Goal: Register for event/course

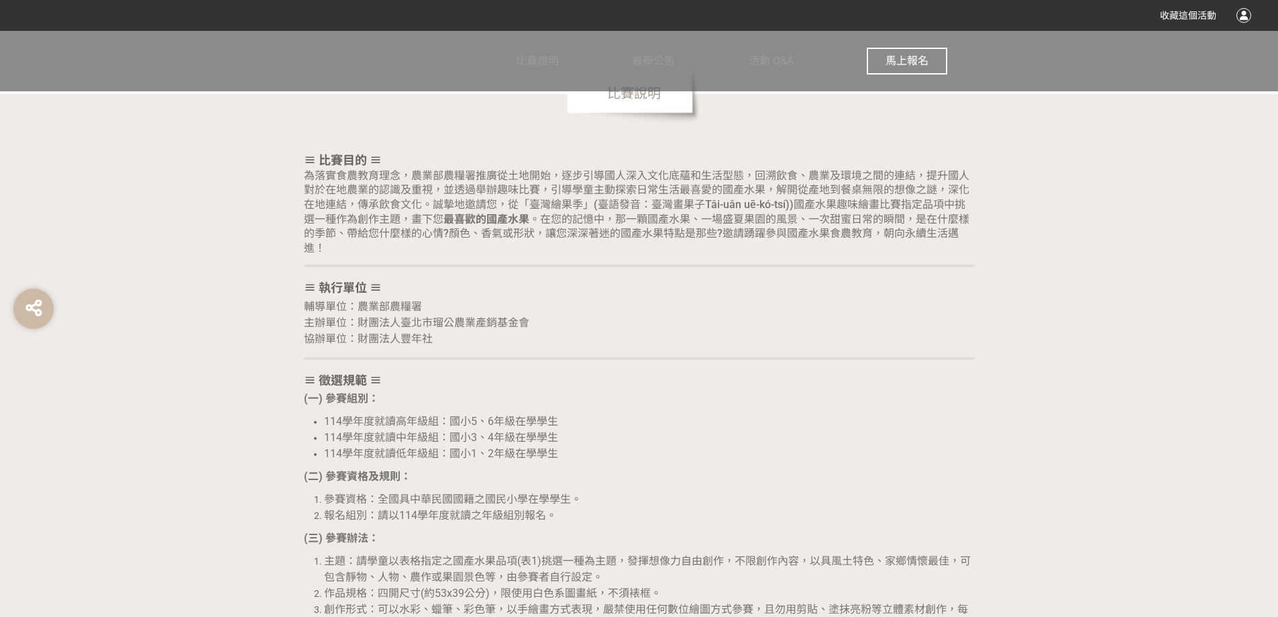
scroll to position [939, 0]
drag, startPoint x: 306, startPoint y: 173, endPoint x: 352, endPoint y: 205, distance: 56.4
click at [309, 176] on span "為落實食農教育理念，農業部農糧署推廣從土地開始，逐步引導國人深入文化底蘊和生活型態，回溯飲食、農業及環境之間的連結，提升國人對於在地農業的認識及重視，並透過舉…" at bounding box center [637, 212] width 666 height 85
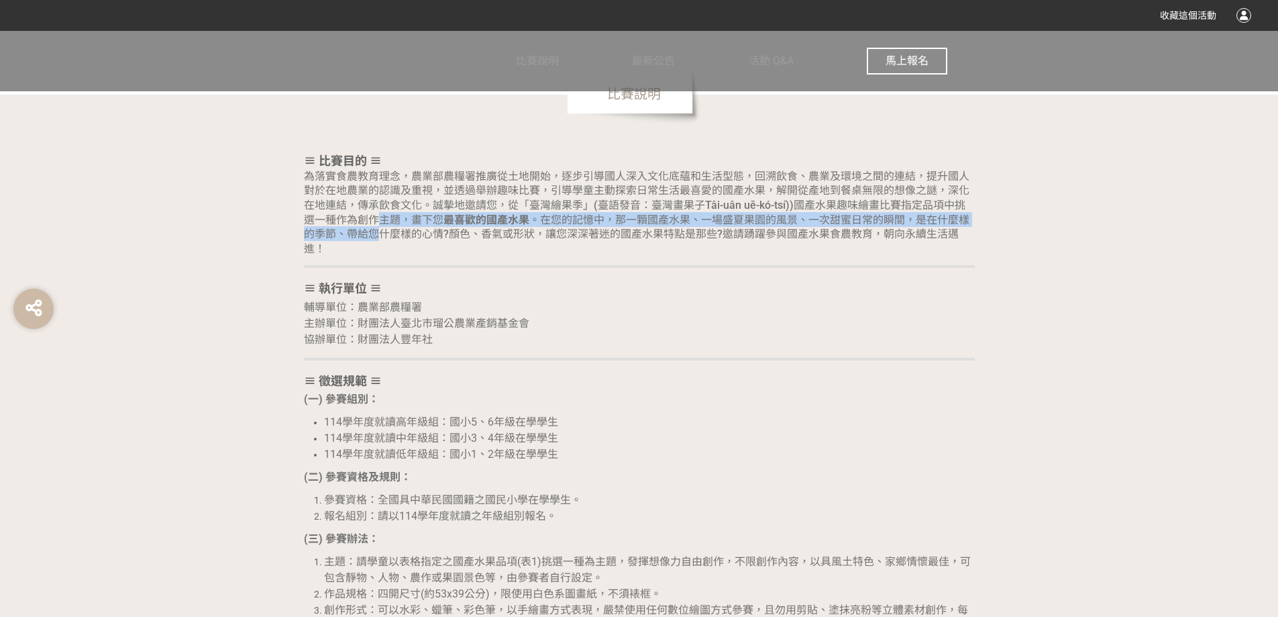
drag, startPoint x: 378, startPoint y: 228, endPoint x: 384, endPoint y: 236, distance: 10.5
click at [383, 234] on h2 "≡ 比賽目的 ≡ 為落實食農教育理念，農業部農糧署推廣從土地開始，逐步引導國人深入文化底蘊和生活型態，回溯飲食、農業及環境之間的連結，提升國人對於在地農業的認…" at bounding box center [639, 204] width 671 height 101
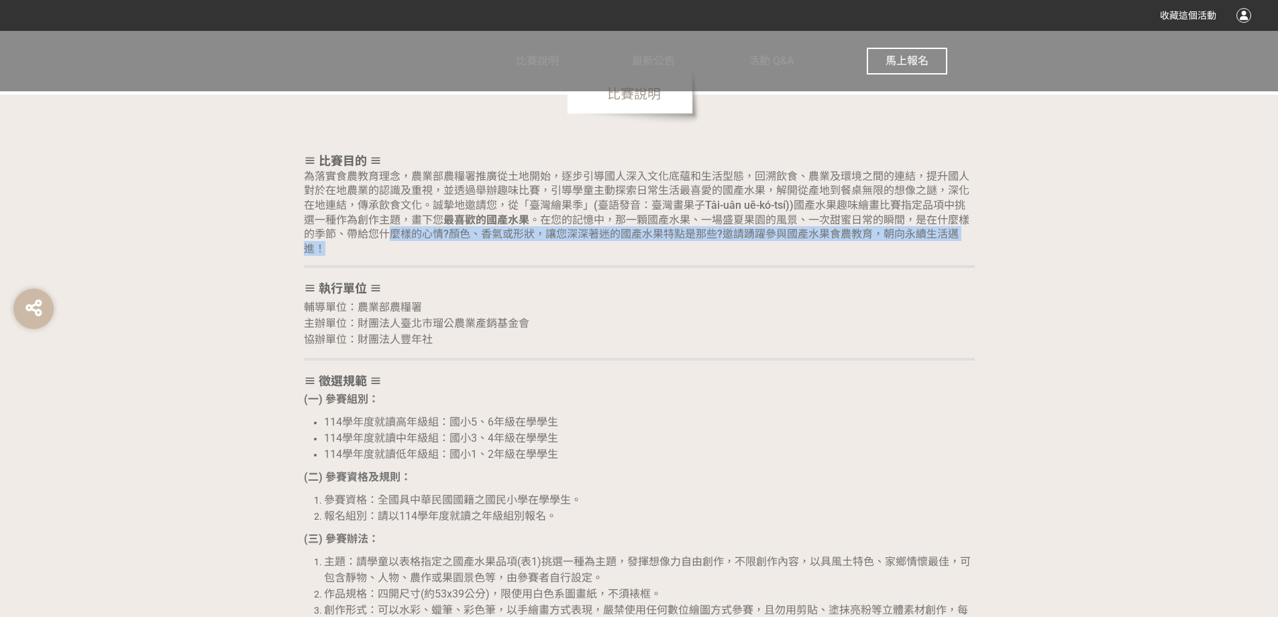
click at [391, 244] on h2 "≡ 比賽目的 ≡ 為落實食農教育理念，農業部農糧署推廣從土地開始，逐步引導國人深入文化底蘊和生活型態，回溯飲食、農業及環境之間的連結，提升國人對於在地農業的認…" at bounding box center [639, 204] width 671 height 101
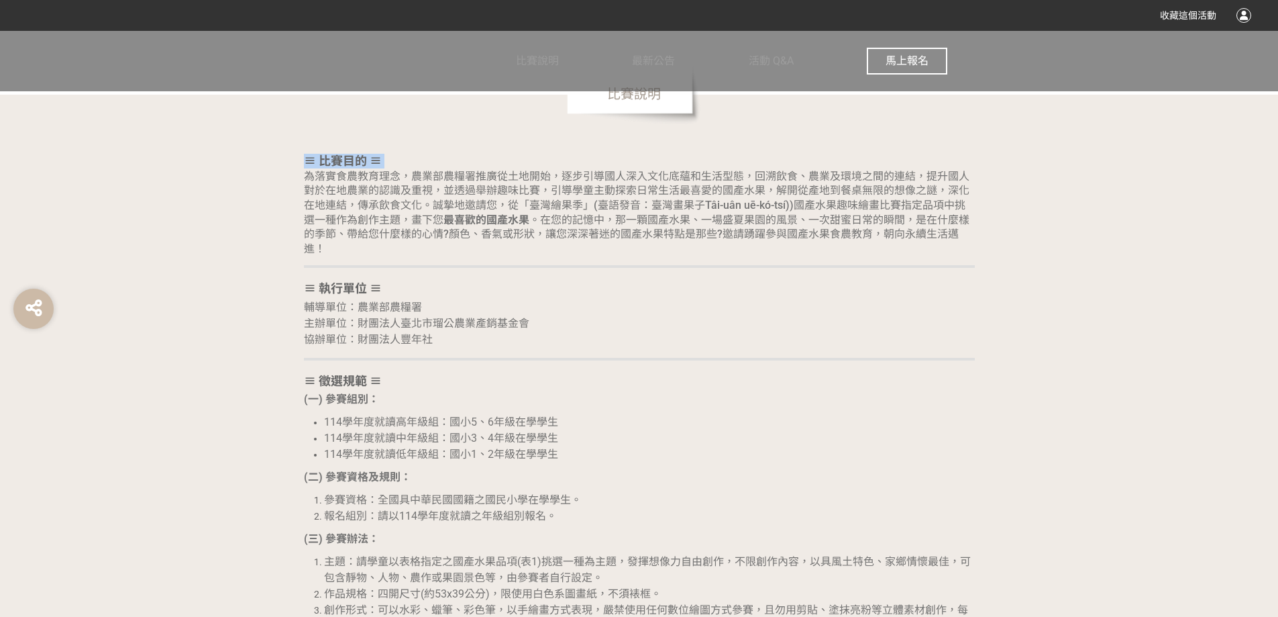
drag, startPoint x: 307, startPoint y: 174, endPoint x: 391, endPoint y: 222, distance: 95.9
copy h2 "≡ 比賽目的 ≡"
click at [559, 187] on span "為落實食農教育理念，農業部農糧署推廣從土地開始，逐步引導國人深入文化底蘊和生活型態，回溯飲食、農業及環境之間的連結，提升國人對於在地農業的認識及重視，並透過舉…" at bounding box center [637, 212] width 666 height 85
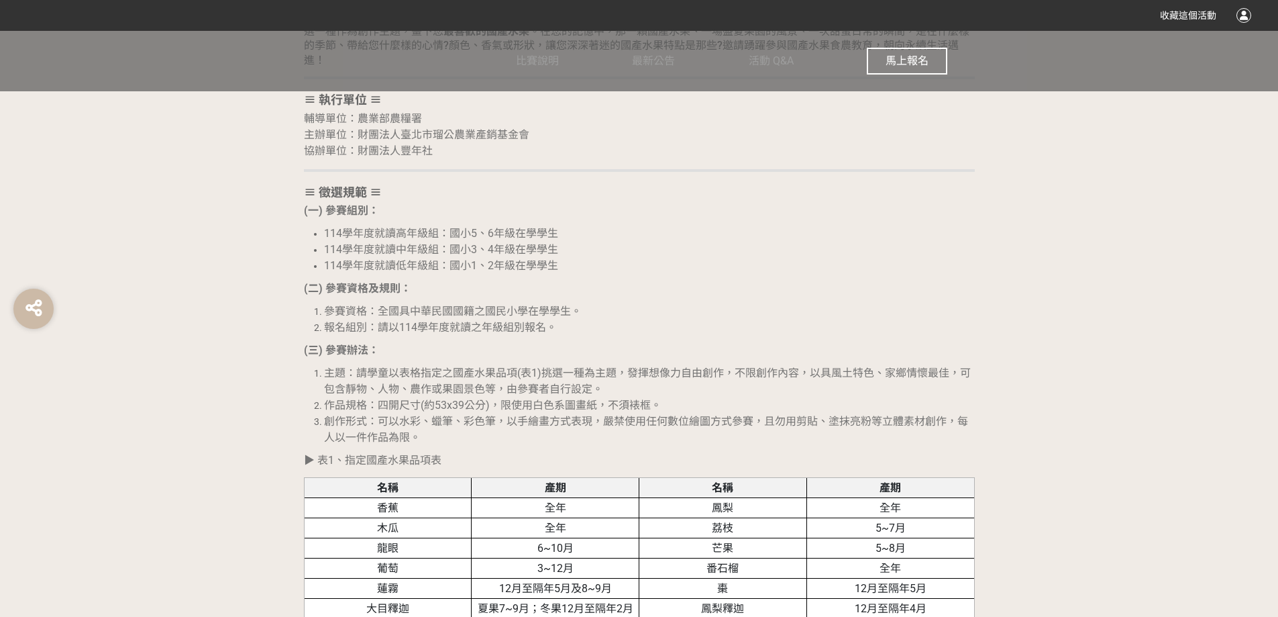
scroll to position [1141, 0]
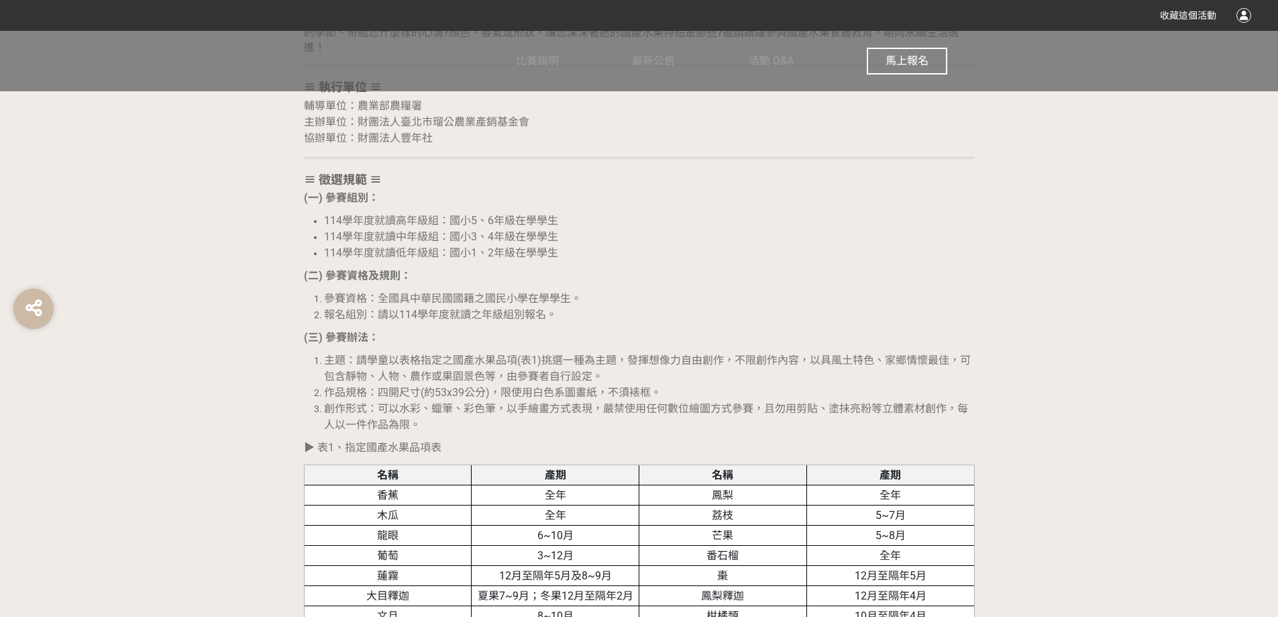
click at [597, 451] on p "▶︎ 表1、指定國產水果品項表" at bounding box center [639, 447] width 671 height 16
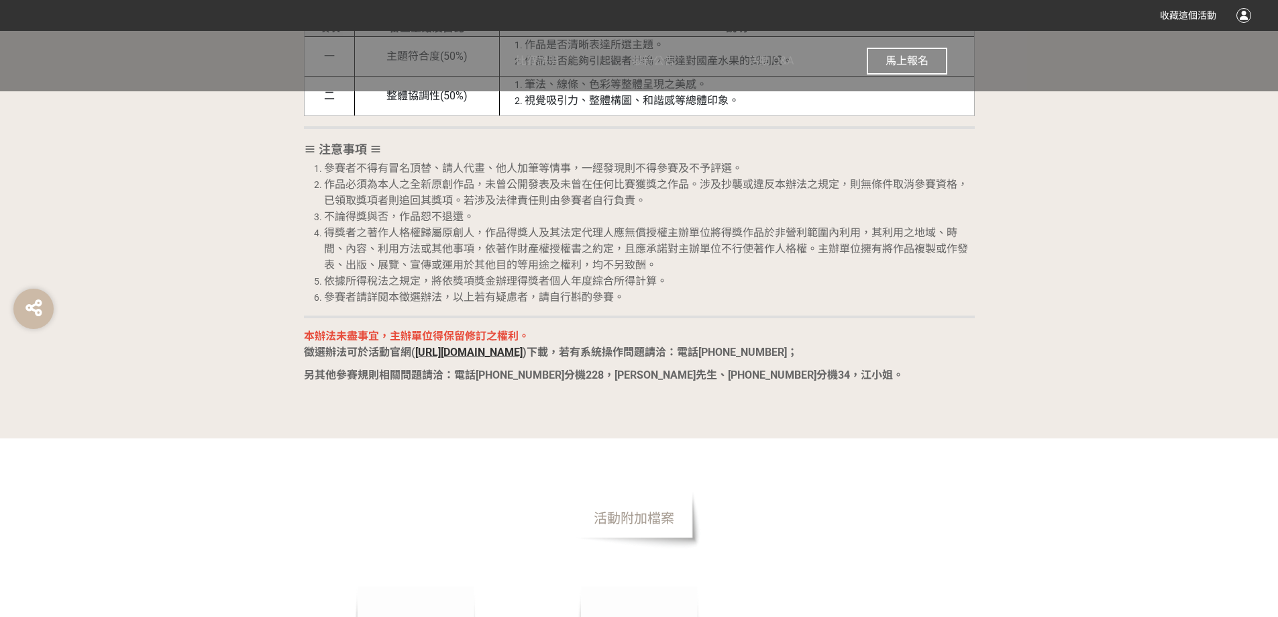
scroll to position [2550, 0]
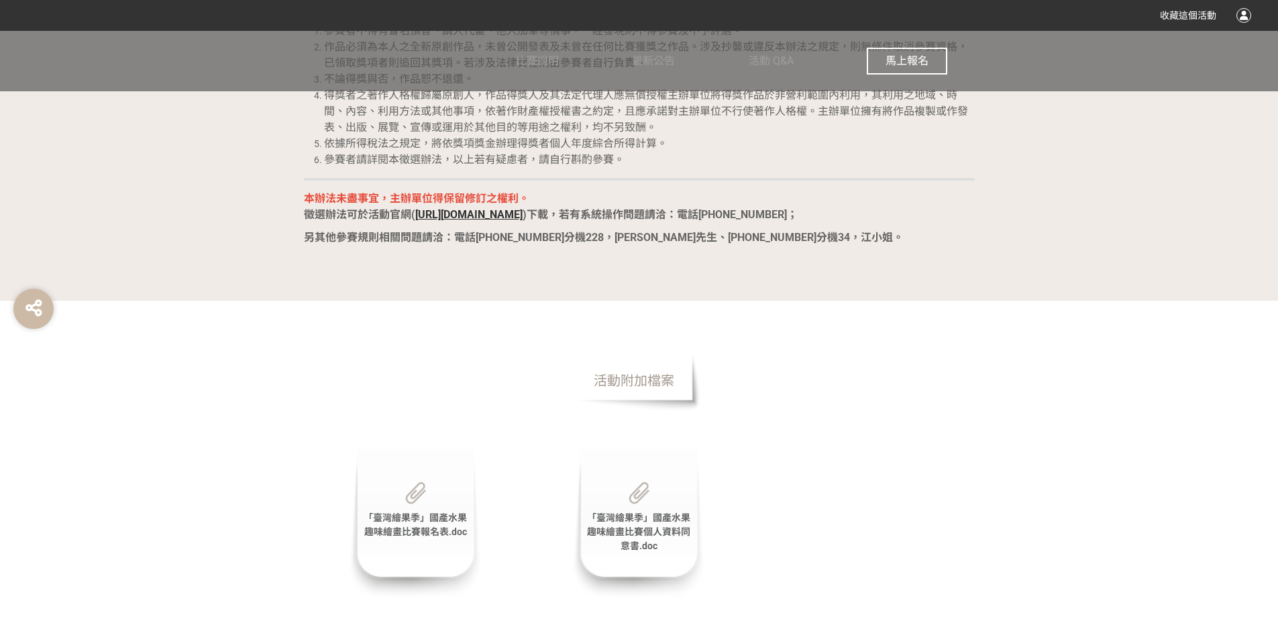
click at [421, 530] on span "「臺灣繪果季」國產水果趣味繪畫比賽報名表.doc" at bounding box center [415, 524] width 103 height 25
click at [635, 383] on span "活動附加檔案" at bounding box center [634, 380] width 134 height 60
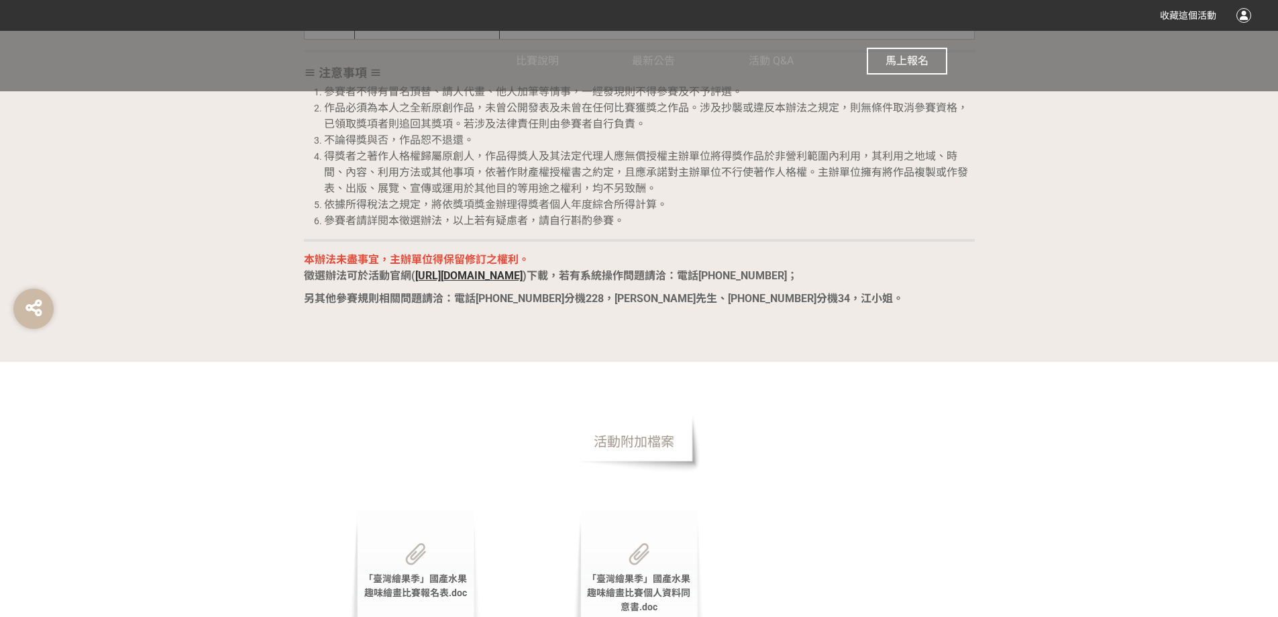
scroll to position [2416, 0]
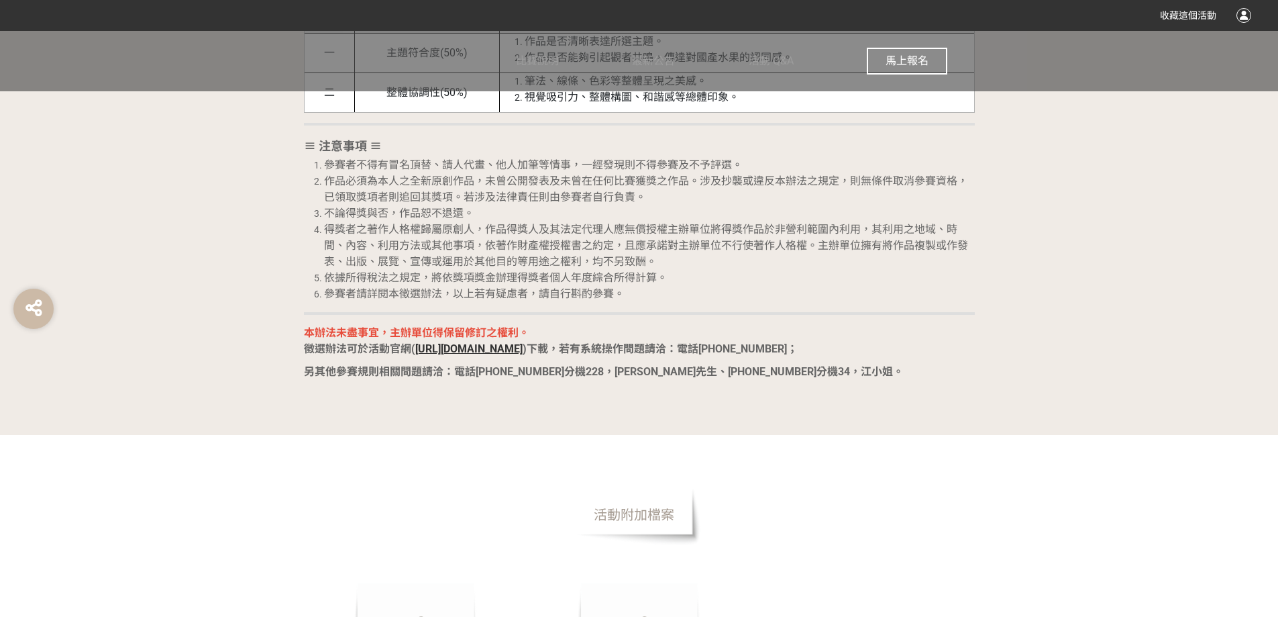
click at [909, 54] on button "馬上報名" at bounding box center [907, 61] width 81 height 27
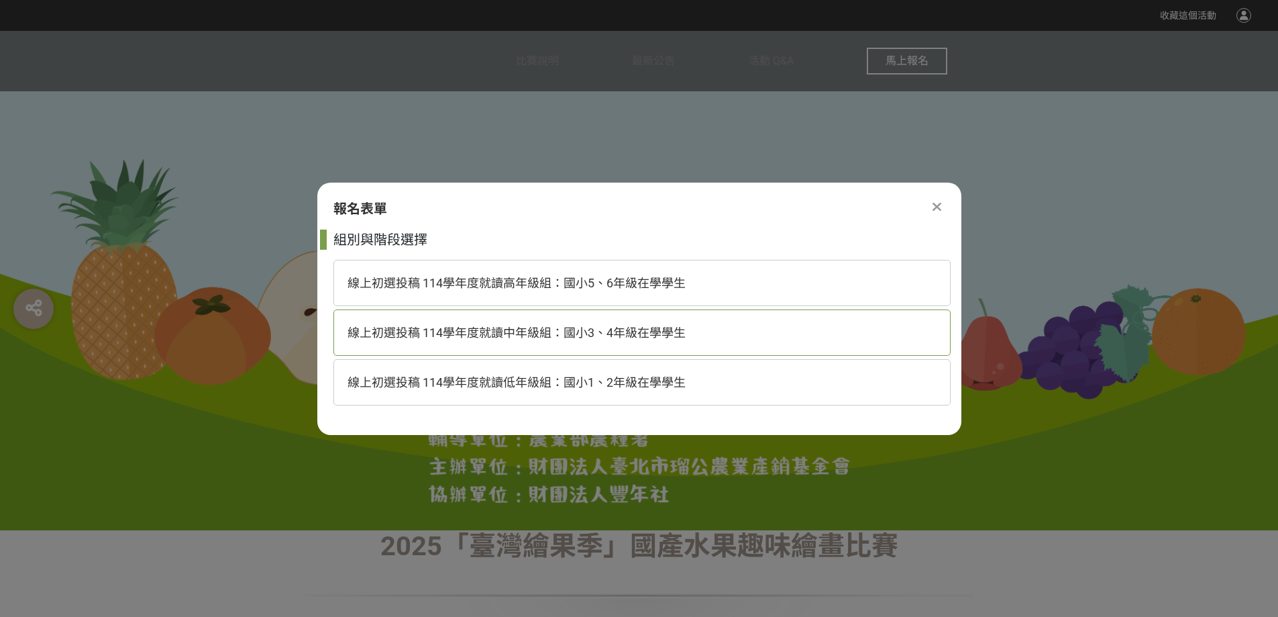
click at [505, 340] on div "線上初選投稿 114學年度就讀中年級組：國小3、4年級在學學生" at bounding box center [641, 332] width 617 height 46
select select "185293:185538"
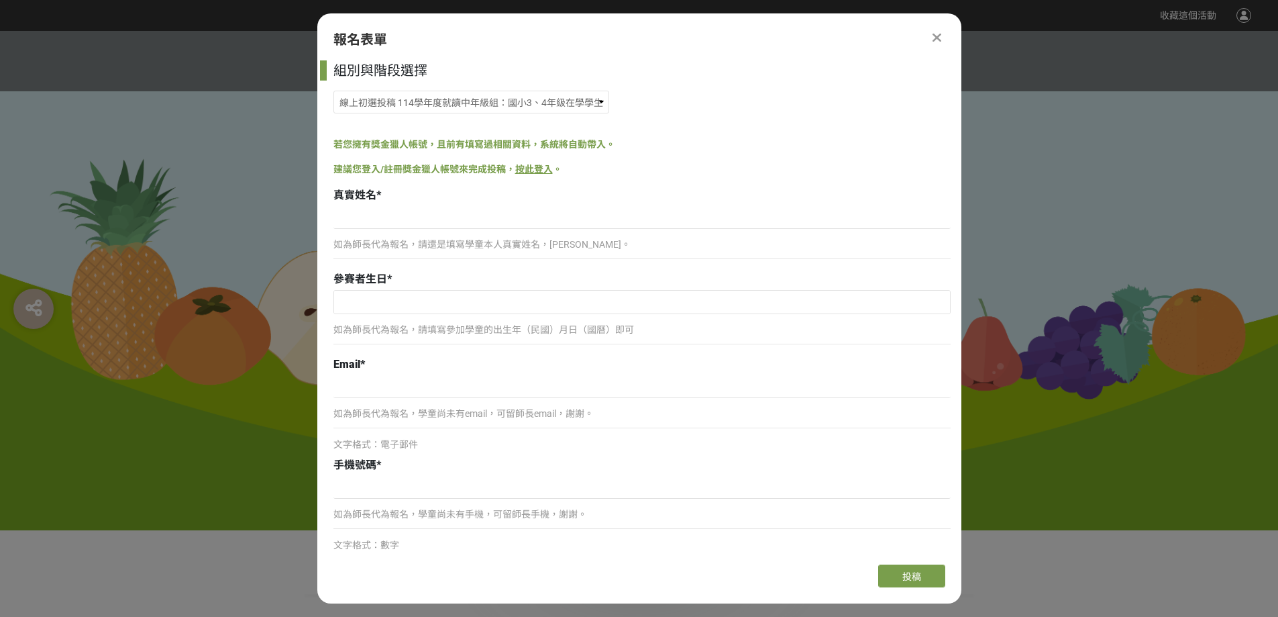
click at [380, 242] on p "如為師長代為報名，請還是填寫學童本人真實姓名，[PERSON_NAME]。" at bounding box center [641, 245] width 617 height 14
click at [454, 252] on div "如為師長代為報名，請還是填寫學童本人真實姓名，[PERSON_NAME]。" at bounding box center [641, 250] width 617 height 31
drag, startPoint x: 543, startPoint y: 246, endPoint x: 569, endPoint y: 246, distance: 26.2
click at [545, 246] on p "如為師長代為報名，請還是填寫學童本人真實姓名，[PERSON_NAME]。" at bounding box center [641, 245] width 617 height 14
click at [627, 243] on p "如為師長代為報名，請還是填寫學童本人真實姓名，[PERSON_NAME]。" at bounding box center [641, 245] width 617 height 14
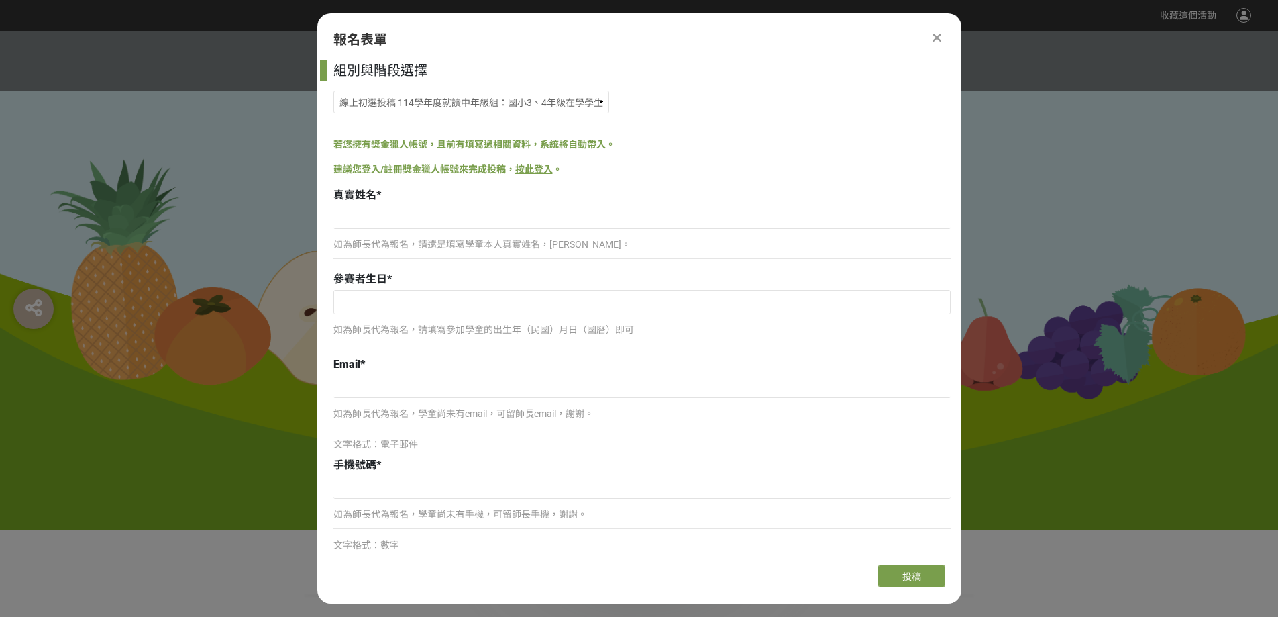
drag, startPoint x: 625, startPoint y: 244, endPoint x: 508, endPoint y: 245, distance: 117.4
click at [625, 244] on p "如為師長代為報名，請還是填寫學童本人真實姓名，[PERSON_NAME]。" at bounding box center [641, 245] width 617 height 14
click at [362, 248] on p "如為師長代為報名，請還是填寫學童本人真實姓名，[PERSON_NAME]。" at bounding box center [641, 245] width 617 height 14
click at [359, 247] on p "如為師長代為報名，請還是填寫學童本人真實姓名，[PERSON_NAME]。" at bounding box center [641, 245] width 617 height 14
click at [395, 201] on div "真實姓名 *" at bounding box center [641, 195] width 617 height 16
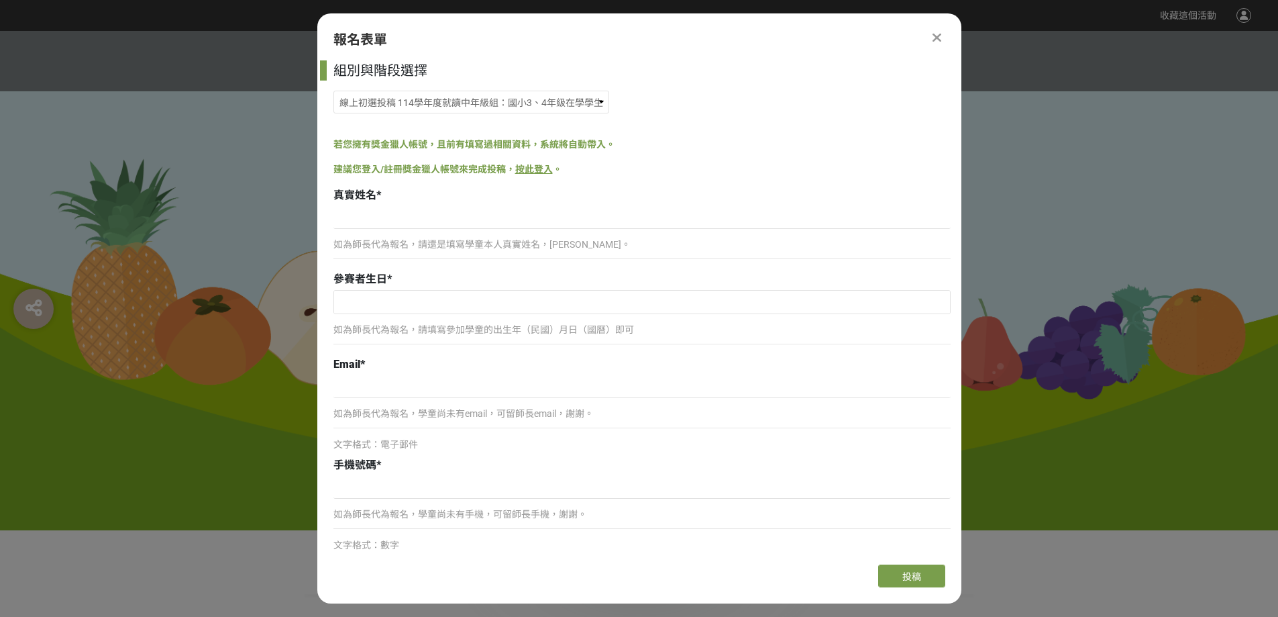
click at [537, 170] on link "按此登入" at bounding box center [534, 169] width 38 height 11
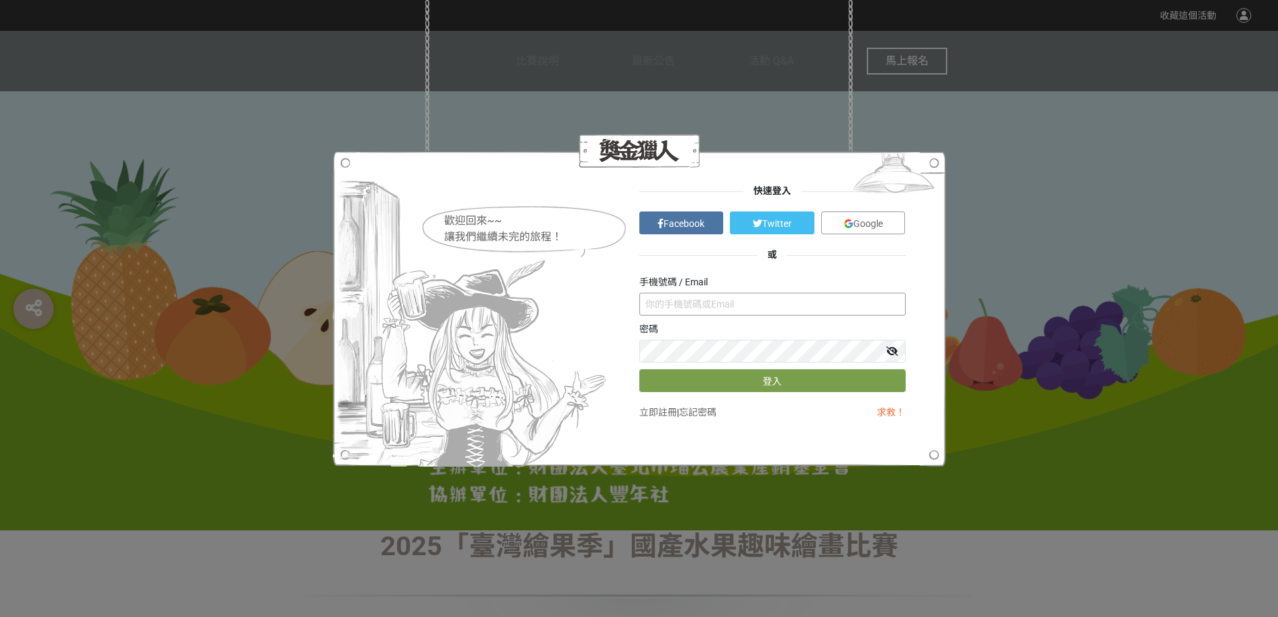
click at [733, 307] on input "text" at bounding box center [772, 304] width 266 height 23
type input "0928900859"
click at [659, 413] on link "立即註冊" at bounding box center [658, 412] width 38 height 11
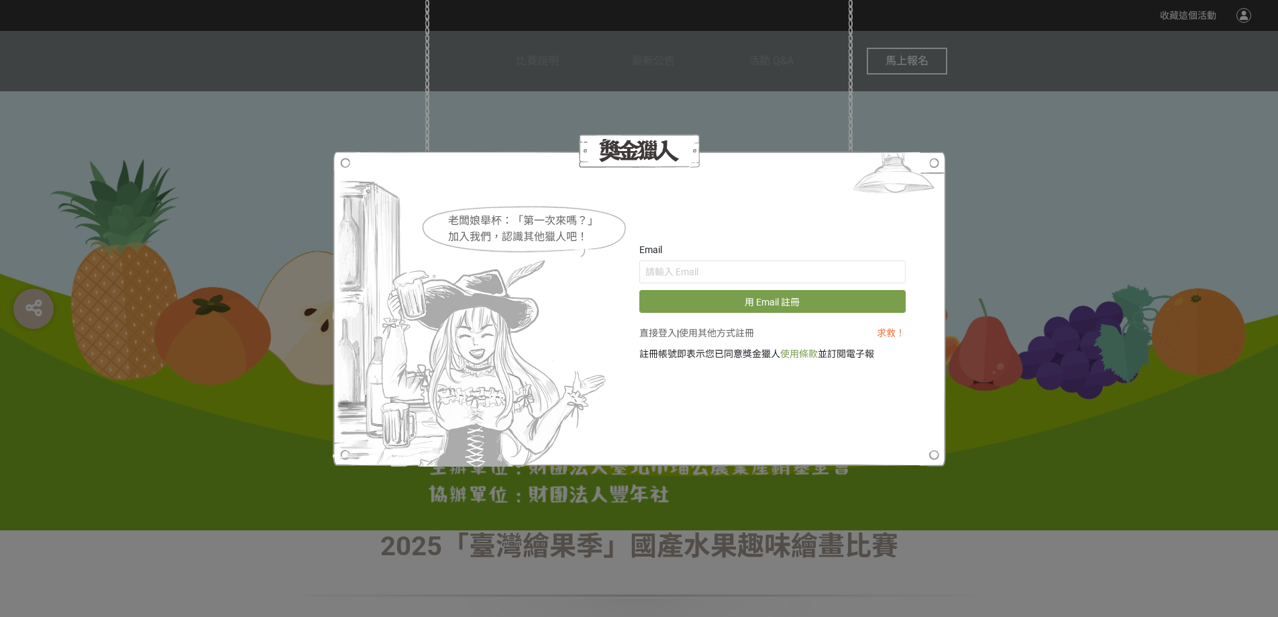
click at [672, 284] on form "Email 用 Email 註冊" at bounding box center [772, 278] width 266 height 70
click at [672, 270] on input "text" at bounding box center [772, 271] width 266 height 23
type input "ㄒ"
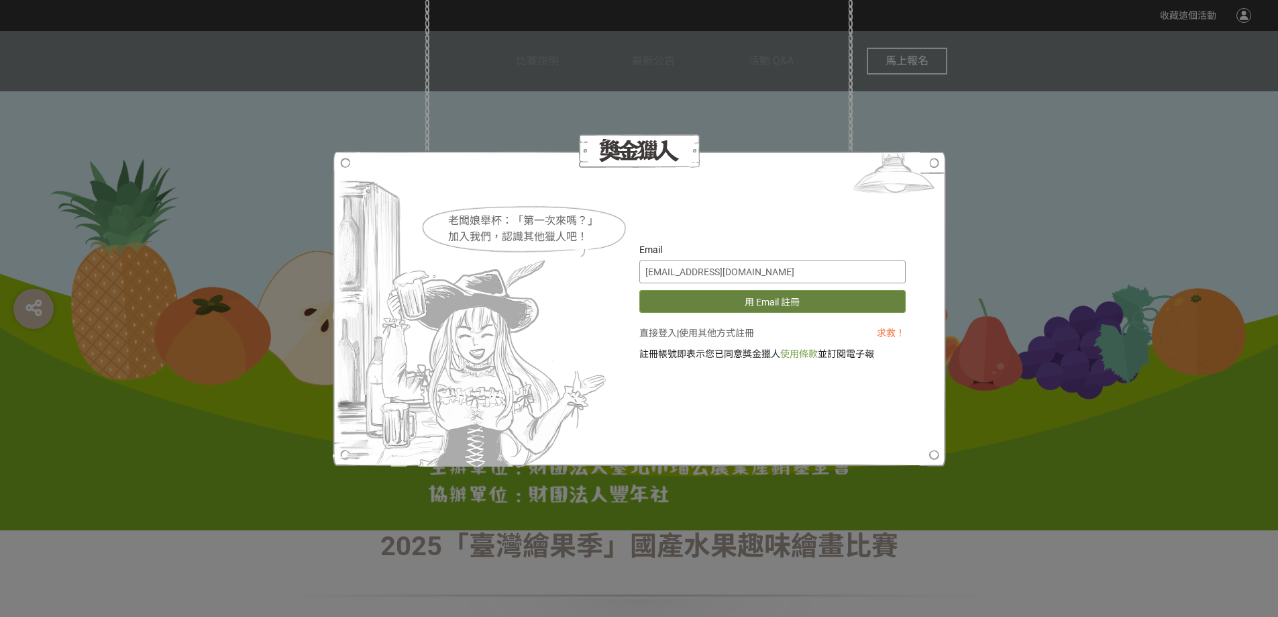
type input "[EMAIL_ADDRESS][DOMAIN_NAME]"
click at [749, 303] on button "用 Email 註冊" at bounding box center [772, 301] width 266 height 23
click at [801, 109] on div "老闆娘舉杯：「第一次來嗎？」 加入我們，認識其他獵人吧！ Email vicky_white7@yahoo.com.tw 重新發送驗證信 直接登入 | 使用其…" at bounding box center [639, 308] width 1278 height 617
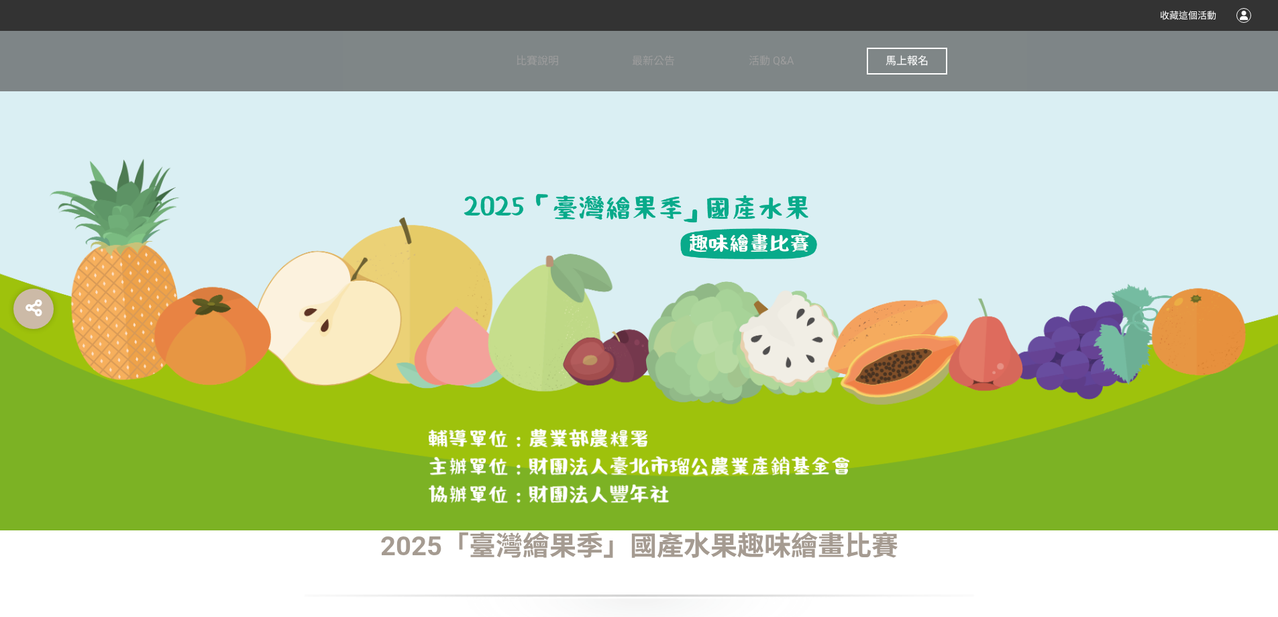
click at [896, 62] on span "馬上報名" at bounding box center [907, 60] width 43 height 13
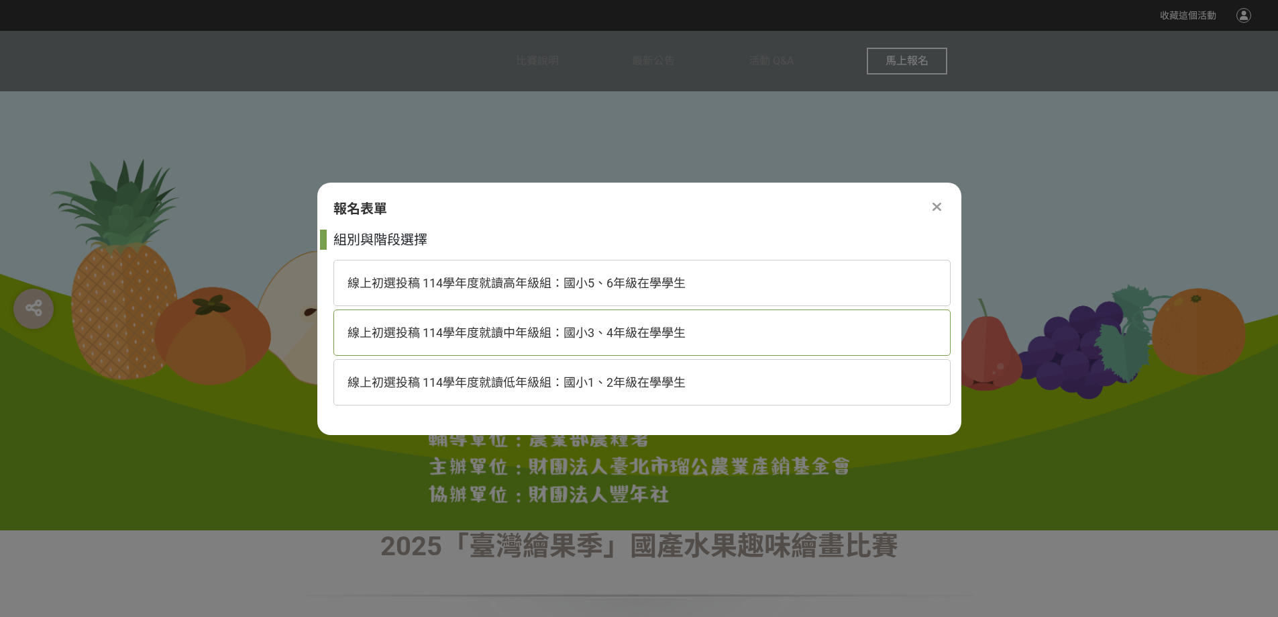
click at [567, 338] on span "線上初選投稿 114學年度就讀中年級組：國小3、4年級在學學生" at bounding box center [517, 332] width 338 height 14
select select "185293:185538"
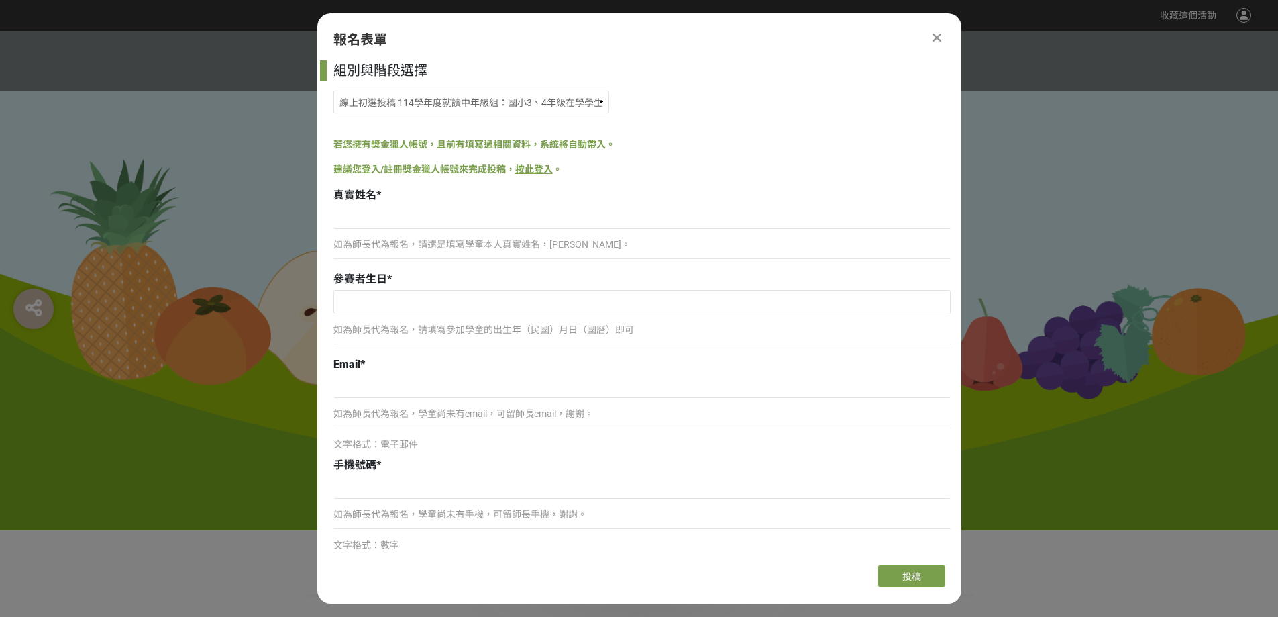
click at [420, 247] on p "如為師長代為報名，請還是填寫學童本人真實姓名，謝謝。" at bounding box center [641, 245] width 617 height 14
click at [420, 248] on p "如為師長代為報名，請還是填寫學童本人真實姓名，謝謝。" at bounding box center [641, 245] width 617 height 14
click at [510, 247] on p "如為師長代為報名，請還是填寫學童本人真實姓名，謝謝。" at bounding box center [641, 245] width 617 height 14
click at [520, 99] on select "線上初選投稿 114學年度就讀高年級組：國小5、6年級在學學生 線上初選投稿 114學年度就讀中年級組：國小3、4年級在學學生 線上初選投稿 114學年度就讀…" at bounding box center [471, 102] width 276 height 23
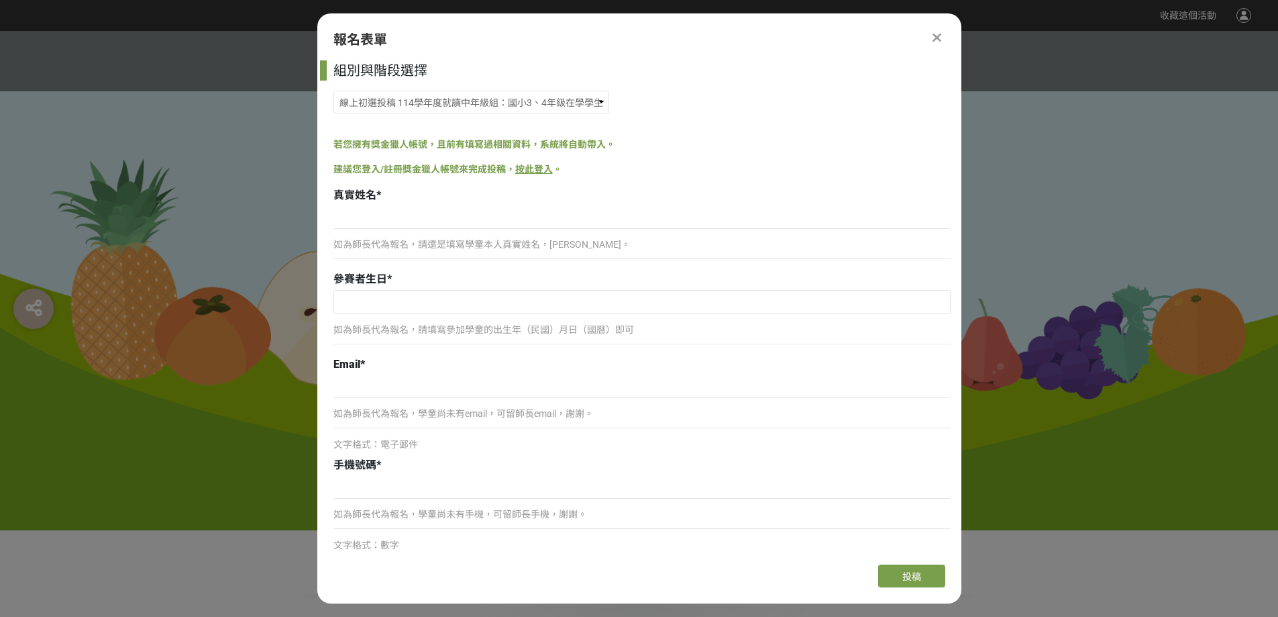
click at [548, 172] on link "按此登入" at bounding box center [534, 169] width 38 height 11
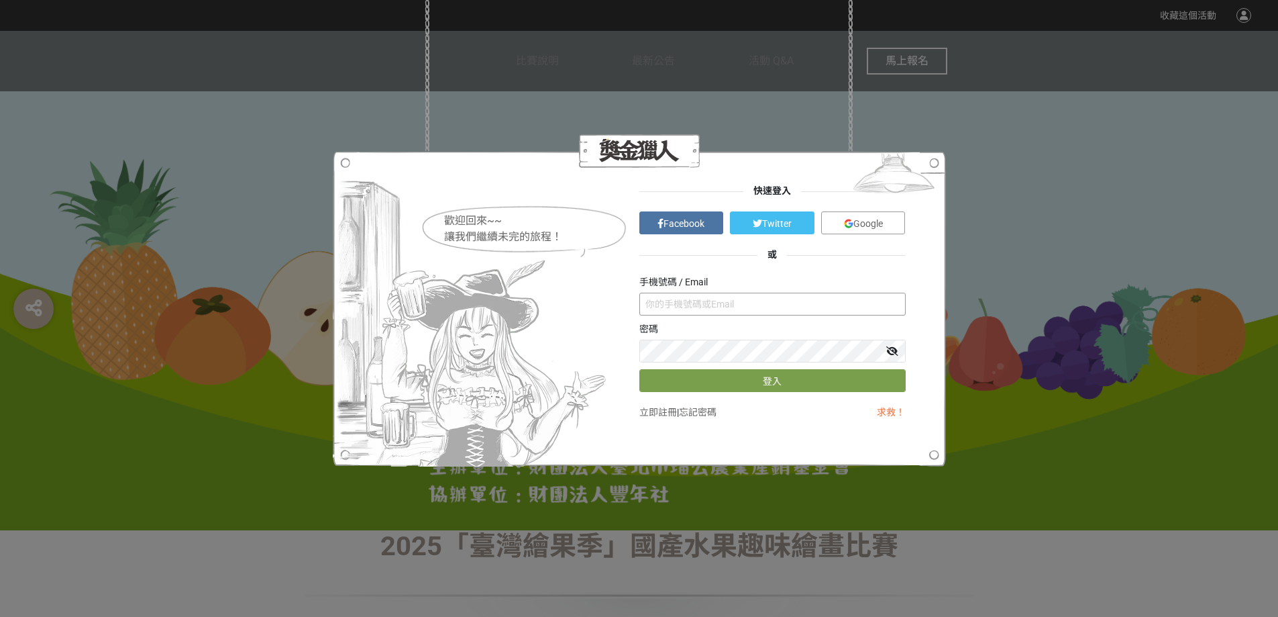
click at [732, 298] on input "text" at bounding box center [772, 304] width 266 height 23
click at [747, 379] on button "登入" at bounding box center [772, 380] width 266 height 23
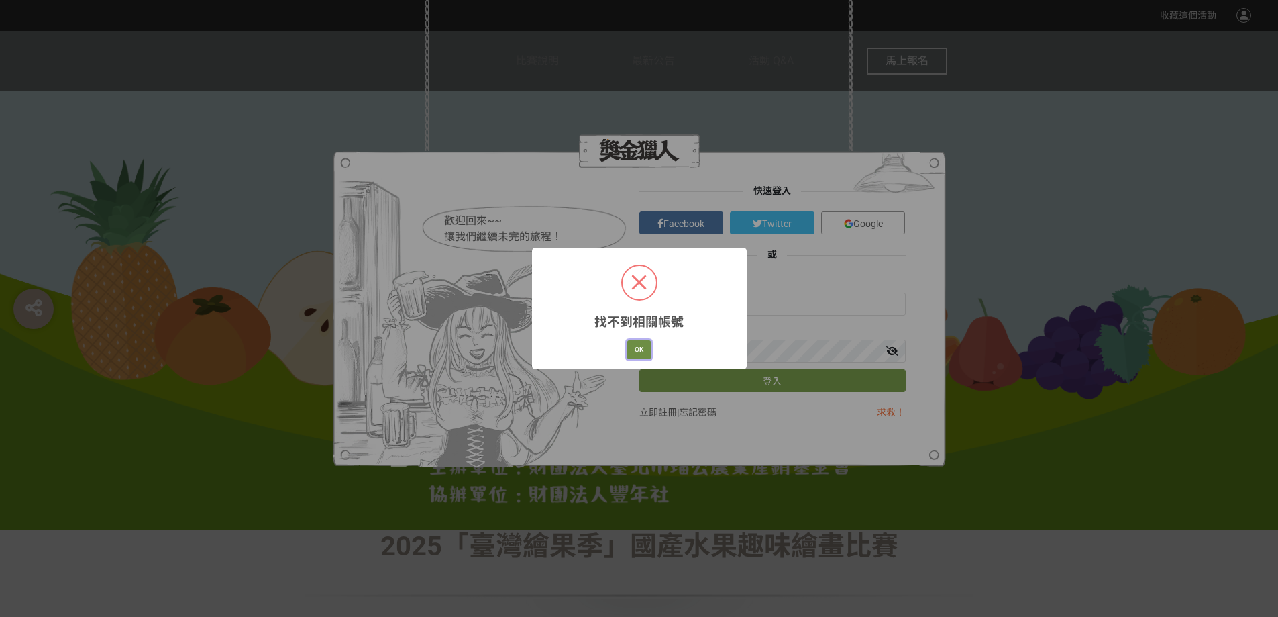
click at [632, 348] on button "OK" at bounding box center [638, 349] width 23 height 19
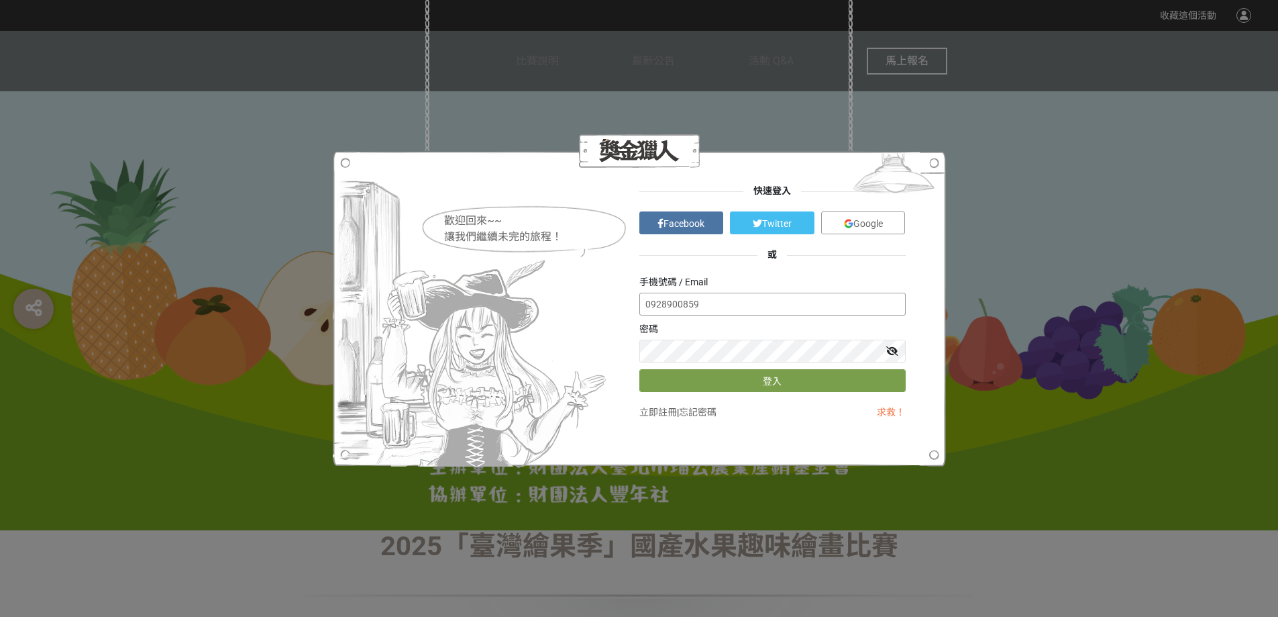
click at [732, 305] on input "0928900859" at bounding box center [772, 304] width 266 height 23
drag, startPoint x: 729, startPoint y: 305, endPoint x: 553, endPoint y: 301, distance: 176.5
click at [555, 297] on div "歡迎回來~~ 讓我們繼續未完的旅程！ 快速登入 Facebook Twitter Google 或 手機號碼 / Email 0928900859 密碼 登入…" at bounding box center [639, 308] width 533 height 249
type input "ㄒ"
type input "vicky_white7@yahoo.com.tw"
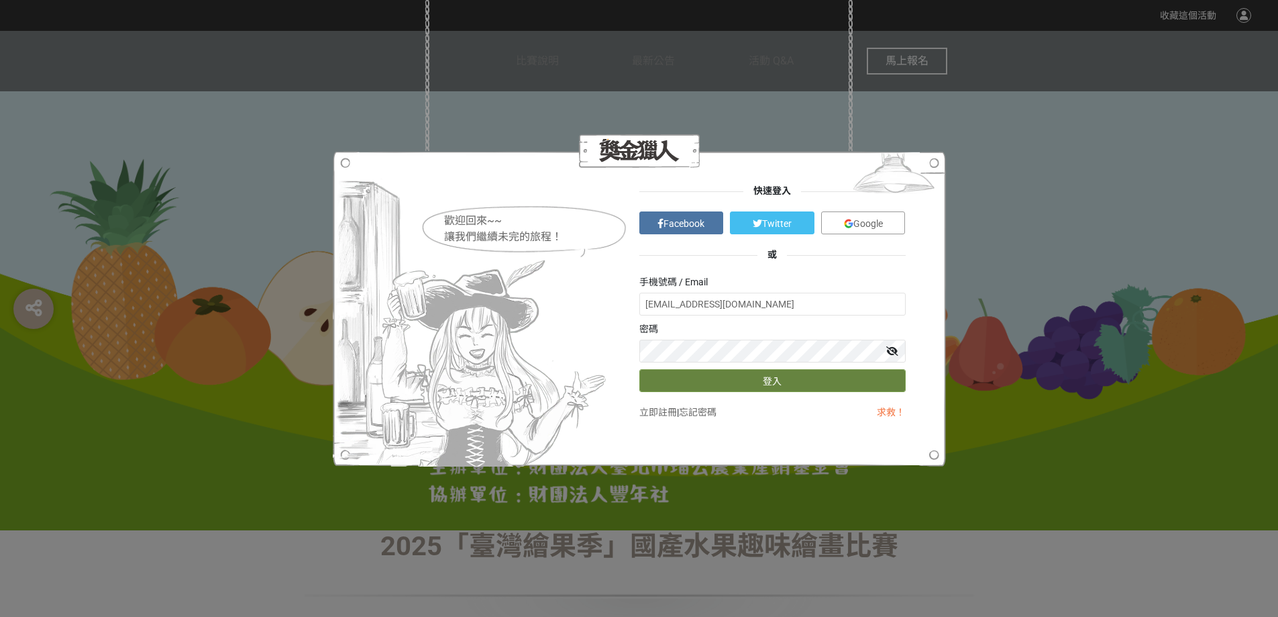
click at [744, 386] on button "登入" at bounding box center [772, 380] width 266 height 23
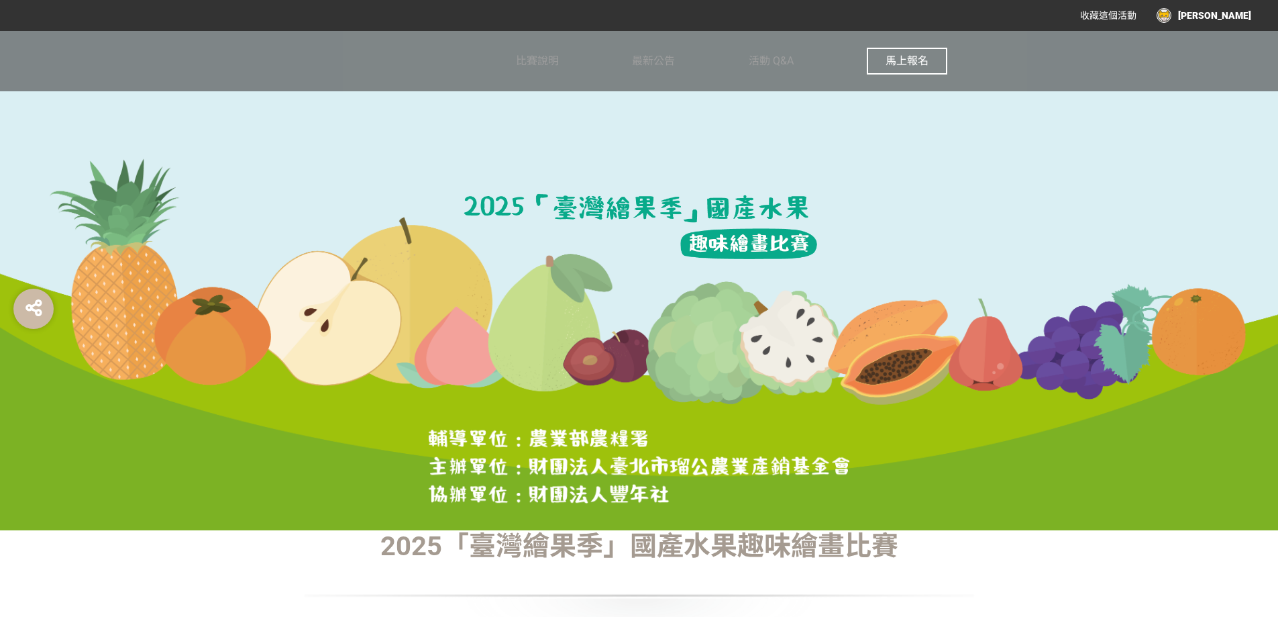
click at [923, 67] on button "馬上報名" at bounding box center [907, 61] width 81 height 27
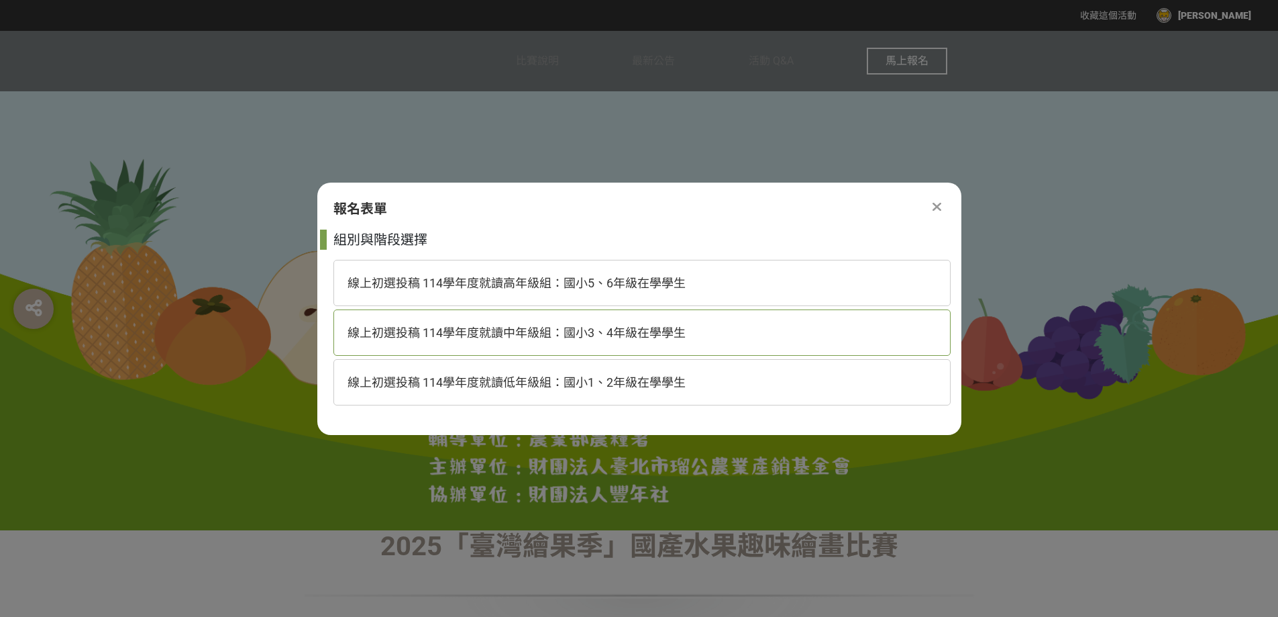
click at [504, 310] on div "線上初選投稿 114學年度就讀中年級組：國小3、4年級在學學生" at bounding box center [641, 332] width 617 height 46
select select "185293:185538"
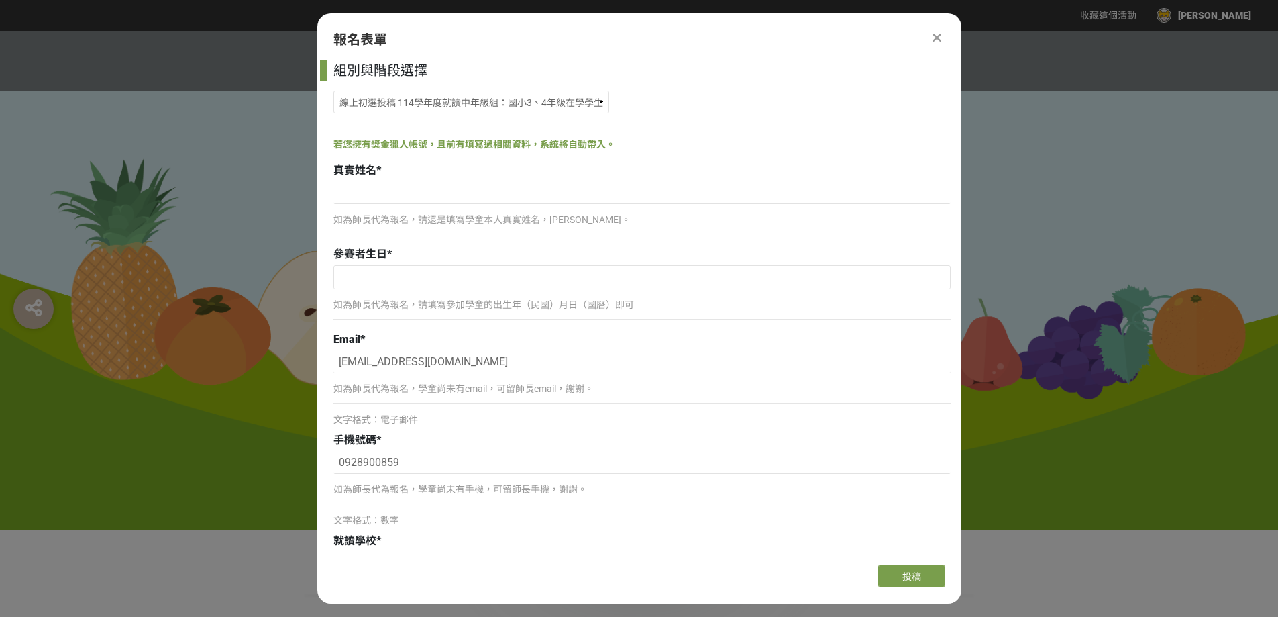
click at [482, 225] on p "如為師長代為報名，請還是填寫學童本人真實姓名，謝謝。" at bounding box center [641, 220] width 617 height 14
drag, startPoint x: 478, startPoint y: 218, endPoint x: 466, endPoint y: 219, distance: 11.4
click at [476, 219] on p "如為師長代為報名，請還是填寫學童本人真實姓名，謝謝。" at bounding box center [641, 220] width 617 height 14
click at [466, 219] on p "如為師長代為報名，請還是填寫學童本人真實姓名，謝謝。" at bounding box center [641, 220] width 617 height 14
click at [385, 187] on input at bounding box center [641, 192] width 617 height 23
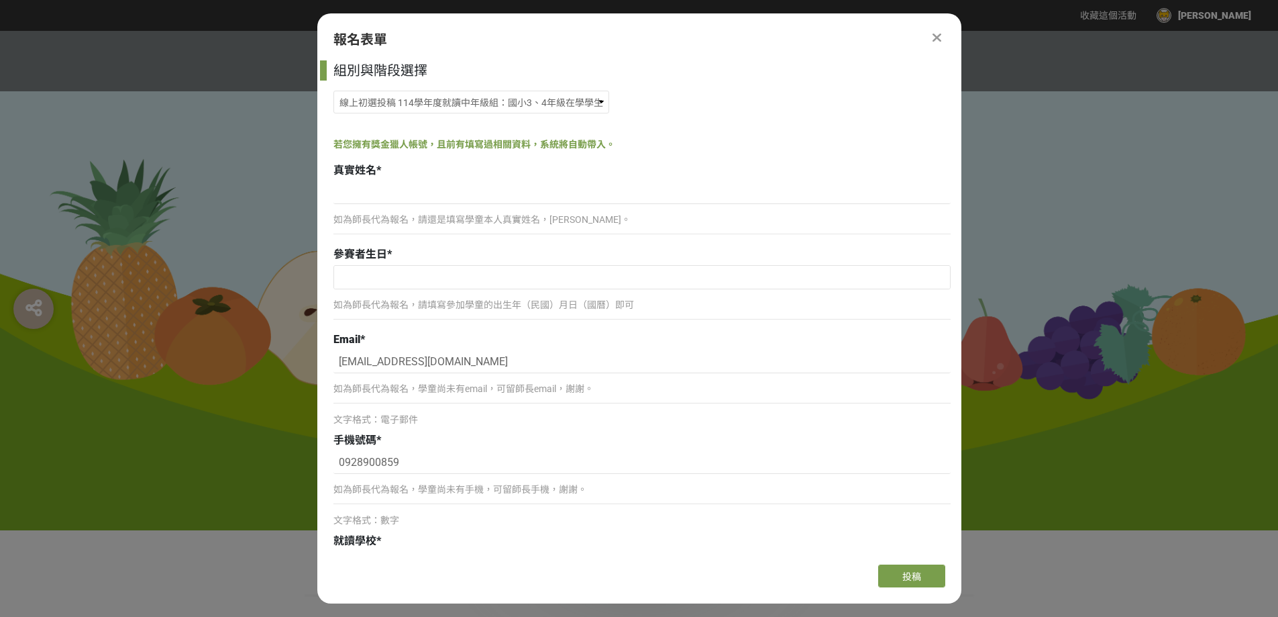
click at [381, 225] on p "如為師長代為報名，請還是填寫學童本人真實姓名，謝謝。" at bounding box center [641, 220] width 617 height 14
click at [371, 193] on input at bounding box center [641, 192] width 617 height 23
type input "j"
type input "王榆捷"
click at [399, 272] on input "text" at bounding box center [642, 277] width 616 height 23
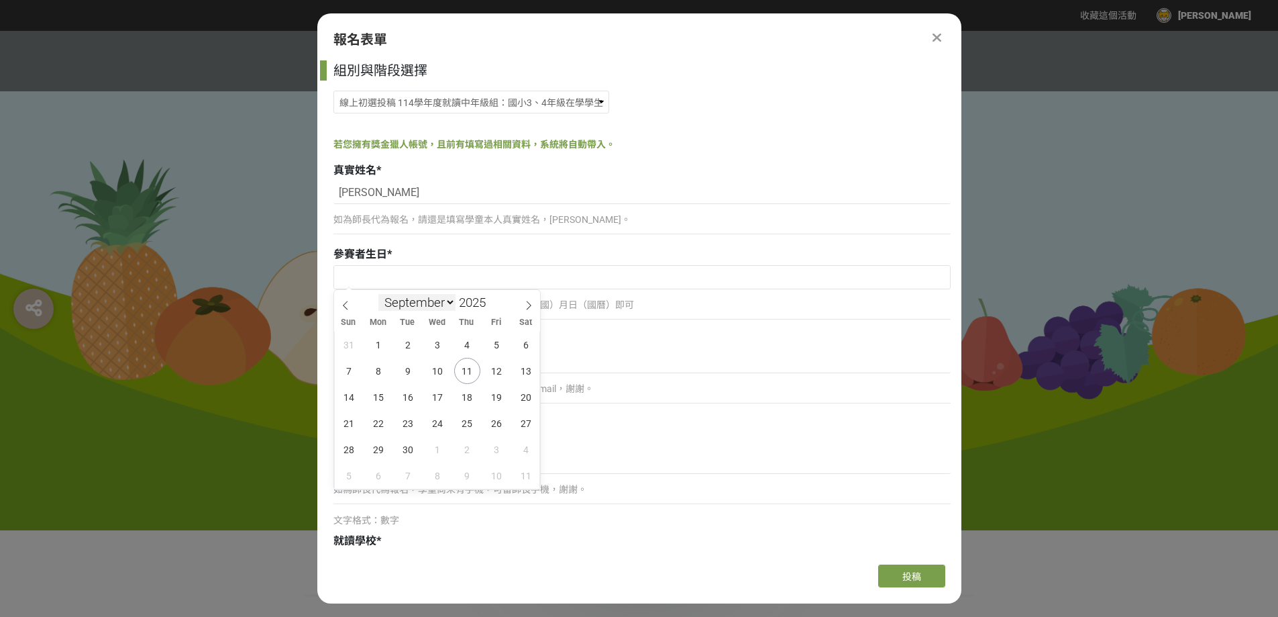
click at [393, 305] on select "January February March April May June July August September October November De…" at bounding box center [416, 302] width 77 height 17
click at [488, 305] on span at bounding box center [490, 307] width 9 height 8
click at [489, 305] on span at bounding box center [490, 307] width 9 height 8
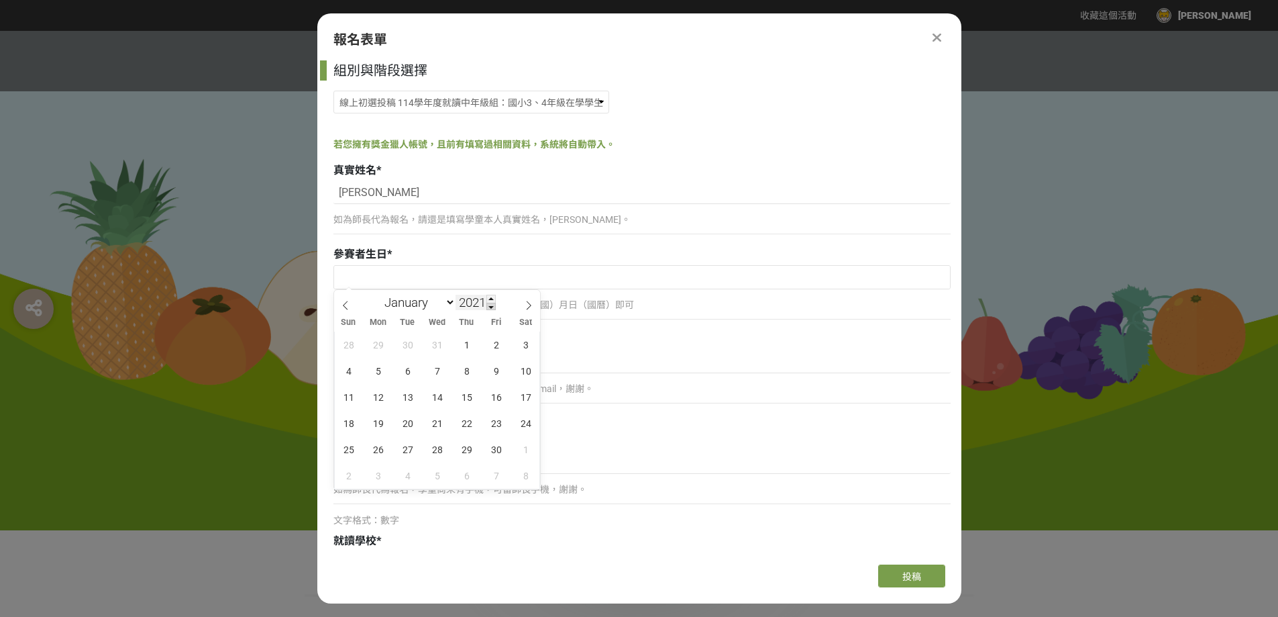
click at [490, 307] on span at bounding box center [490, 307] width 9 height 8
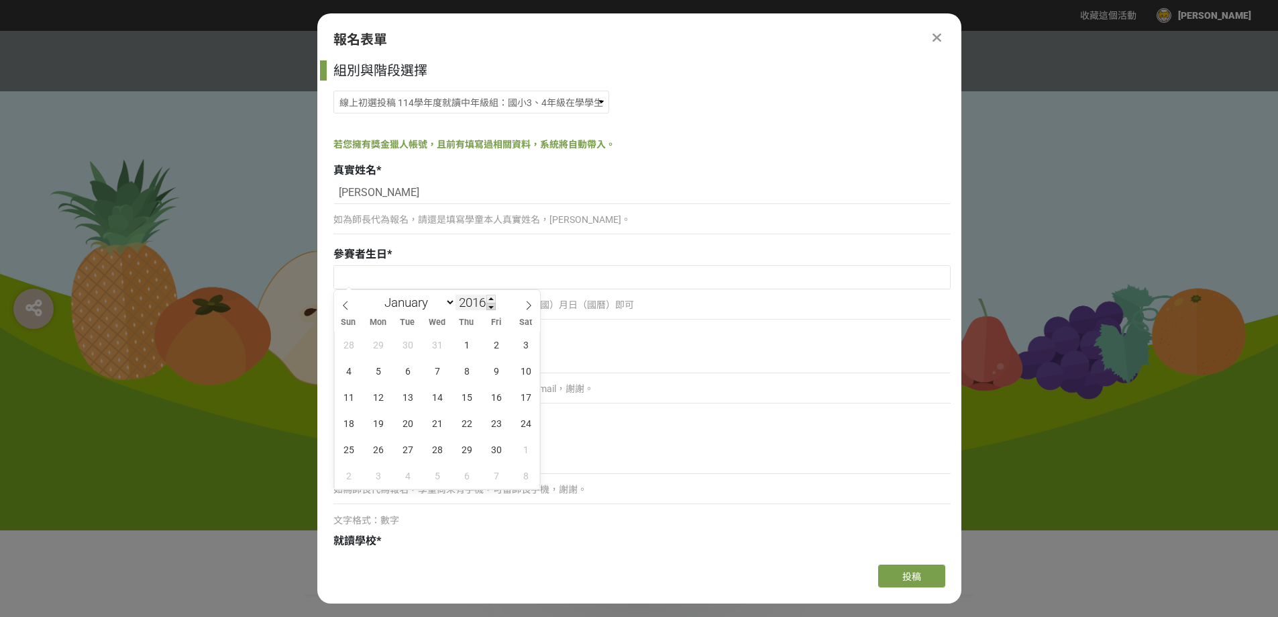
click at [490, 307] on span at bounding box center [490, 307] width 9 height 8
click at [490, 295] on div "January February March April May June July August September October November De…" at bounding box center [437, 301] width 155 height 23
click at [490, 299] on span at bounding box center [490, 299] width 9 height 8
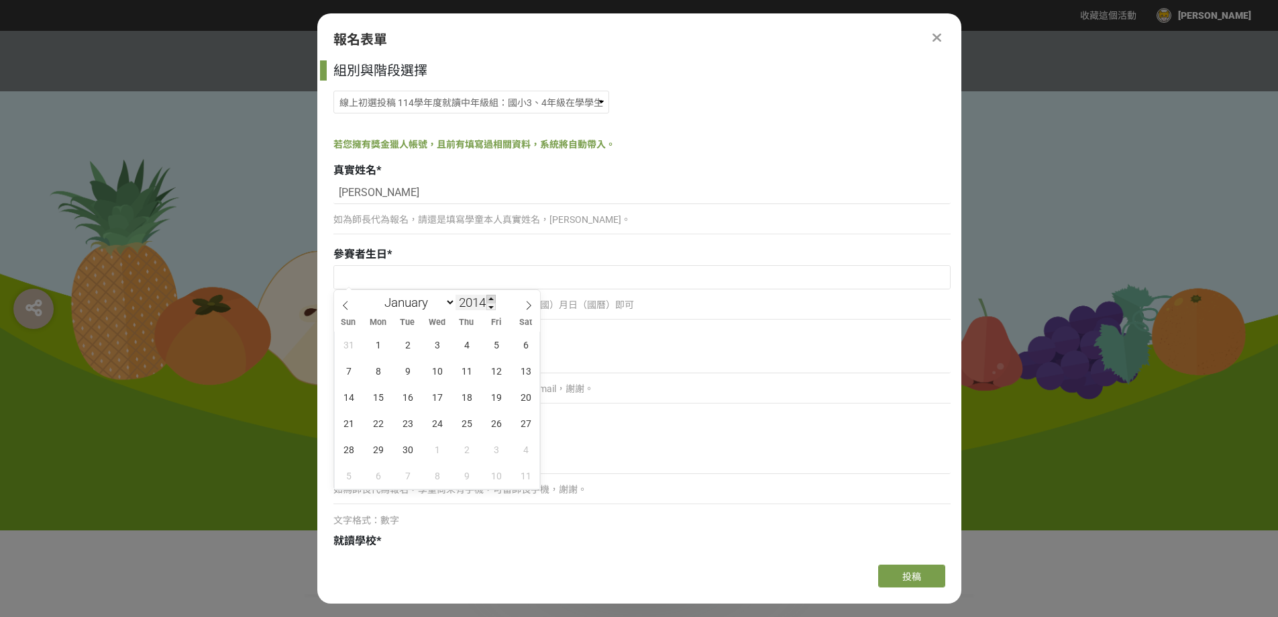
click at [491, 299] on span at bounding box center [490, 299] width 9 height 8
type input "2017"
click at [426, 305] on select "January February March April May June July August September October November De…" at bounding box center [416, 302] width 77 height 17
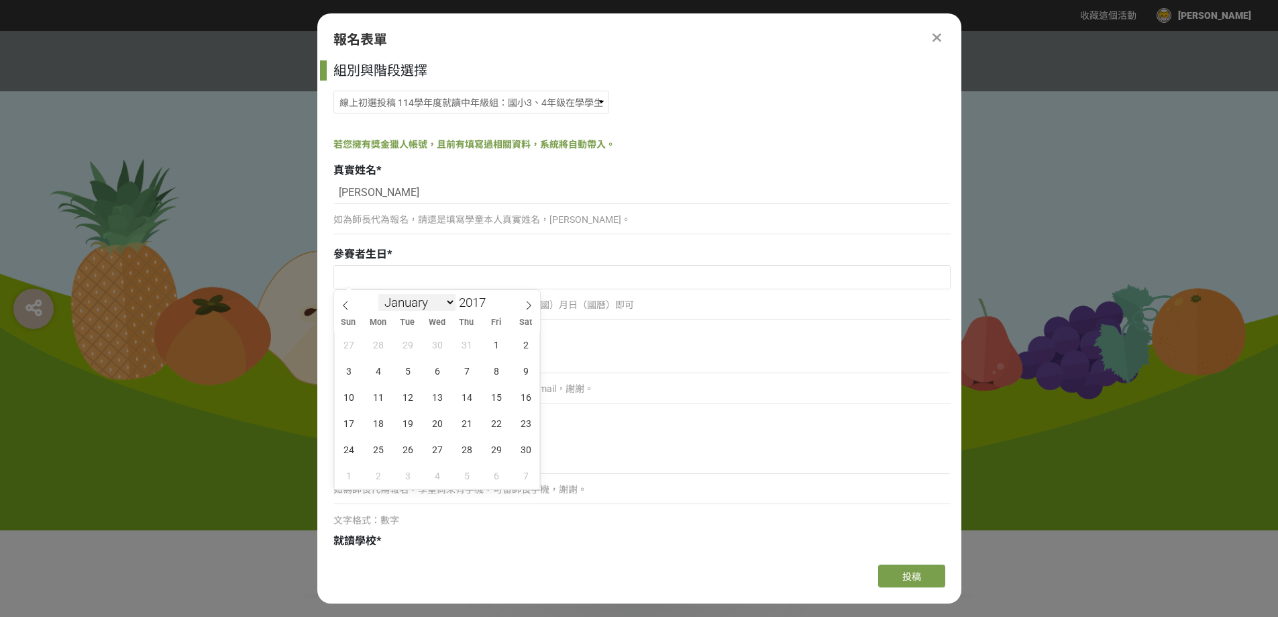
select select "7"
click at [378, 294] on select "January February March April May June July August September October November De…" at bounding box center [416, 302] width 77 height 17
click at [489, 371] on span "11" at bounding box center [497, 371] width 26 height 26
type input "2017-08-11"
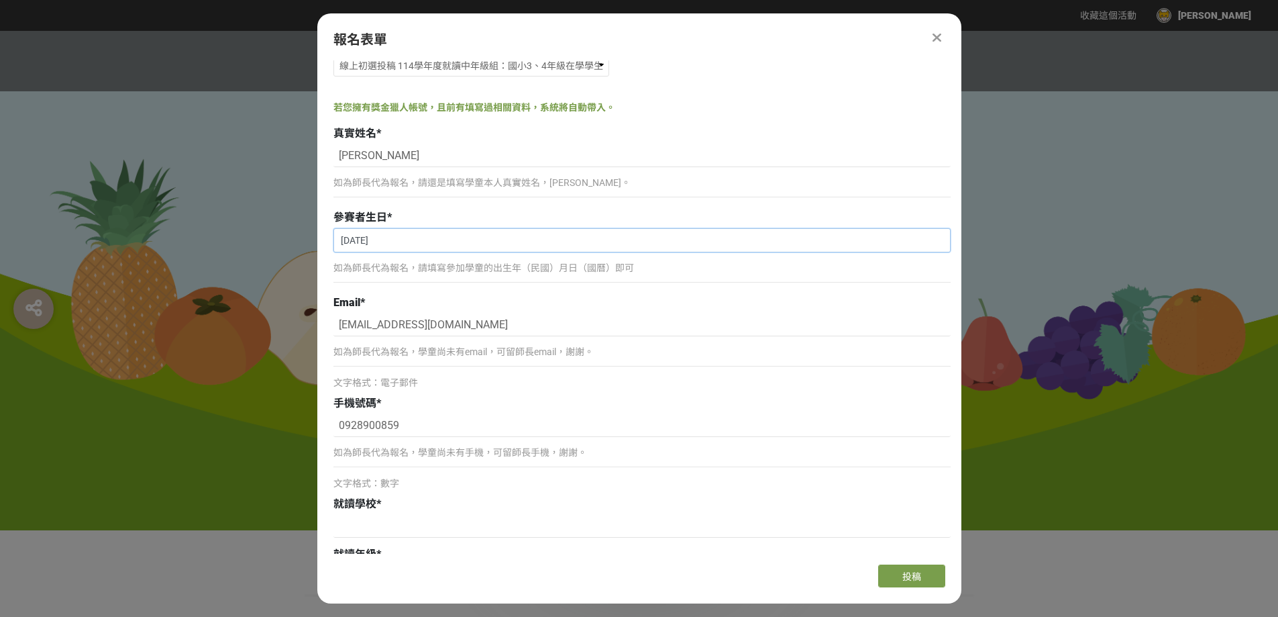
scroll to position [67, 0]
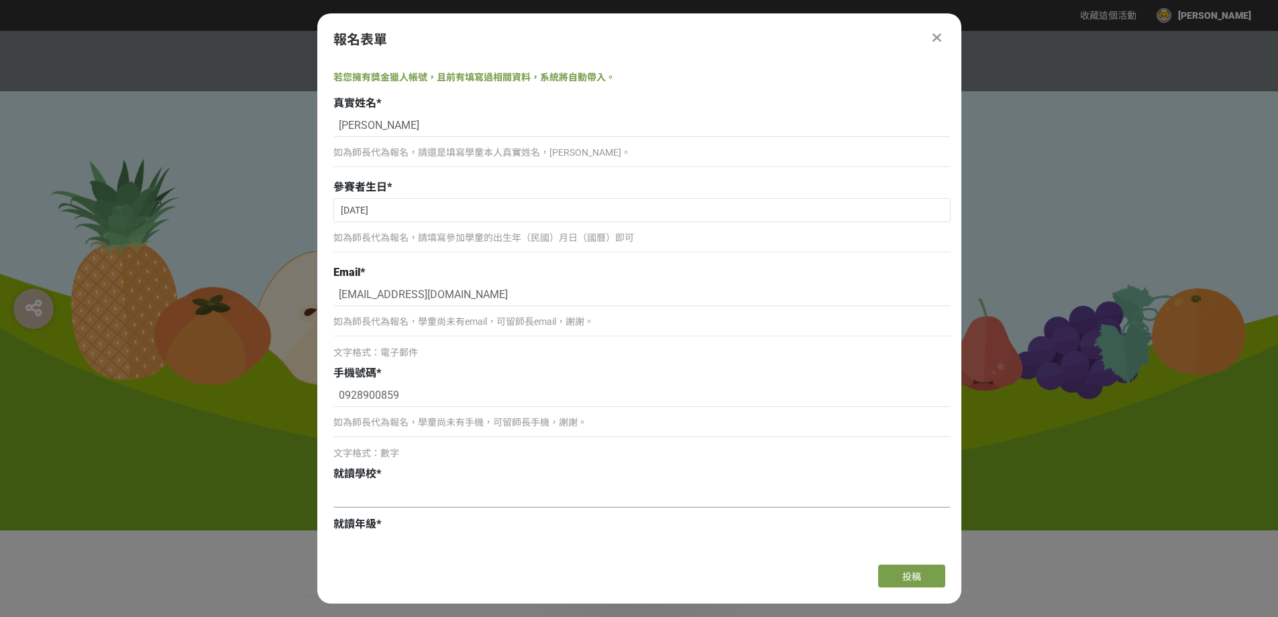
click at [386, 495] on input at bounding box center [641, 495] width 617 height 23
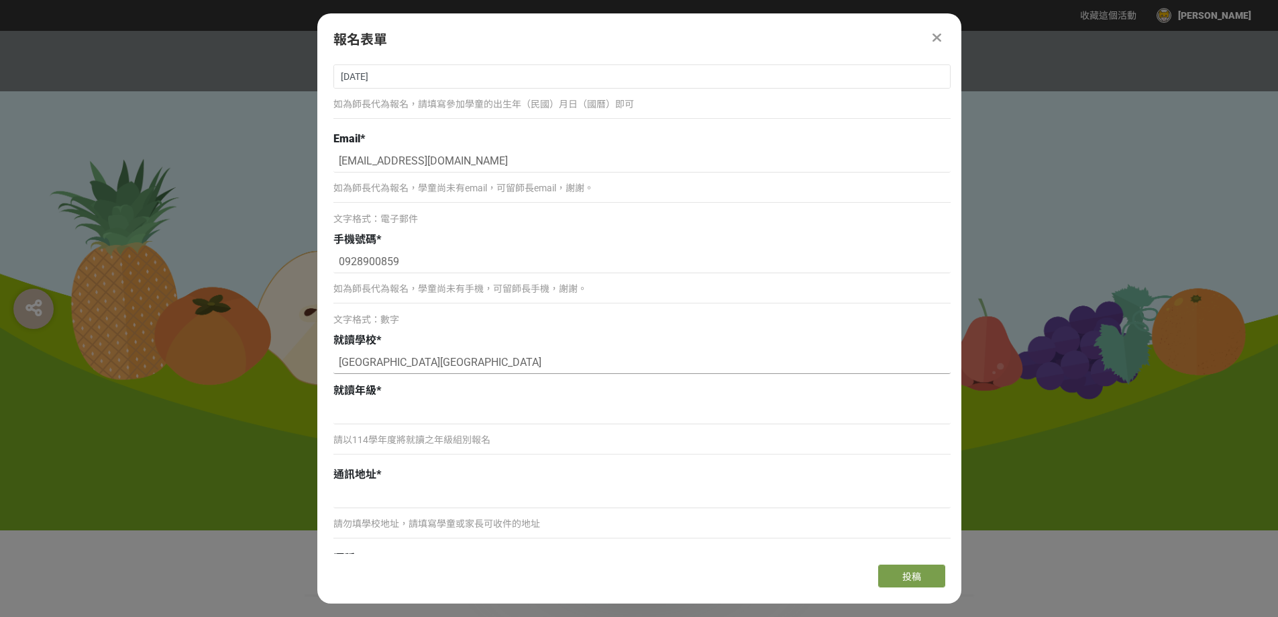
scroll to position [201, 0]
type input "台中市立大智國小"
click at [471, 437] on p "請以114學年度將就讀之年級組別報名" at bounding box center [641, 439] width 617 height 14
click at [469, 406] on input at bounding box center [641, 412] width 617 height 23
type input "3"
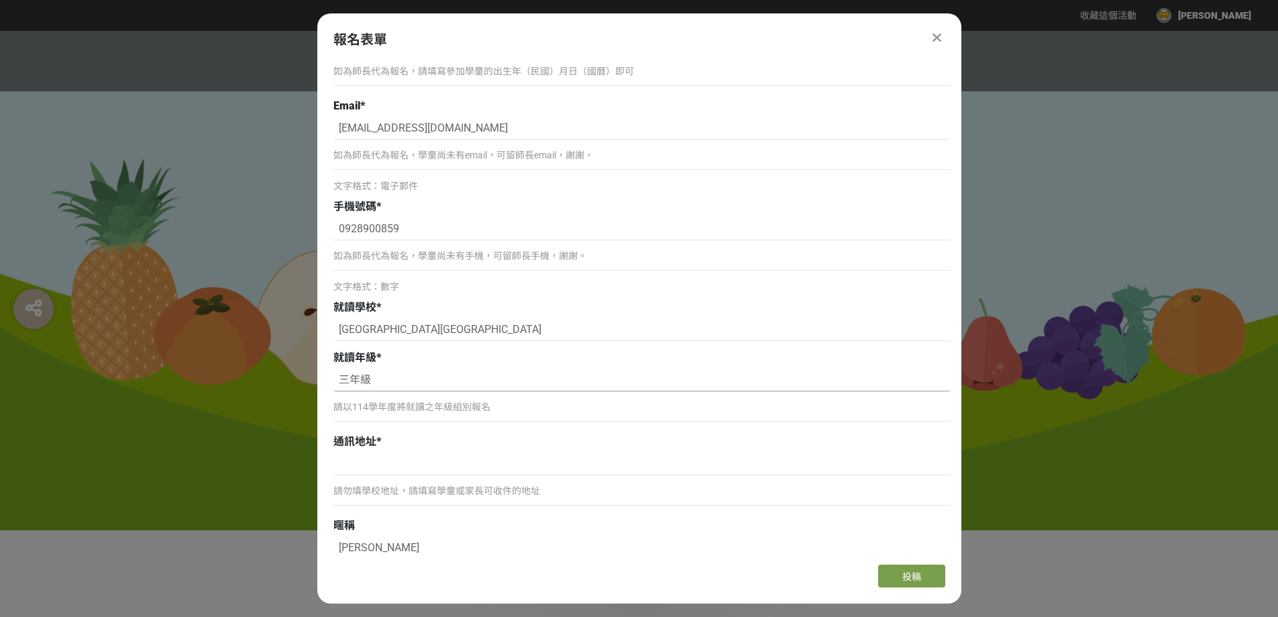
scroll to position [268, 0]
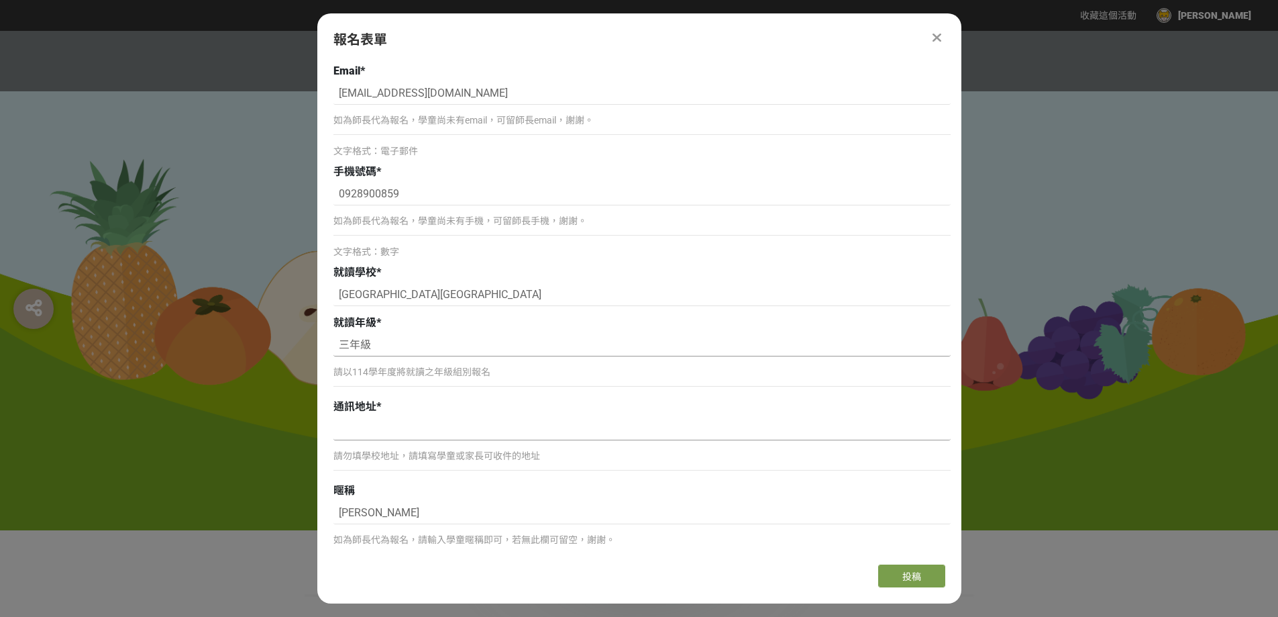
type input "三年級"
click at [412, 431] on input at bounding box center [641, 428] width 617 height 23
type input "台中市東區東英路628號"
click at [393, 510] on input "[PERSON_NAME]" at bounding box center [641, 512] width 617 height 23
type input "杜"
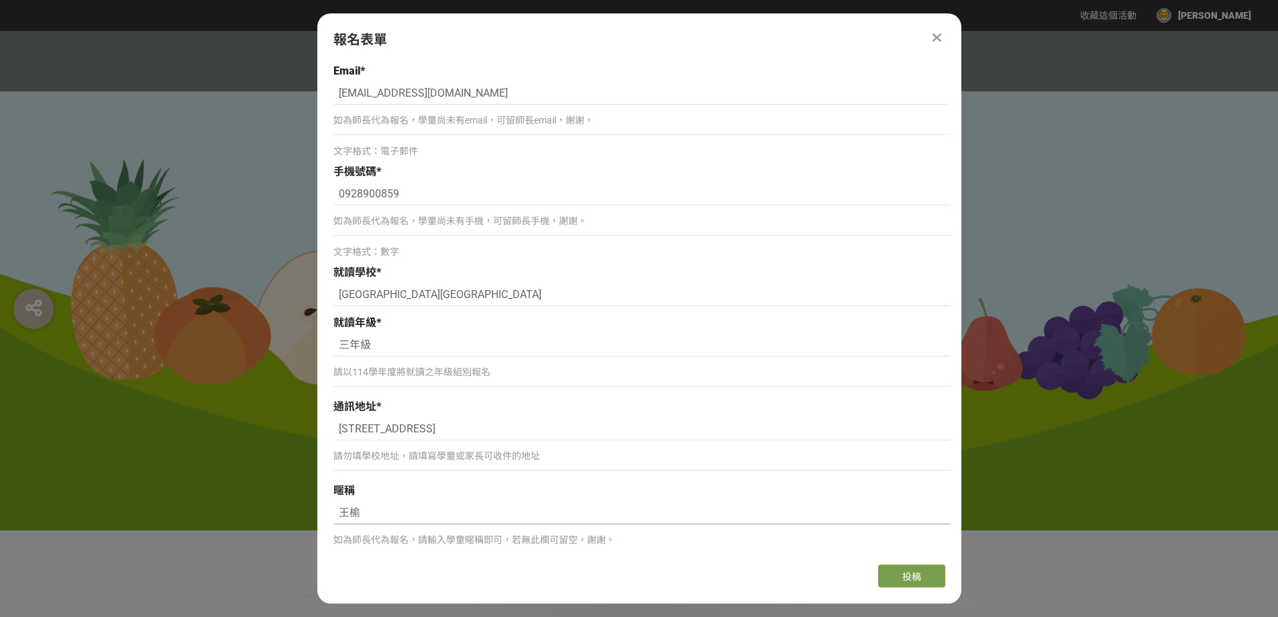
type input "王"
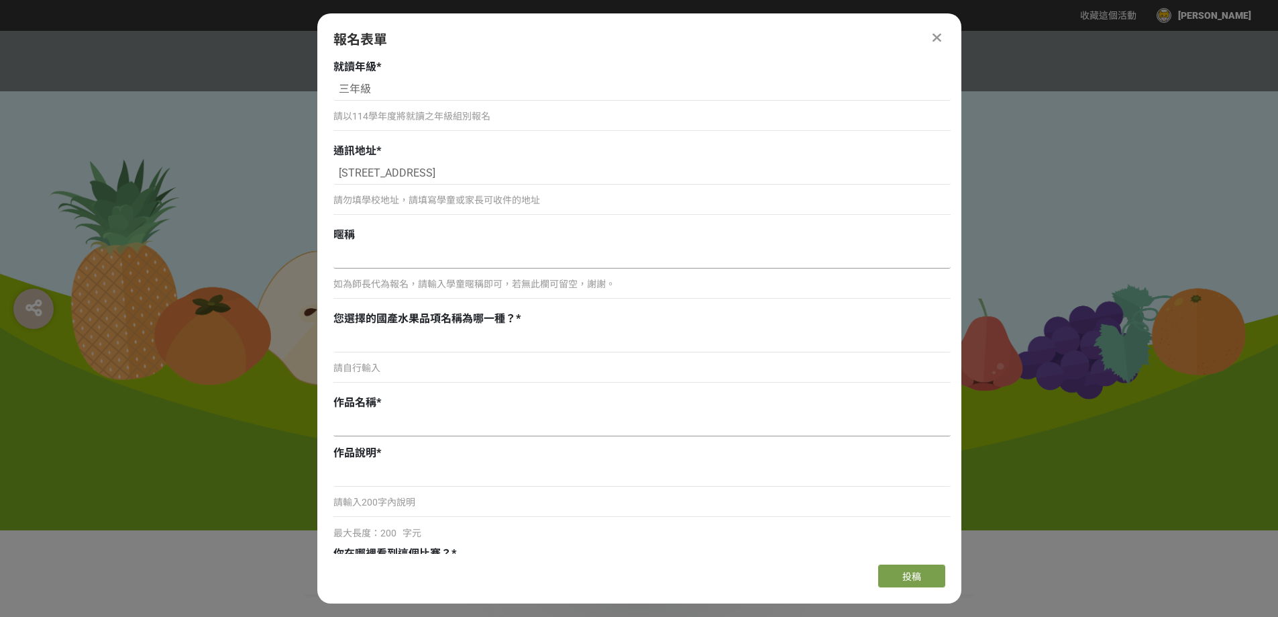
scroll to position [537, 0]
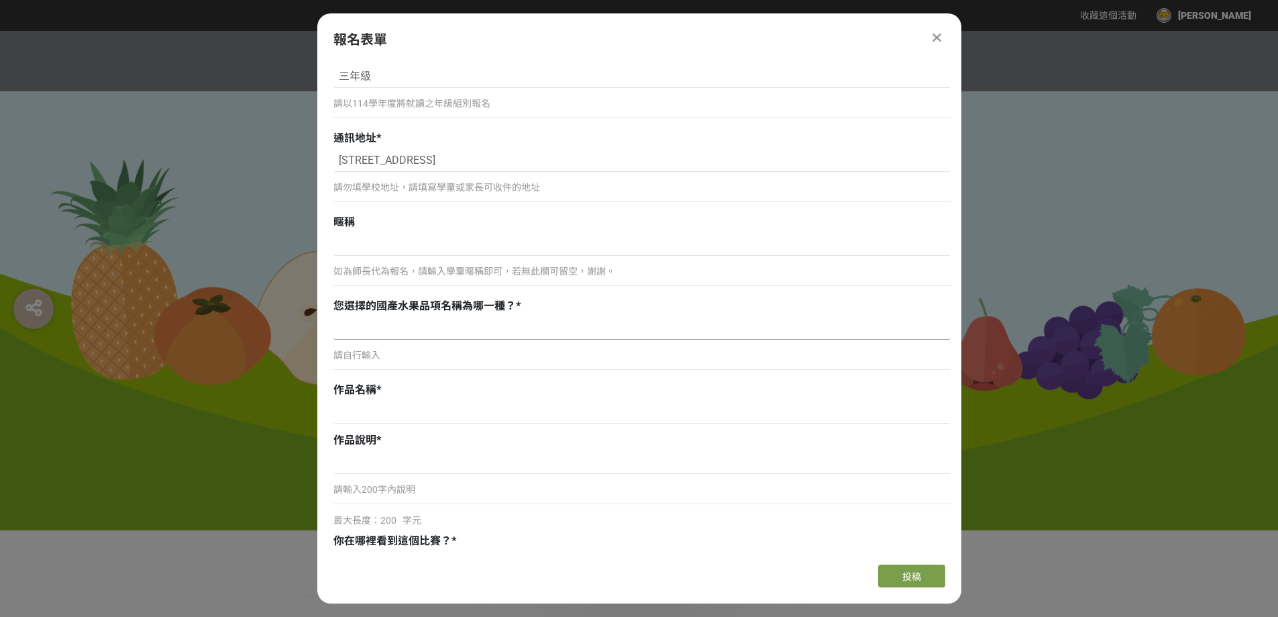
click at [433, 325] on input at bounding box center [641, 328] width 617 height 23
type input "火龍果"
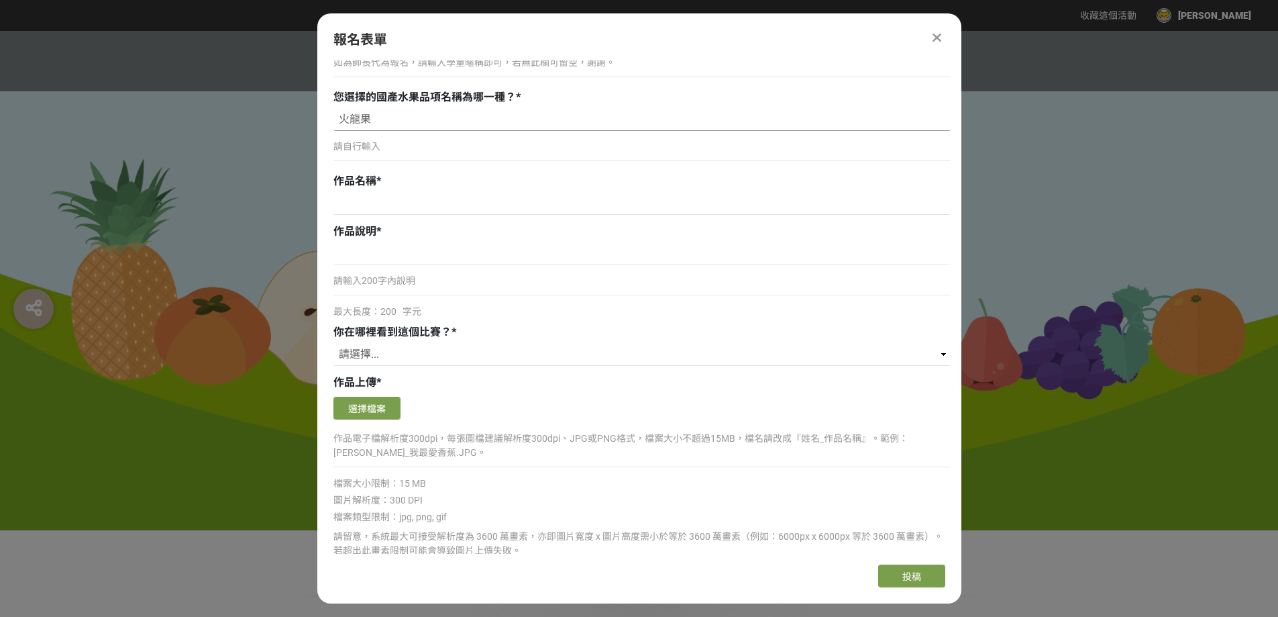
scroll to position [738, 0]
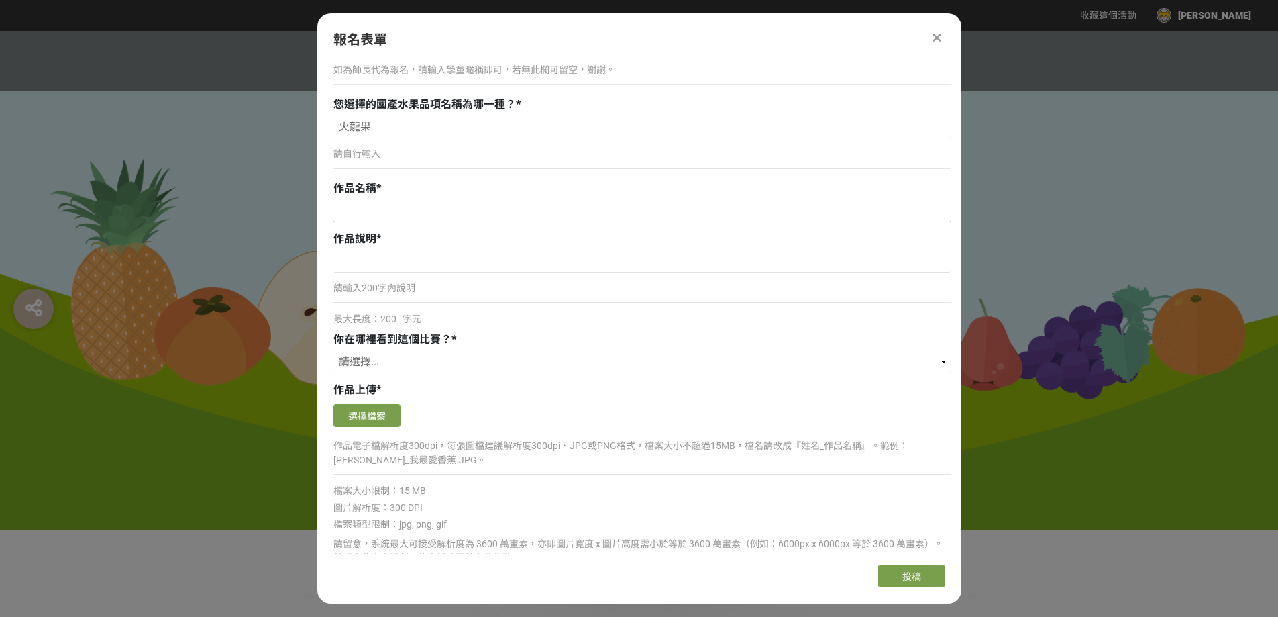
click at [356, 209] on input at bounding box center [641, 210] width 617 height 23
type input "與奶奶的火龍果時光"
click at [419, 259] on input at bounding box center [641, 261] width 617 height 23
paste input "在夏天的火龍果園裡，我跟奶奶一起摘火龍果。火龍果像一顆顆會發亮的小燈籠，掛在綠色的枝條上，紅紅的外皮看起來好漂亮。奶奶笑著把果實遞給我，我小心地抱在懷裡，覺得…"
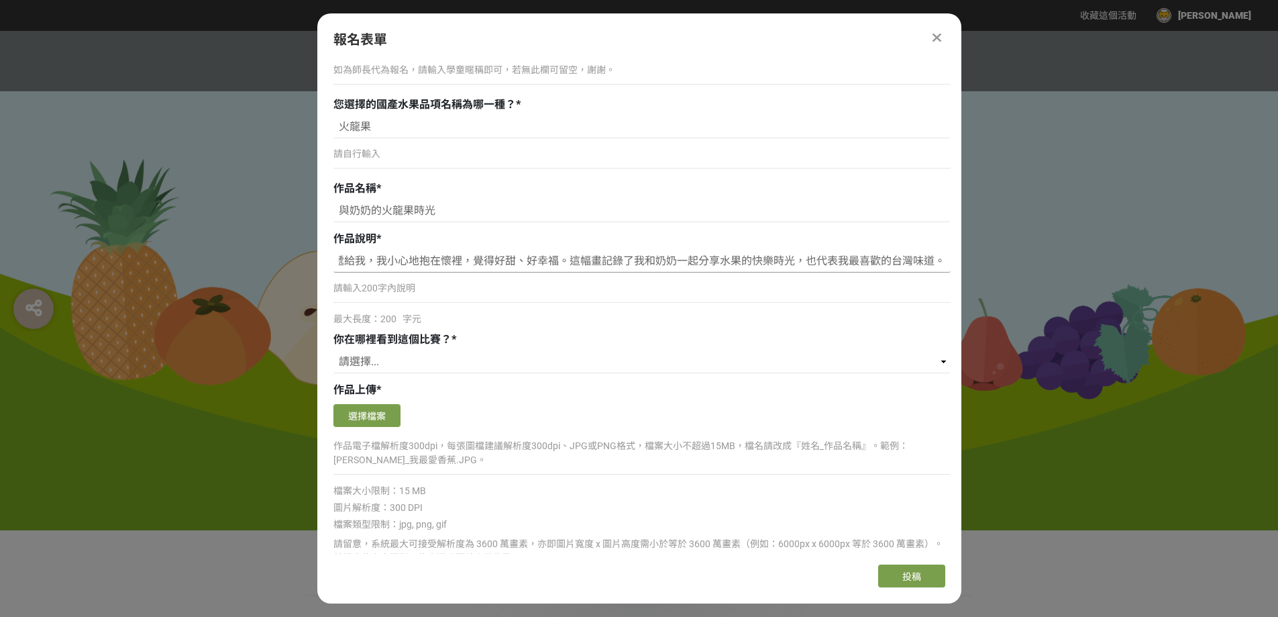
click at [386, 258] on input "在夏天的火龍果園裡，我跟奶奶一起摘火龍果。火龍果像一顆顆會發亮的小燈籠，掛在綠色的枝條上，紅紅的外皮看起來好漂亮。奶奶笑著把果實遞給我，我小心地抱在懷裡，覺得…" at bounding box center [641, 261] width 617 height 23
click at [662, 259] on input "在夏天的南投火龍果園裡，我跟奶奶一起摘火龍果。火龍果像一顆顆會發亮的小燈籠，掛在綠色的枝條上，紅紅的外皮看起來好漂亮。奶奶笑著把果實遞給我，我小心地抱在懷裡，…" at bounding box center [641, 261] width 617 height 23
click at [901, 262] on input "在夏天的南投火龍果園裡，我跟奶奶一起摘火龍果。火龍果像一顆顆會發亮的小燈籠，掛在綠色的枝條上，紅紅的外皮看起來好漂亮。奶奶笑著把果實遞給我，我小心地抱在懷裡，…" at bounding box center [641, 261] width 617 height 23
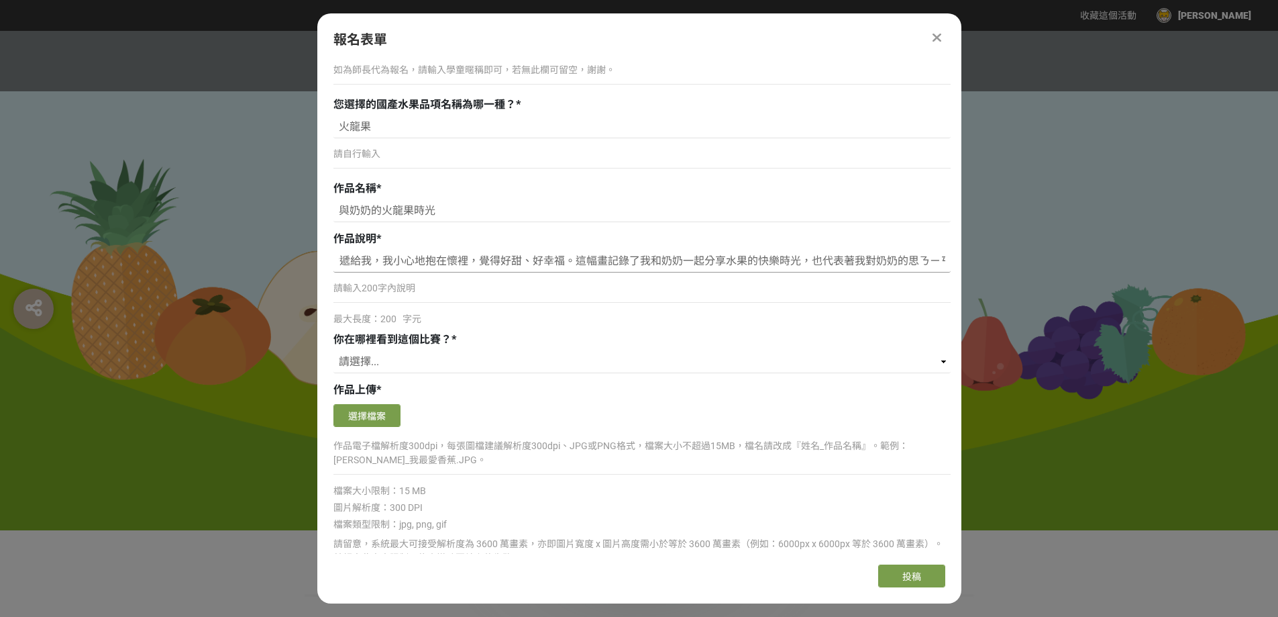
scroll to position [0, 707]
click at [828, 266] on input "在夏天的南投火龍果園裡，我跟奶奶一起摘火龍果。火龍果像一顆顆會發亮的小燈籠，掛在綠色的枝條上，紅紅的外皮看起來好漂亮。奶奶笑著把果實遞給我，我小心地抱在懷裡，…" at bounding box center [641, 261] width 617 height 23
click at [899, 256] on input "在夏天的南投火龍果園裡，我跟奶奶一起摘火龍果。火龍果像一顆顆會發亮的小燈籠，掛在綠色的枝條上，紅紅的外皮看起來好漂亮。奶奶笑著把果實遞給我，我小心地抱在懷裡，…" at bounding box center [641, 261] width 617 height 23
type input "在"
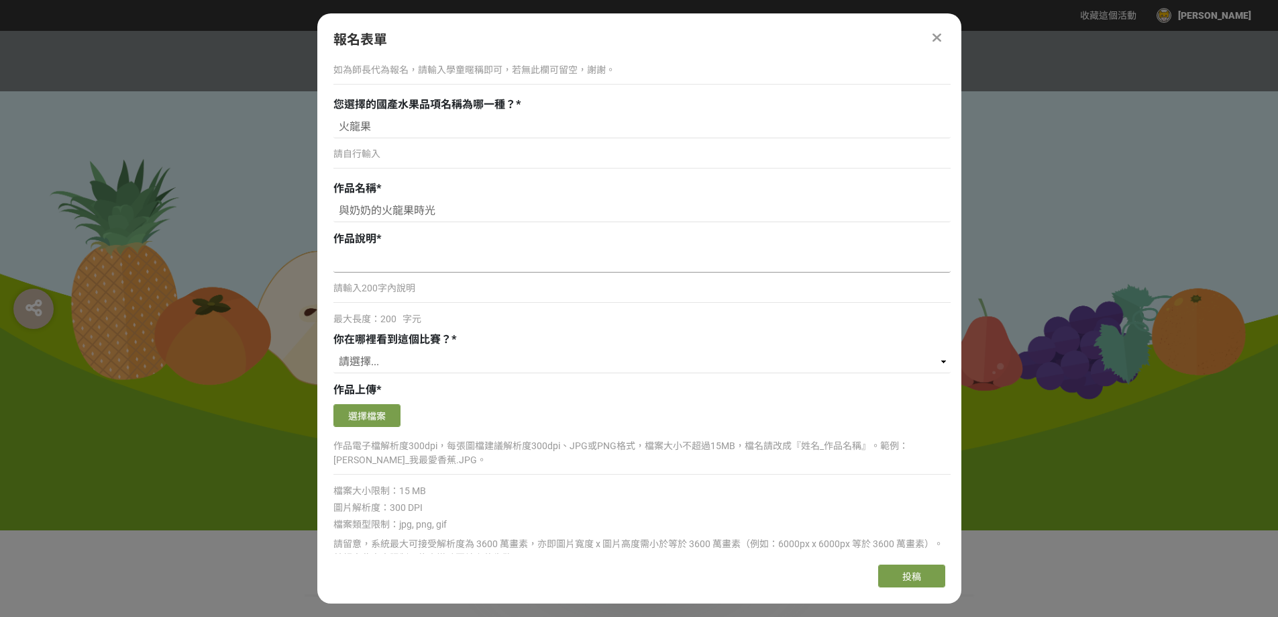
paste input "這幅畫記錄了我和奶奶在火龍果園裡的美好回憶。夏日的陽光下，紅紅的火龍果掛滿枝頭，我和奶奶一起採果、一起笑。雖然現在奶奶已經不在身邊，但每當看到火龍果，我就會想…"
click at [369, 262] on input "這幅畫記錄了我和奶奶在火龍果園裡的美好回憶。夏日的陽光下，紅紅的火龍果掛滿枝頭，我和奶奶一起採果、一起笑。雖然現在奶奶已經不在身邊，但每當看到火龍果，我就會想…" at bounding box center [641, 261] width 617 height 23
type input "這幅畫記錄了我和奶奶在南投火龍果園裡的美好回憶。夏日的陽光下，紅紅的火龍果掛滿枝頭，我和奶奶一起採果實、一起笑。雖然現在奶奶已經不在身邊，但每當看到火龍果，我…"
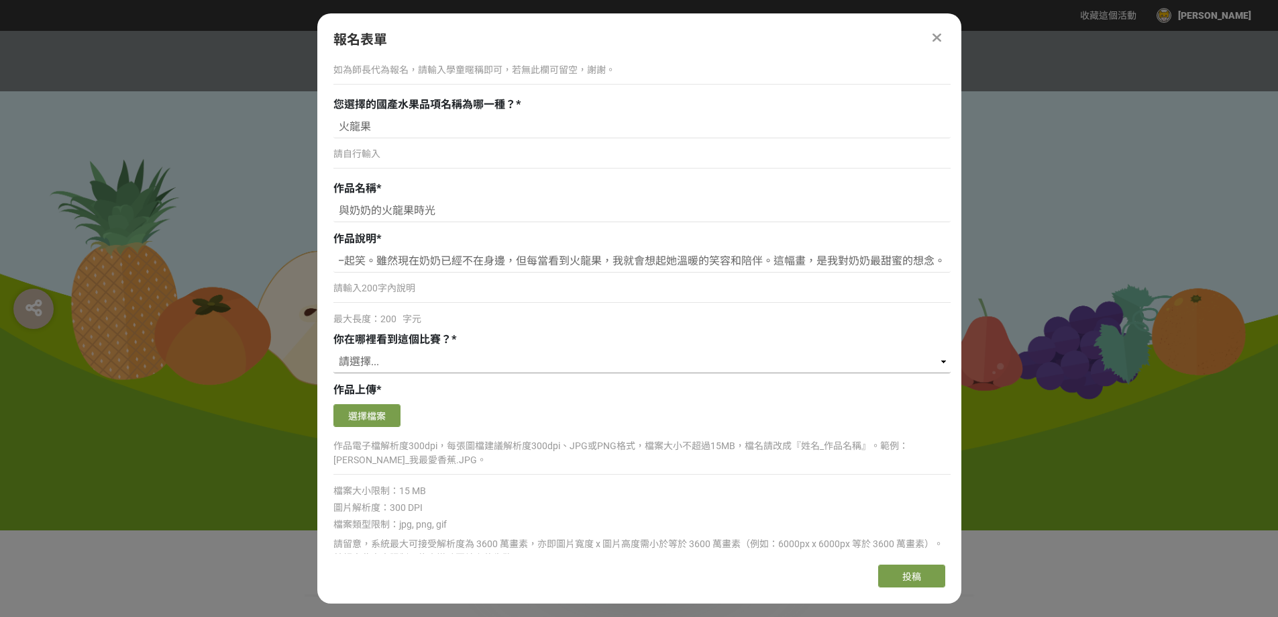
click at [379, 360] on select "請選擇... 獎金獵人網站 Facebook / Instagram 校園講座 / 老師系上推薦 電子郵件 海報 其他" at bounding box center [641, 361] width 617 height 23
select select "cms:formUnit:otherOption:defa37c1aca6952bcb725557f9e03e64"
click at [333, 350] on select "請選擇... 獎金獵人網站 Facebook / Instagram 校園講座 / 老師系上推薦 電子郵件 海報 其他" at bounding box center [641, 361] width 617 height 23
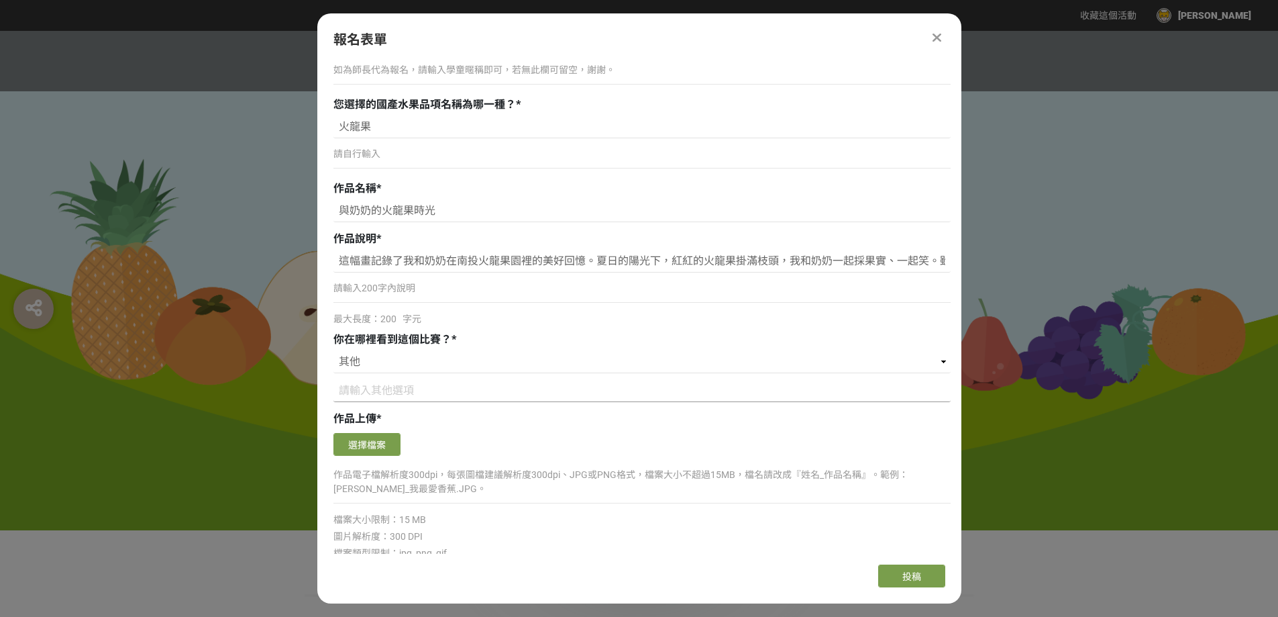
click at [381, 390] on input at bounding box center [641, 390] width 617 height 23
type input "網路"
click at [390, 367] on select "請選擇... 獎金獵人網站 Facebook / Instagram 校園講座 / 老師系上推薦 電子郵件 海報 其他" at bounding box center [641, 361] width 617 height 23
select select "獎金獵人網站"
click at [333, 350] on select "請選擇... 獎金獵人網站 Facebook / Instagram 校園講座 / 老師系上推薦 電子郵件 海報 其他" at bounding box center [641, 361] width 617 height 23
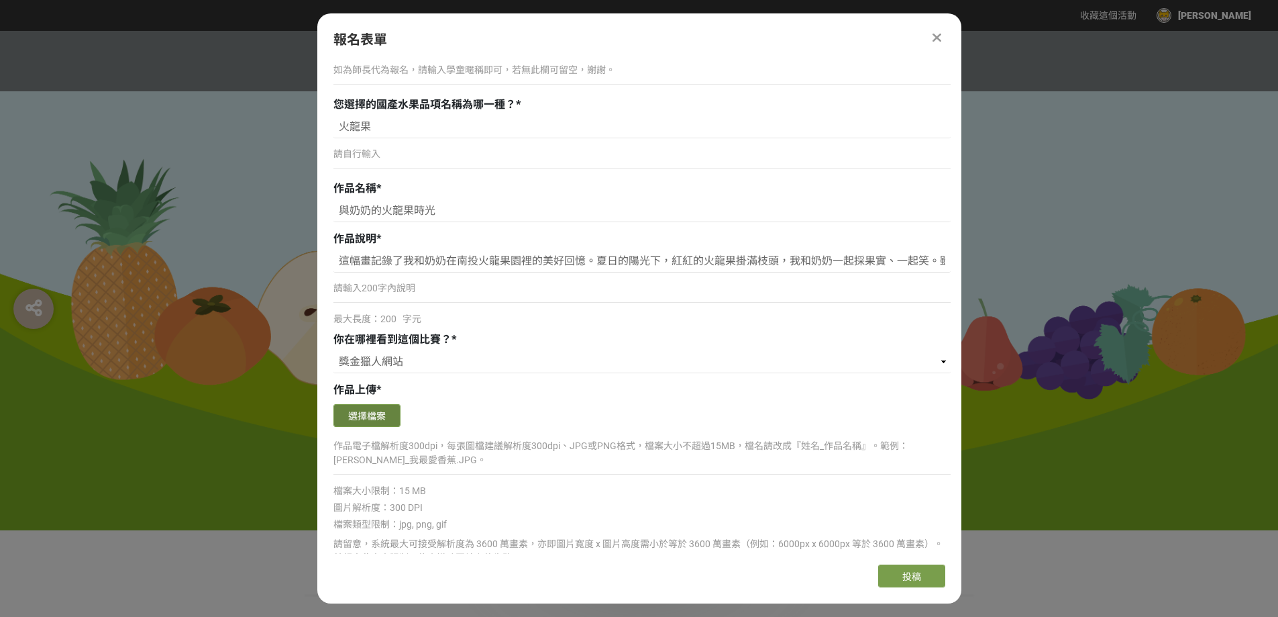
click at [371, 419] on button "選擇檔案" at bounding box center [366, 415] width 67 height 23
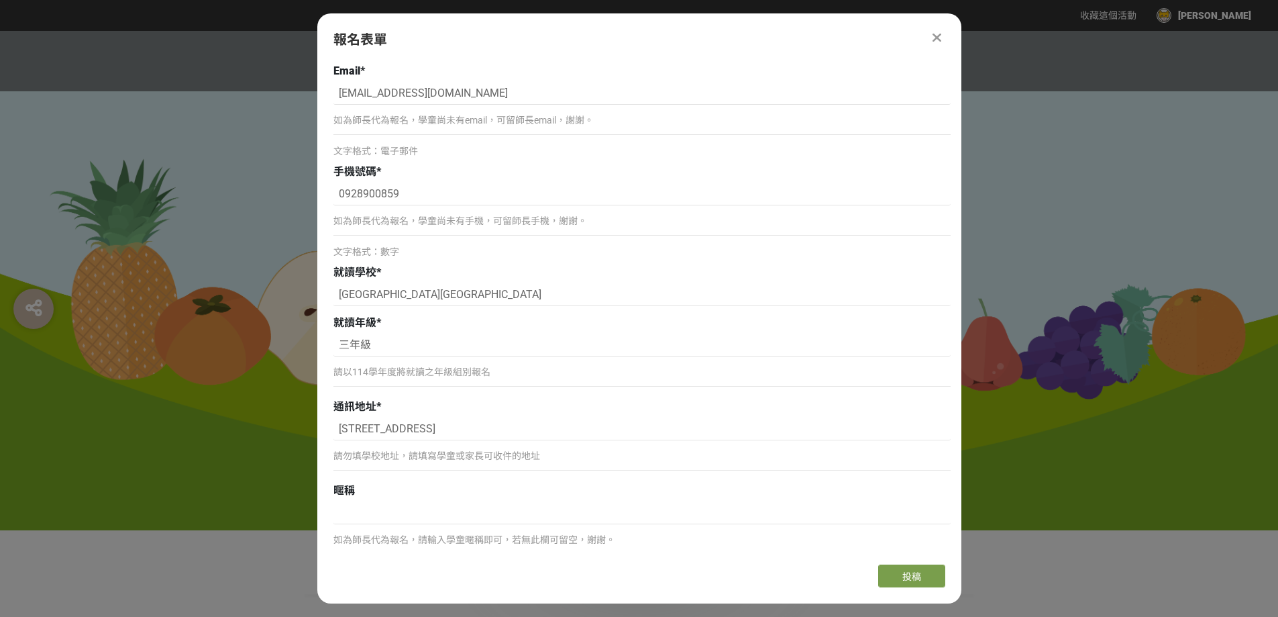
scroll to position [470, 0]
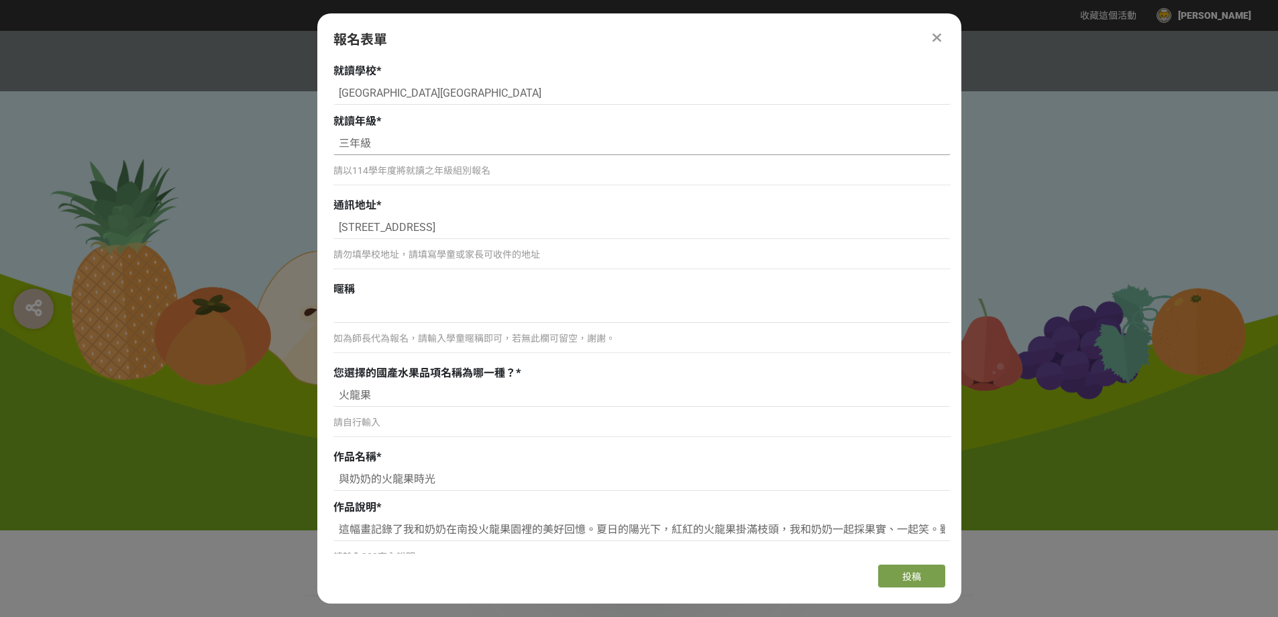
click at [352, 142] on input "三年級" at bounding box center [641, 143] width 617 height 23
type input "3年級"
click at [437, 315] on input at bounding box center [641, 311] width 617 height 23
type input "m"
type input "ㄨ"
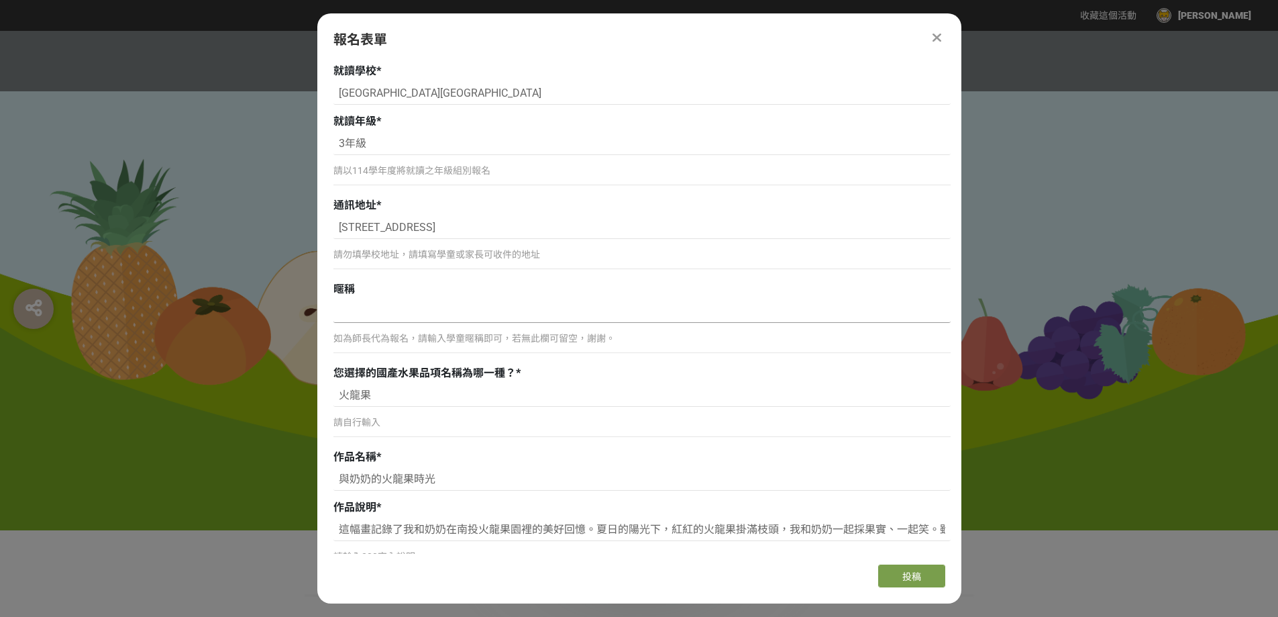
type input "j"
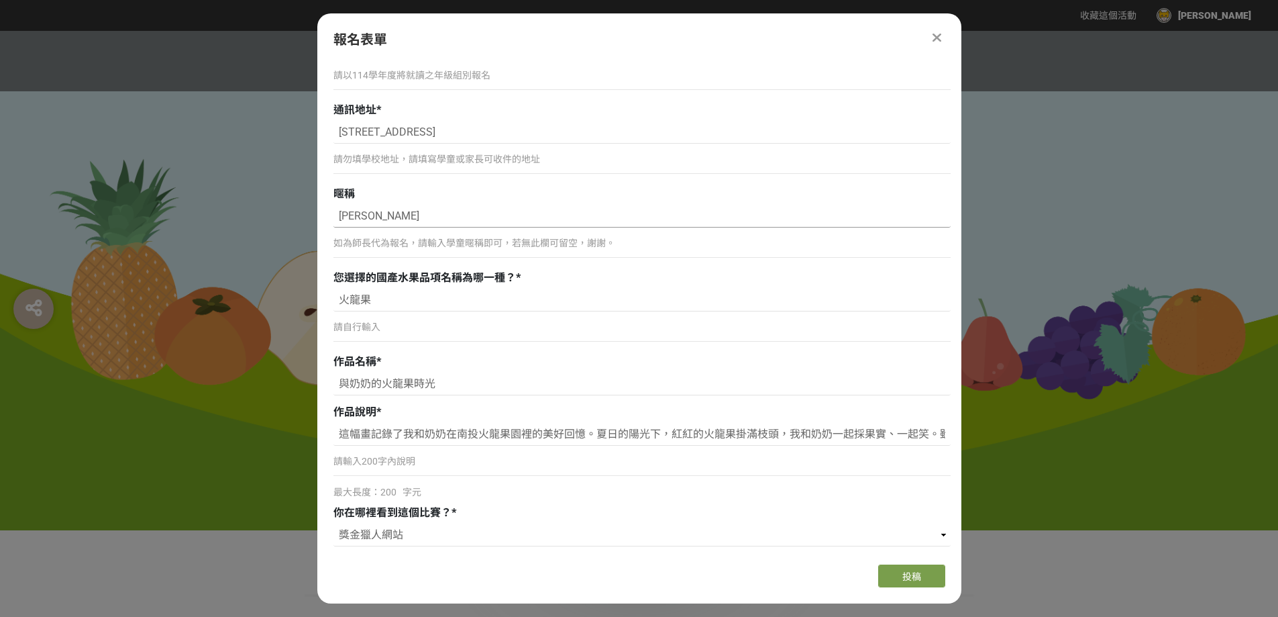
scroll to position [604, 0]
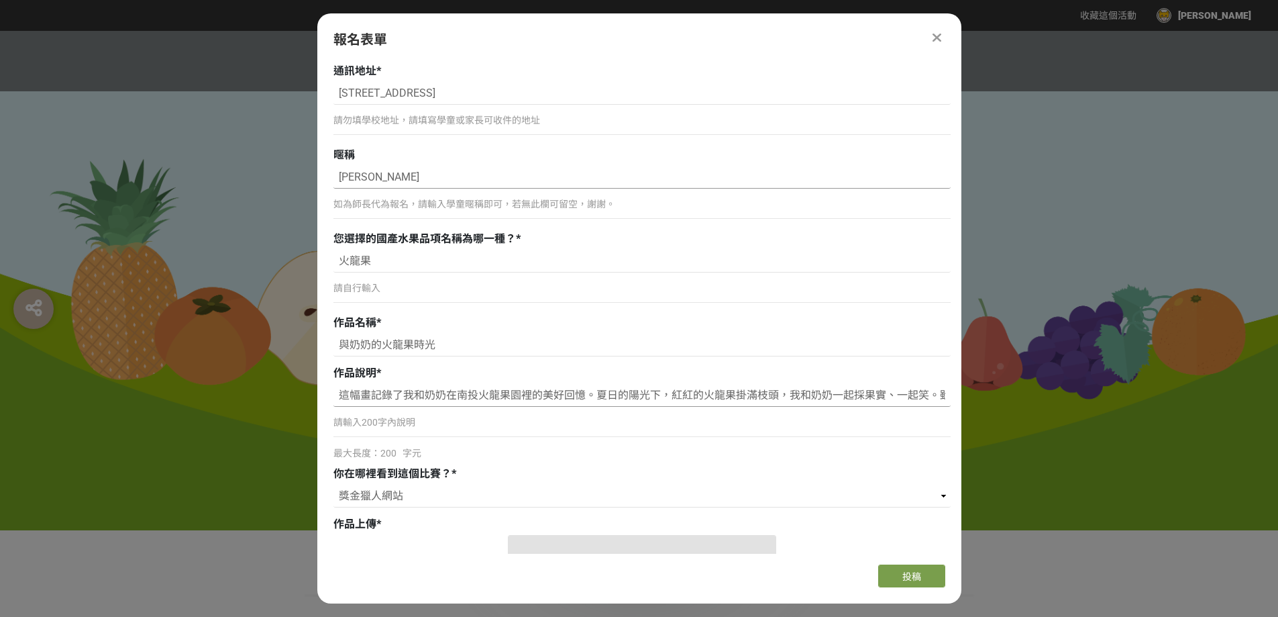
type input "Jessie"
click at [446, 399] on input "這幅畫記錄了我和奶奶在南投火龍果園裡的美好回憶。夏日的陽光下，紅紅的火龍果掛滿枝頭，我和奶奶一起採果實、一起笑。雖然現在奶奶已經不在身邊，但每當看到火龍果，我…" at bounding box center [641, 395] width 617 height 23
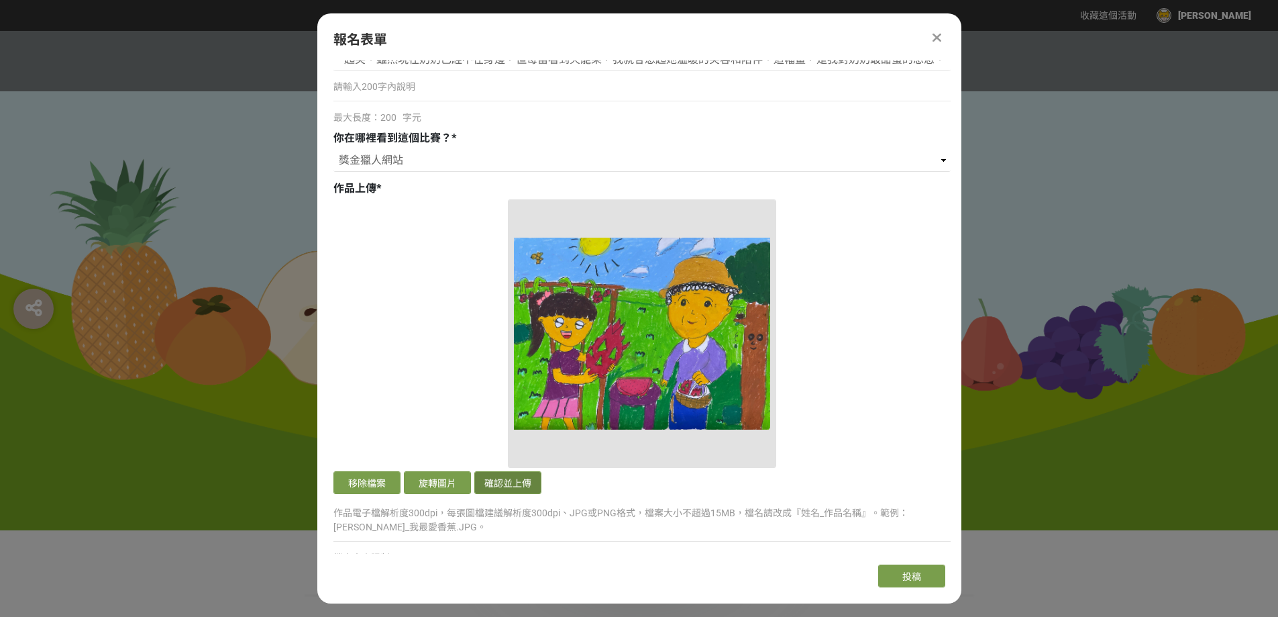
scroll to position [0, 0]
click at [495, 481] on button "確認並上傳" at bounding box center [507, 482] width 67 height 23
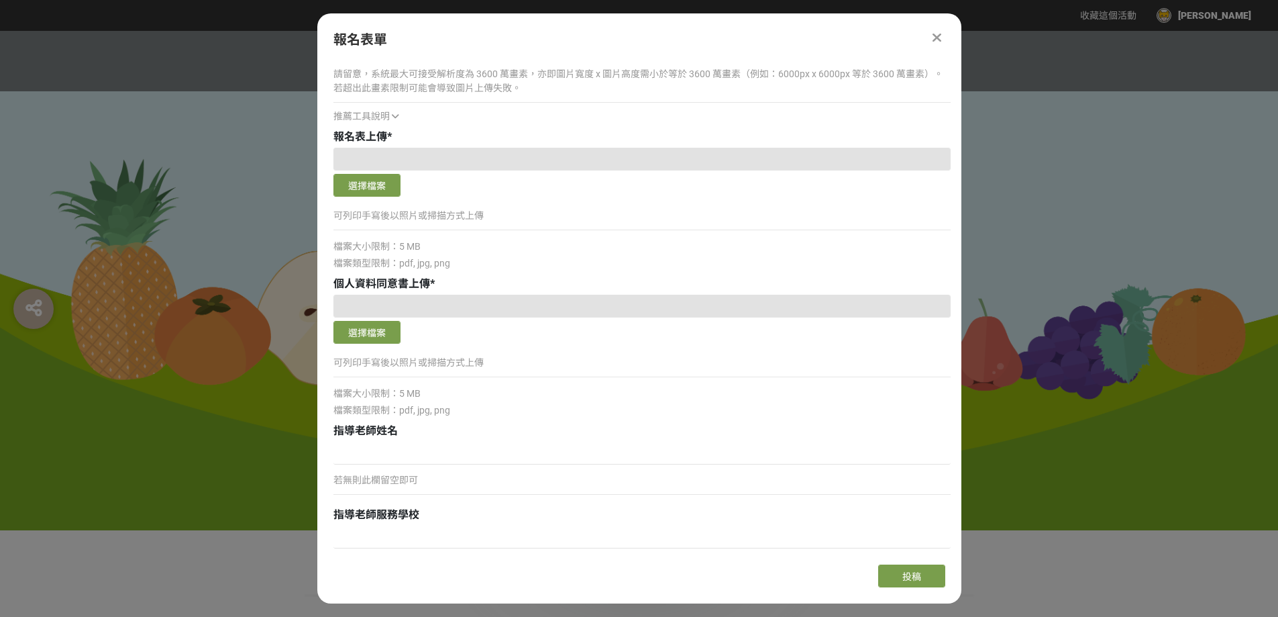
scroll to position [1557, 0]
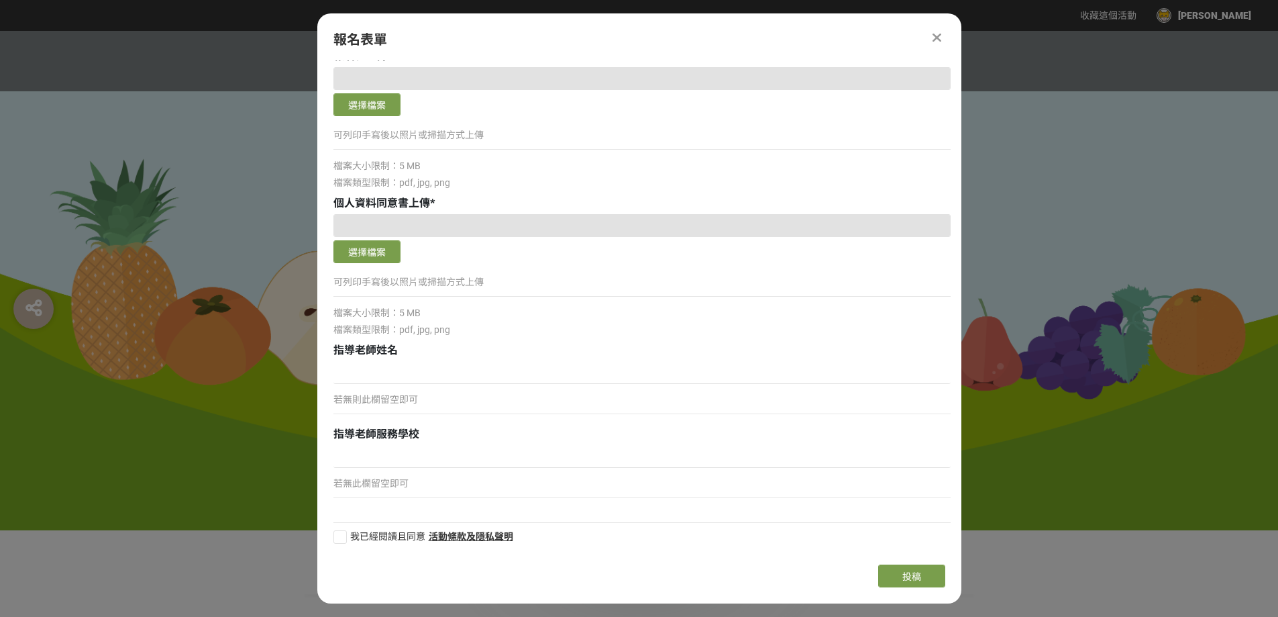
click at [937, 33] on icon at bounding box center [937, 37] width 9 height 13
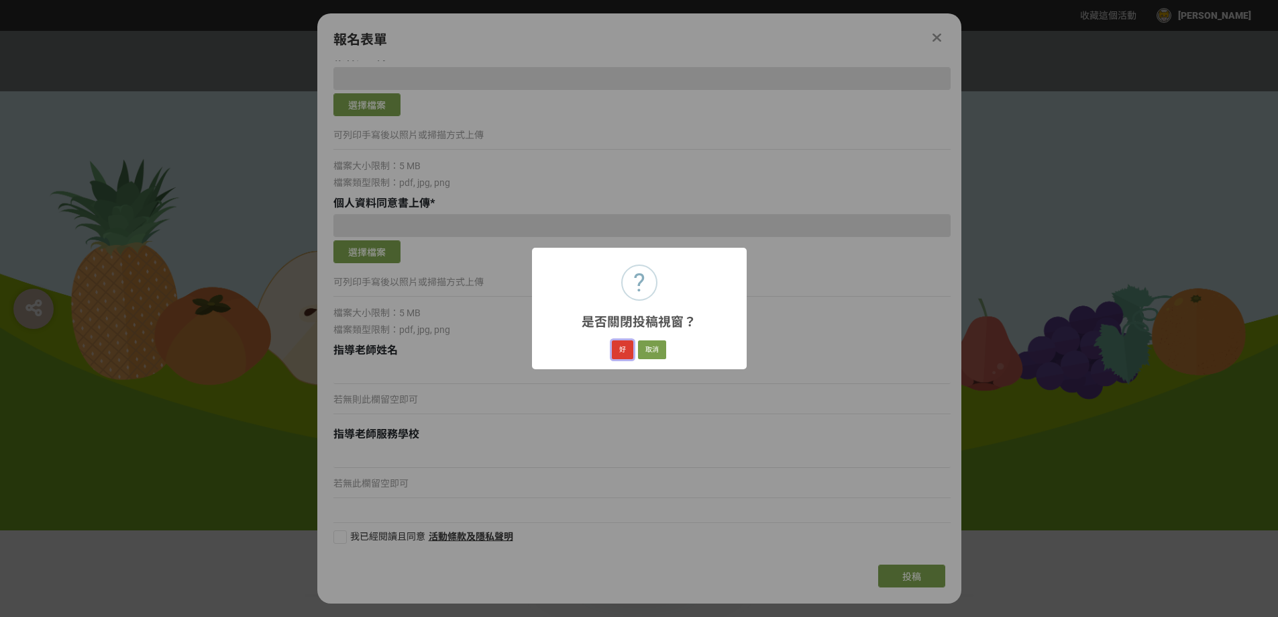
click at [621, 343] on button "好" at bounding box center [622, 349] width 21 height 19
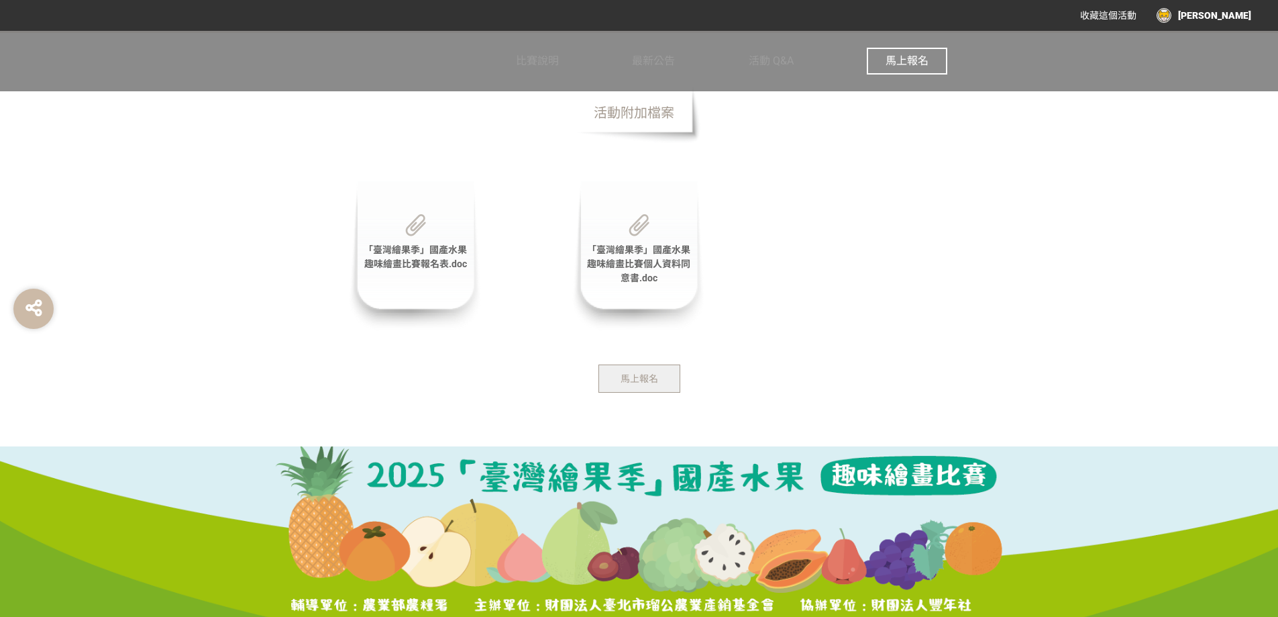
scroll to position [2839, 0]
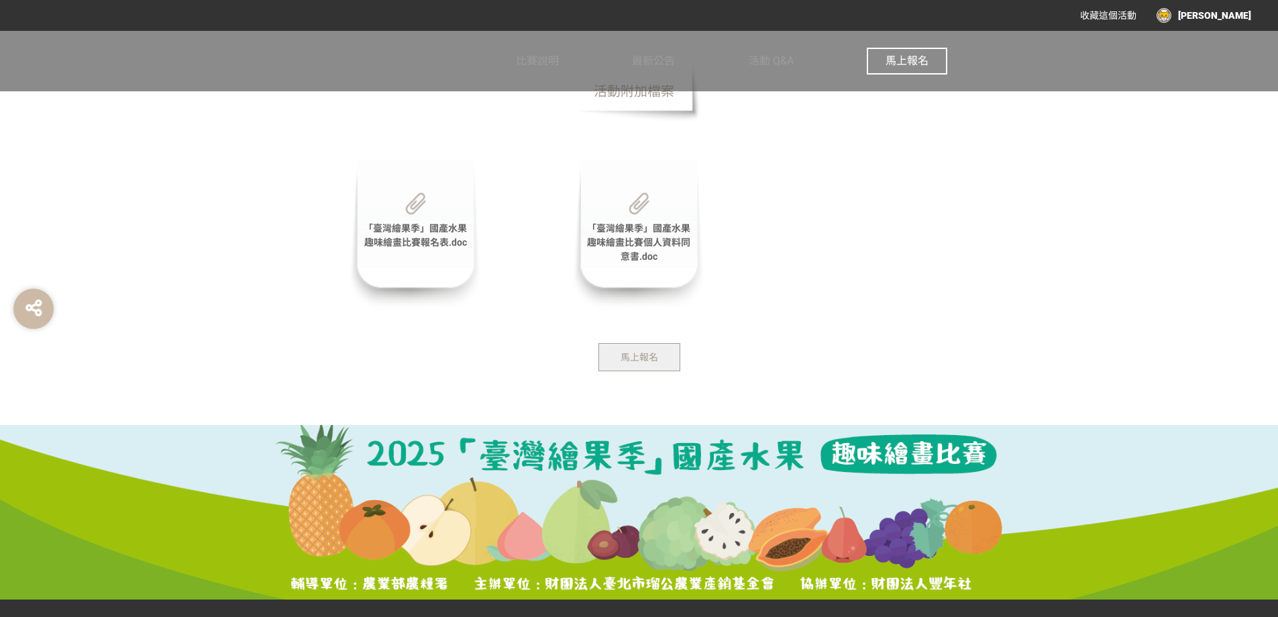
click at [635, 248] on span "「臺灣繪果季」國產水果趣味繪畫比賽個人資料同意書.doc" at bounding box center [638, 242] width 103 height 39
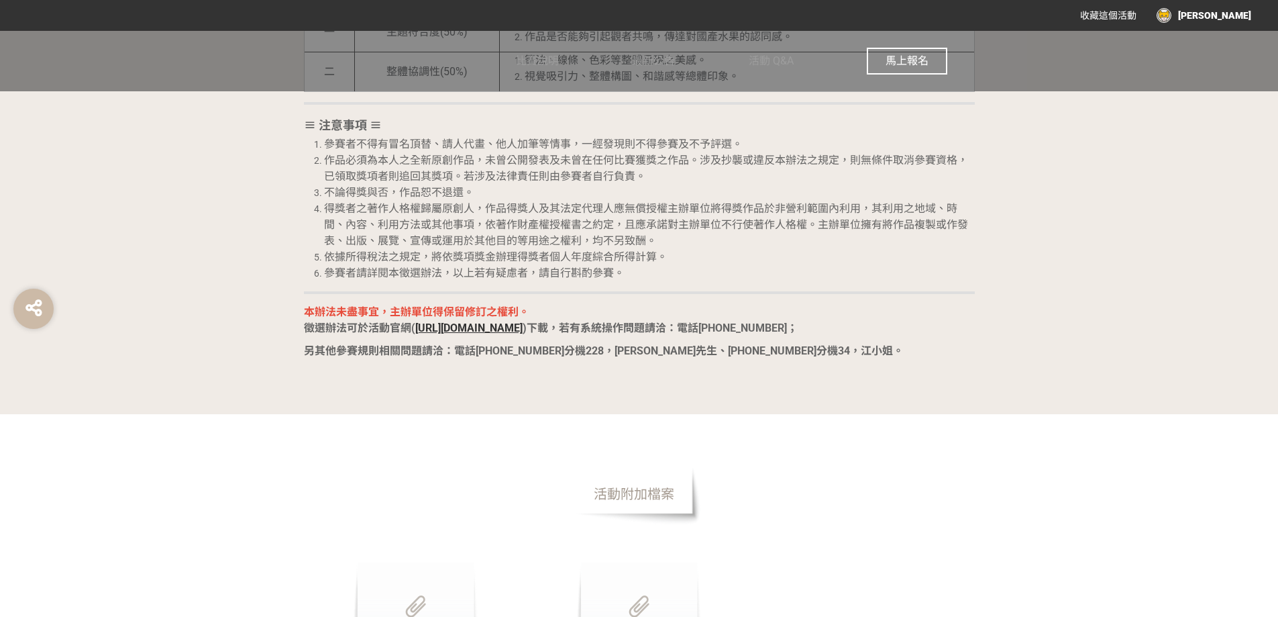
scroll to position [2571, 0]
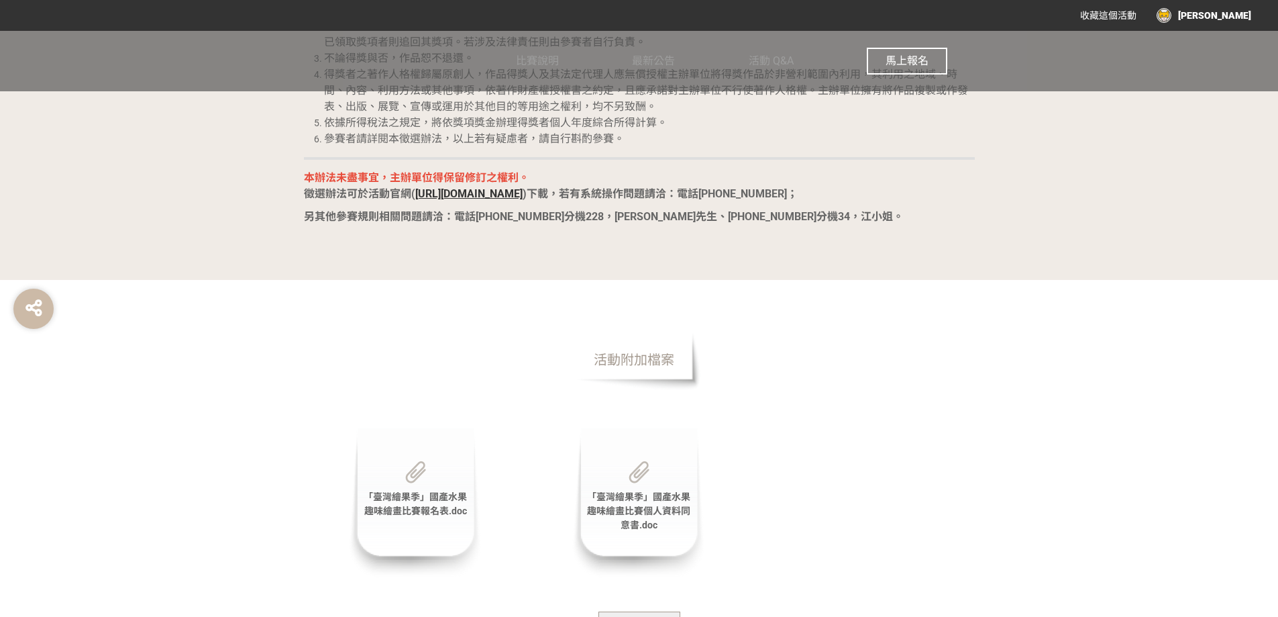
click at [658, 358] on span "活動附加檔案" at bounding box center [634, 359] width 134 height 60
drag, startPoint x: 655, startPoint y: 360, endPoint x: 668, endPoint y: 365, distance: 14.2
click at [654, 360] on span "活動附加檔案" at bounding box center [634, 359] width 134 height 60
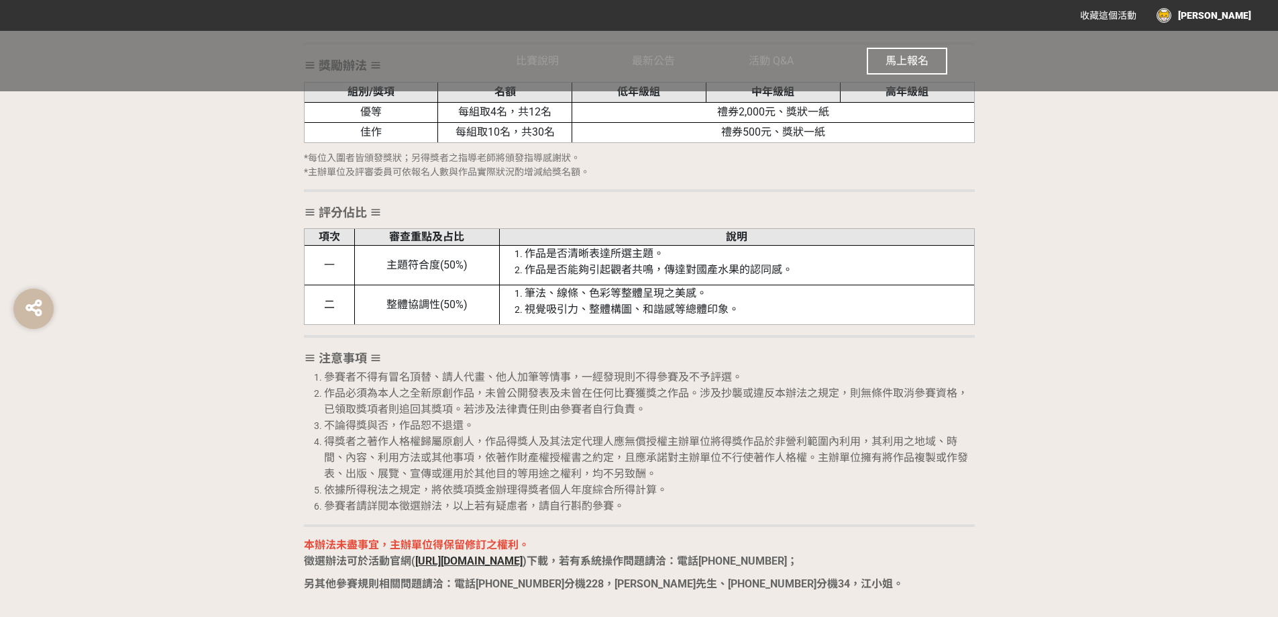
scroll to position [2168, 0]
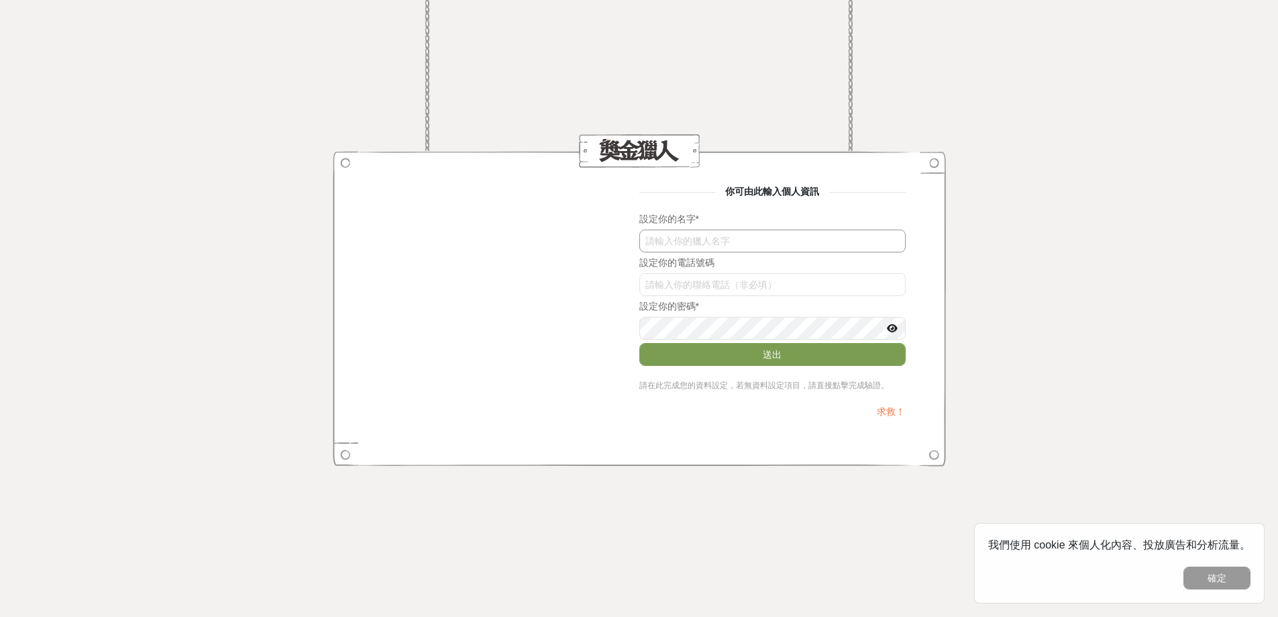
click at [693, 236] on input "text" at bounding box center [772, 240] width 266 height 23
type input "2"
type input "[PERSON_NAME]"
click at [683, 287] on input "bUNLSFZmeFk" at bounding box center [772, 284] width 266 height 23
type input "0928900859"
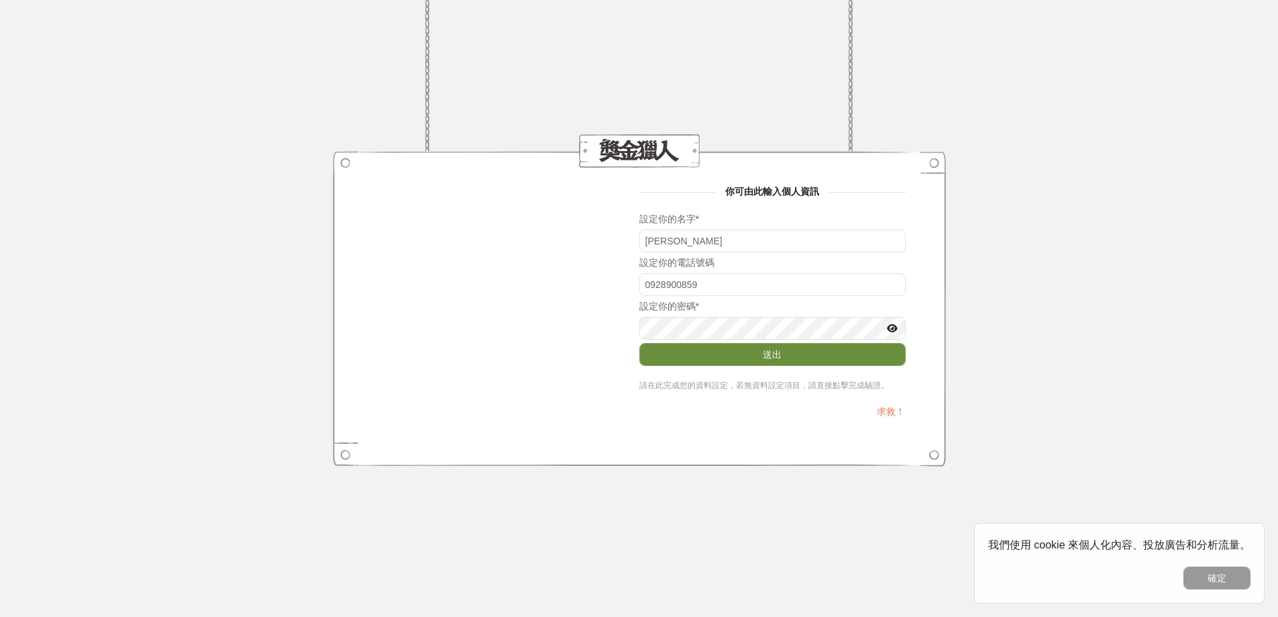
click at [722, 355] on button "送出" at bounding box center [772, 354] width 266 height 23
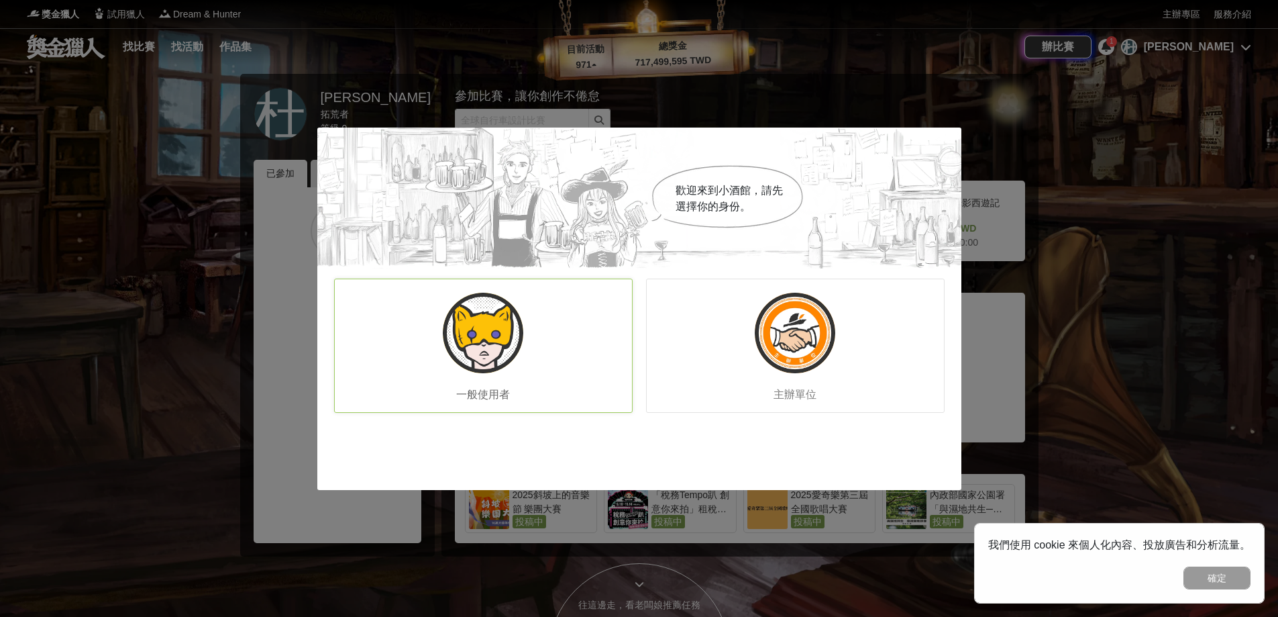
click at [483, 346] on img at bounding box center [483, 333] width 81 height 81
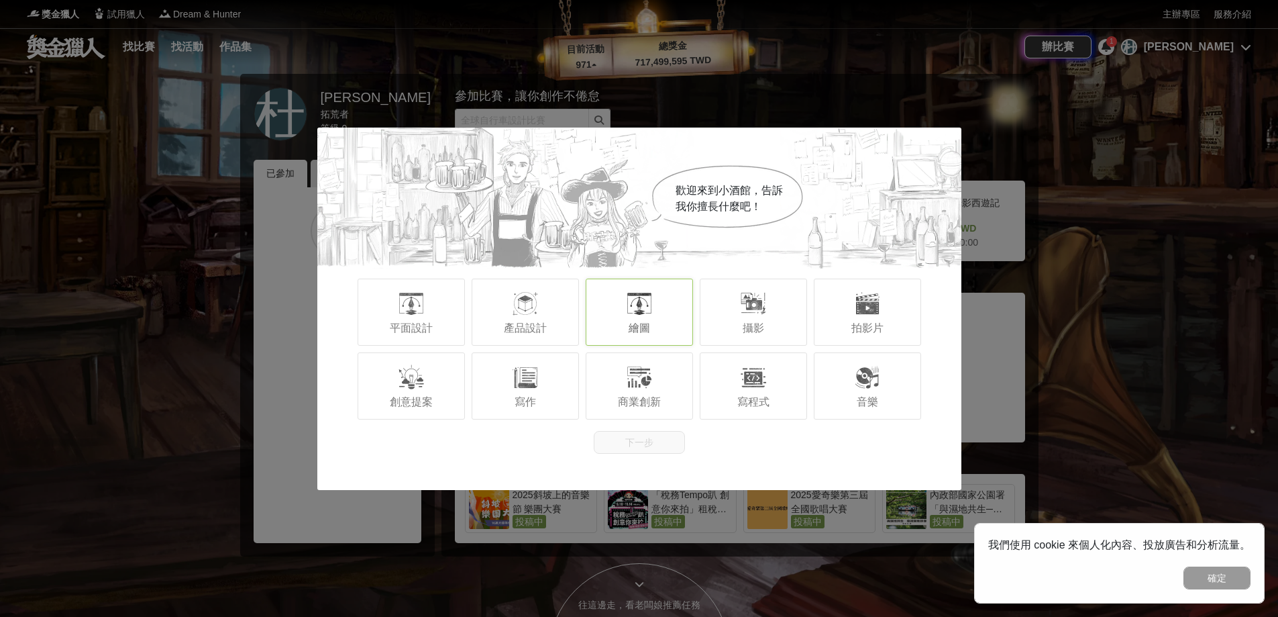
click at [669, 325] on div "繪圖" at bounding box center [639, 311] width 107 height 67
click at [645, 446] on button "下一步" at bounding box center [639, 442] width 91 height 23
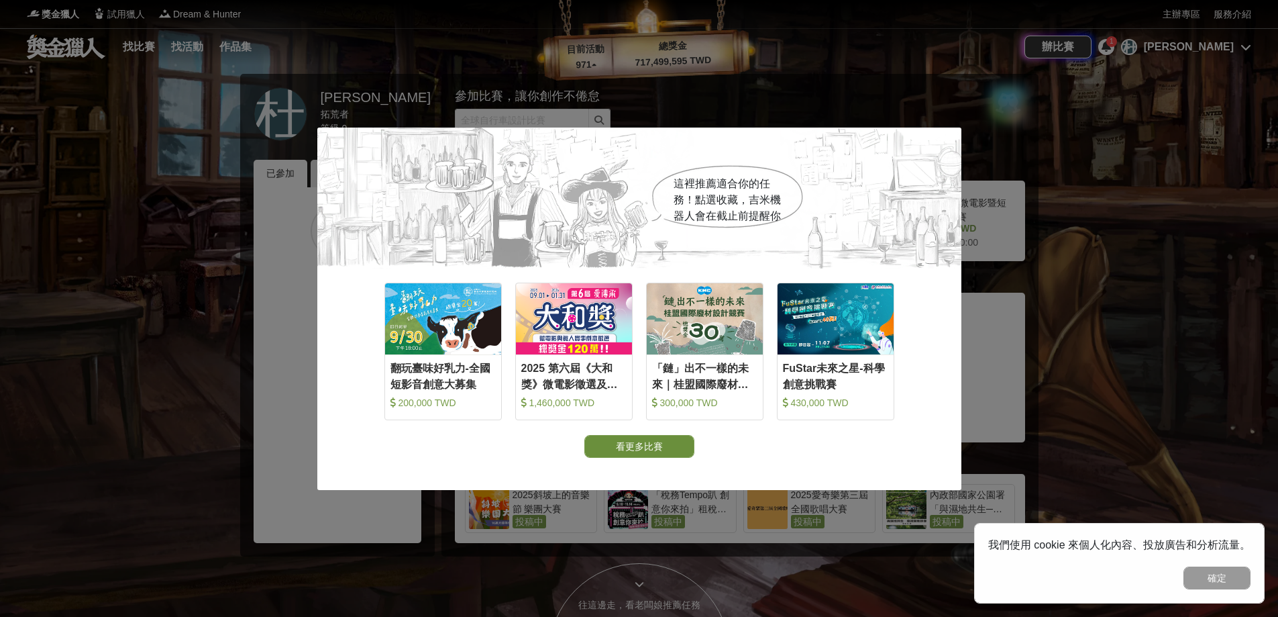
click at [621, 444] on button "看更多比賽" at bounding box center [639, 446] width 110 height 23
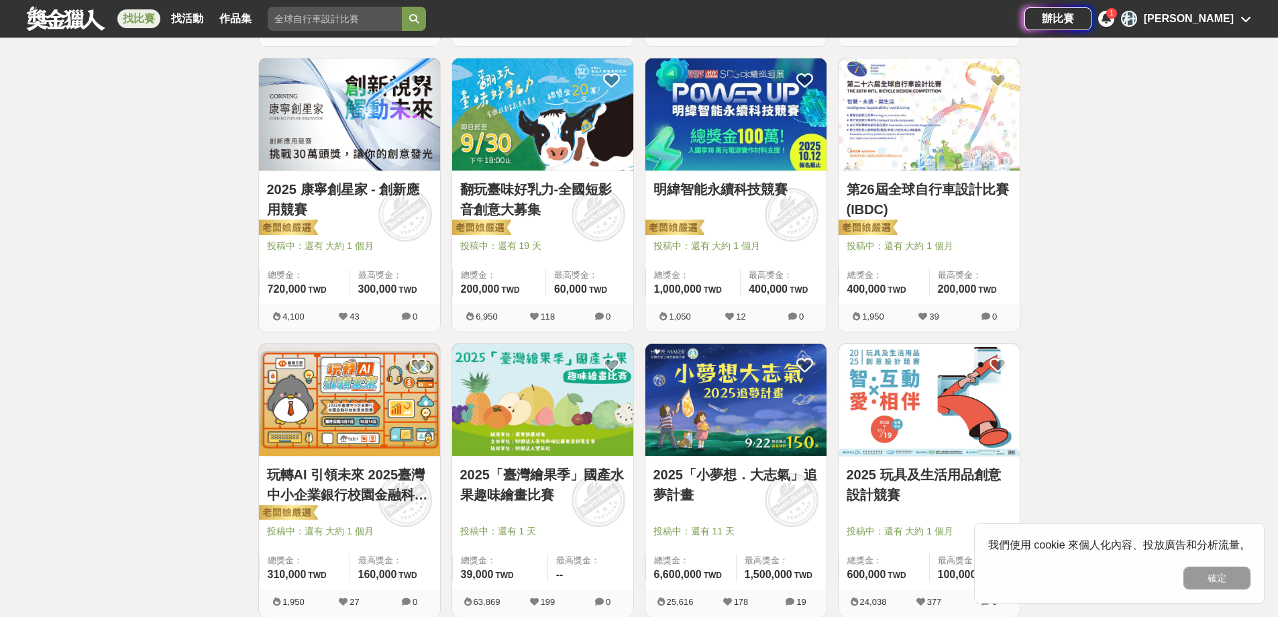
scroll to position [939, 0]
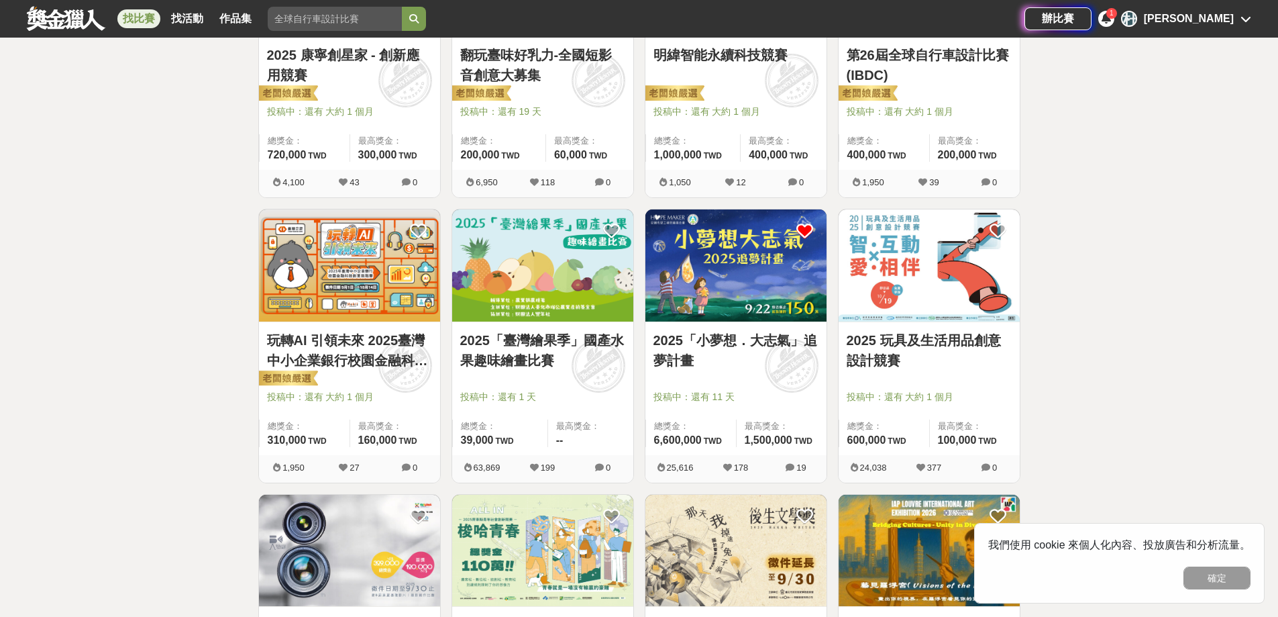
click at [802, 228] on icon at bounding box center [804, 231] width 17 height 17
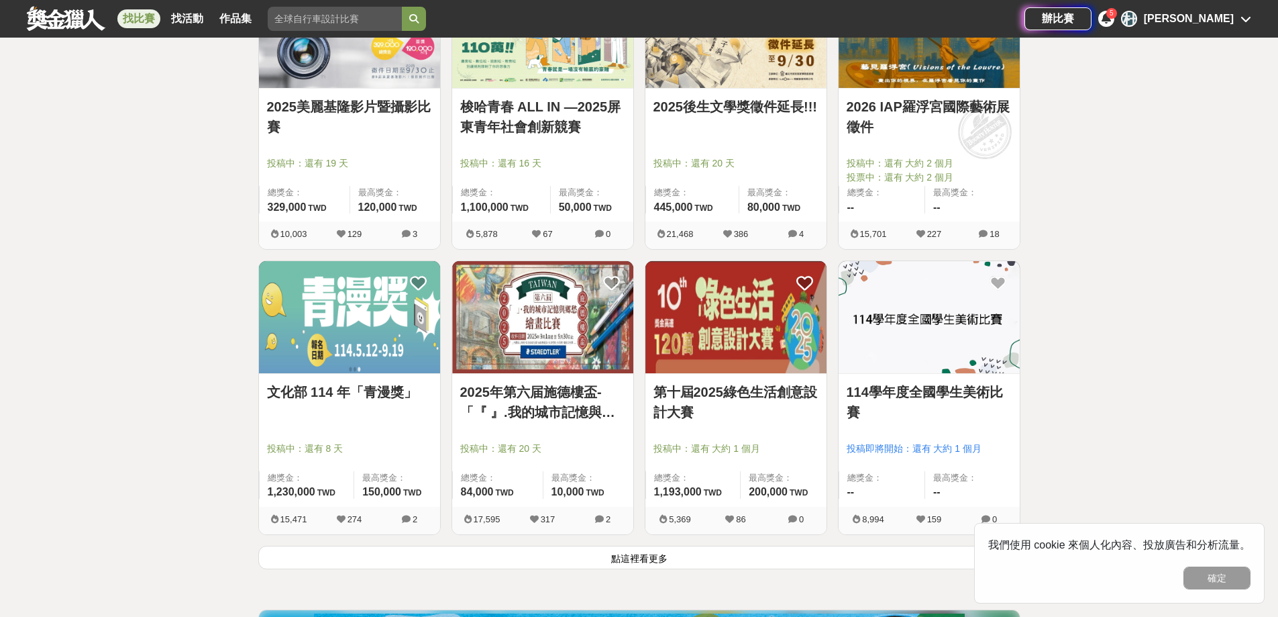
scroll to position [1476, 0]
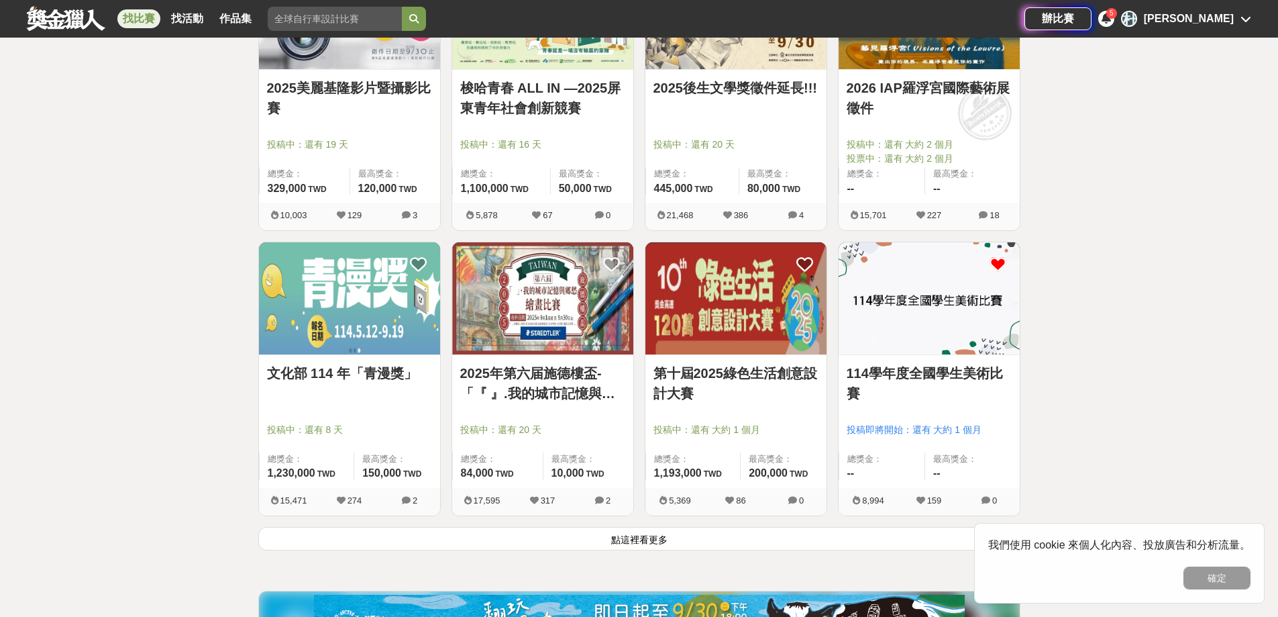
click at [999, 260] on icon at bounding box center [998, 264] width 17 height 17
click at [615, 255] on img at bounding box center [542, 298] width 181 height 112
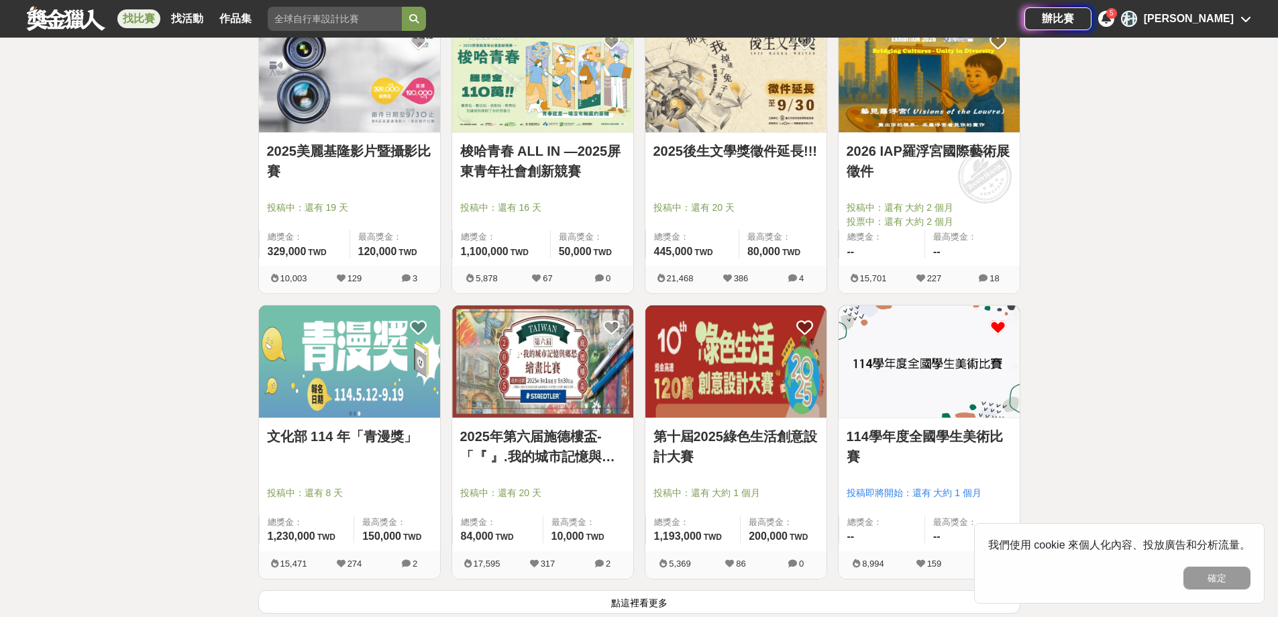
scroll to position [1476, 0]
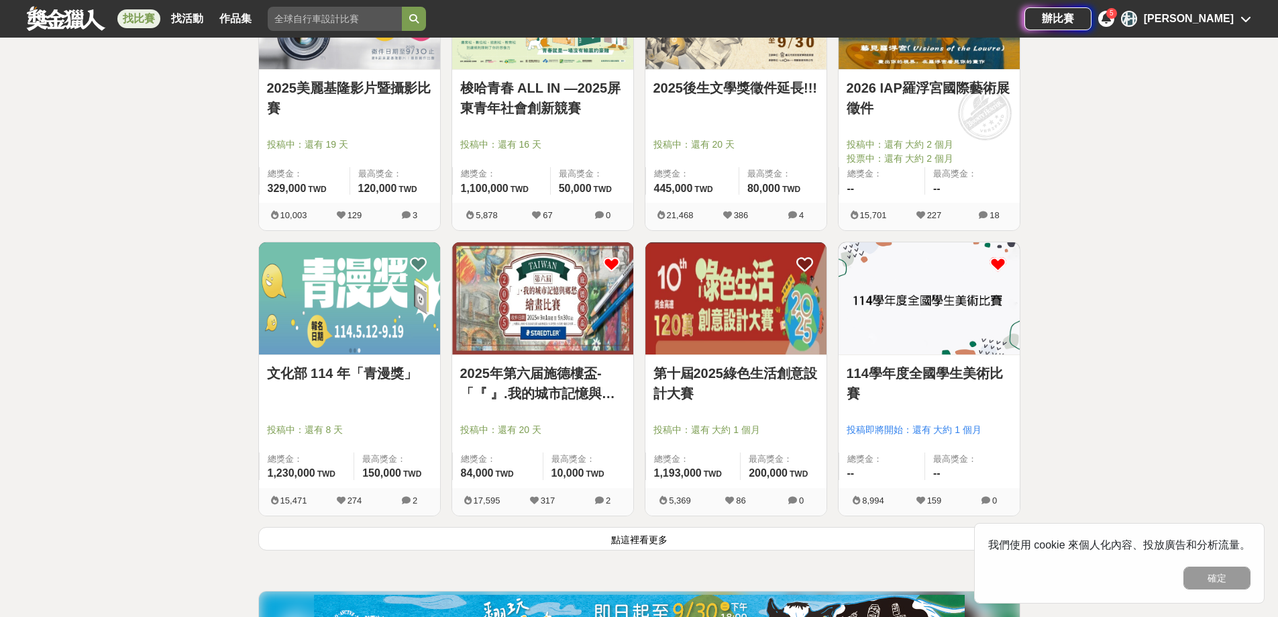
click at [615, 264] on icon at bounding box center [611, 264] width 17 height 17
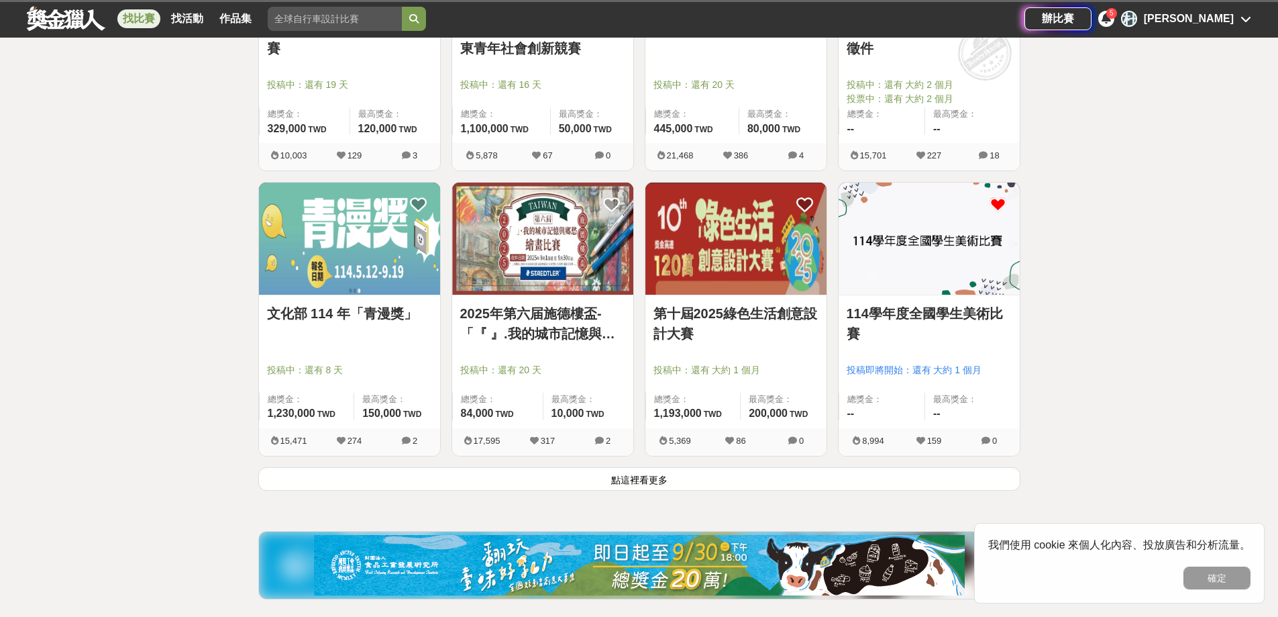
scroll to position [1610, 0]
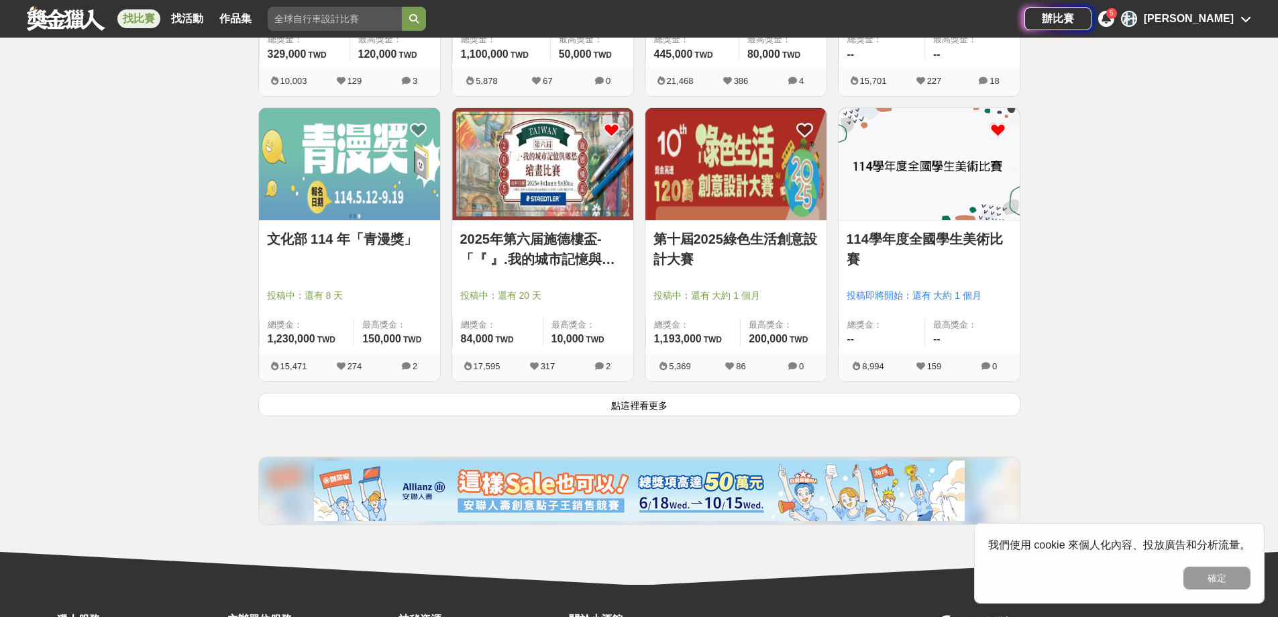
click at [634, 411] on button "點這裡看更多" at bounding box center [639, 404] width 762 height 23
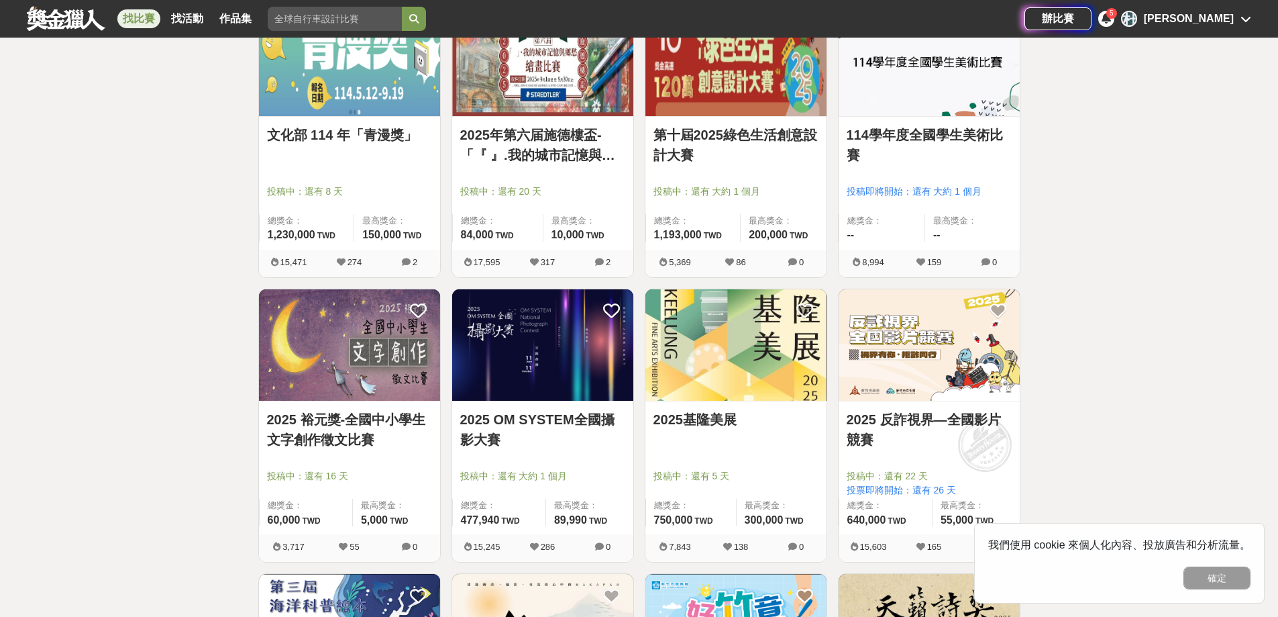
scroll to position [1745, 0]
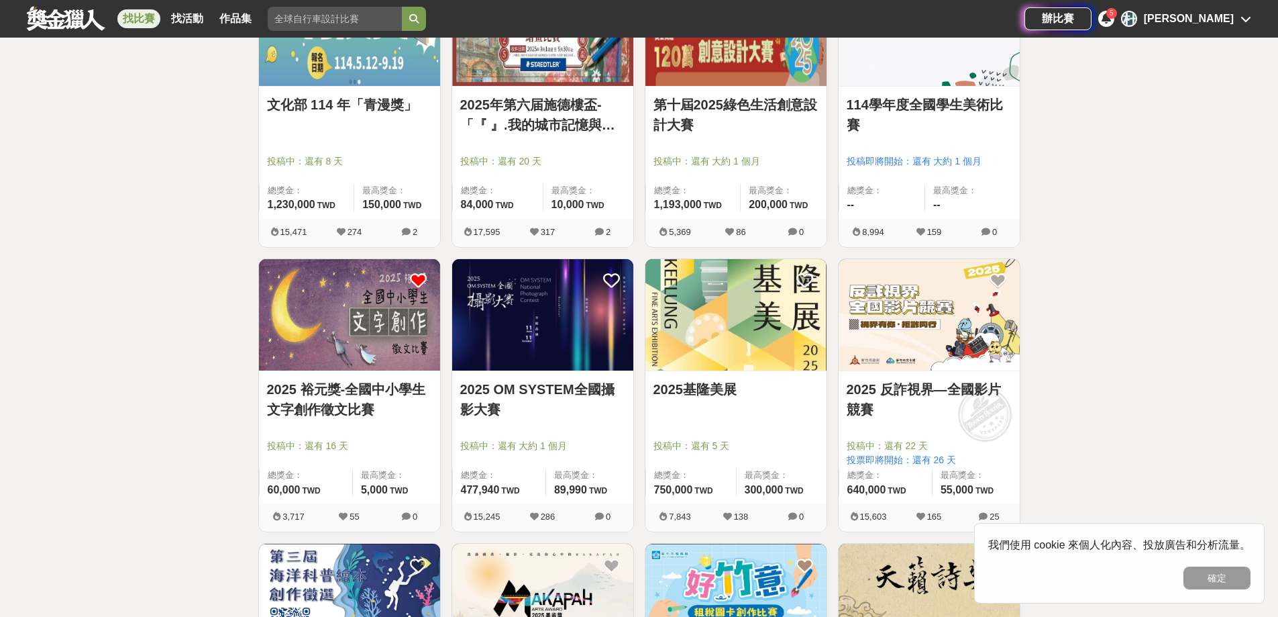
click at [415, 280] on icon at bounding box center [418, 280] width 17 height 17
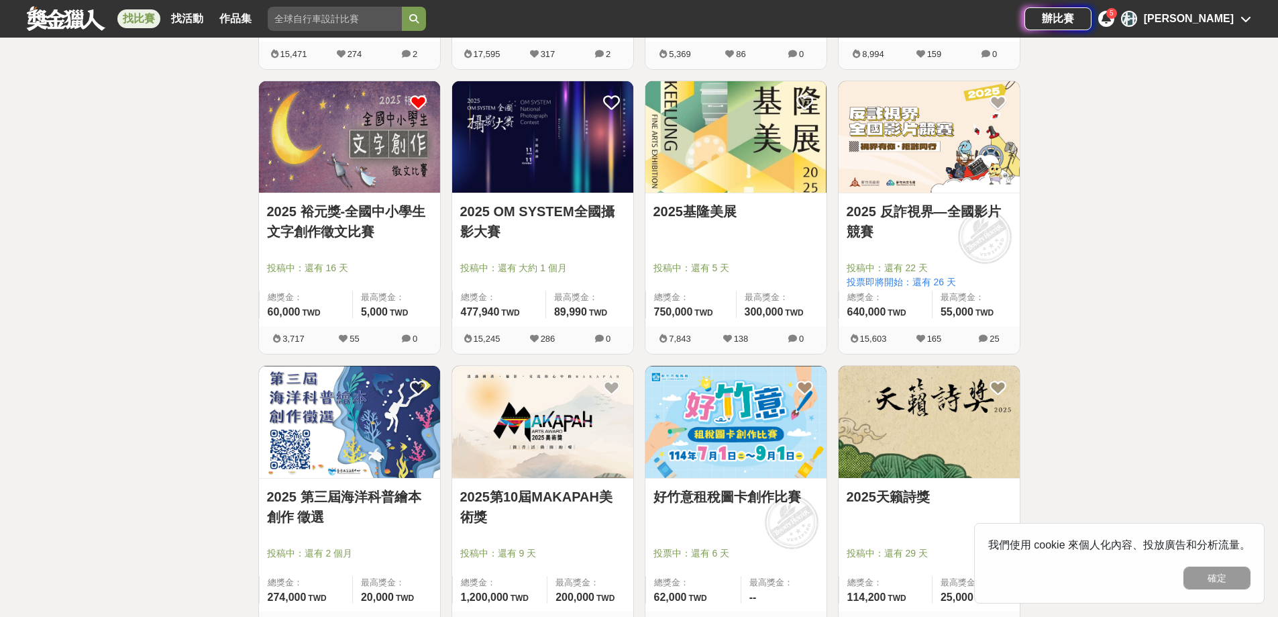
scroll to position [2013, 0]
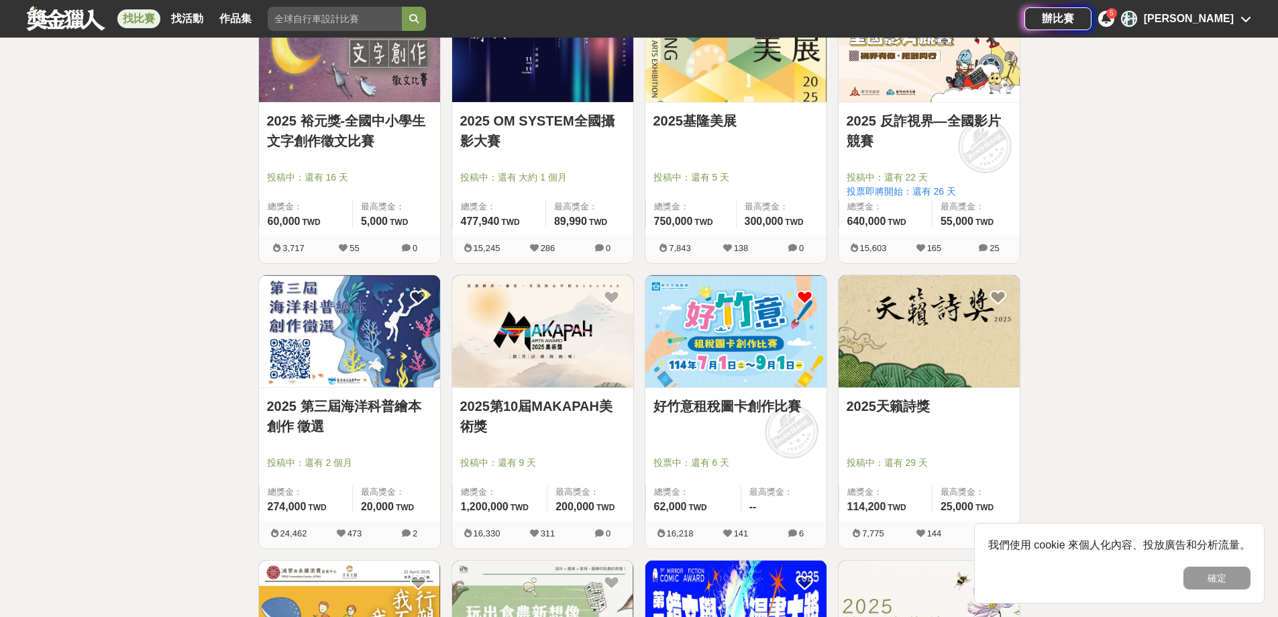
click at [801, 294] on icon at bounding box center [804, 297] width 17 height 17
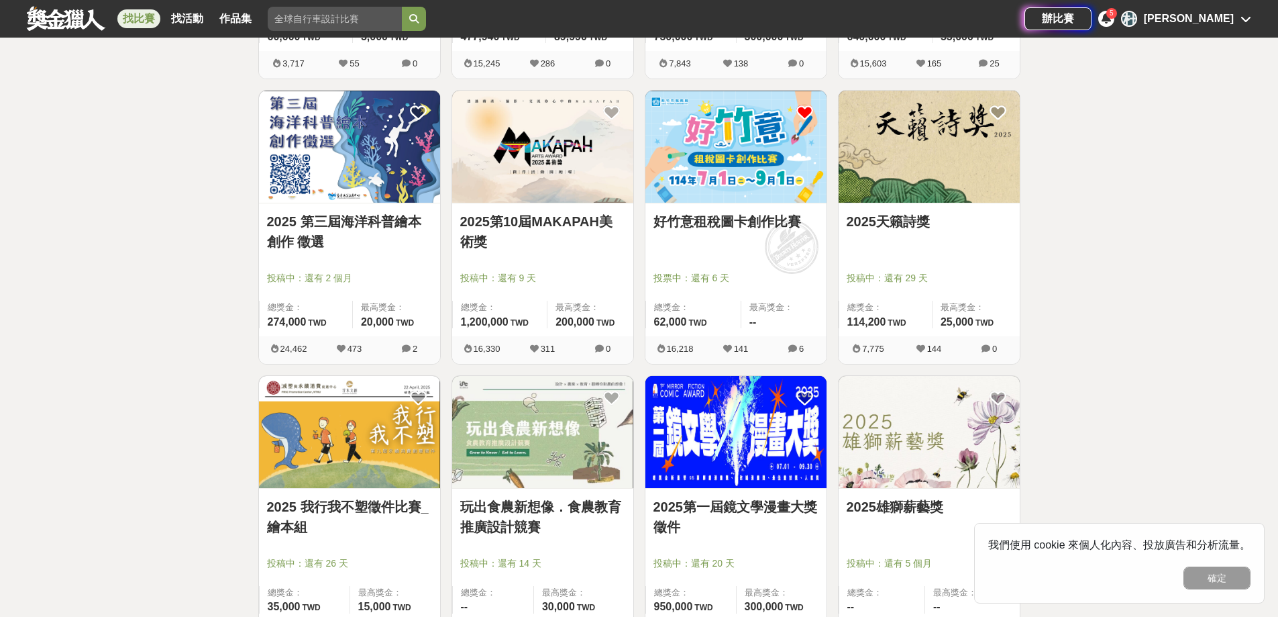
scroll to position [2281, 0]
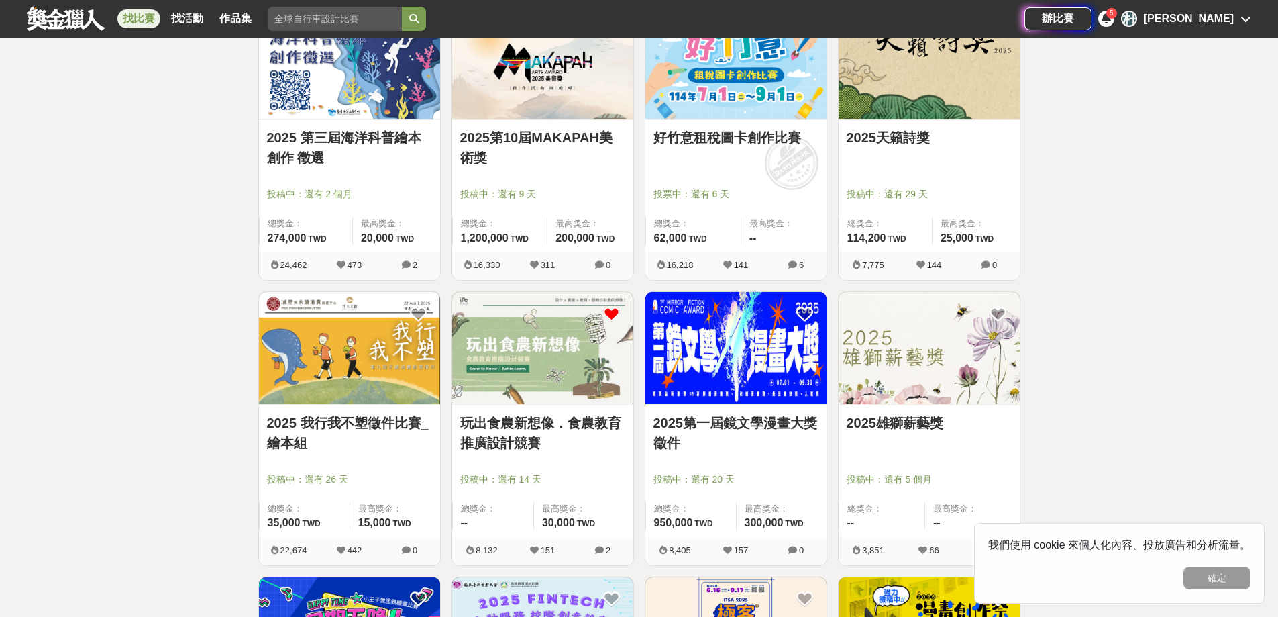
click at [609, 313] on icon at bounding box center [611, 313] width 17 height 17
click at [419, 315] on icon at bounding box center [418, 313] width 17 height 17
click at [416, 314] on icon at bounding box center [418, 313] width 17 height 17
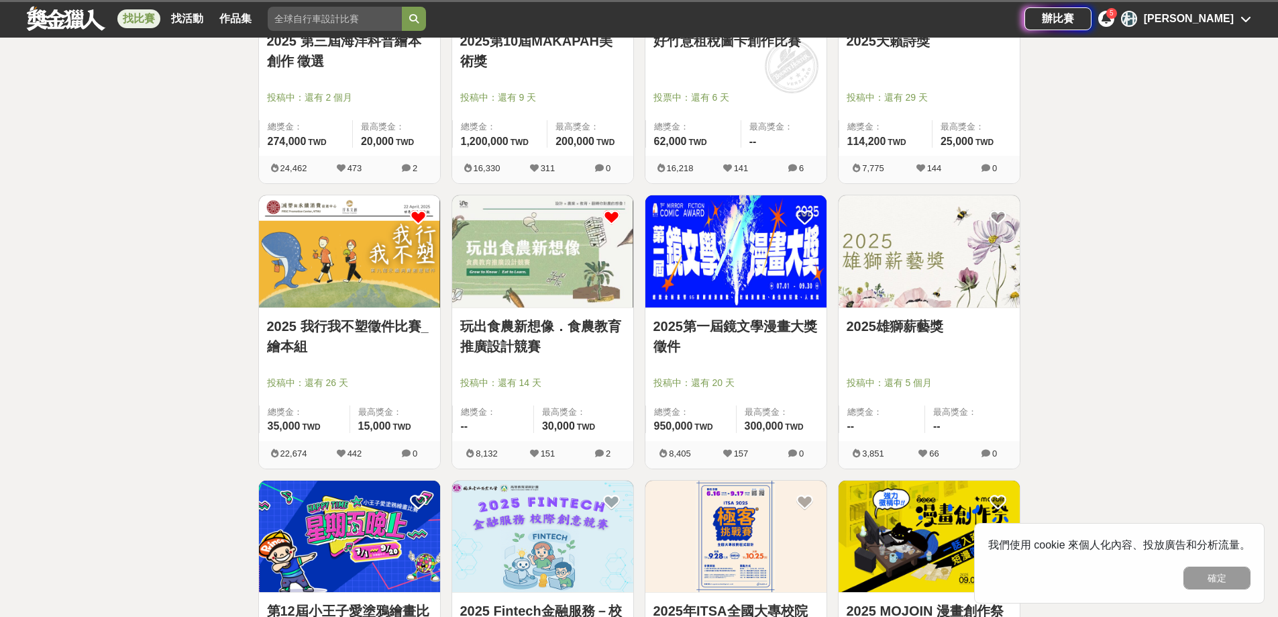
scroll to position [2416, 0]
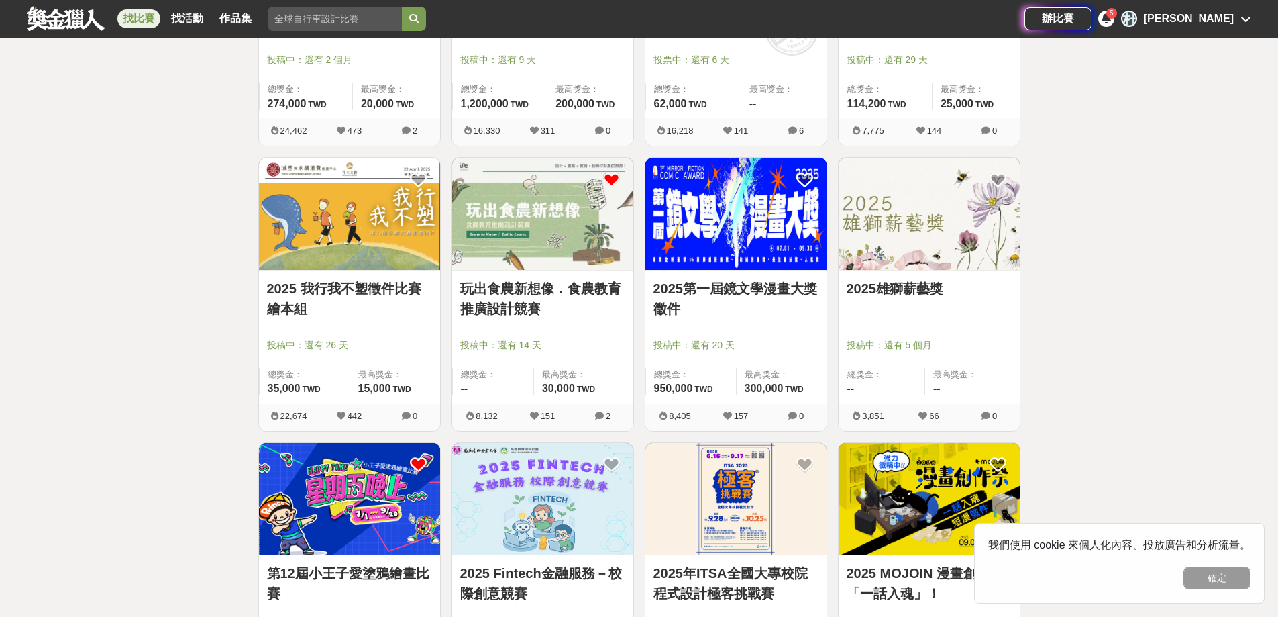
click at [421, 464] on icon at bounding box center [418, 464] width 17 height 17
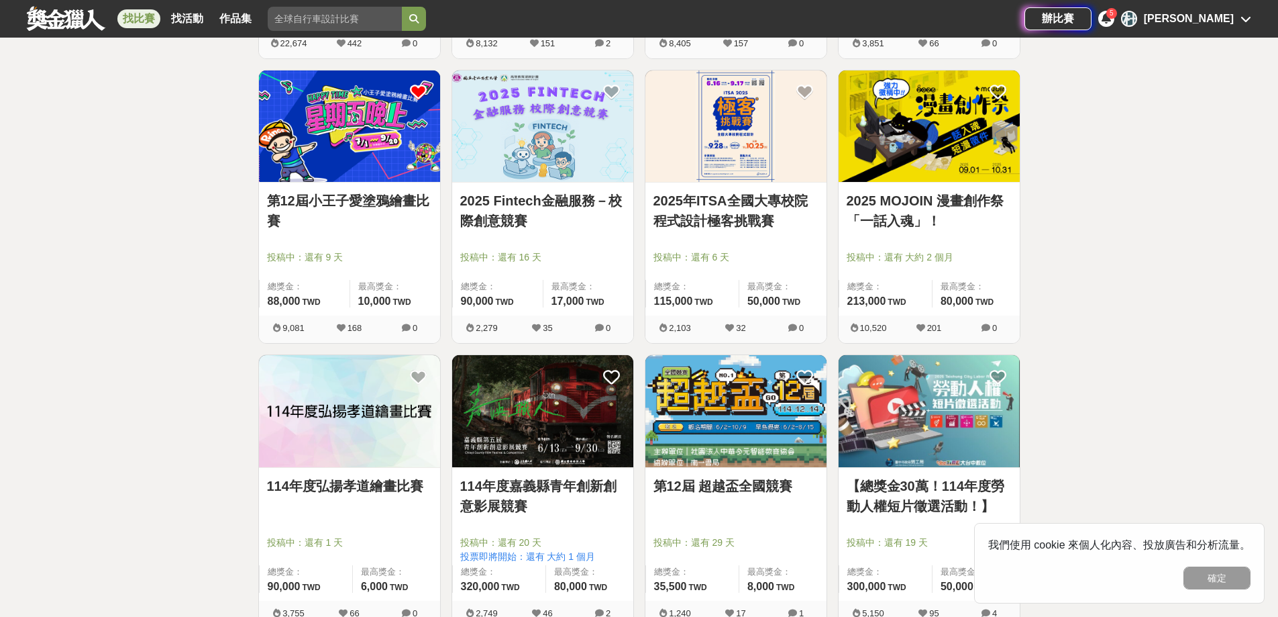
scroll to position [2818, 0]
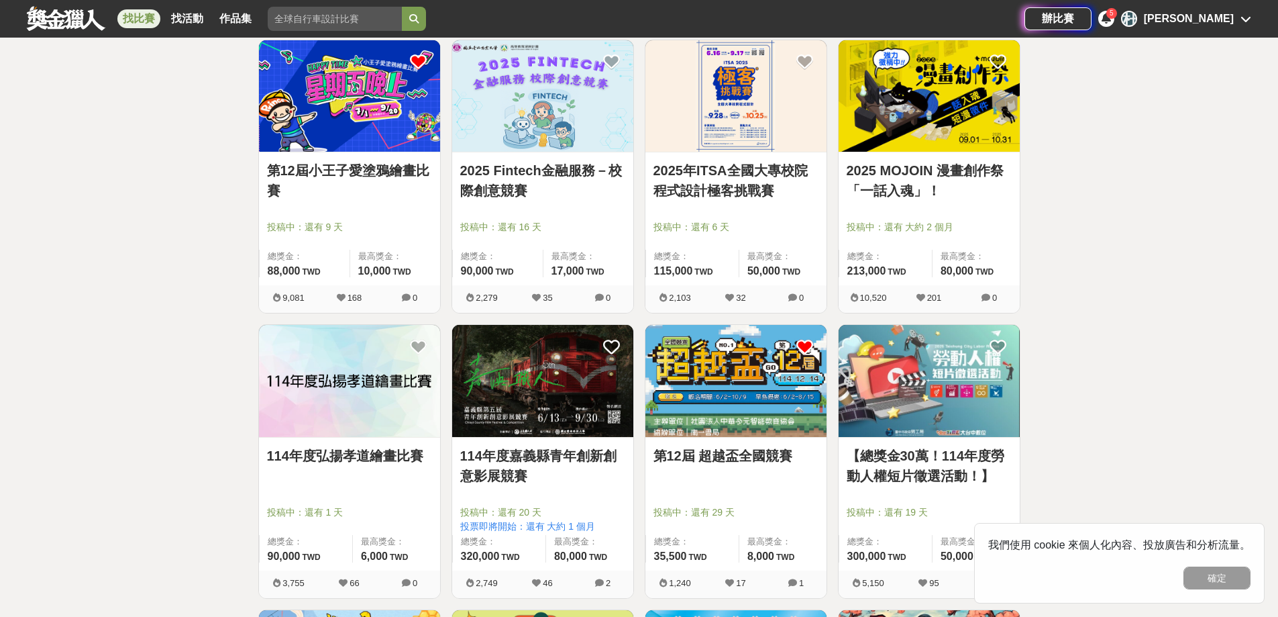
click at [809, 352] on icon at bounding box center [804, 346] width 17 height 17
click at [810, 344] on icon at bounding box center [804, 346] width 17 height 17
click at [803, 350] on icon at bounding box center [804, 346] width 17 height 17
drag, startPoint x: 417, startPoint y: 343, endPoint x: 457, endPoint y: 366, distance: 45.7
click at [418, 343] on icon at bounding box center [418, 346] width 17 height 17
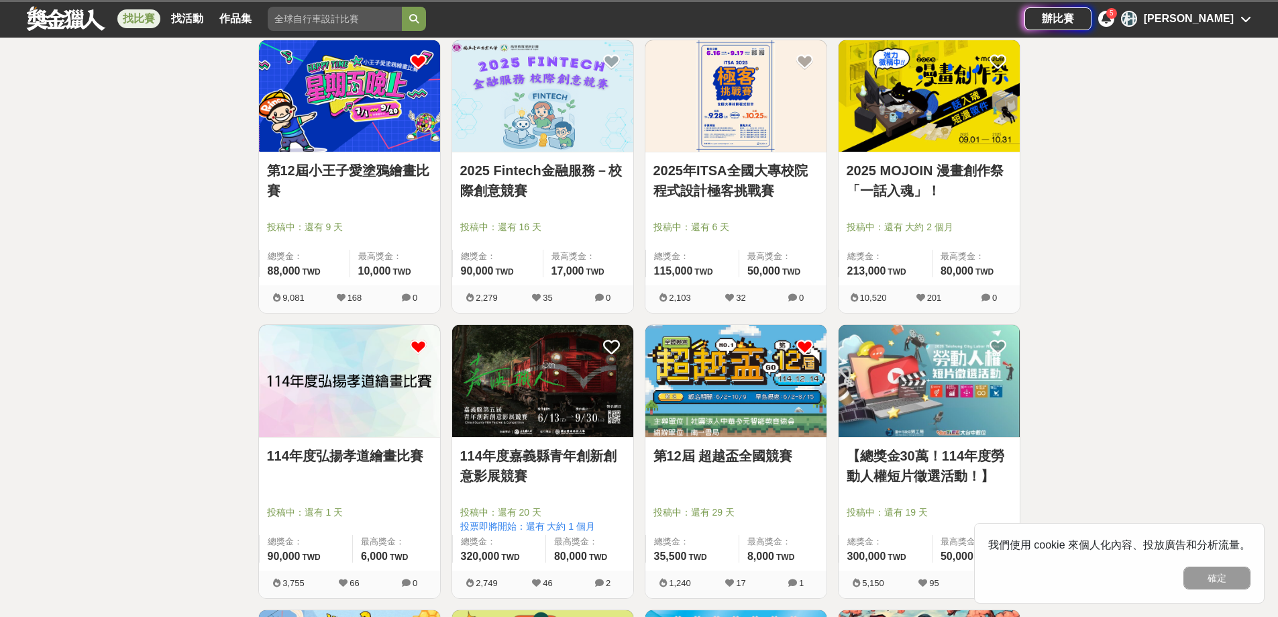
click at [424, 349] on icon at bounding box center [418, 346] width 17 height 17
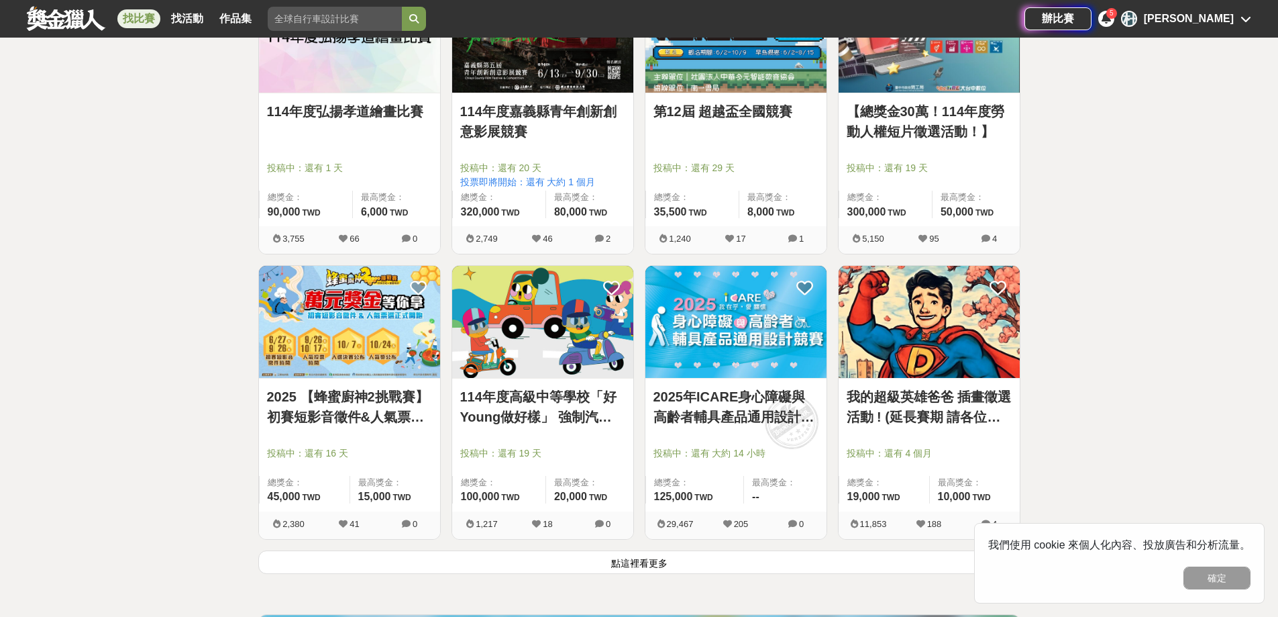
scroll to position [3221, 0]
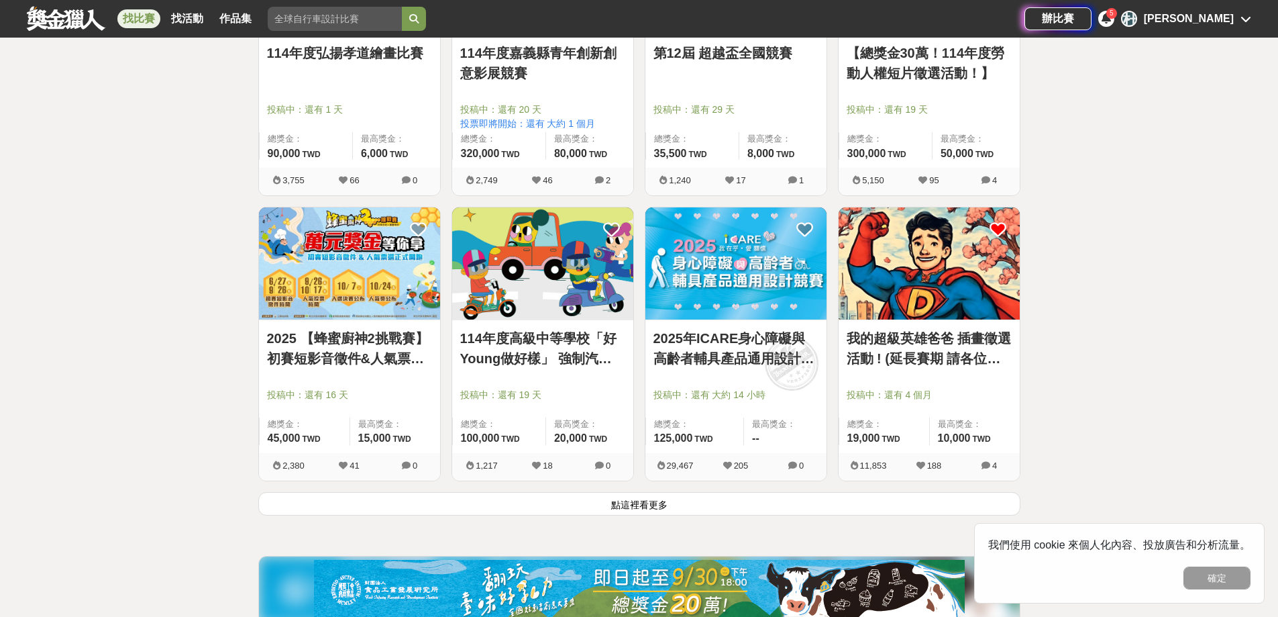
click at [1002, 225] on icon at bounding box center [998, 229] width 17 height 17
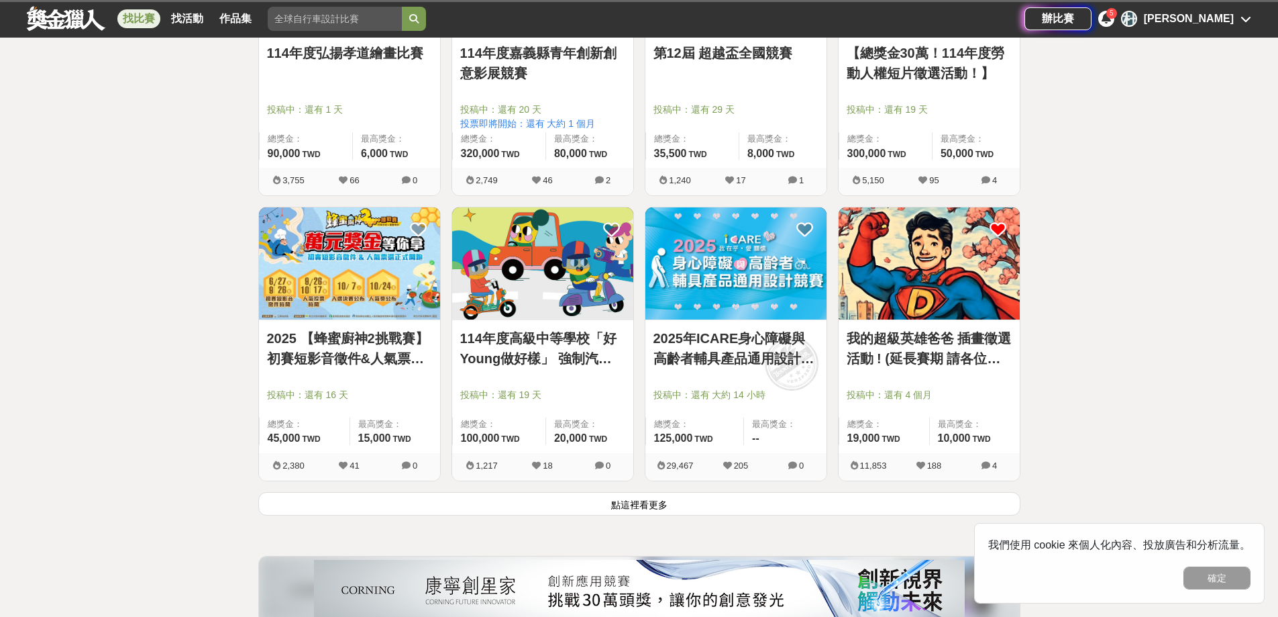
click at [994, 233] on icon at bounding box center [998, 229] width 17 height 17
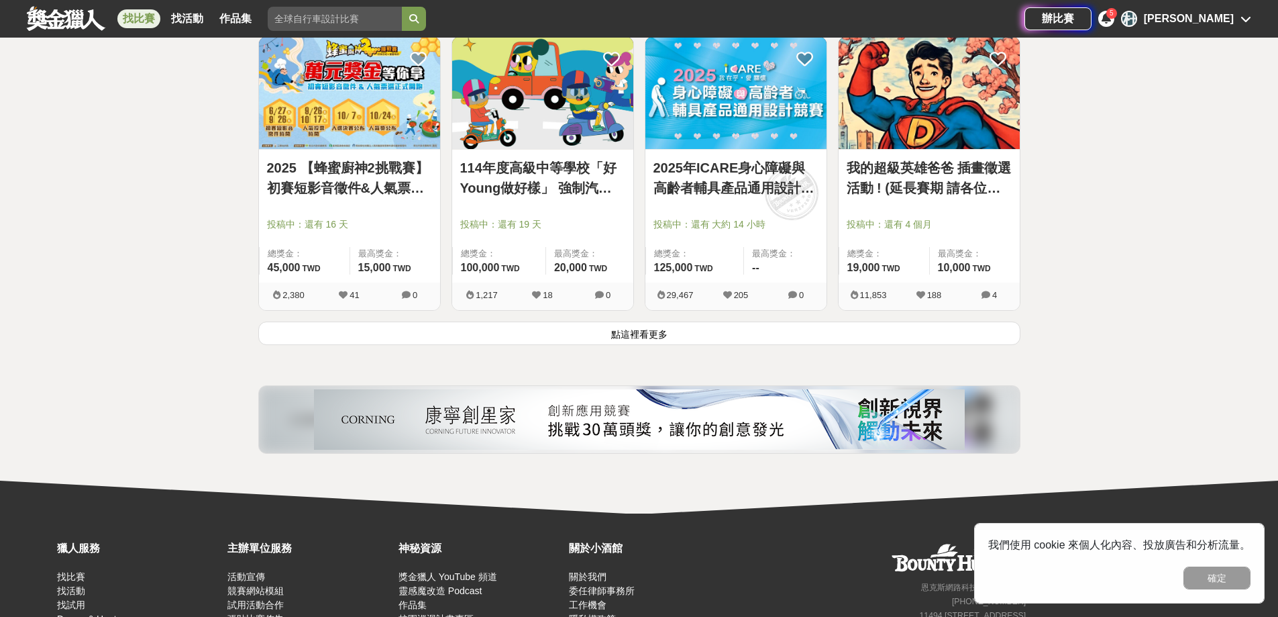
scroll to position [3422, 0]
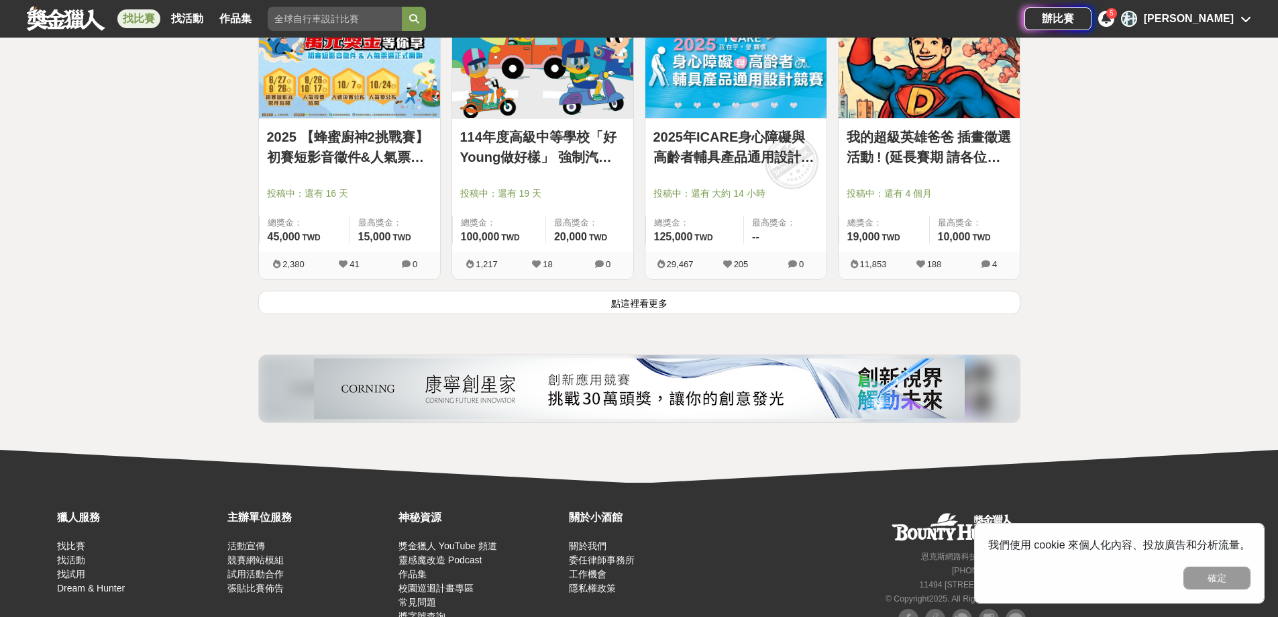
click at [636, 301] on button "點這裡看更多" at bounding box center [639, 302] width 762 height 23
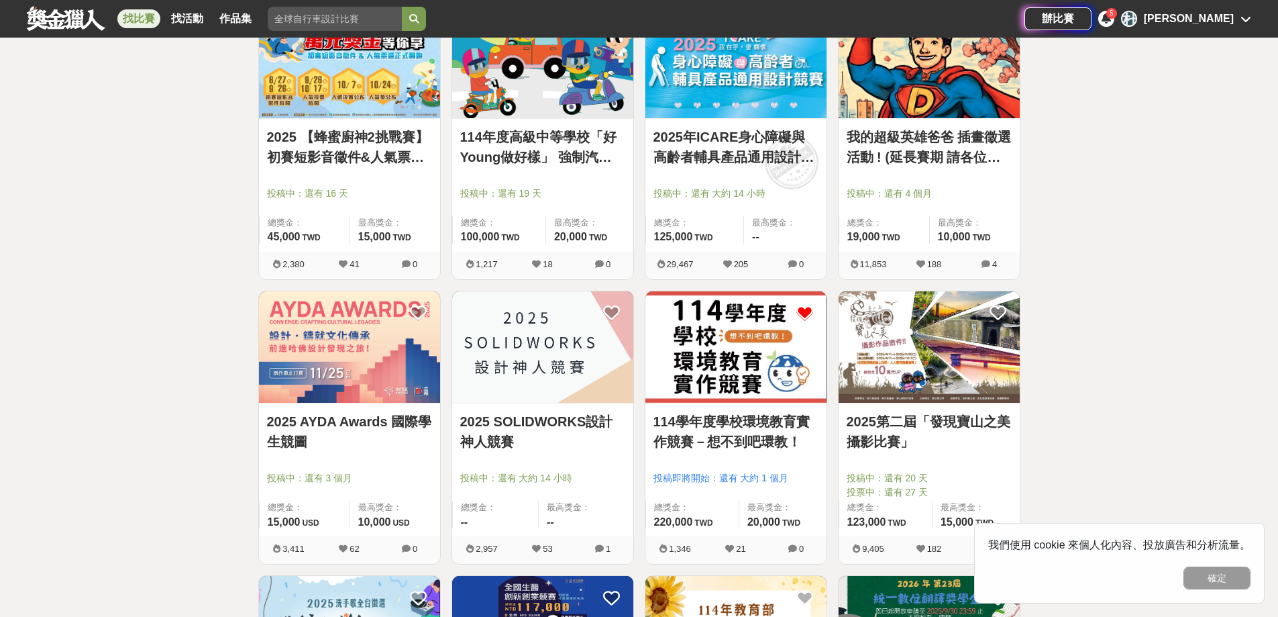
click at [796, 307] on icon at bounding box center [804, 313] width 17 height 17
click at [814, 310] on img at bounding box center [735, 347] width 181 height 112
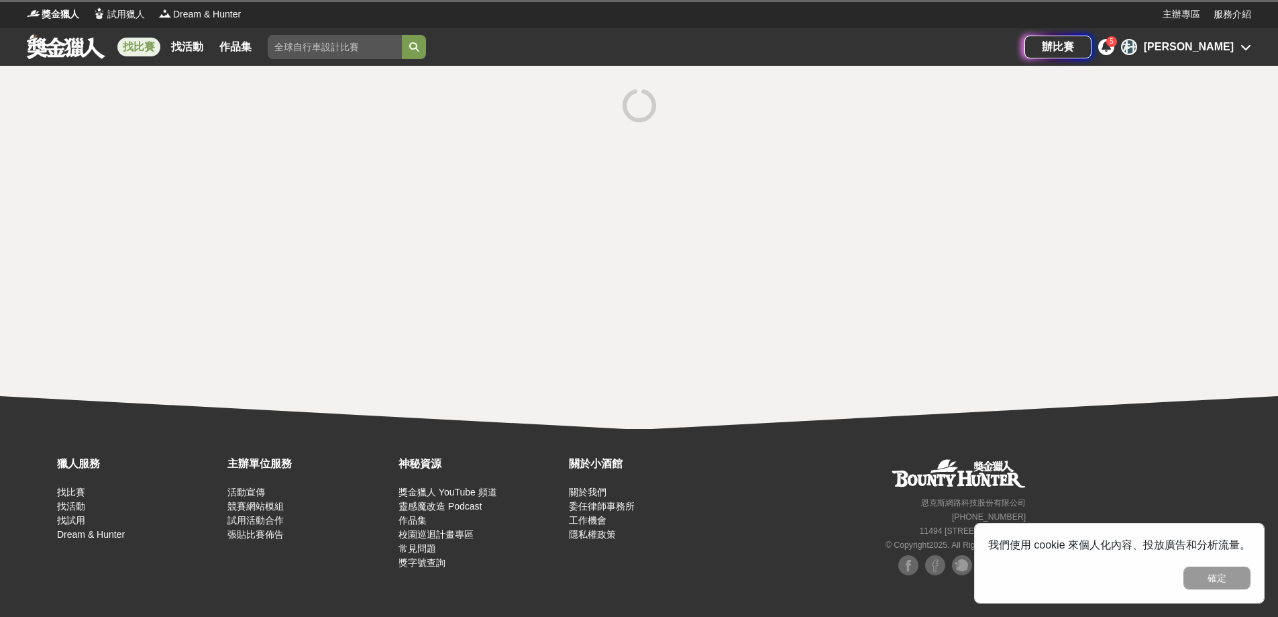
click at [810, 314] on div at bounding box center [639, 247] width 1278 height 363
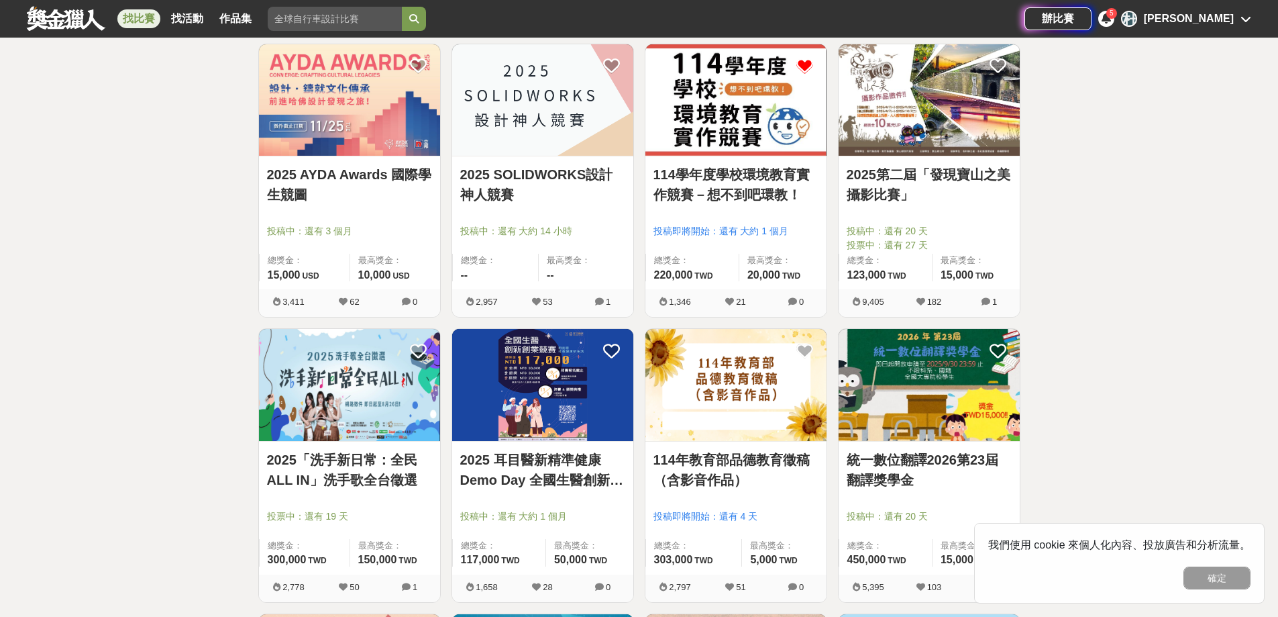
scroll to position [3892, 0]
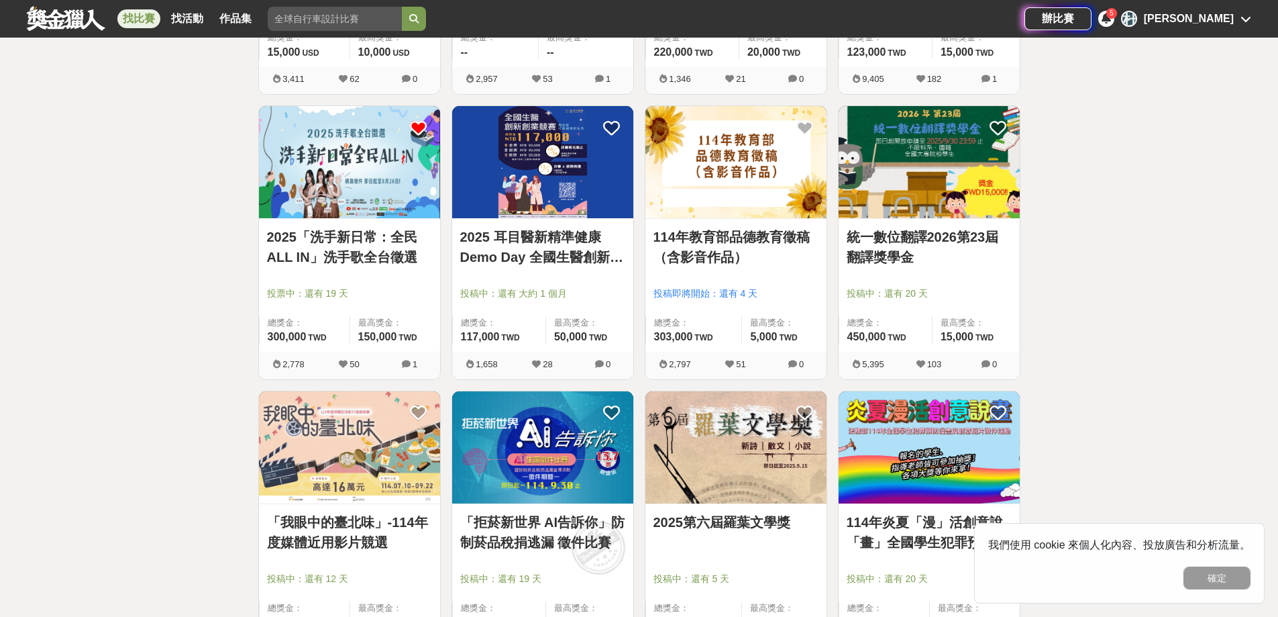
click at [413, 129] on icon at bounding box center [418, 127] width 17 height 17
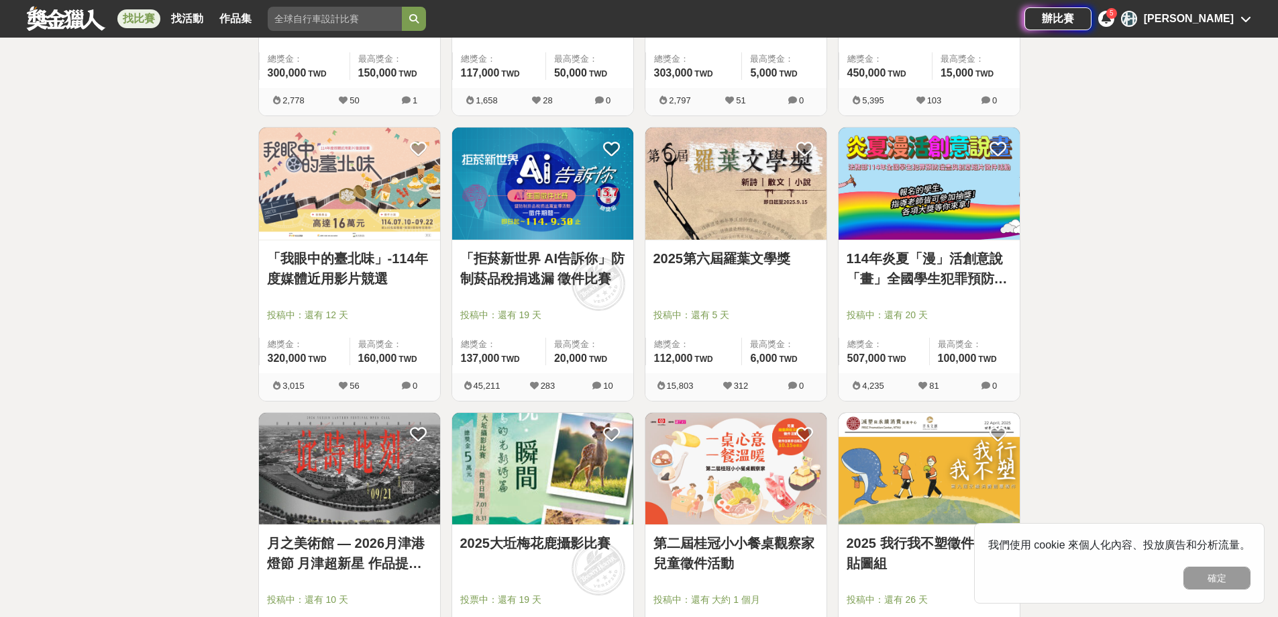
scroll to position [4160, 0]
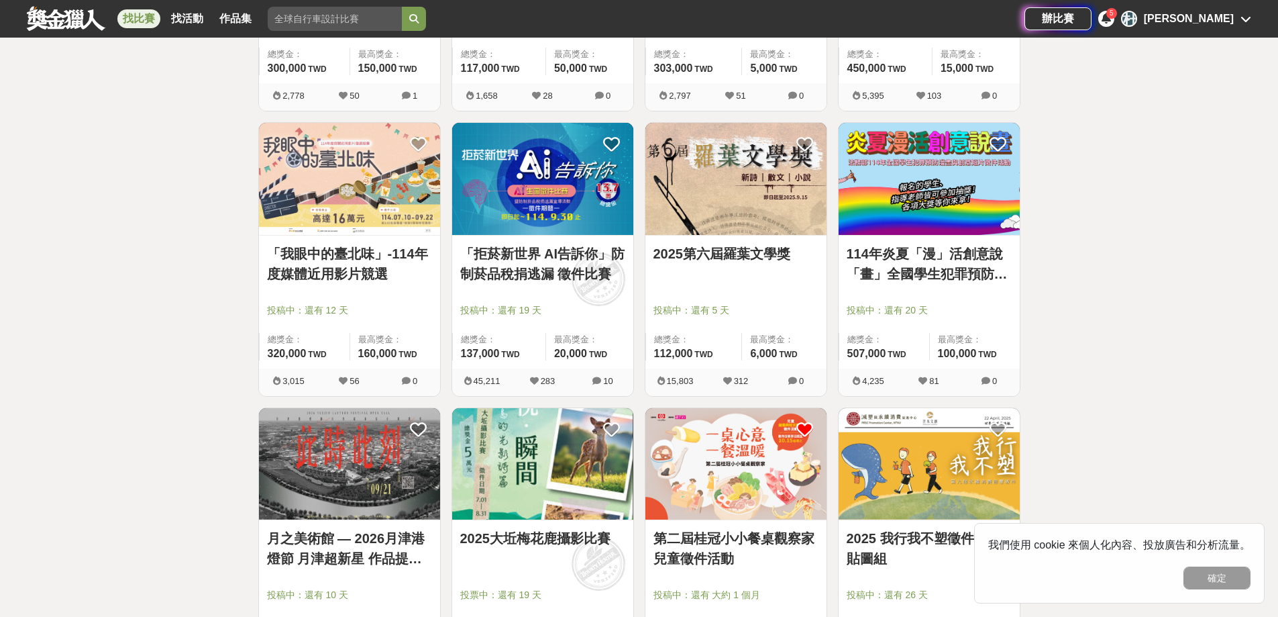
click at [799, 430] on icon at bounding box center [804, 429] width 17 height 17
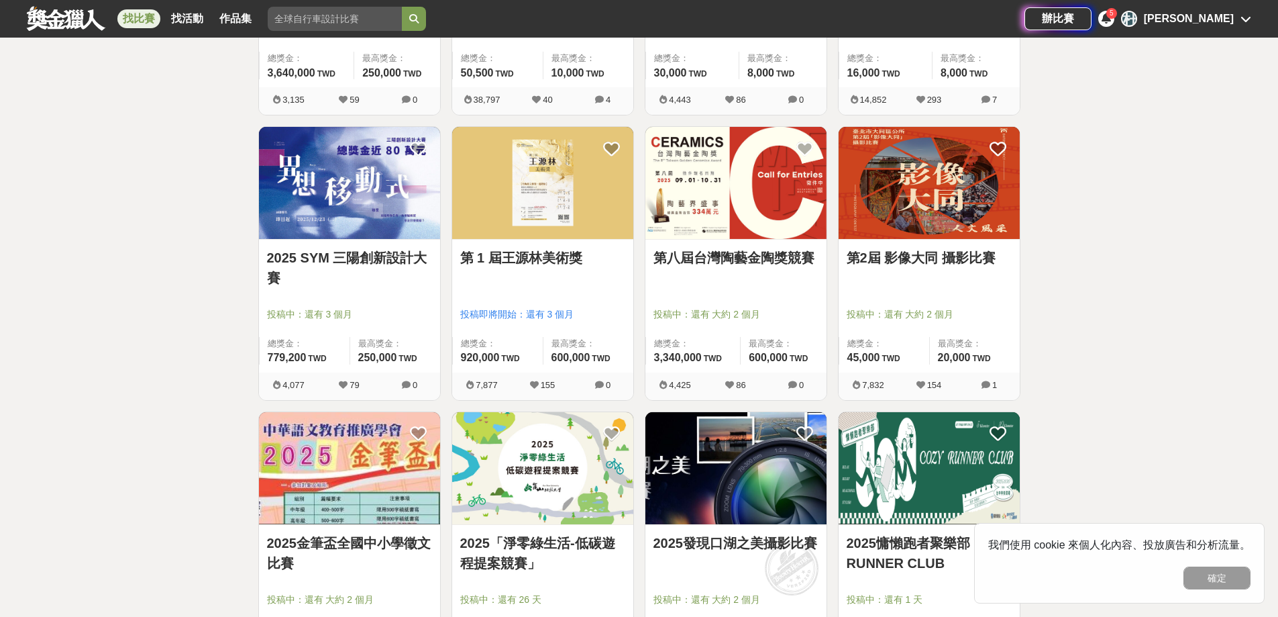
scroll to position [4898, 0]
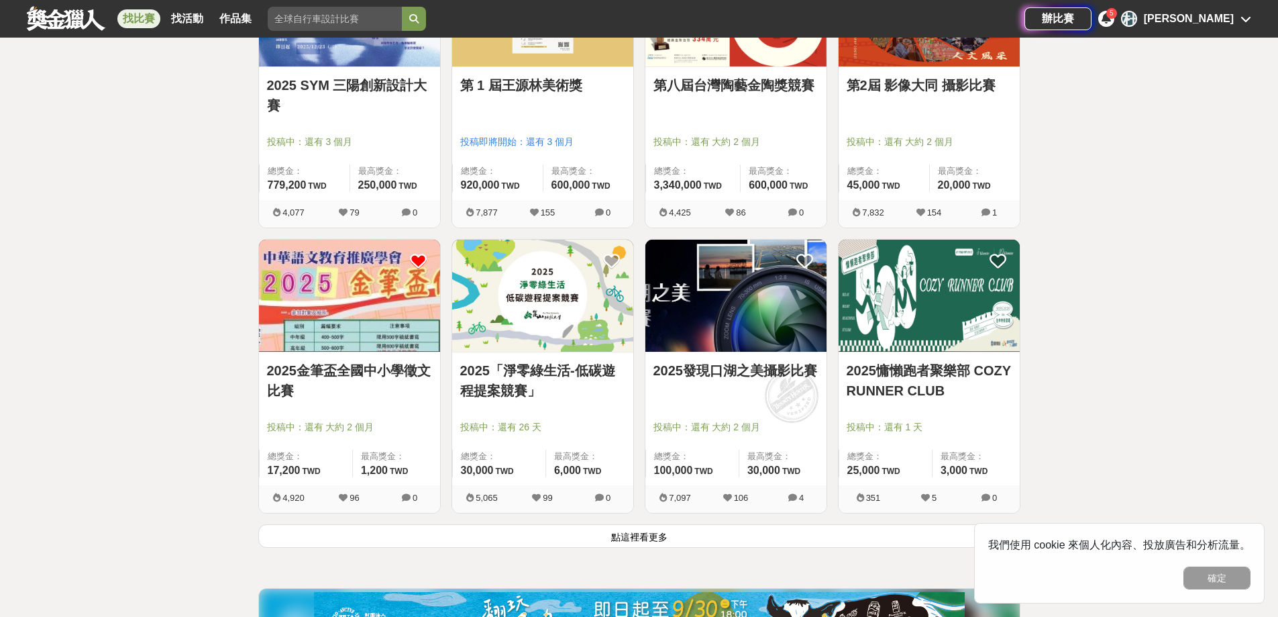
click at [419, 258] on icon at bounding box center [418, 261] width 17 height 17
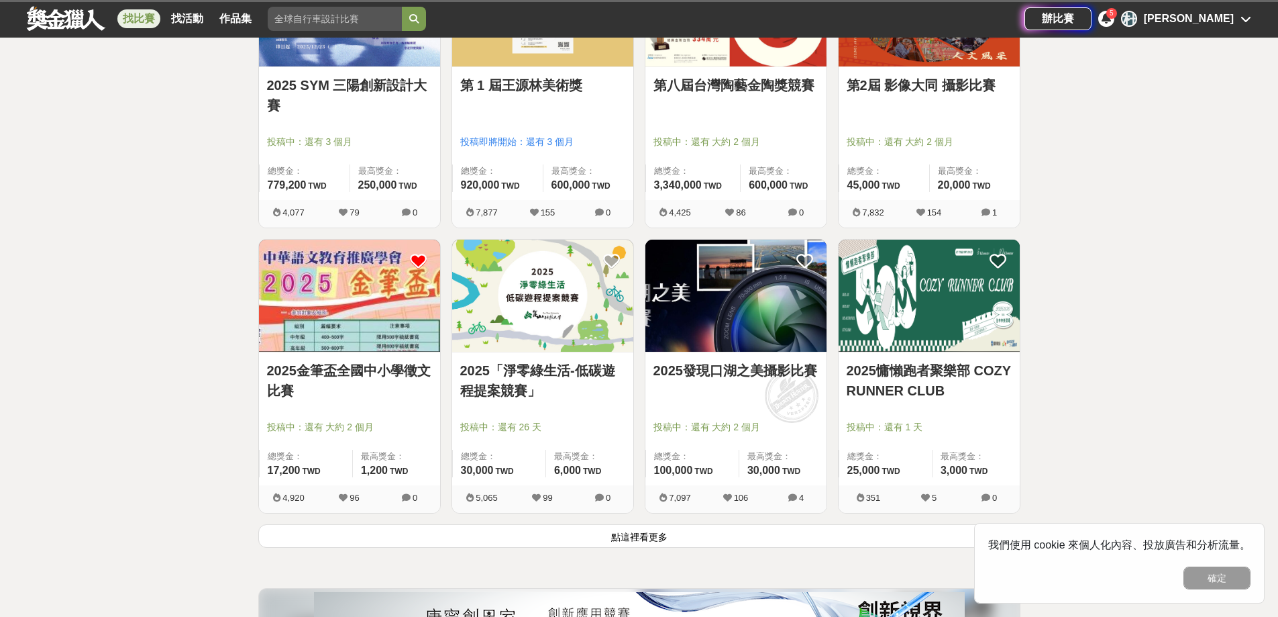
click at [417, 264] on icon at bounding box center [418, 261] width 17 height 17
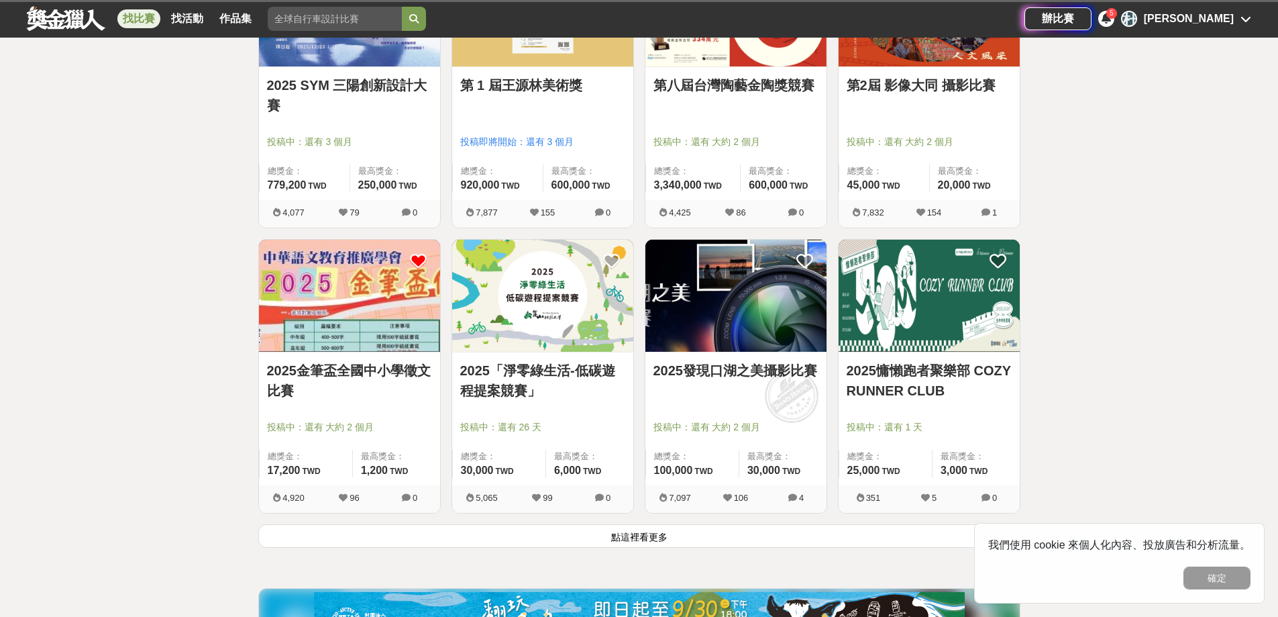
click at [415, 260] on icon at bounding box center [418, 261] width 17 height 17
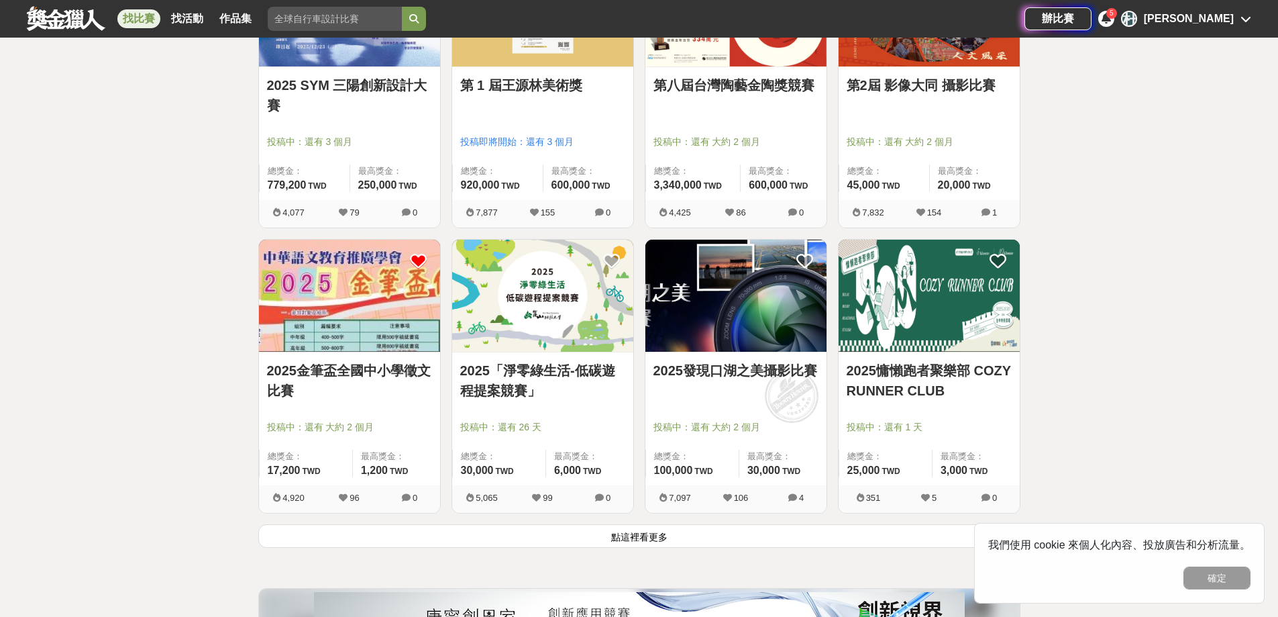
click at [413, 259] on icon at bounding box center [418, 261] width 17 height 17
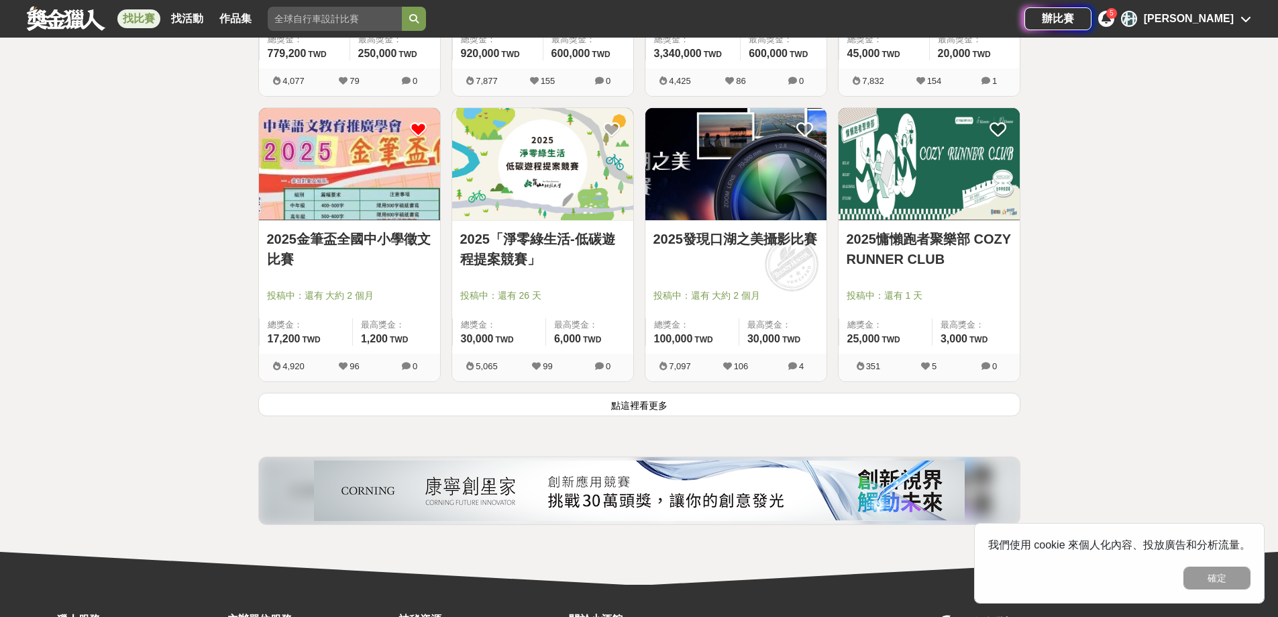
scroll to position [5032, 0]
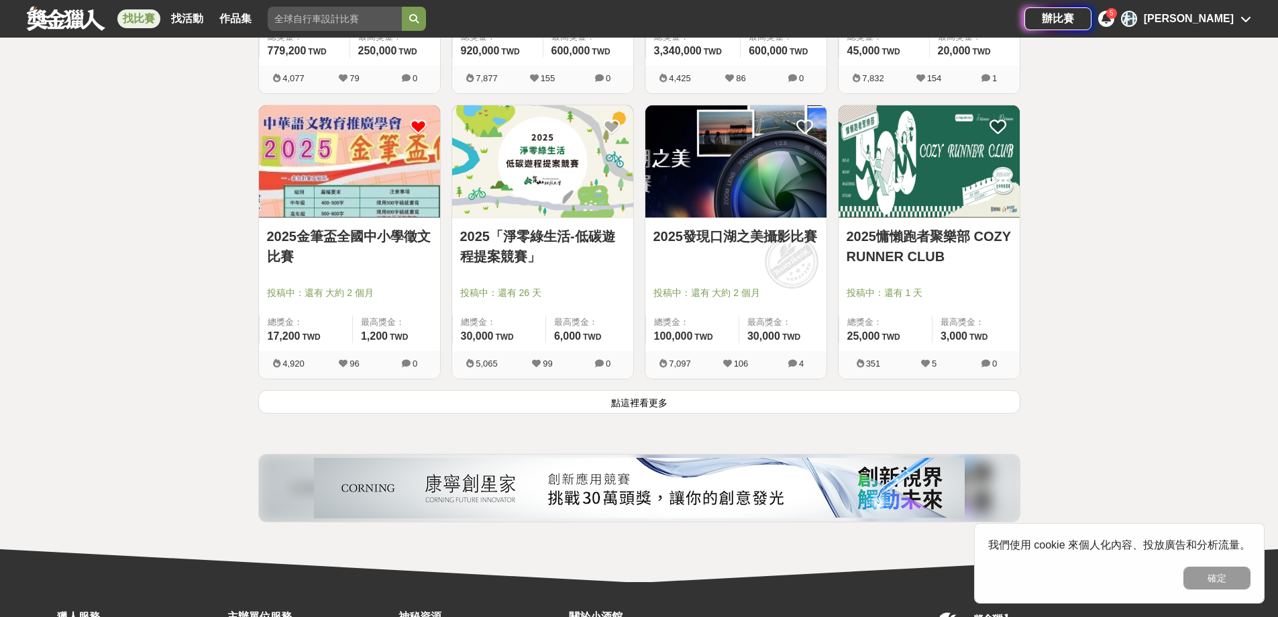
click at [626, 404] on button "點這裡看更多" at bounding box center [639, 401] width 762 height 23
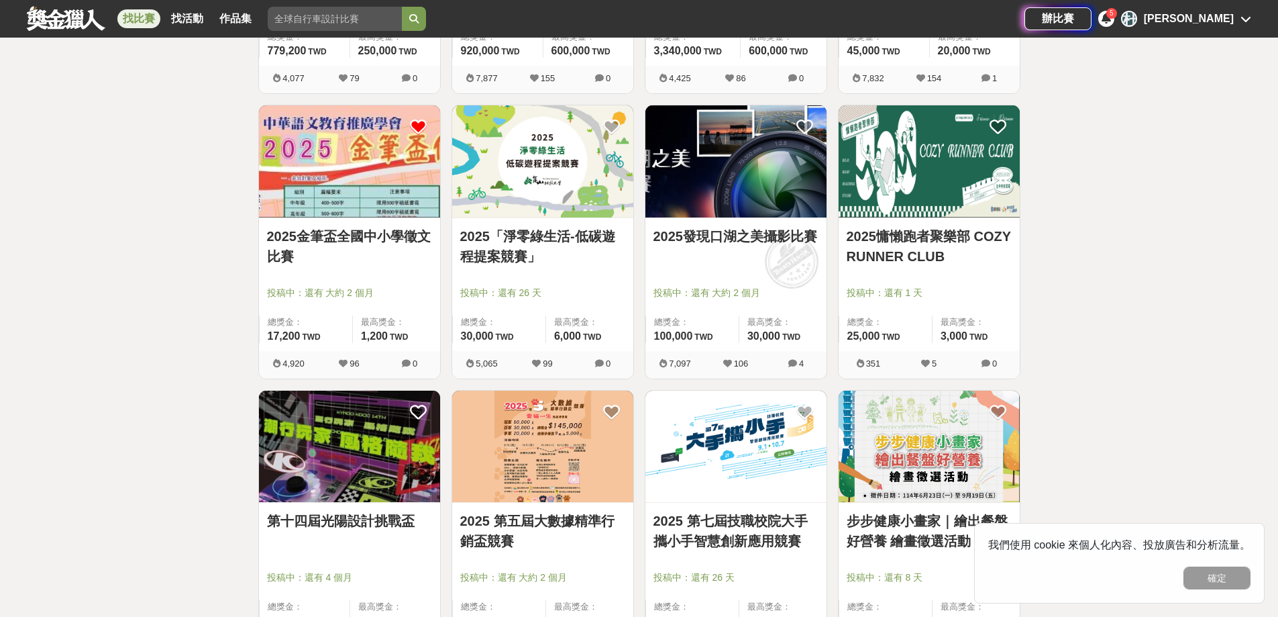
scroll to position [5212, 0]
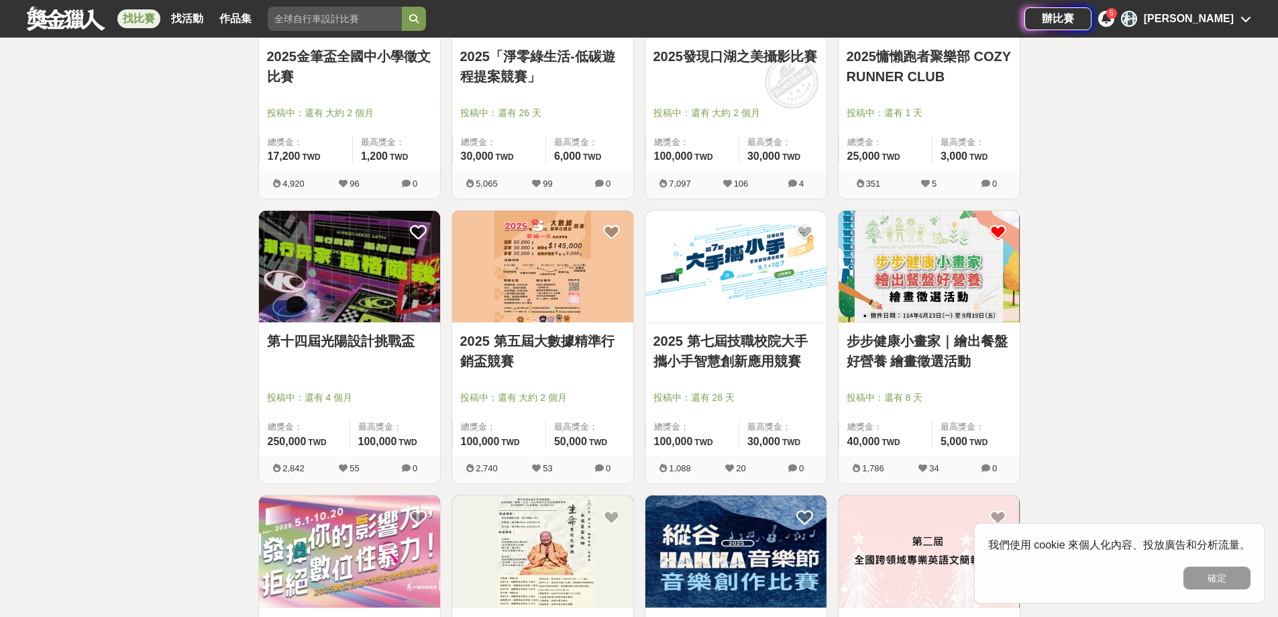
click at [999, 226] on icon at bounding box center [998, 232] width 17 height 17
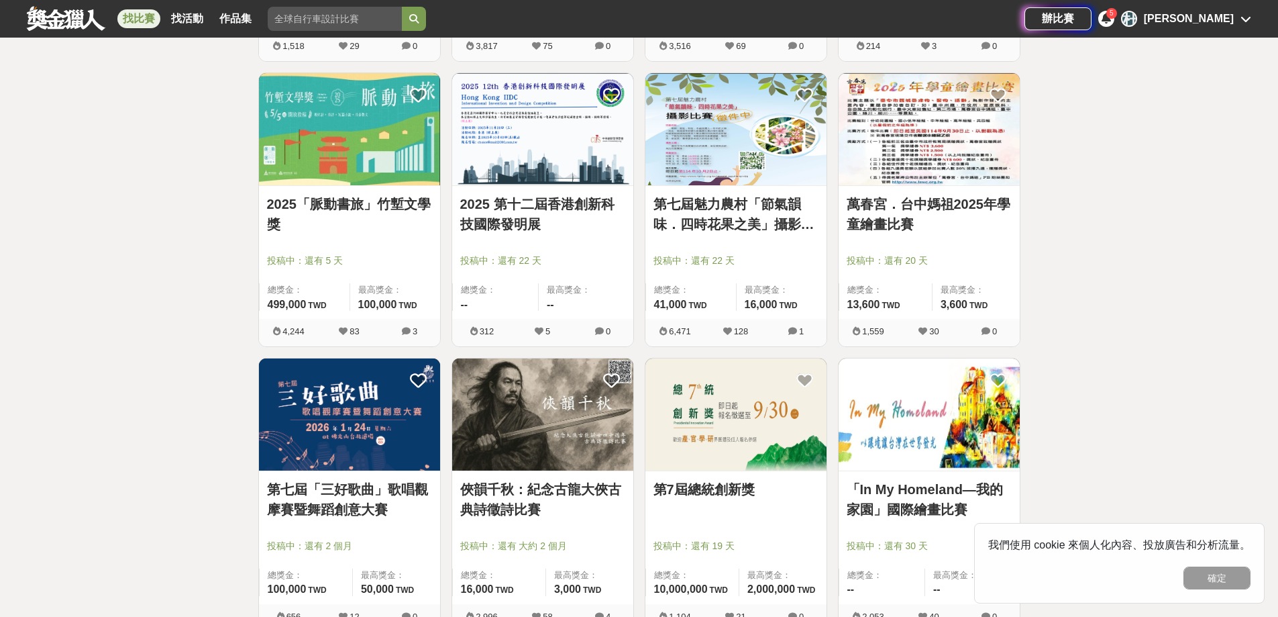
scroll to position [6420, 0]
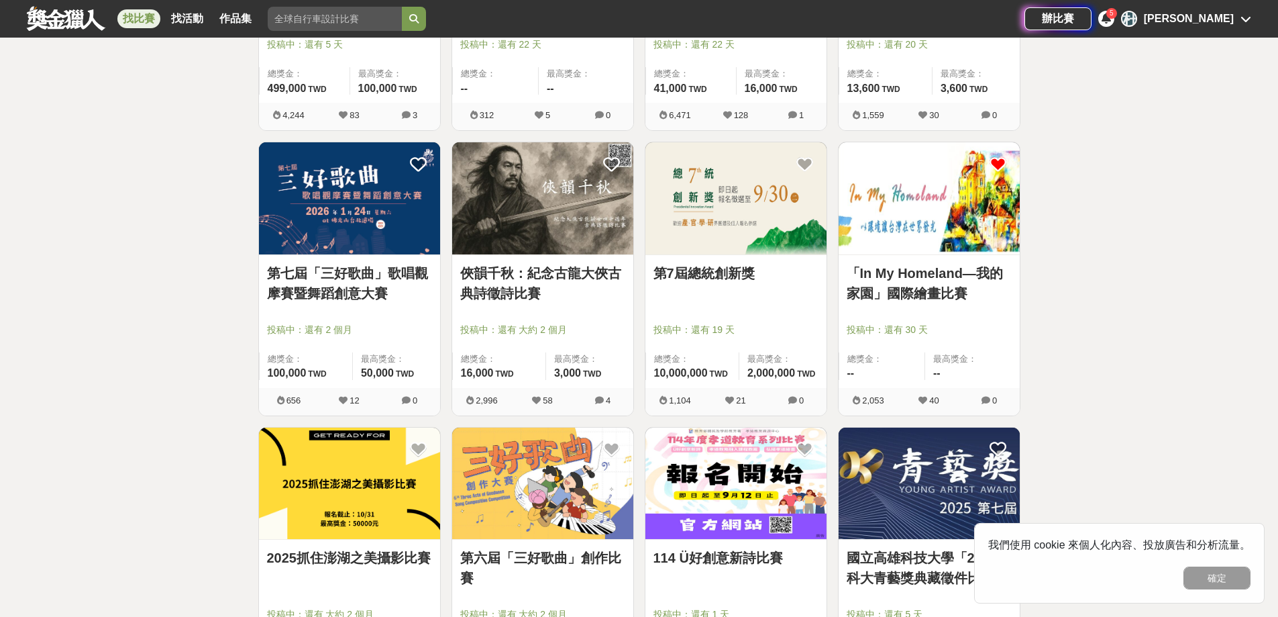
click at [999, 160] on icon at bounding box center [998, 164] width 17 height 17
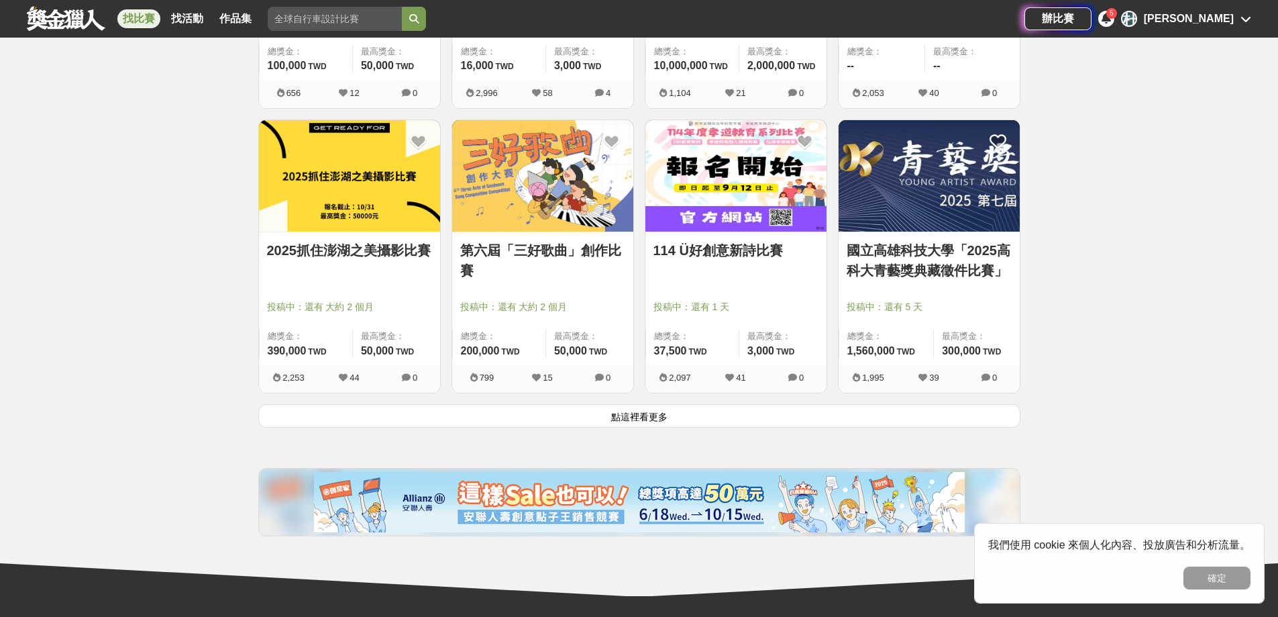
scroll to position [6755, 0]
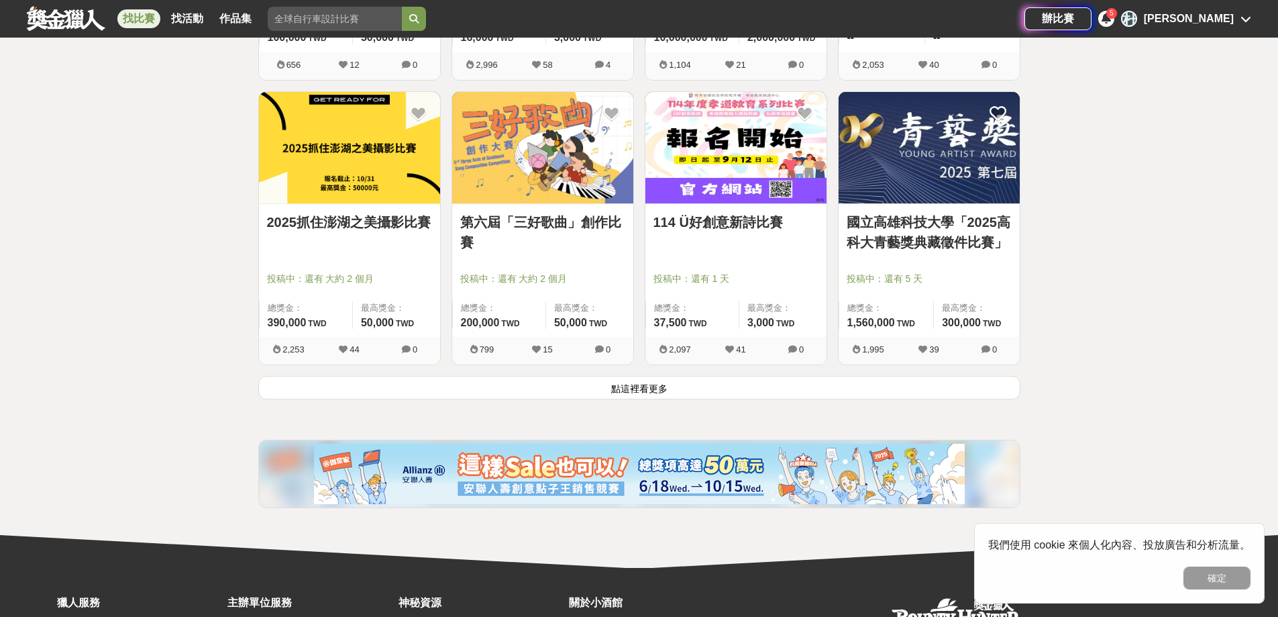
click at [645, 397] on button "點這裡看更多" at bounding box center [639, 387] width 762 height 23
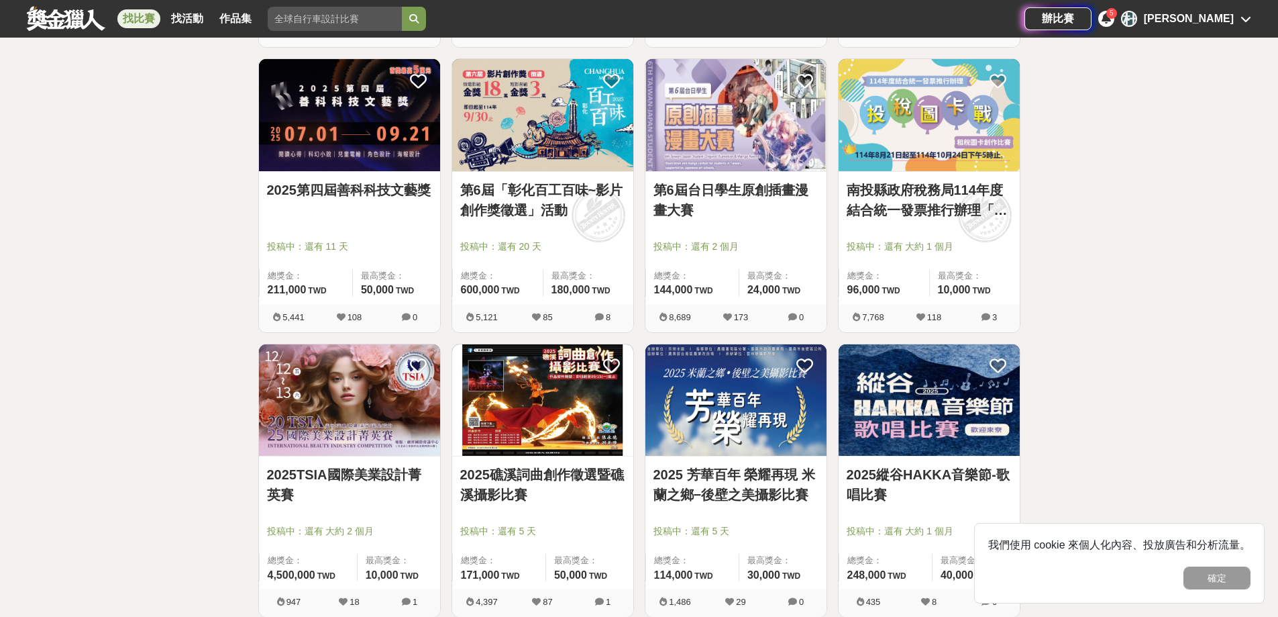
scroll to position [7359, 0]
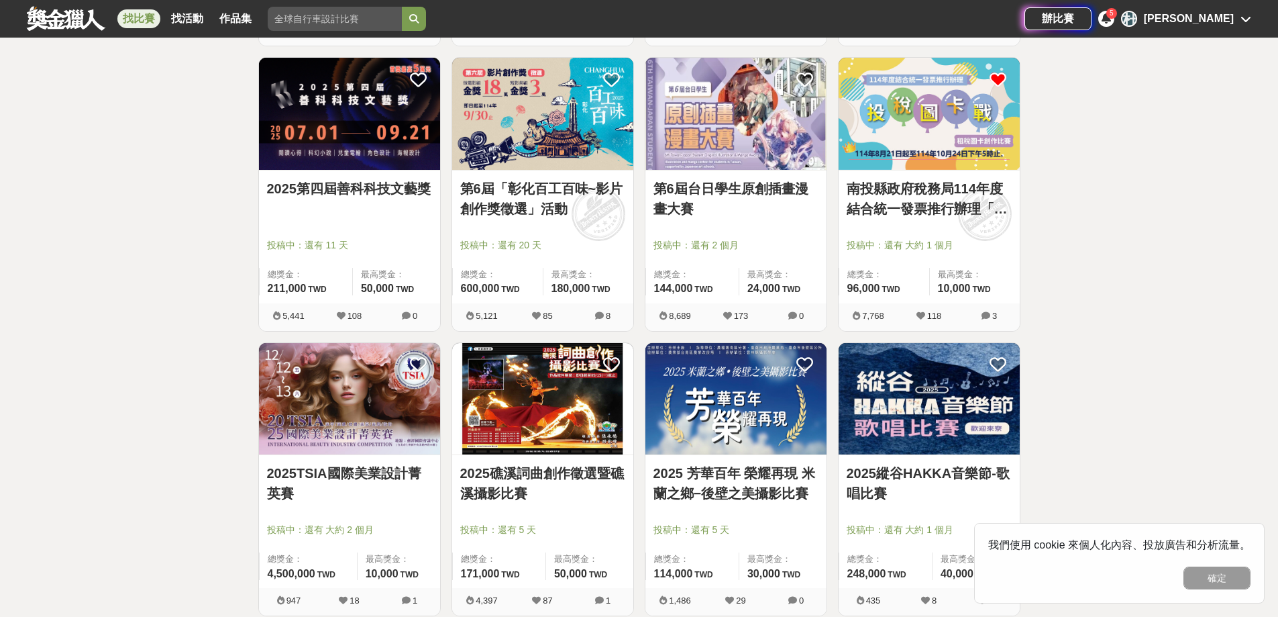
click at [992, 77] on icon at bounding box center [998, 79] width 17 height 17
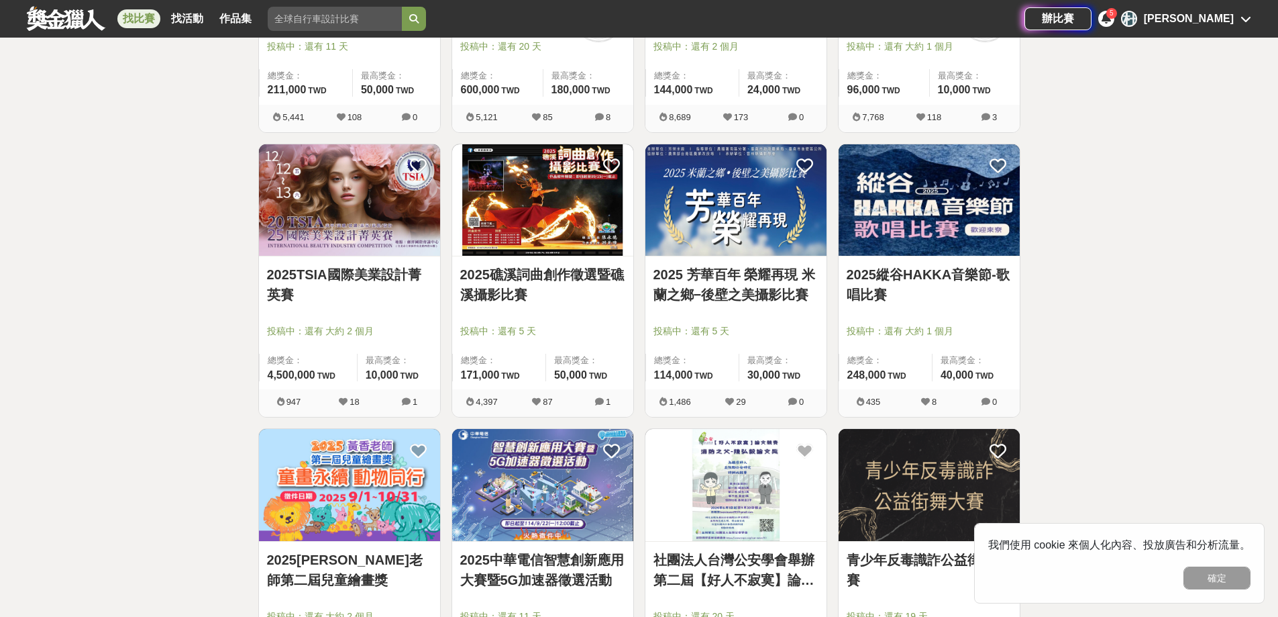
scroll to position [7695, 0]
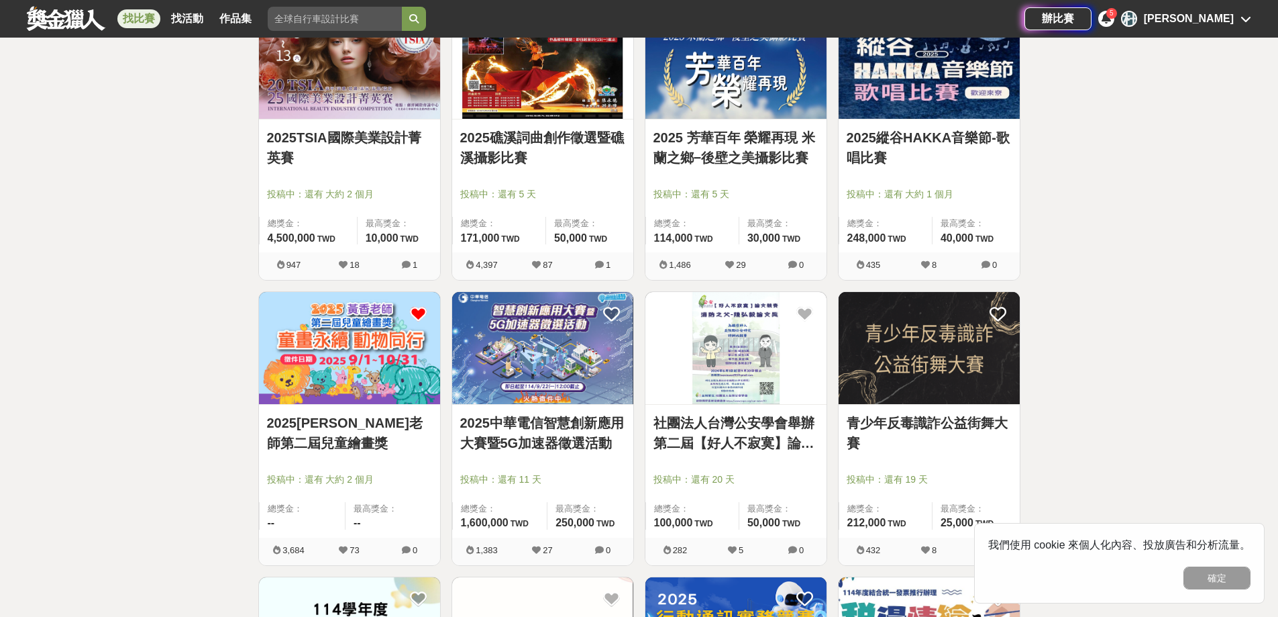
click at [410, 312] on icon at bounding box center [418, 313] width 17 height 17
click at [417, 313] on icon at bounding box center [418, 313] width 17 height 17
click at [424, 312] on icon at bounding box center [418, 313] width 17 height 17
click at [411, 307] on icon at bounding box center [418, 313] width 17 height 17
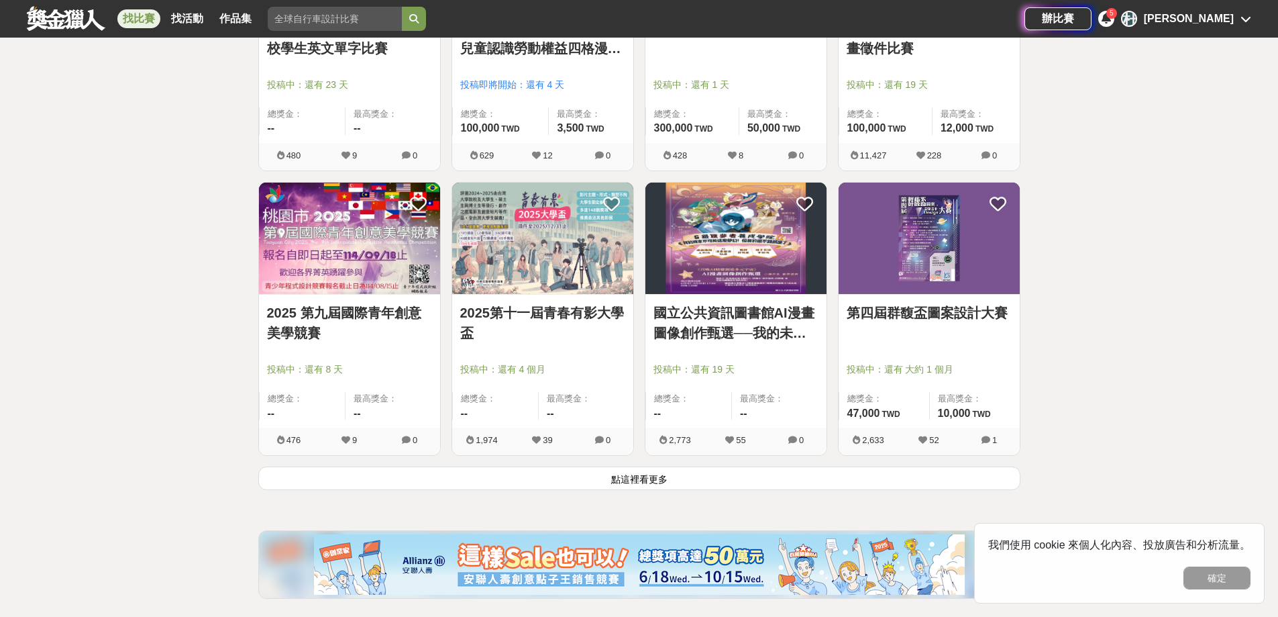
scroll to position [8500, 0]
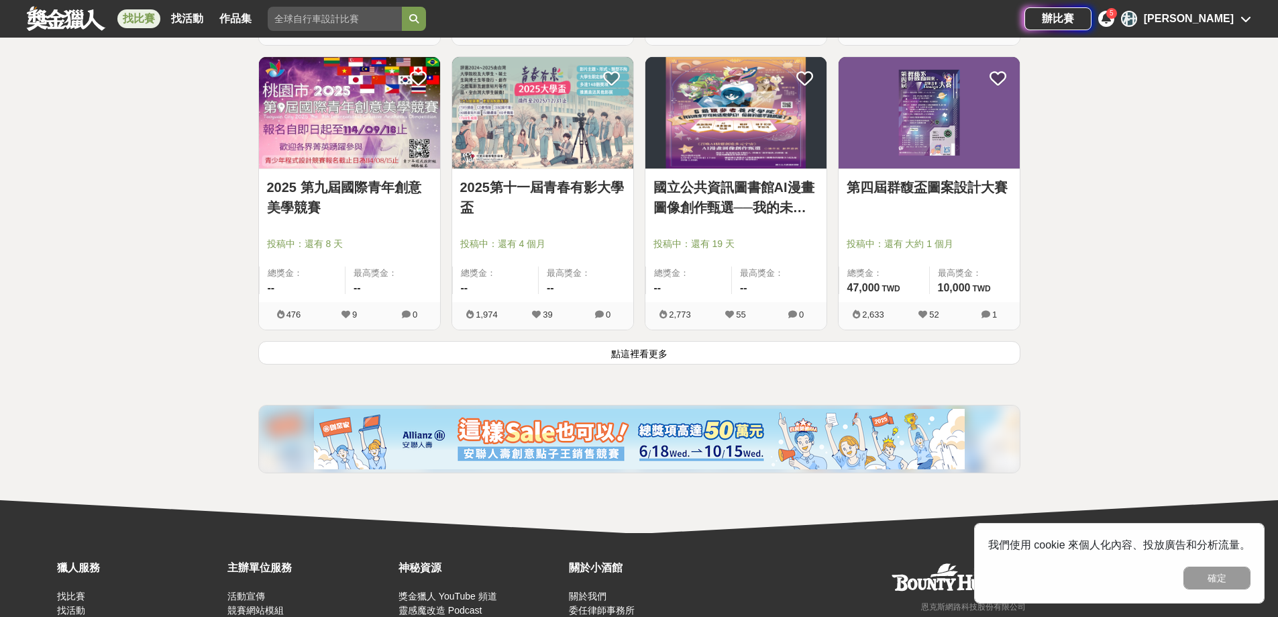
click at [617, 356] on button "點這裡看更多" at bounding box center [639, 352] width 762 height 23
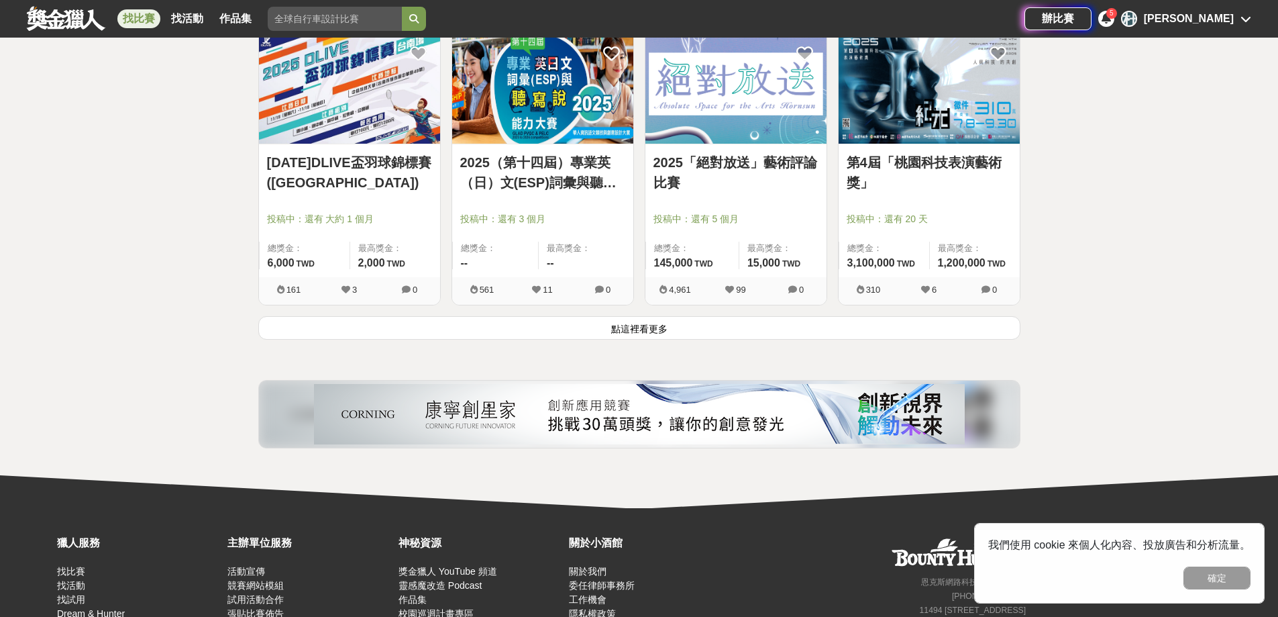
scroll to position [10312, 0]
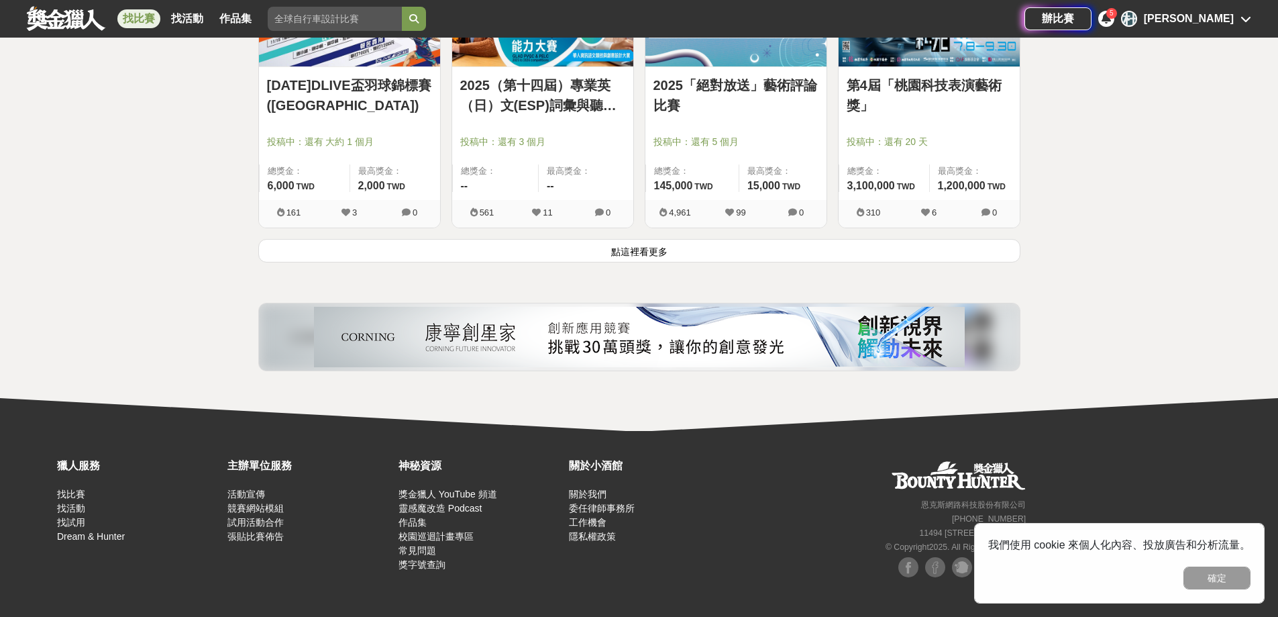
click at [683, 256] on button "點這裡看更多" at bounding box center [639, 250] width 762 height 23
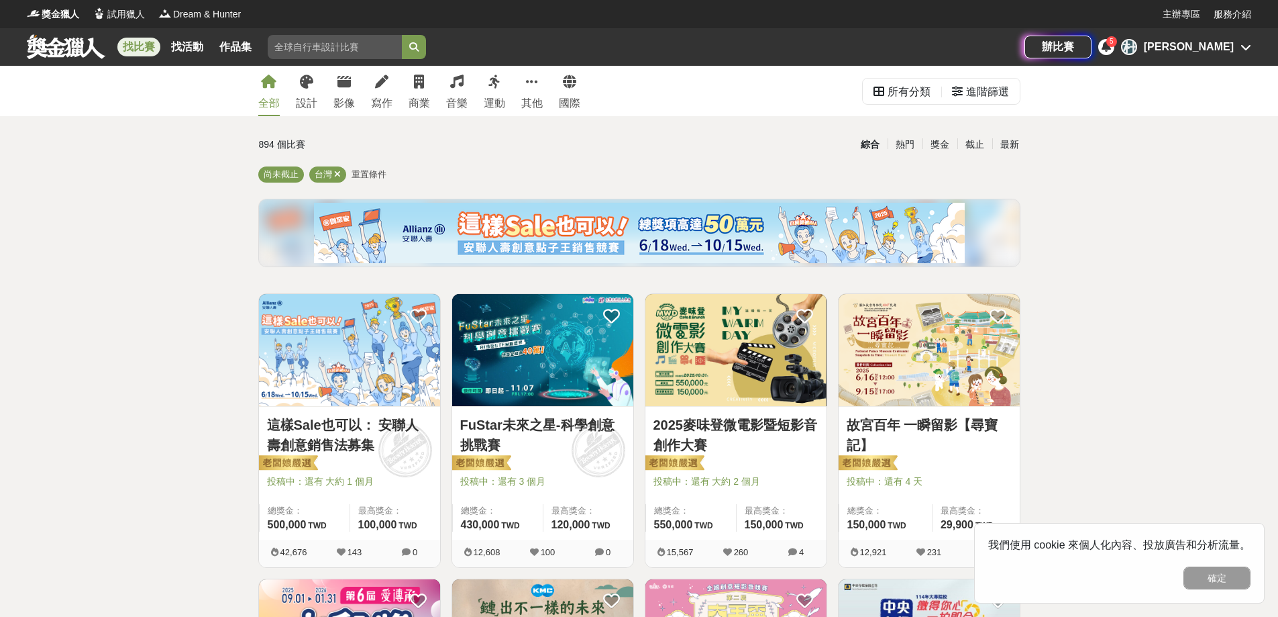
click at [1111, 48] on icon at bounding box center [1106, 46] width 9 height 11
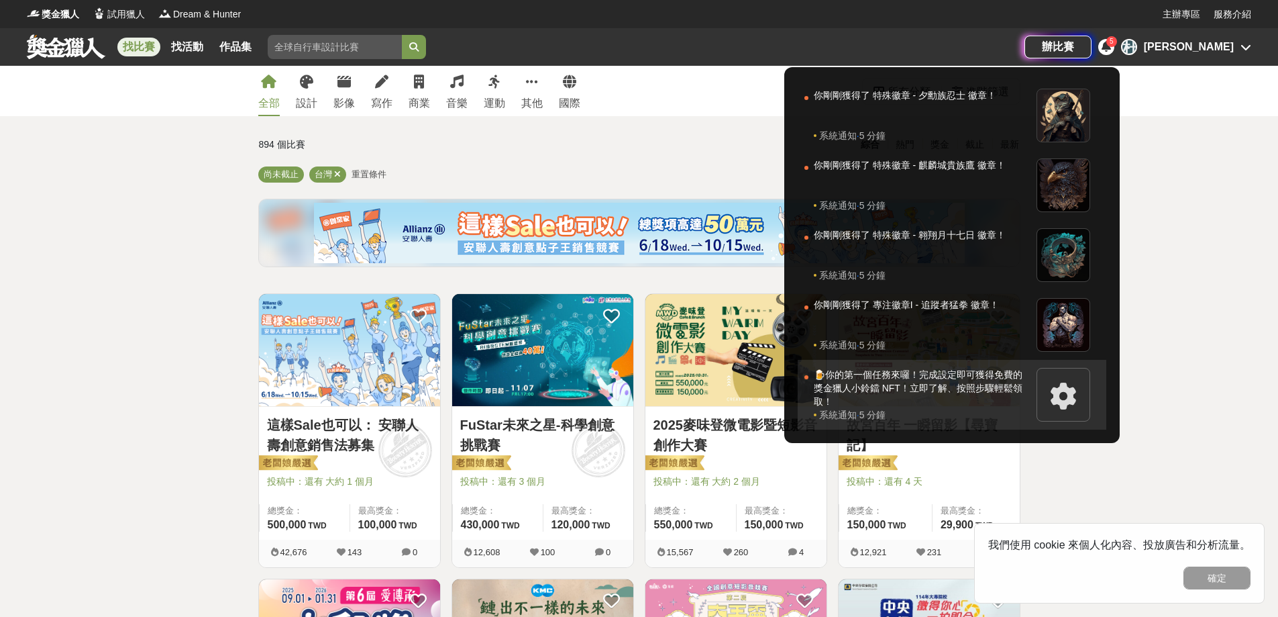
click at [919, 384] on div "🍺你的第一個任務來囉！完成設定即可獲得免費的獎金獵人小鈴鐺 NFT！立即了解、按照步驟輕鬆領取！" at bounding box center [922, 388] width 216 height 40
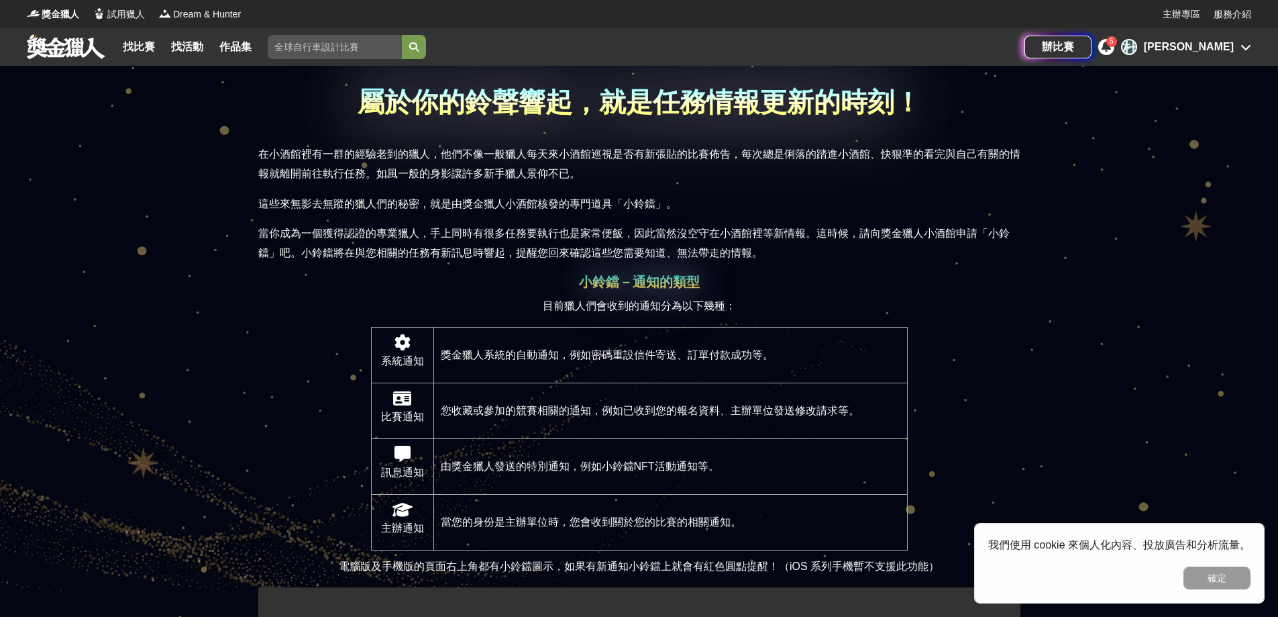
click at [396, 403] on icon at bounding box center [402, 398] width 18 height 16
drag, startPoint x: 403, startPoint y: 441, endPoint x: 439, endPoint y: 507, distance: 74.8
click at [403, 442] on td "訊息通知" at bounding box center [402, 466] width 62 height 56
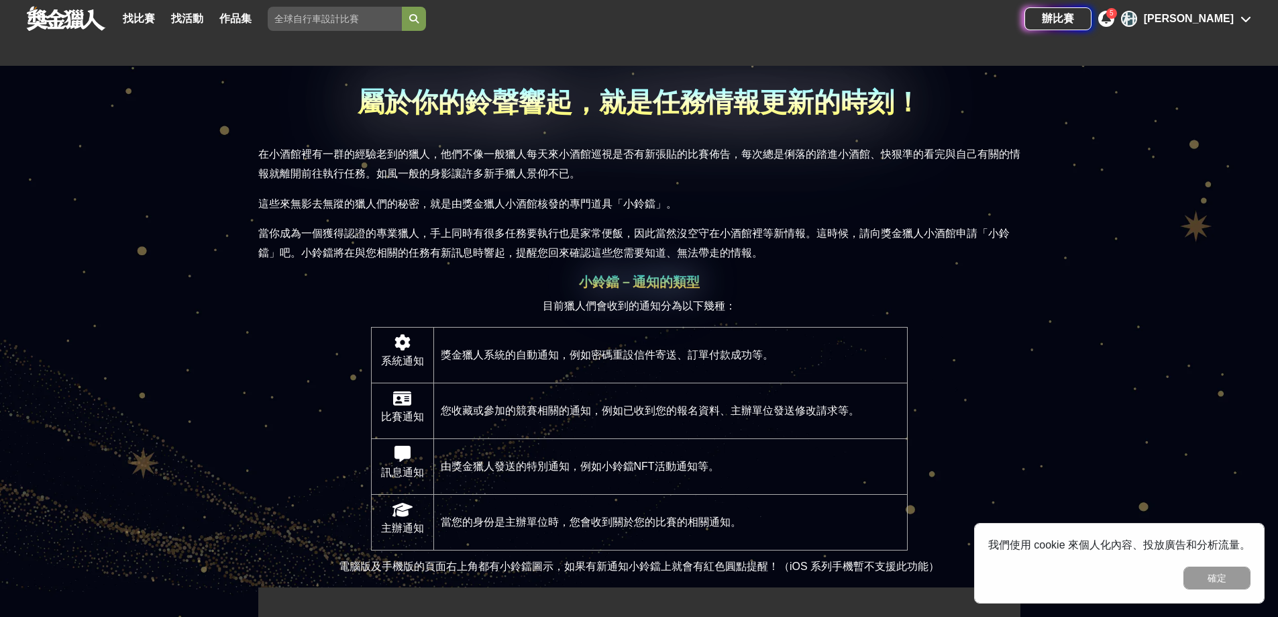
scroll to position [335, 0]
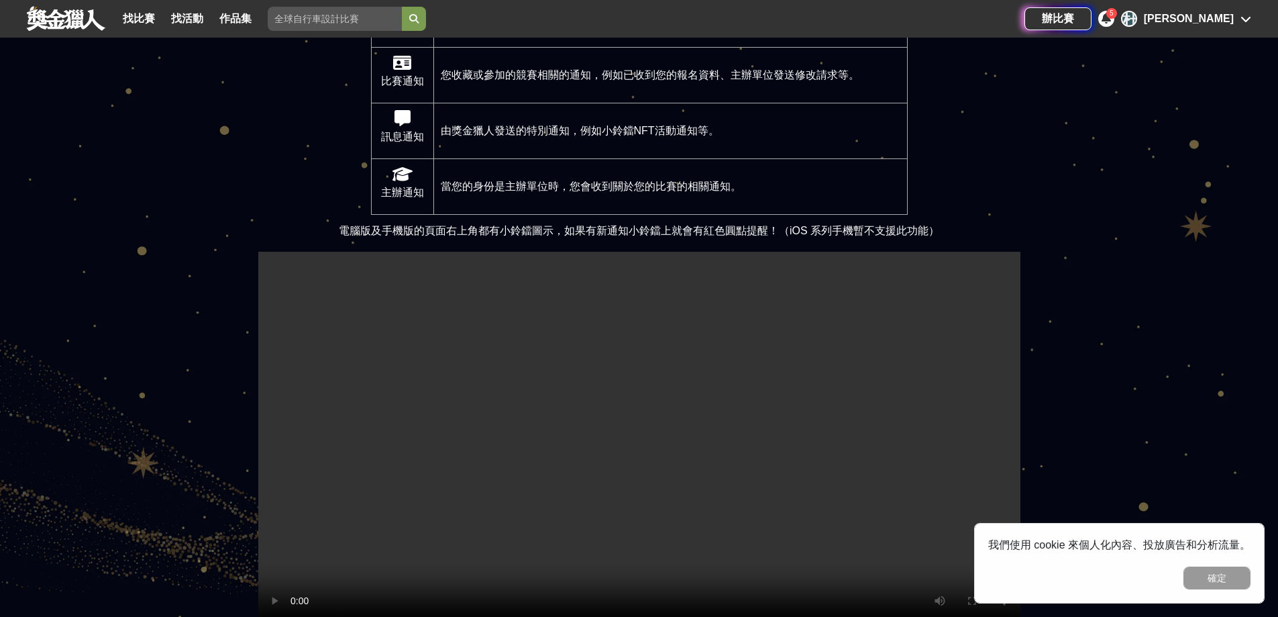
click at [1111, 21] on icon at bounding box center [1106, 18] width 9 height 11
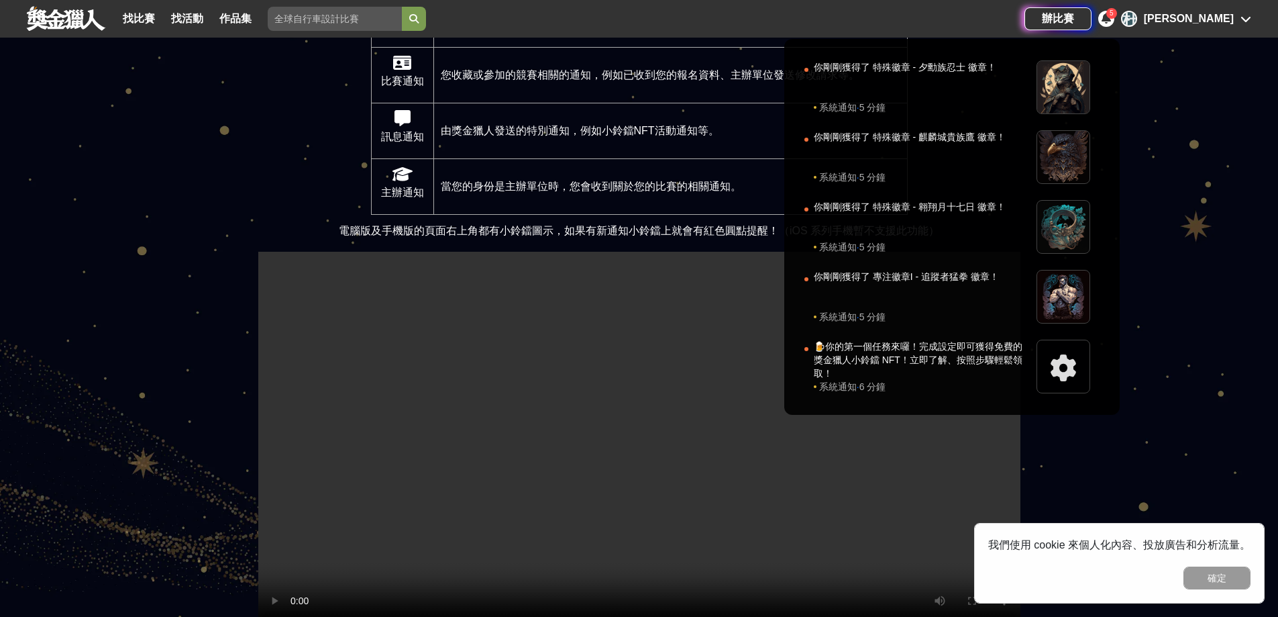
drag, startPoint x: 1190, startPoint y: 76, endPoint x: 1191, endPoint y: 66, distance: 10.2
click at [1190, 72] on div at bounding box center [639, 308] width 1278 height 617
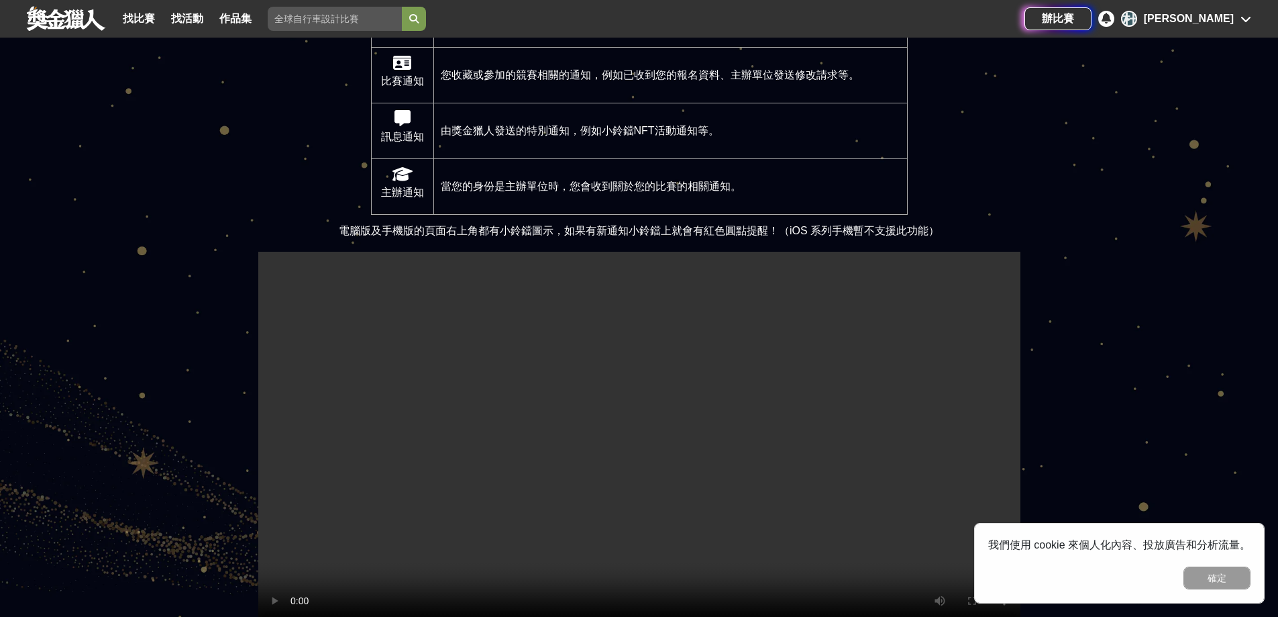
click at [1228, 23] on div "[PERSON_NAME]" at bounding box center [1189, 19] width 90 height 16
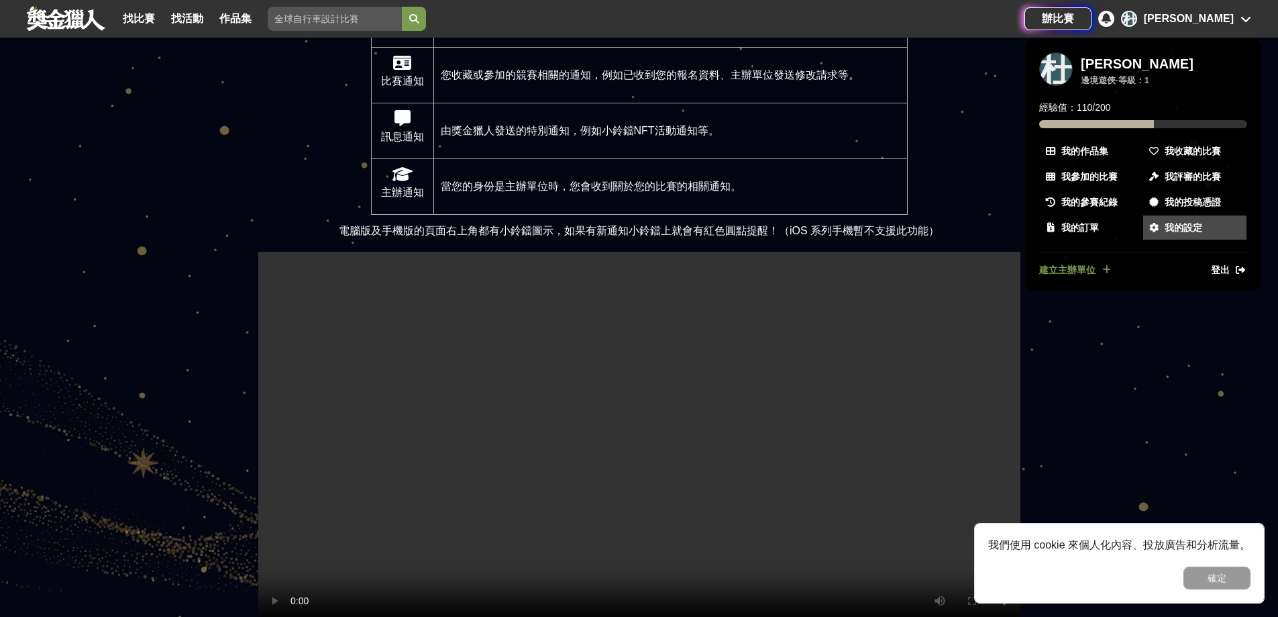
click at [1177, 221] on span "我的設定" at bounding box center [1184, 228] width 38 height 14
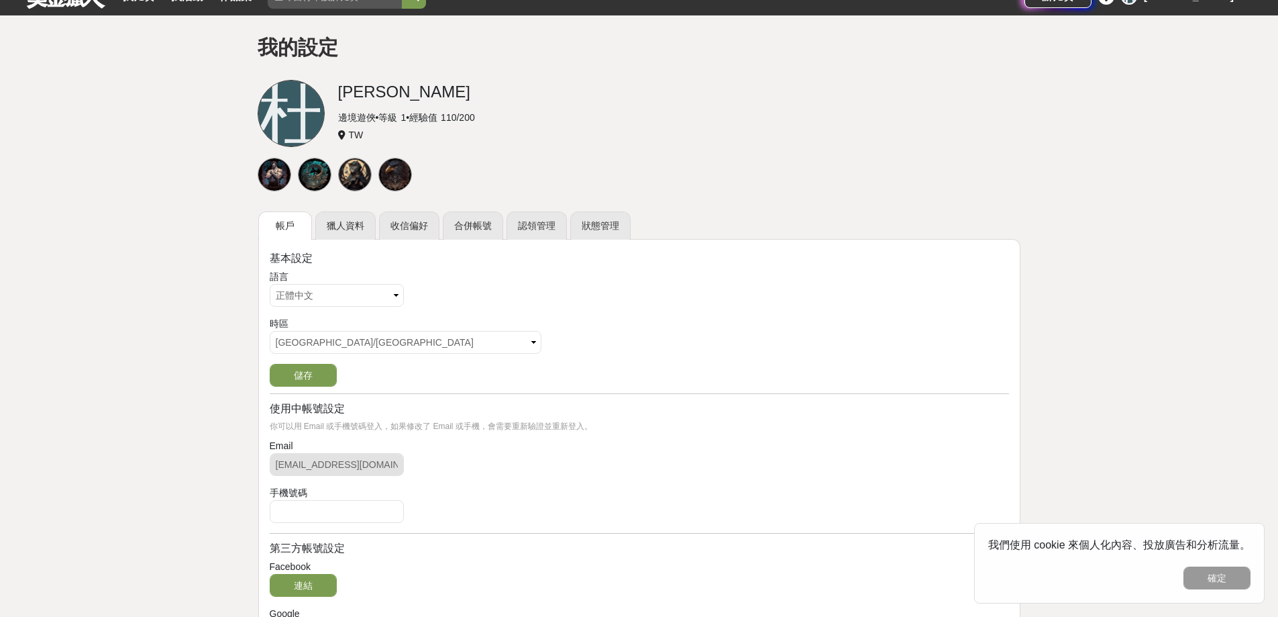
scroll to position [134, 0]
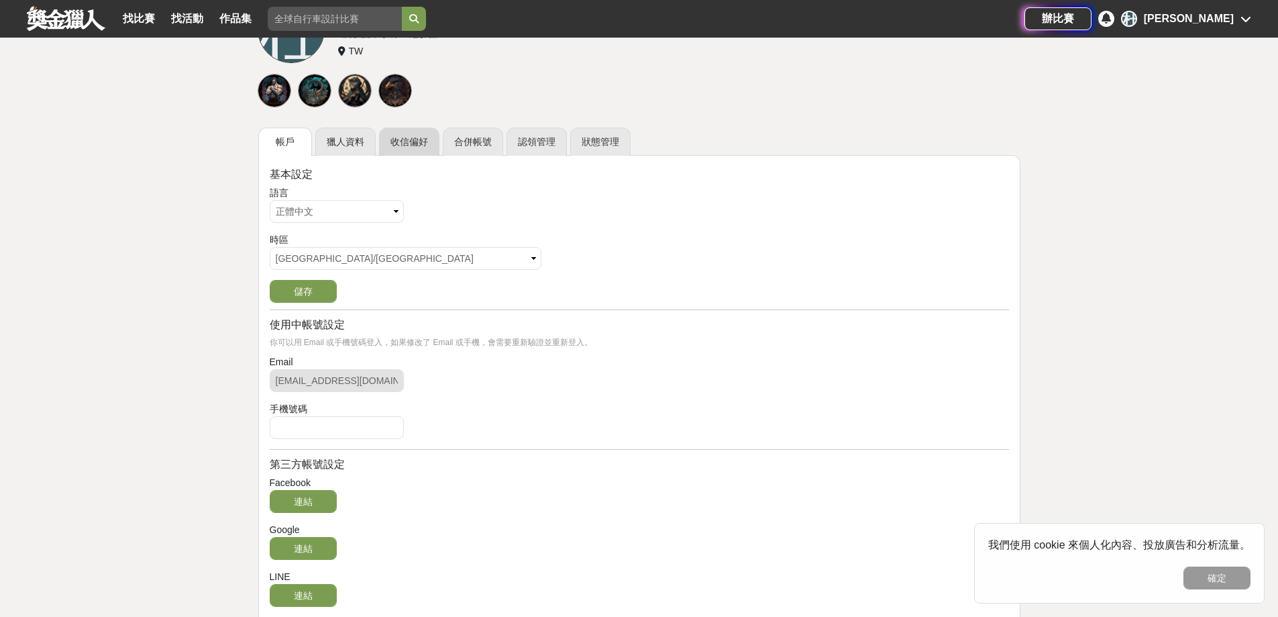
click at [412, 144] on link "收信偏好" at bounding box center [409, 141] width 60 height 28
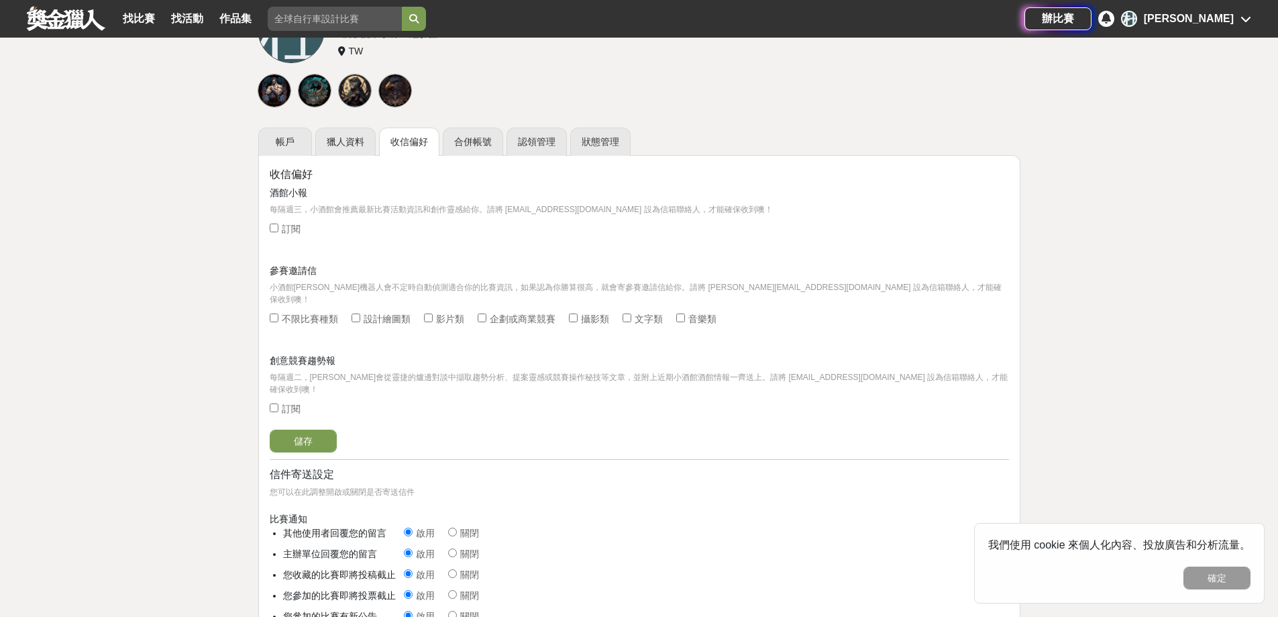
click at [272, 227] on input "訂閱" at bounding box center [274, 227] width 9 height 9
checkbox input "true"
click at [275, 313] on input "不限比賽種類" at bounding box center [274, 317] width 9 height 9
checkbox input "false"
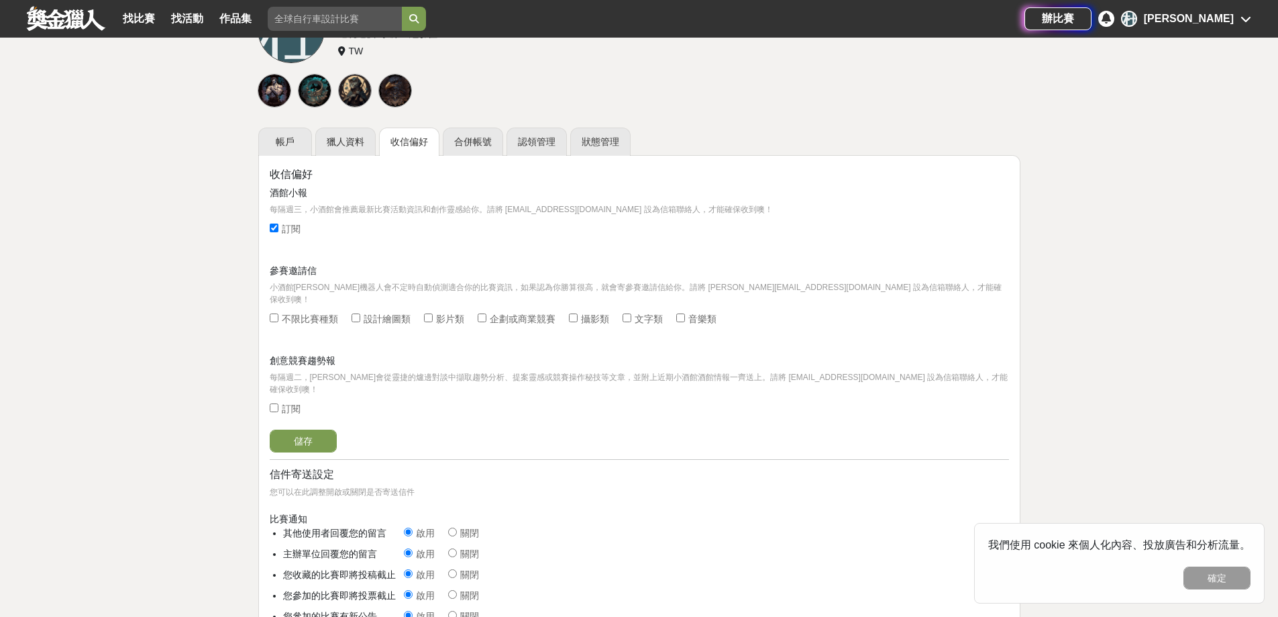
click at [352, 313] on input "設計繪圖類" at bounding box center [356, 317] width 9 height 9
checkbox input "true"
click at [625, 313] on input "文字類" at bounding box center [627, 317] width 9 height 9
checkbox input "true"
click at [270, 403] on input "訂閱" at bounding box center [274, 407] width 9 height 9
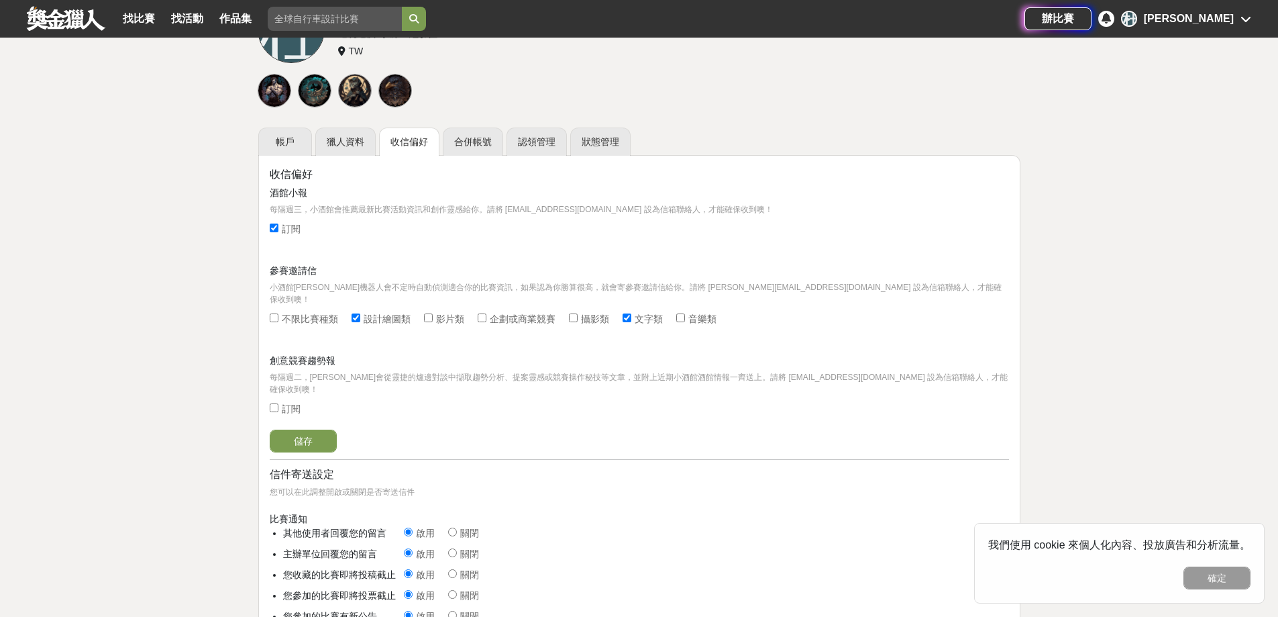
checkbox input "true"
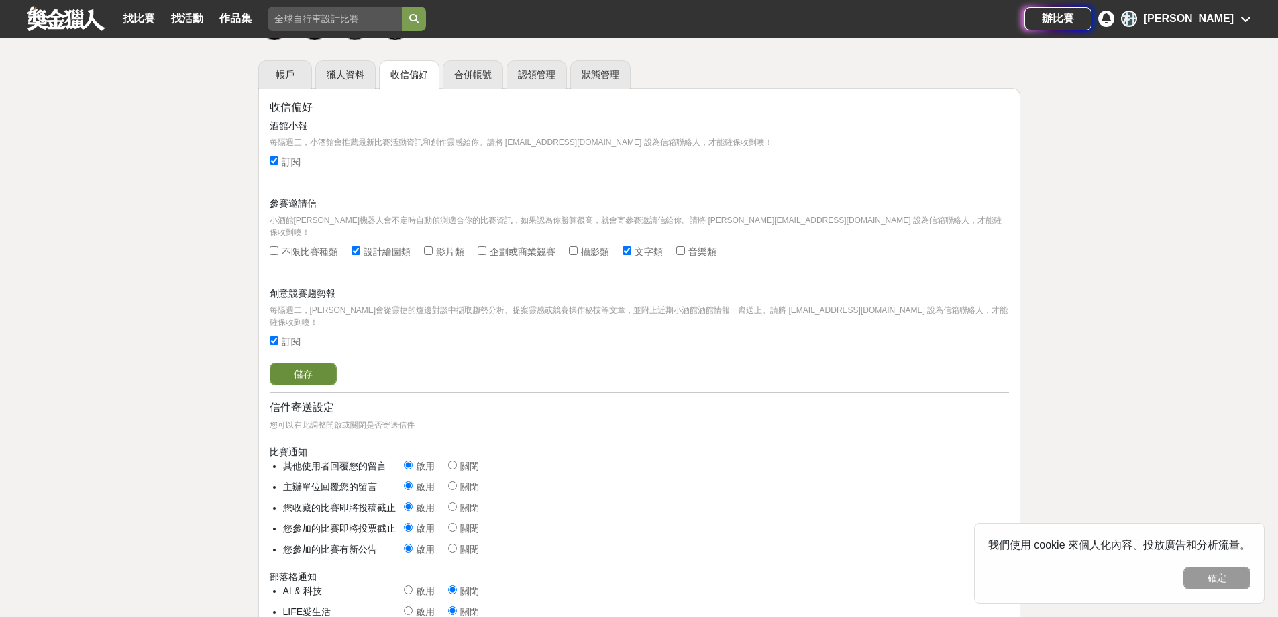
scroll to position [335, 0]
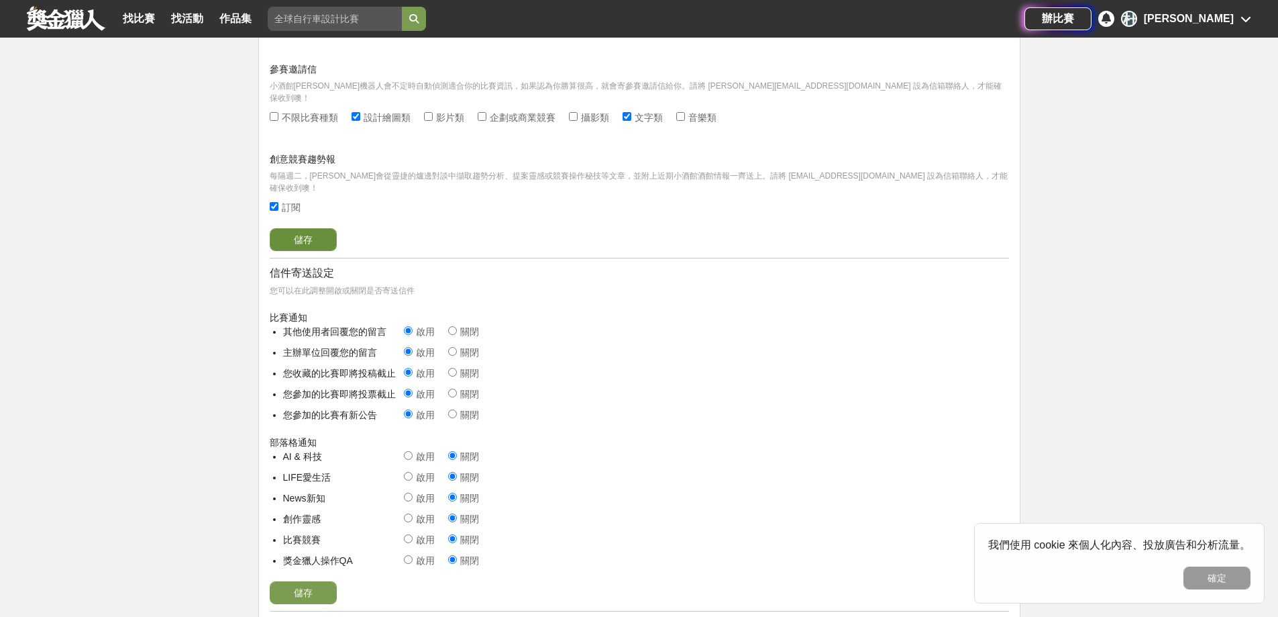
click at [306, 228] on button "儲存" at bounding box center [303, 239] width 67 height 23
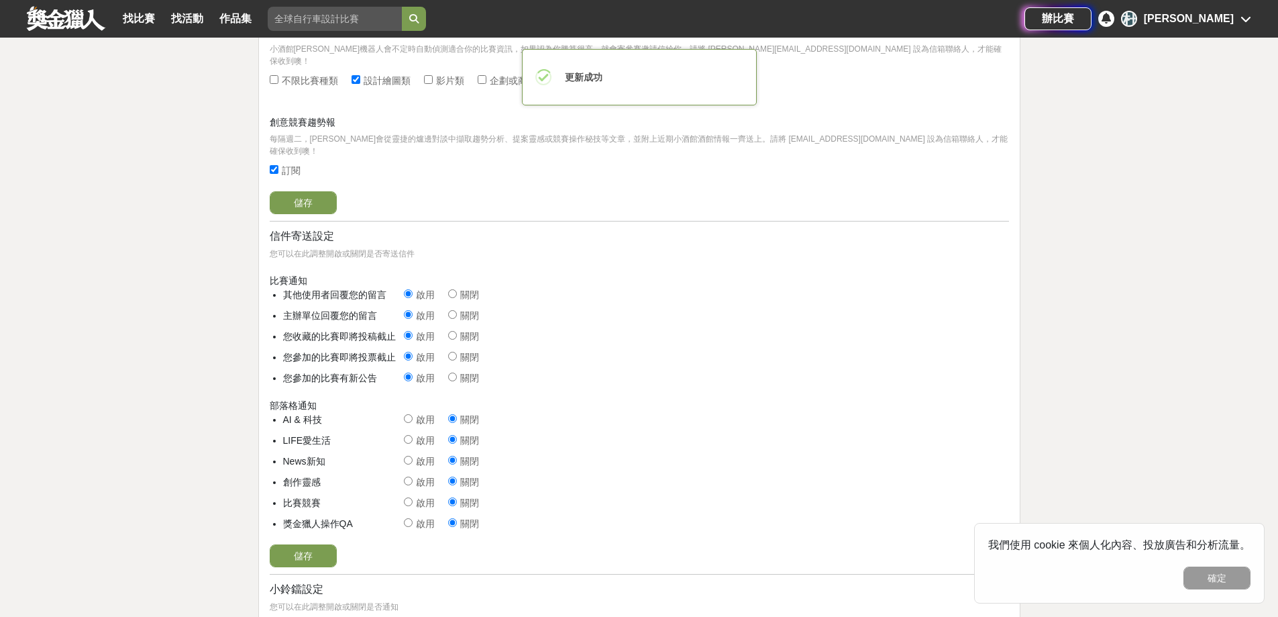
scroll to position [403, 0]
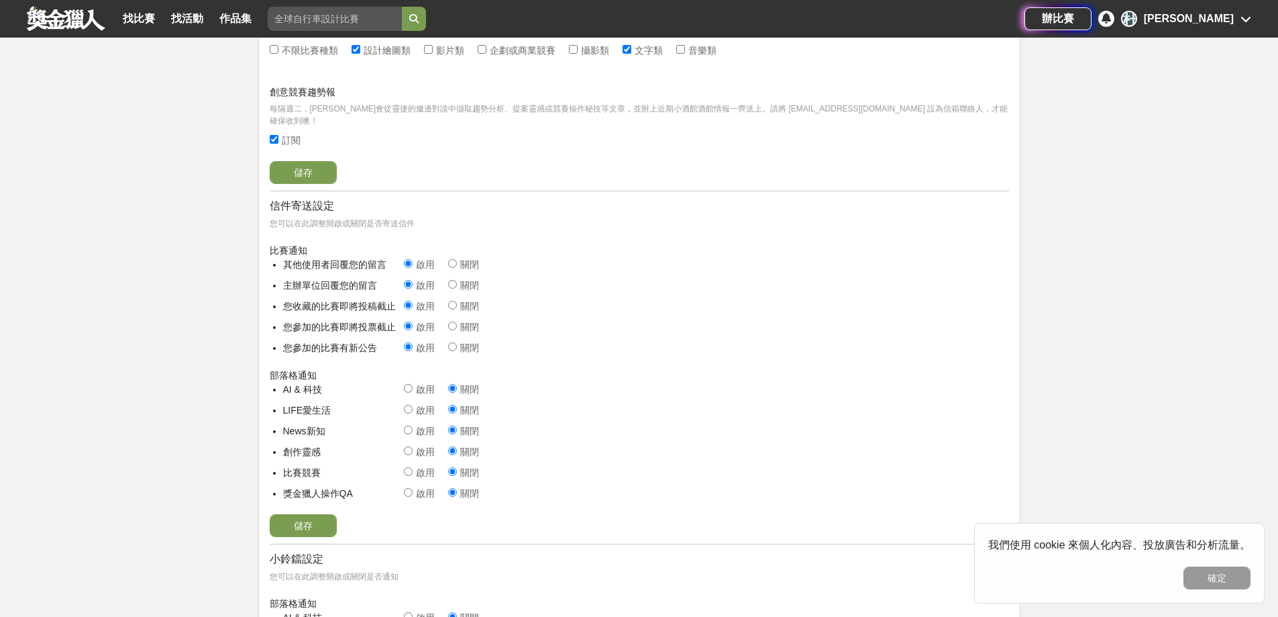
click at [409, 384] on input "啟用" at bounding box center [408, 388] width 9 height 9
radio input "true"
radio input "false"
click at [412, 405] on input "啟用" at bounding box center [408, 409] width 9 height 9
radio input "true"
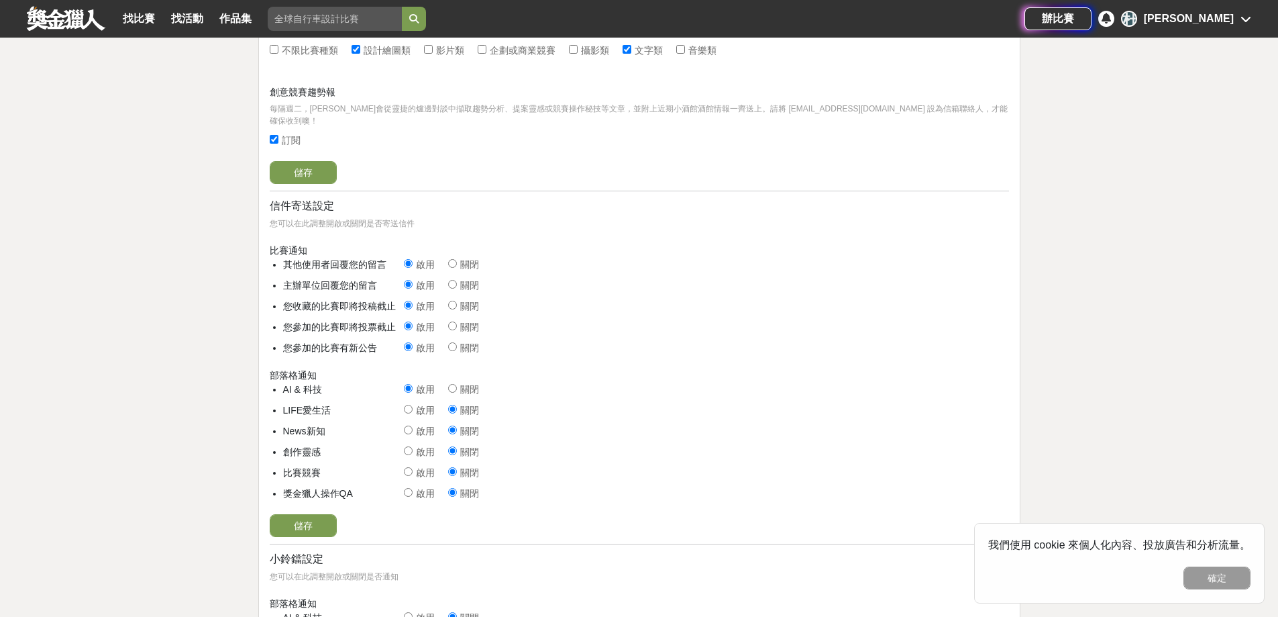
radio input "false"
click at [412, 425] on input "啟用" at bounding box center [408, 429] width 9 height 9
radio input "true"
radio input "false"
click at [408, 424] on li "News新知 啟用 關閉" at bounding box center [646, 434] width 726 height 21
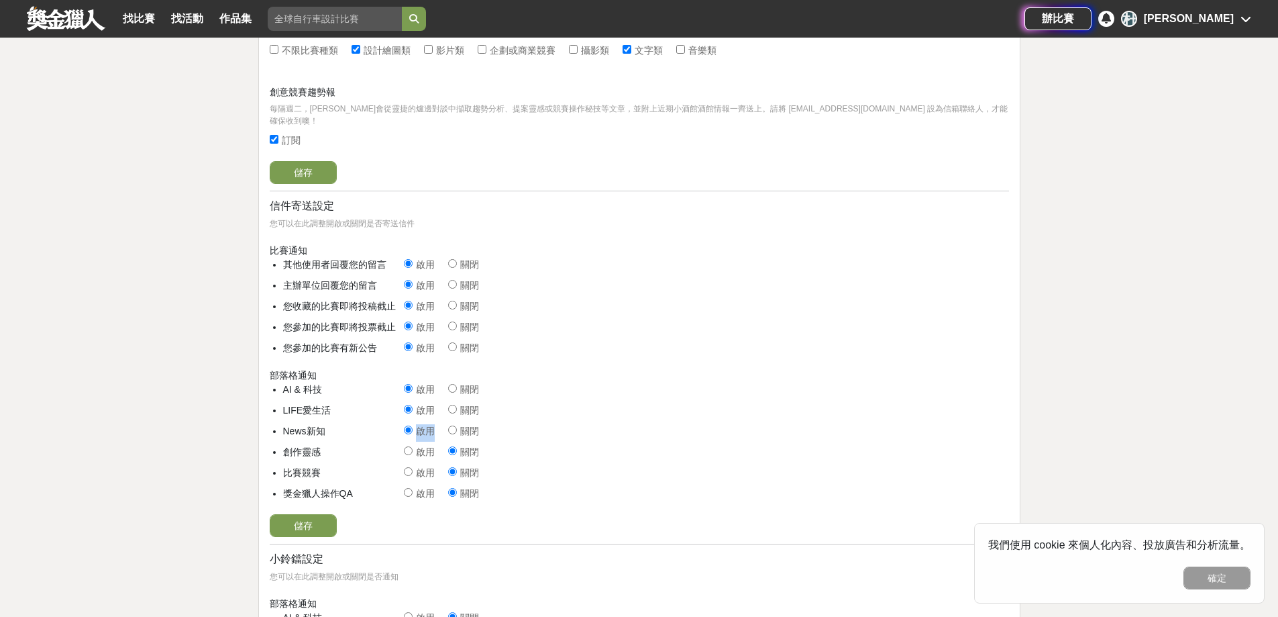
click at [407, 446] on input "啟用" at bounding box center [408, 450] width 9 height 9
radio input "true"
radio input "false"
click at [410, 466] on div at bounding box center [408, 473] width 9 height 14
click at [410, 467] on input "啟用" at bounding box center [408, 471] width 9 height 9
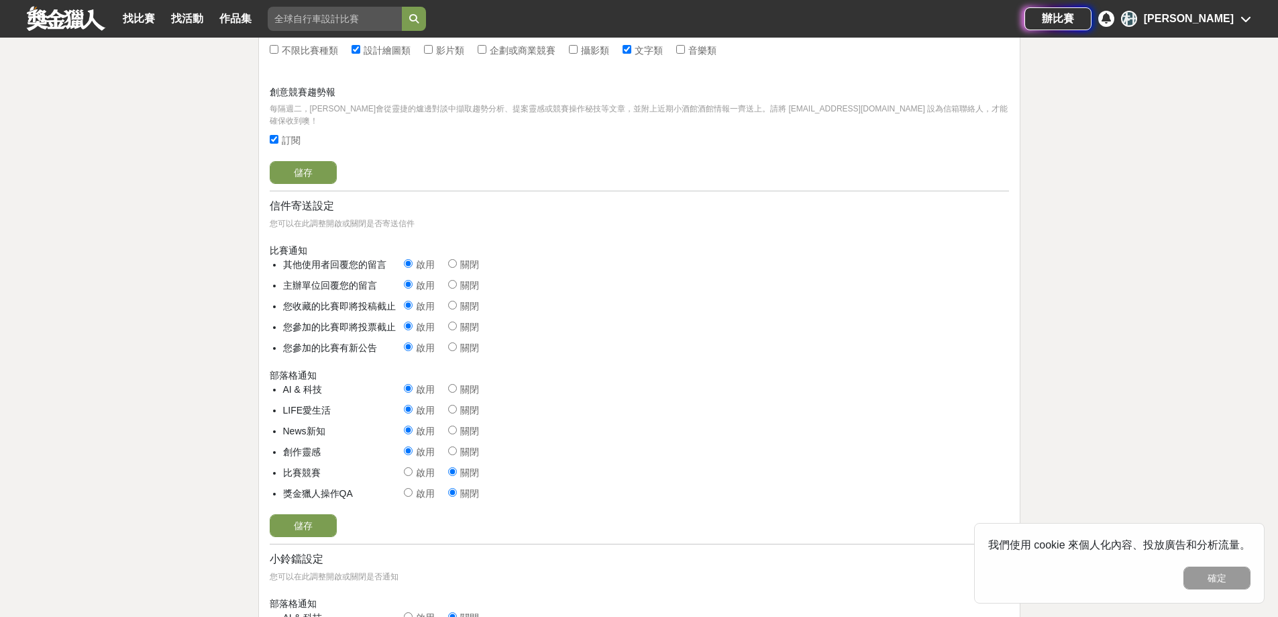
radio input "true"
radio input "false"
click at [408, 486] on div at bounding box center [408, 493] width 9 height 14
click at [408, 488] on input "啟用" at bounding box center [408, 492] width 9 height 9
radio input "true"
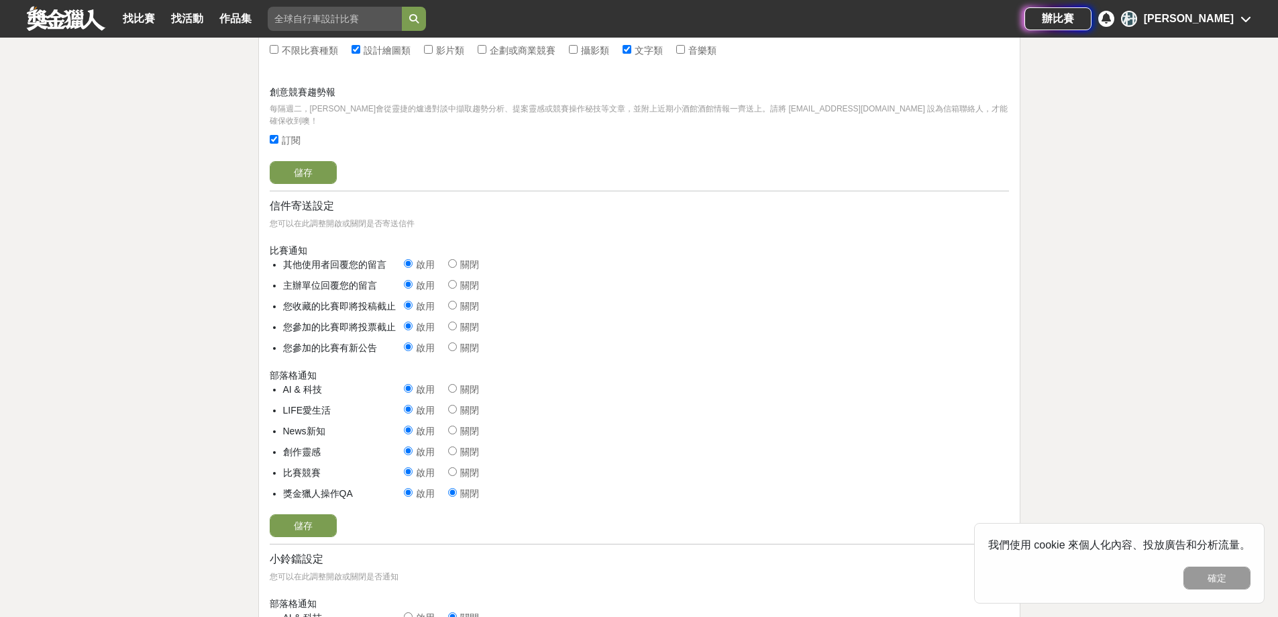
radio input "false"
click at [297, 514] on button "儲存" at bounding box center [303, 525] width 67 height 23
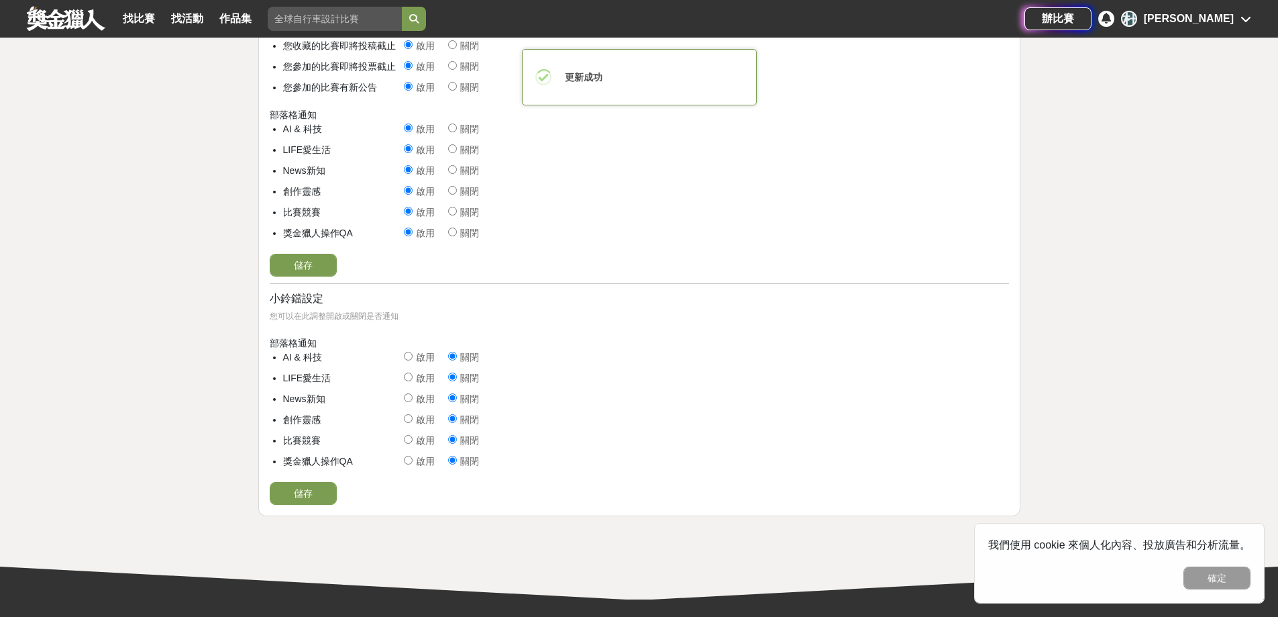
scroll to position [671, 0]
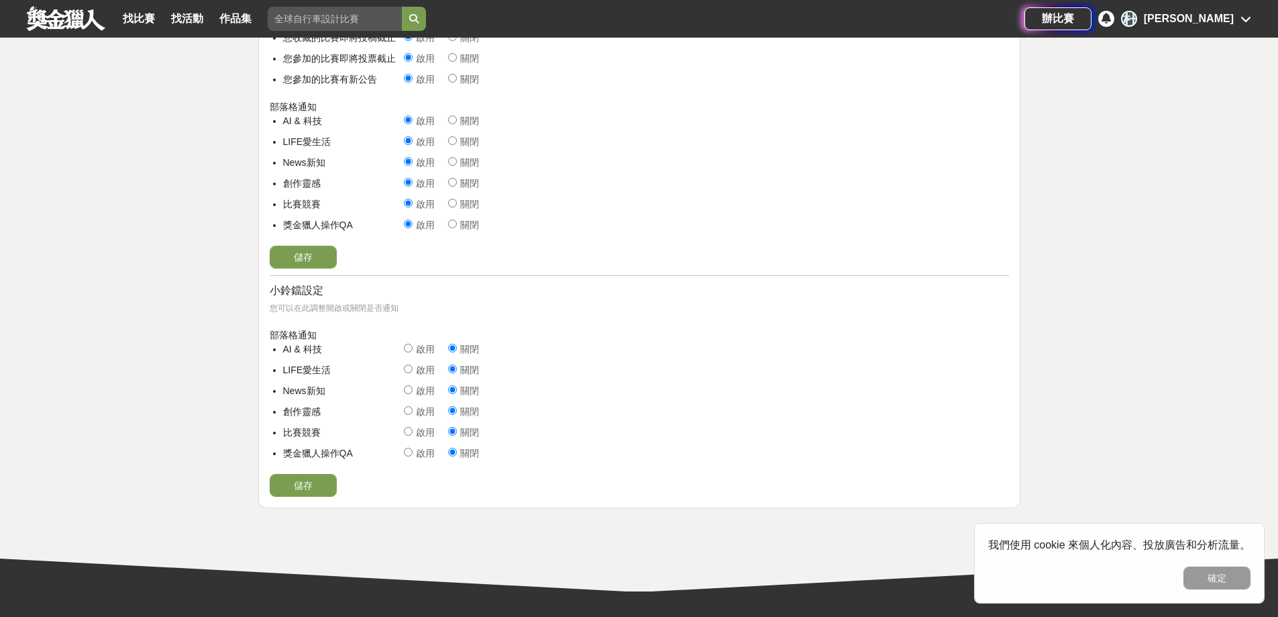
click at [411, 427] on input "啟用" at bounding box center [408, 431] width 9 height 9
radio input "true"
radio input "false"
click at [409, 448] on input "啟用" at bounding box center [408, 452] width 9 height 9
radio input "true"
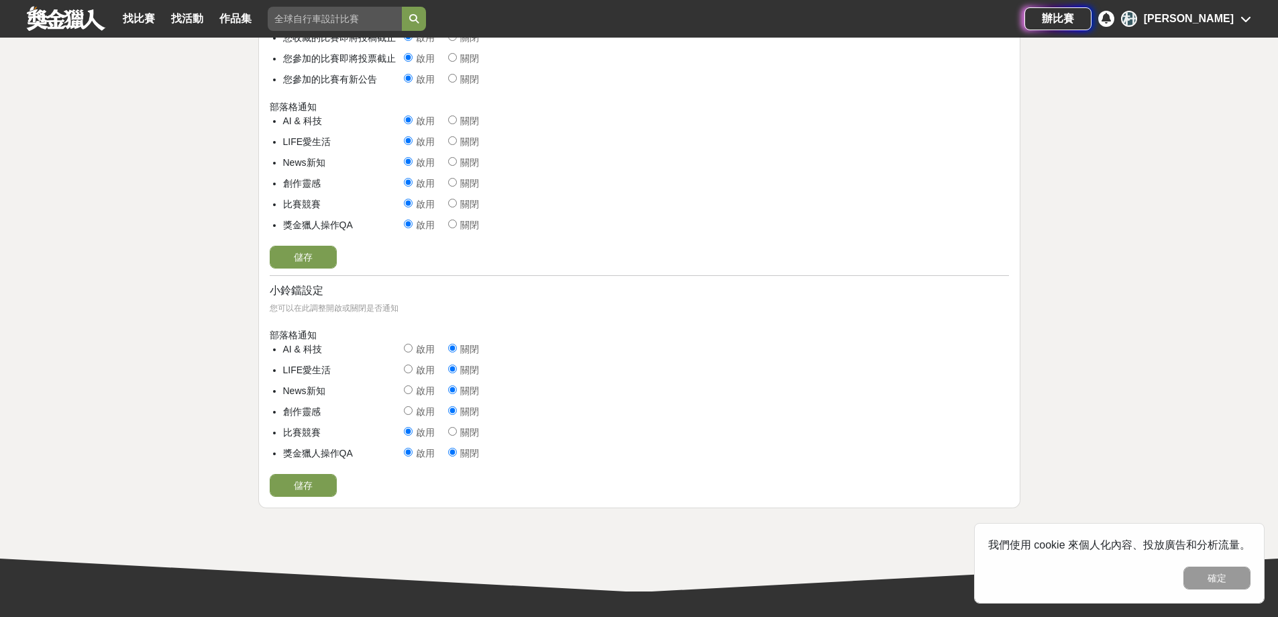
radio input "false"
click at [299, 474] on button "儲存" at bounding box center [303, 485] width 67 height 23
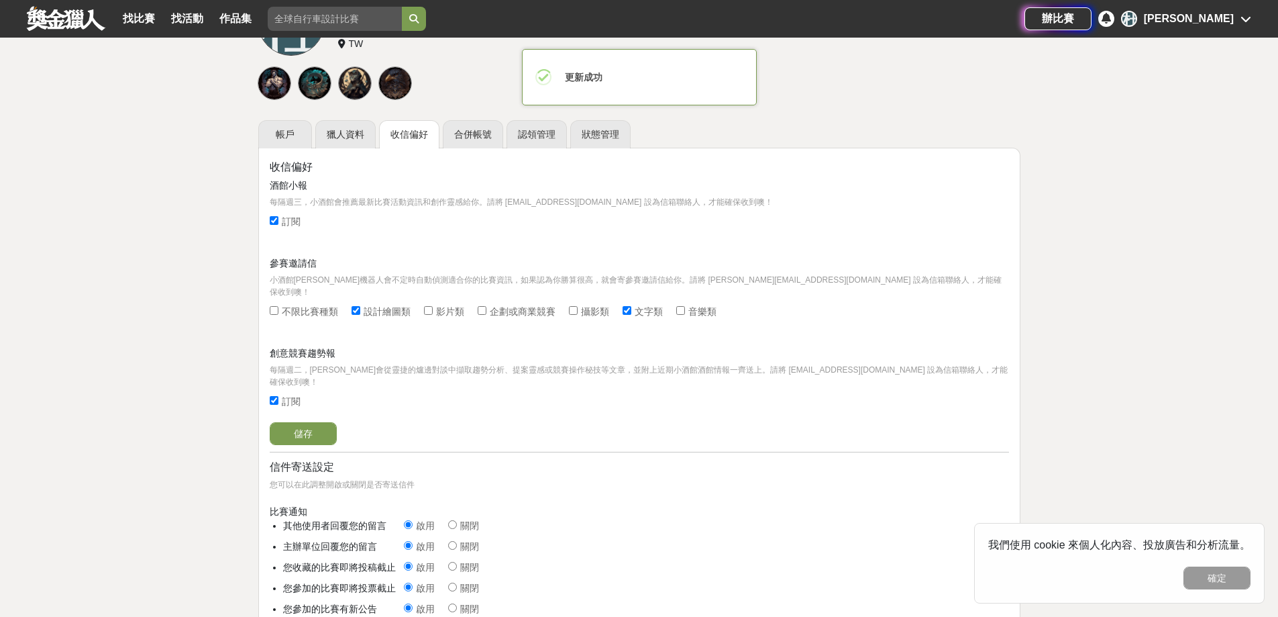
scroll to position [0, 0]
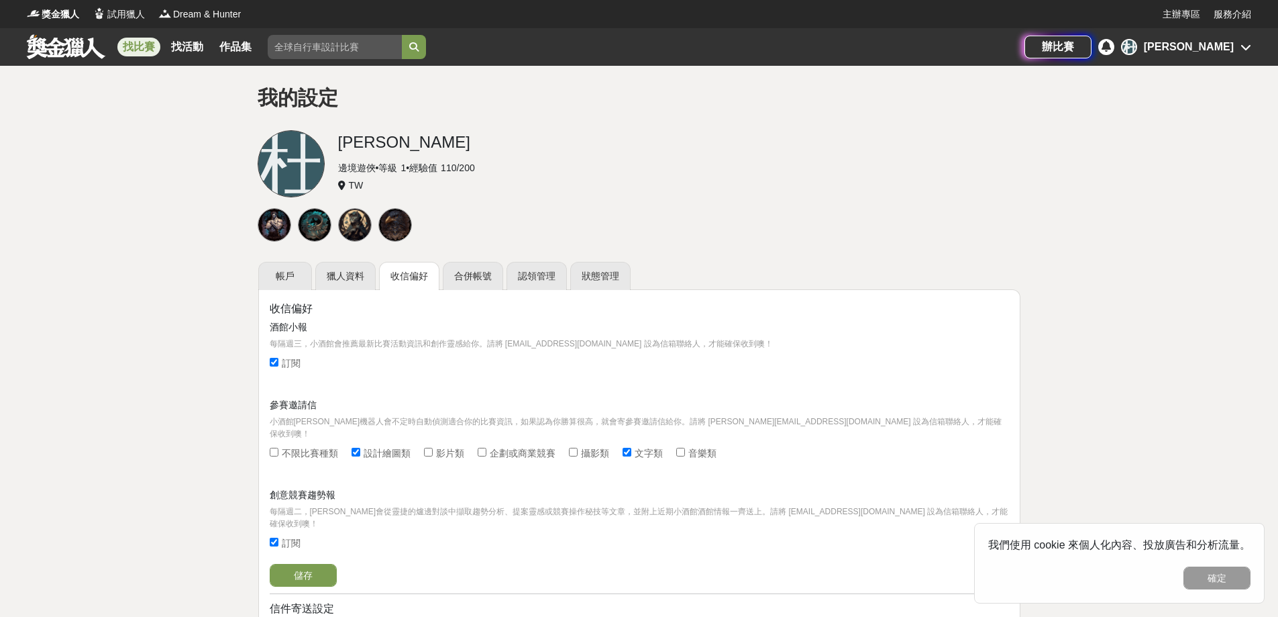
click at [145, 46] on link "找比賽" at bounding box center [138, 47] width 43 height 19
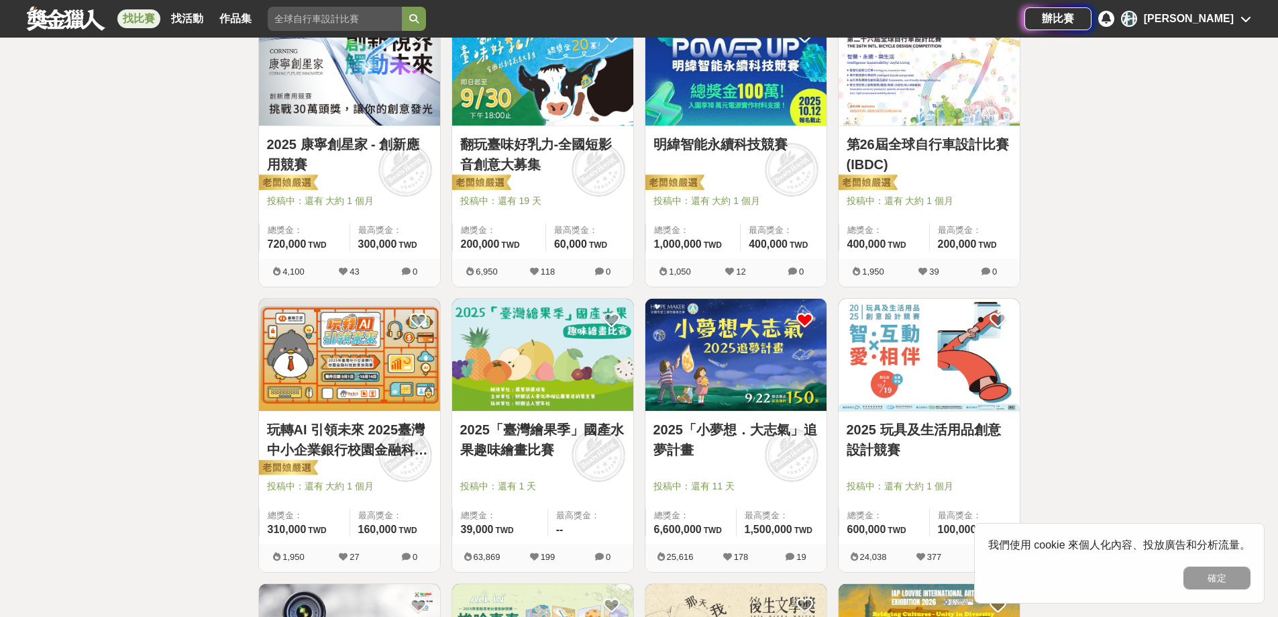
scroll to position [872, 0]
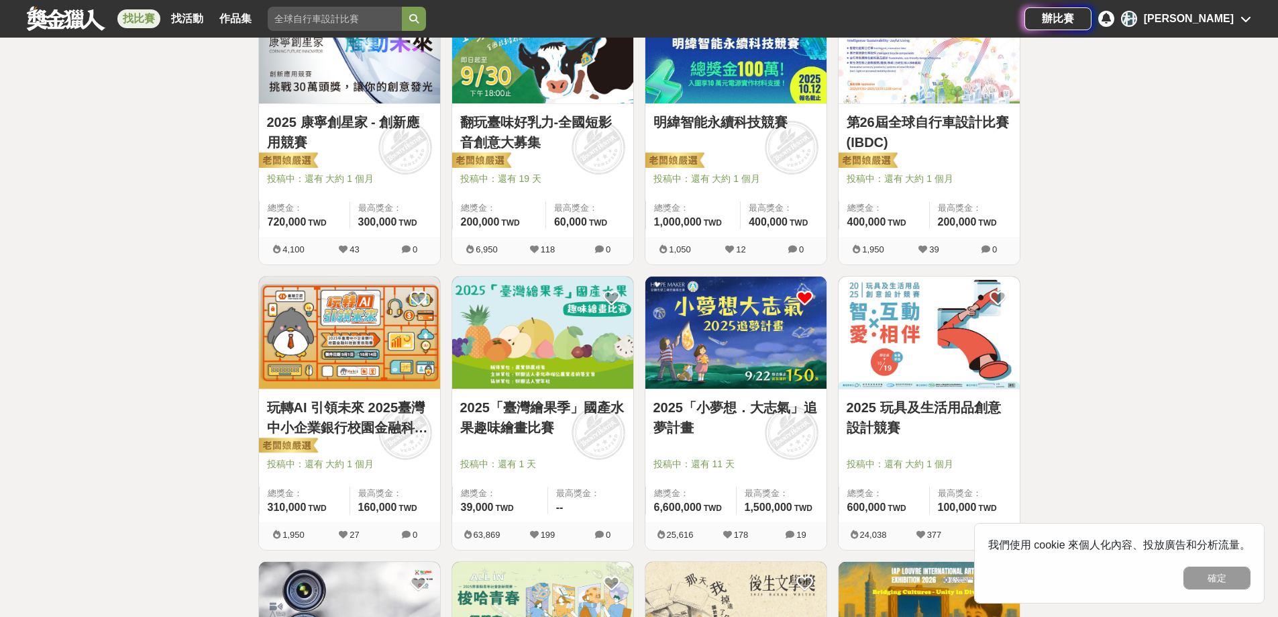
click at [732, 315] on img at bounding box center [735, 332] width 181 height 112
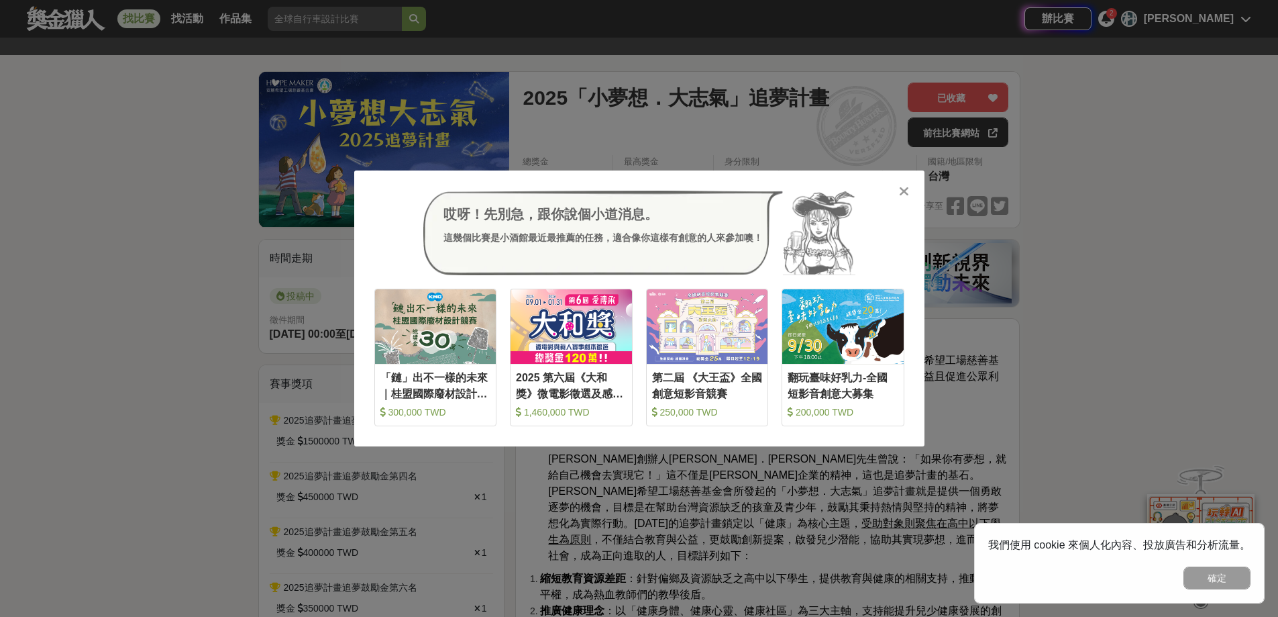
scroll to position [134, 0]
click at [902, 193] on icon at bounding box center [904, 191] width 10 height 13
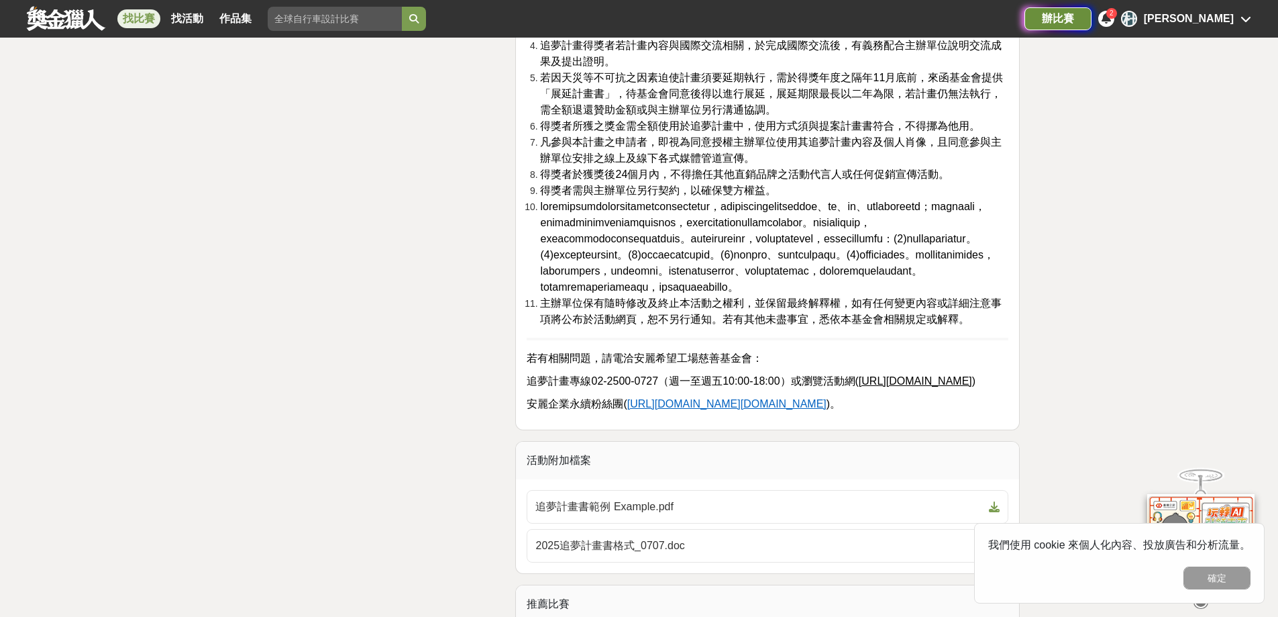
scroll to position [3556, 0]
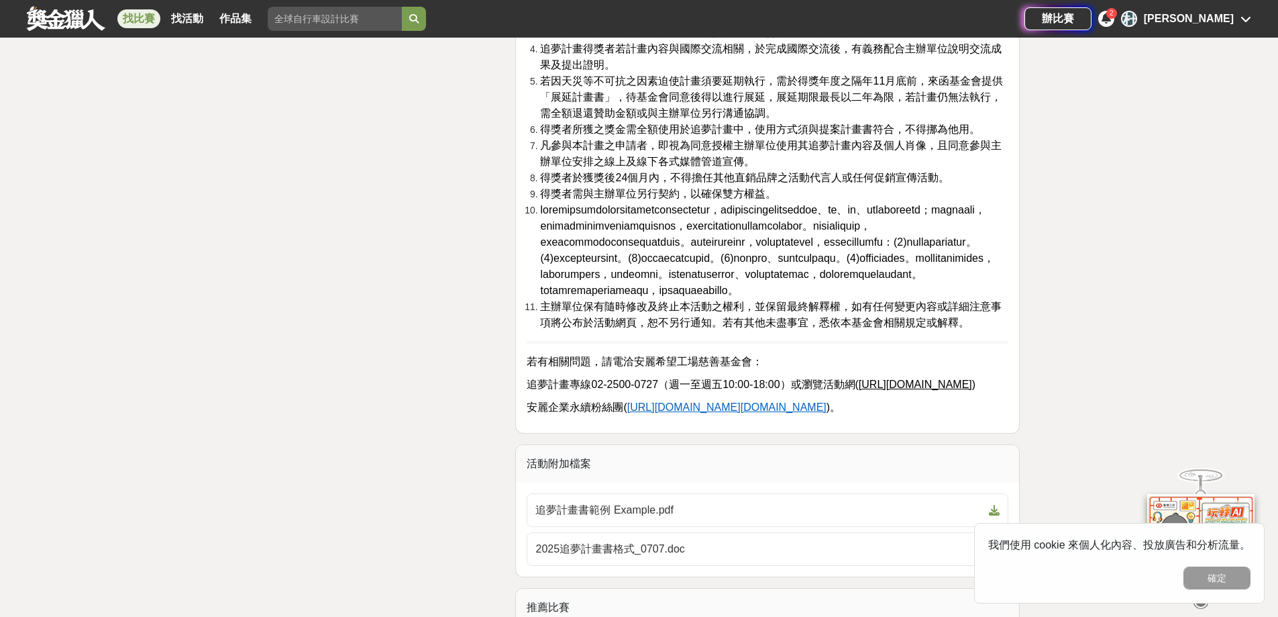
click at [1111, 22] on icon at bounding box center [1106, 18] width 9 height 11
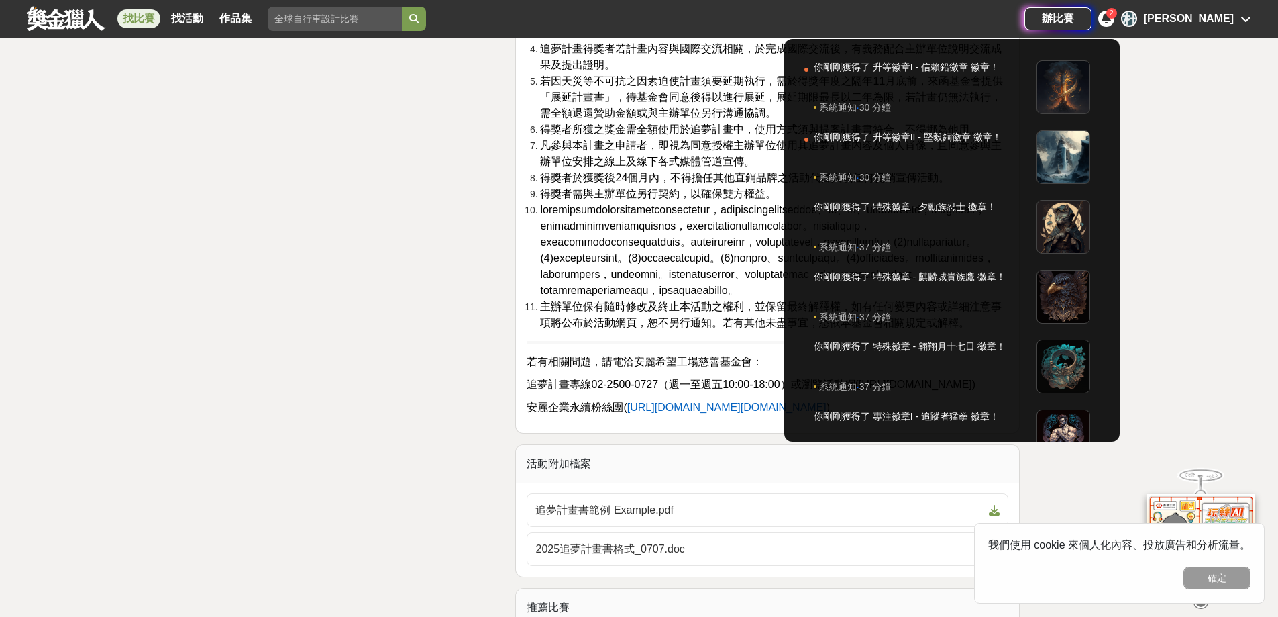
scroll to position [3288, 0]
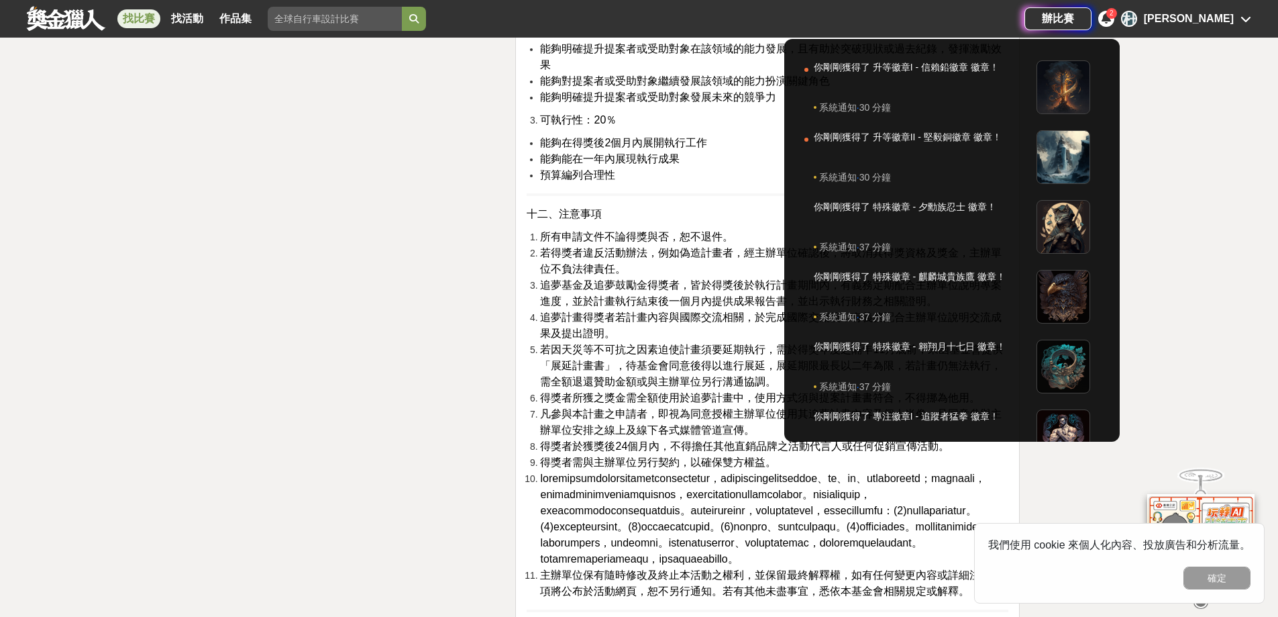
click at [1137, 18] on div "杜" at bounding box center [1129, 19] width 16 height 16
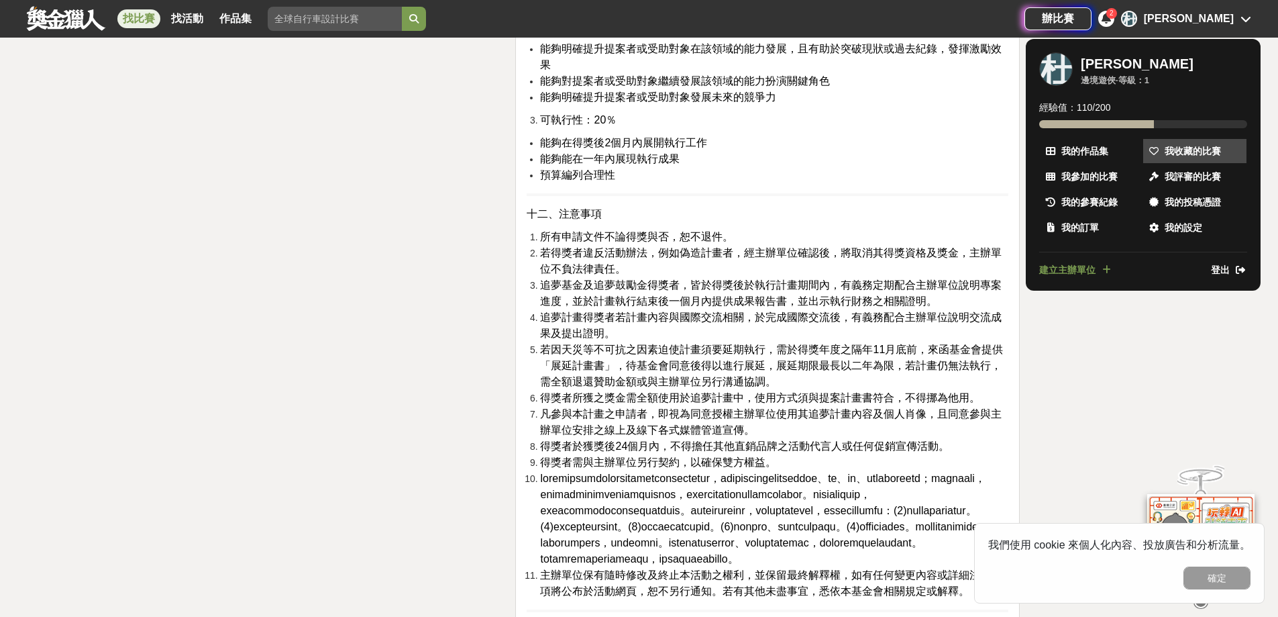
click at [1192, 145] on span "我收藏的比賽" at bounding box center [1193, 151] width 56 height 14
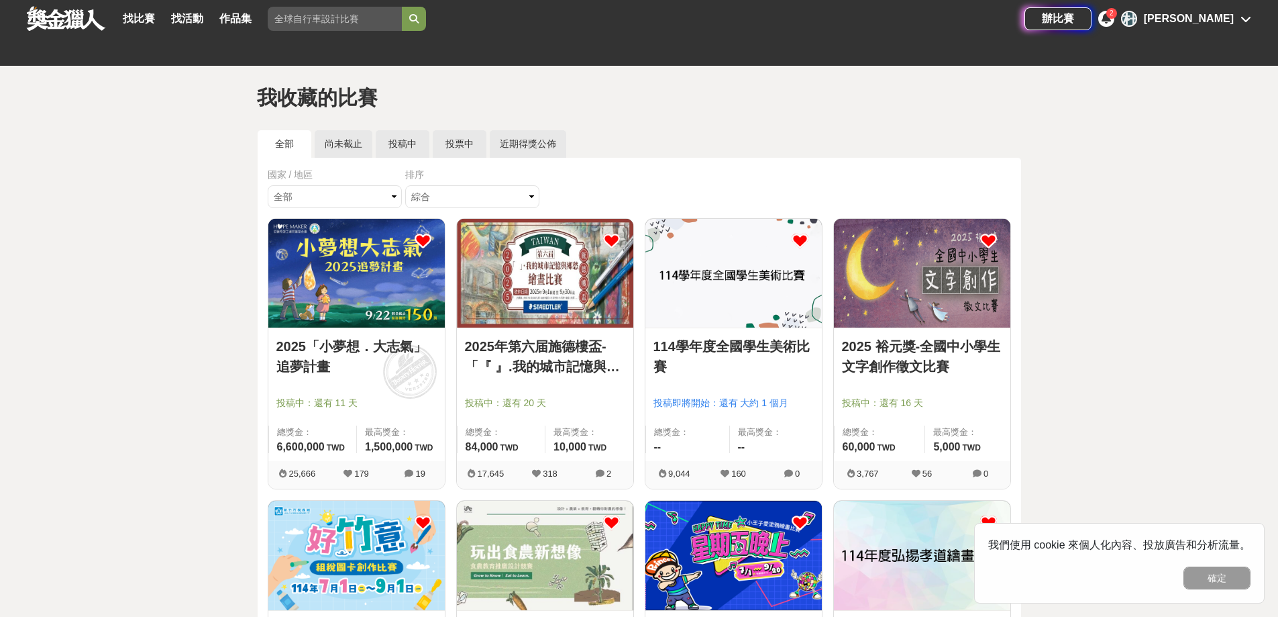
click at [715, 347] on link "114學年度全國學生美術比賽" at bounding box center [734, 356] width 160 height 40
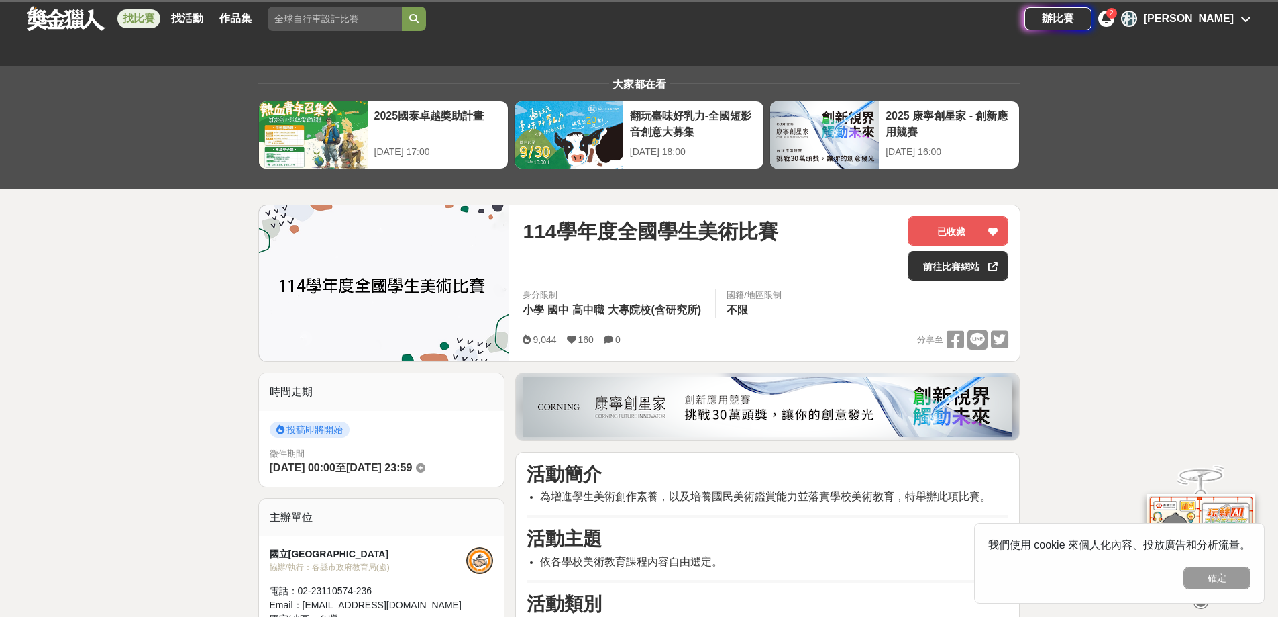
click at [1230, 565] on div "我們使用 cookie 來個人化內容、投放廣告和分析流量。 確定" at bounding box center [1119, 563] width 291 height 81
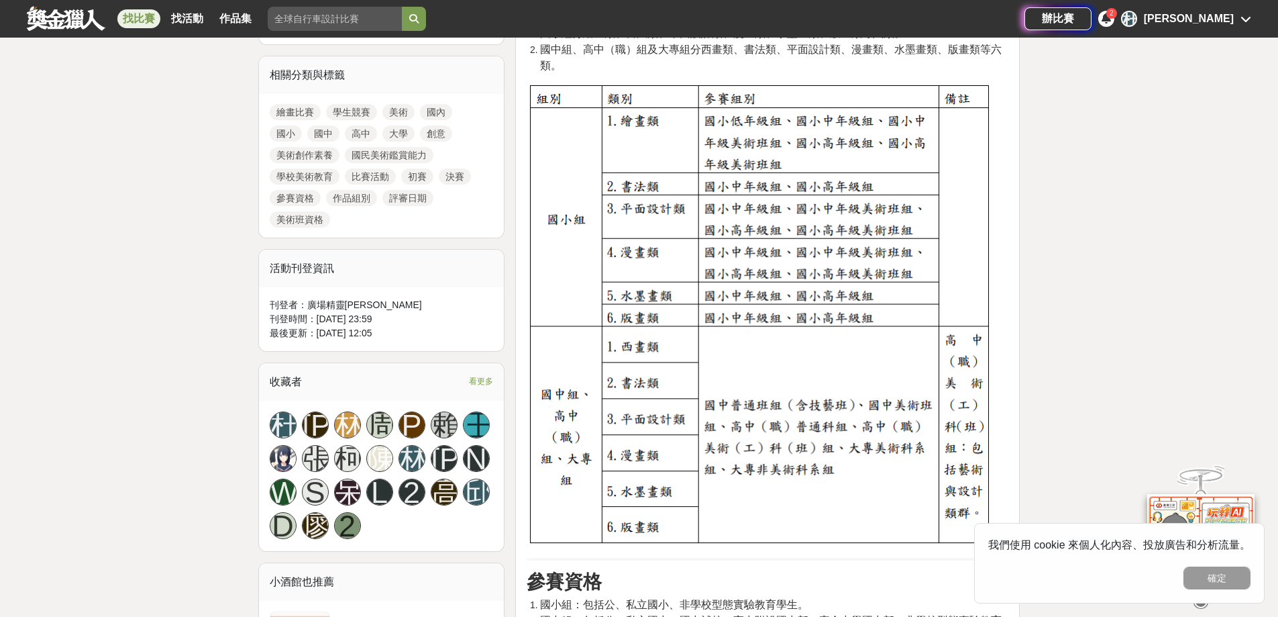
scroll to position [738, 0]
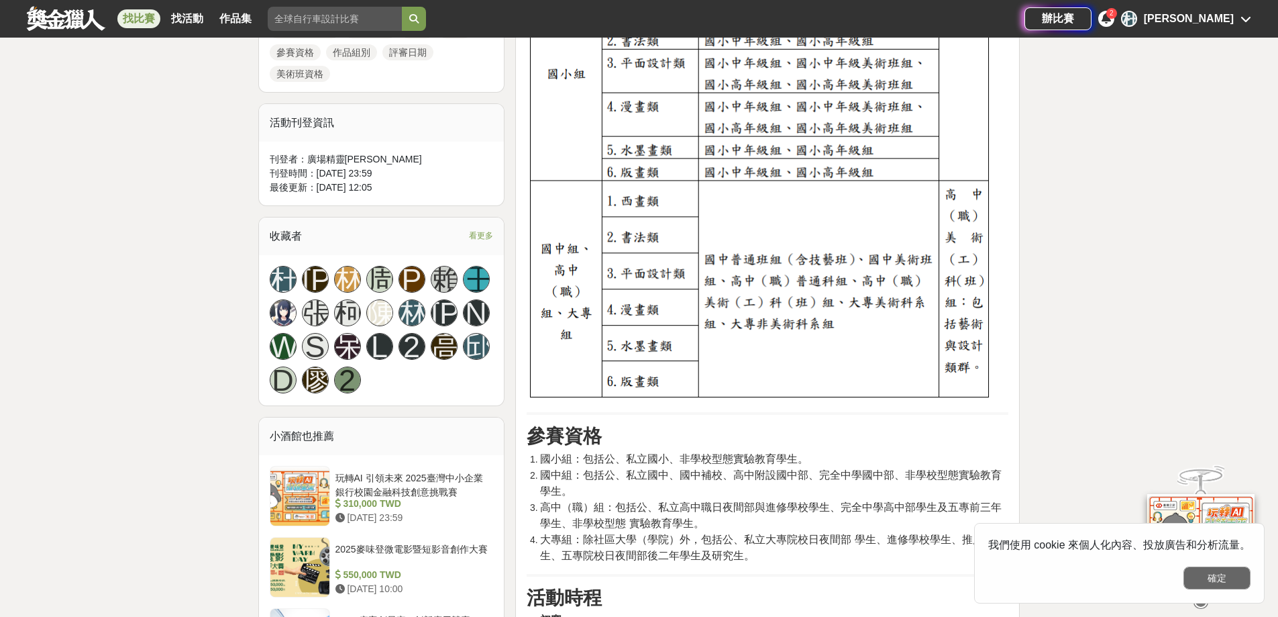
click at [1220, 576] on button "確定" at bounding box center [1217, 577] width 67 height 23
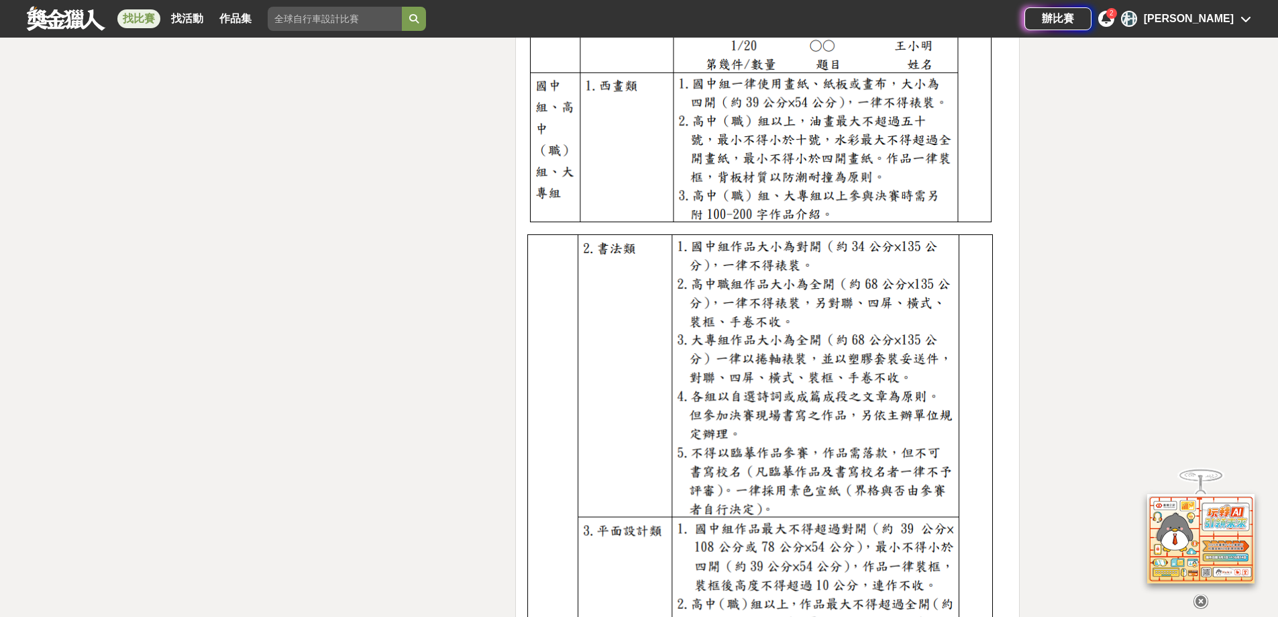
scroll to position [4791, 0]
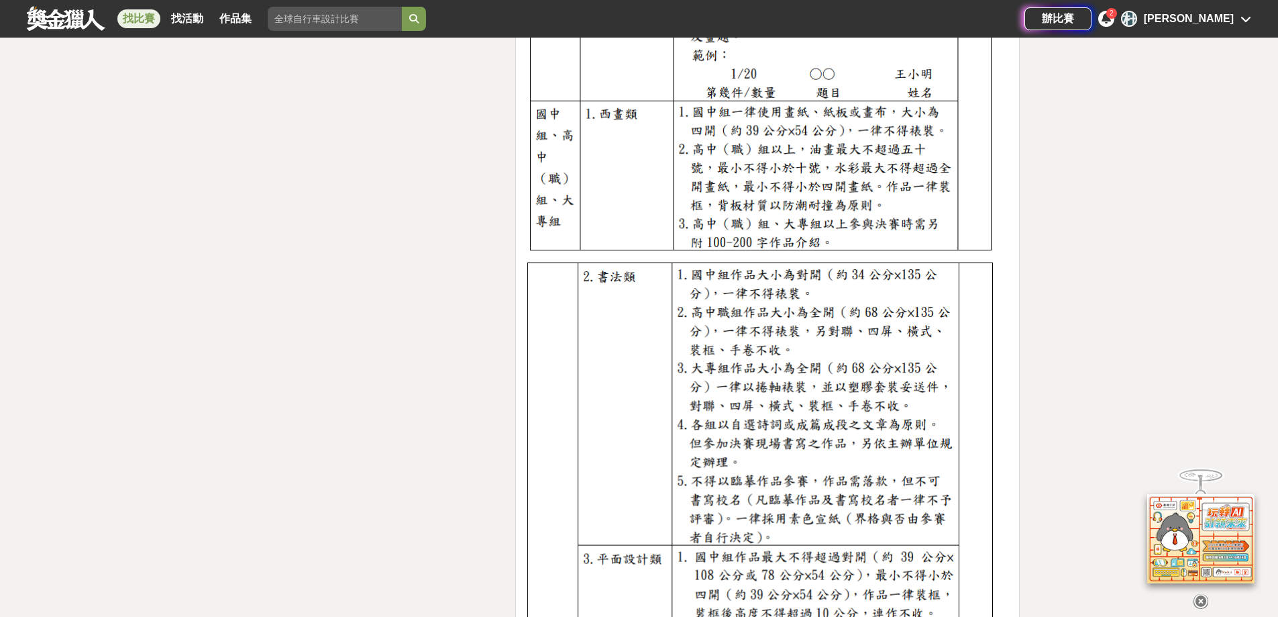
drag, startPoint x: 1278, startPoint y: 360, endPoint x: 1274, endPoint y: 331, distance: 29.0
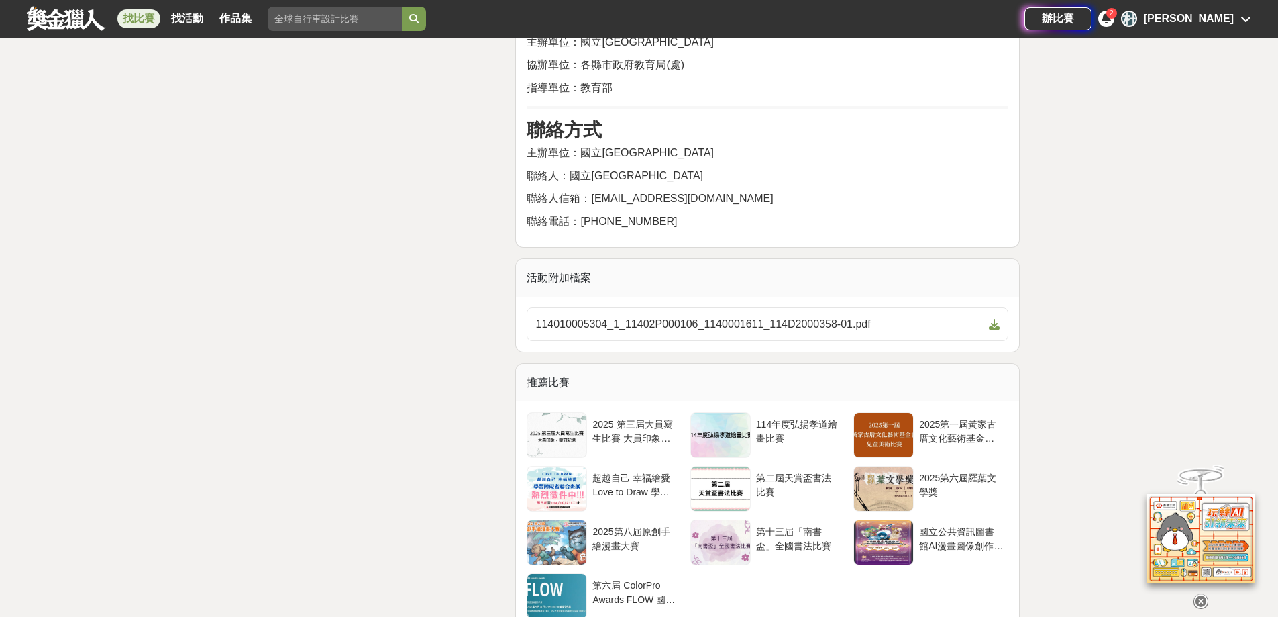
scroll to position [7252, 0]
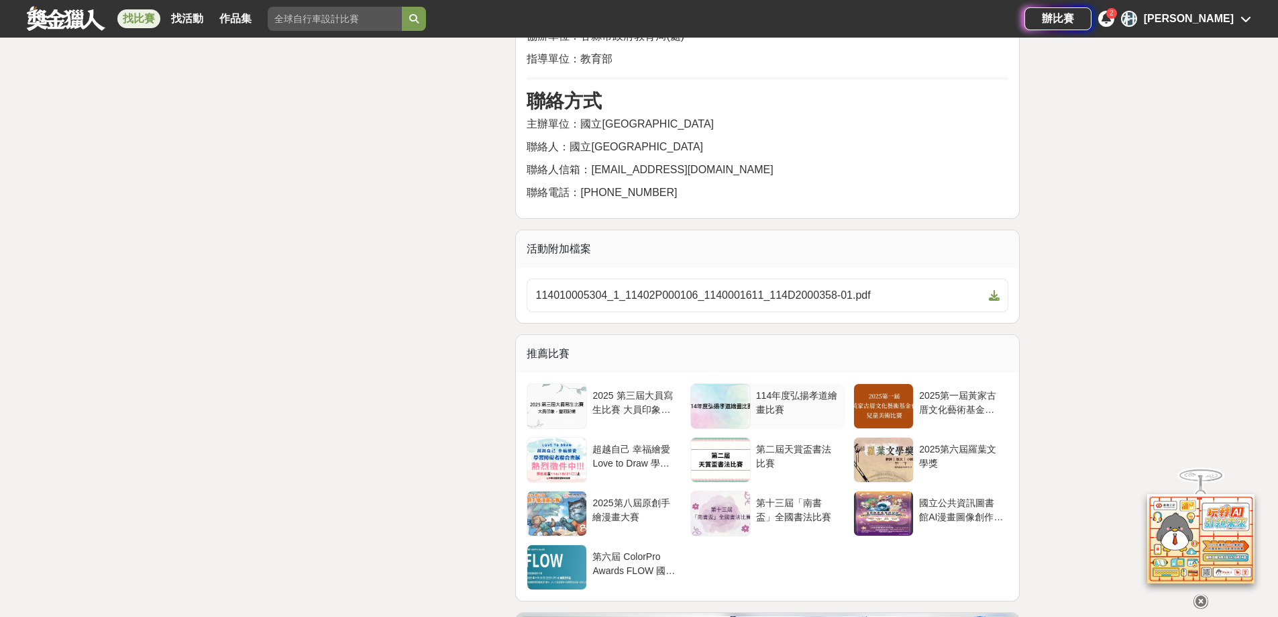
click at [813, 388] on div "114年度弘揚孝道繪畫比賽" at bounding box center [798, 400] width 84 height 25
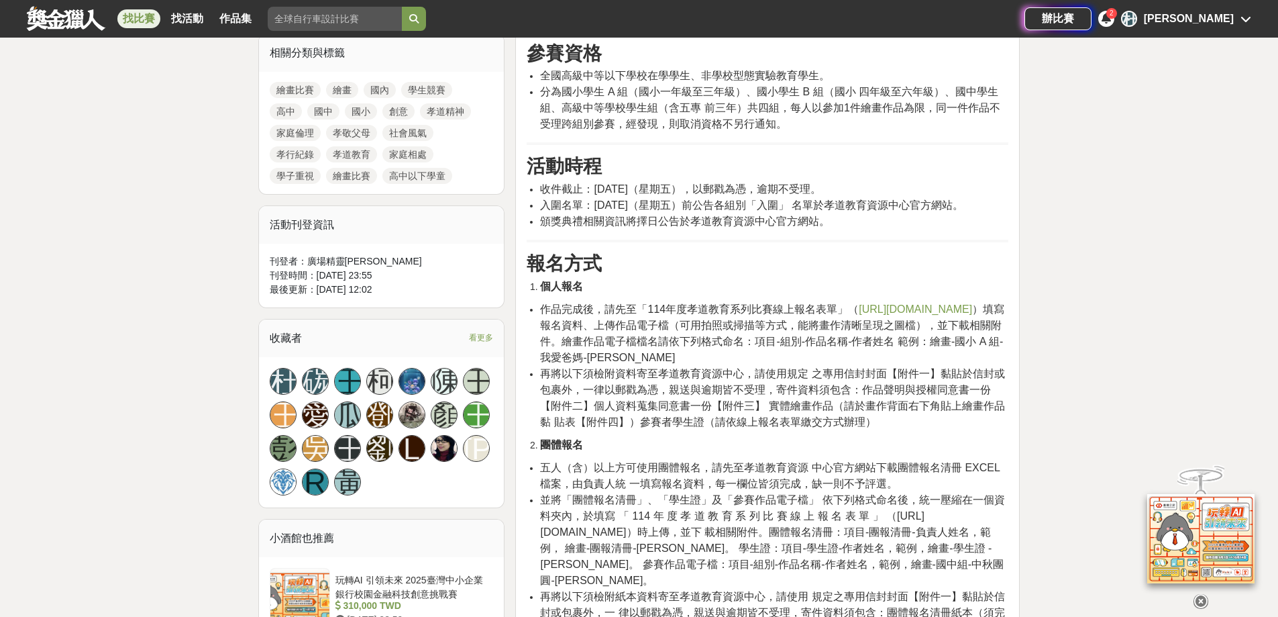
scroll to position [604, 0]
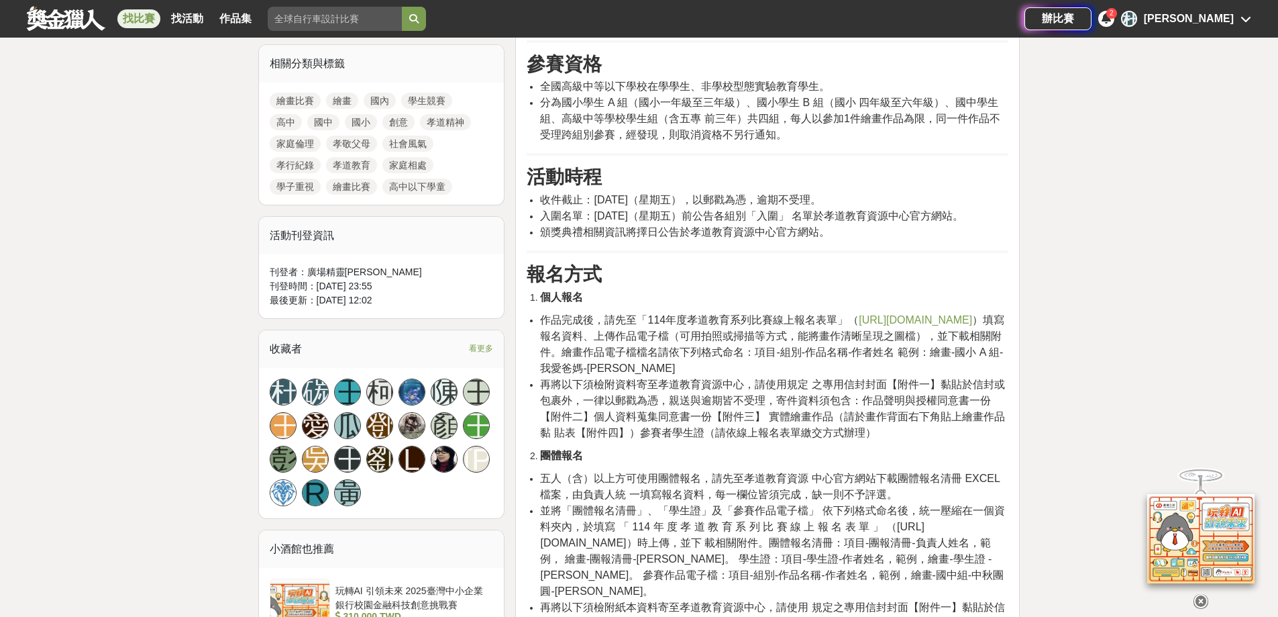
click at [859, 325] on span "https://forms.gle/T89cnBLQvDSeEsKY6" at bounding box center [915, 319] width 113 height 11
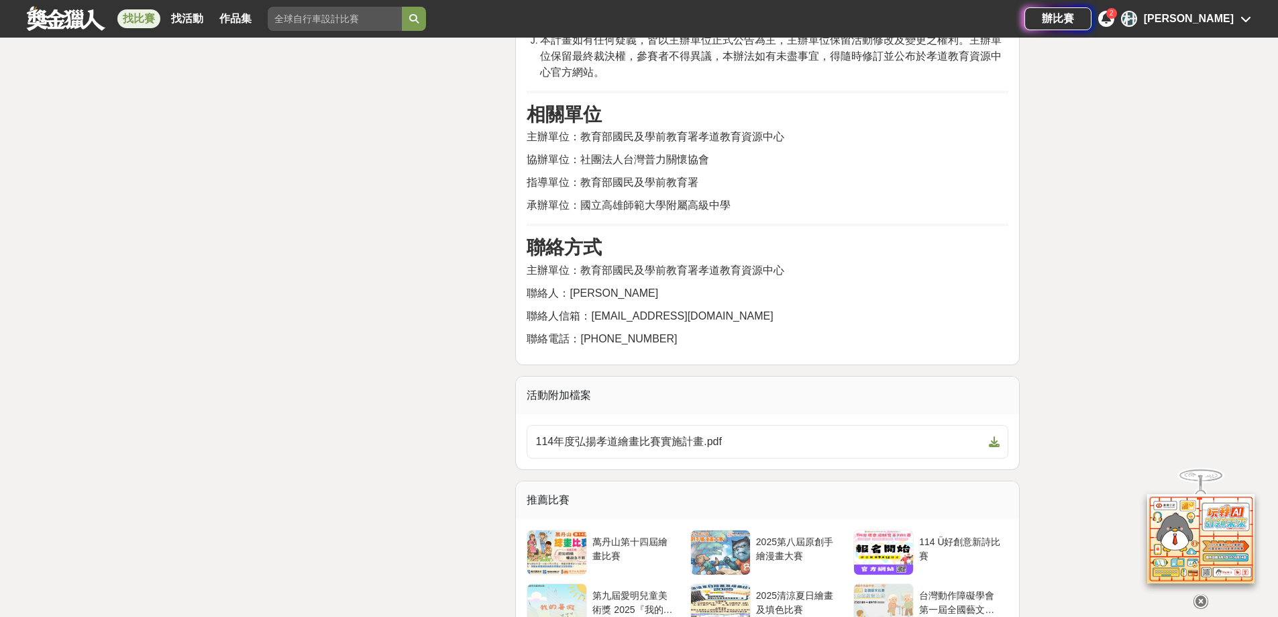
scroll to position [2818, 0]
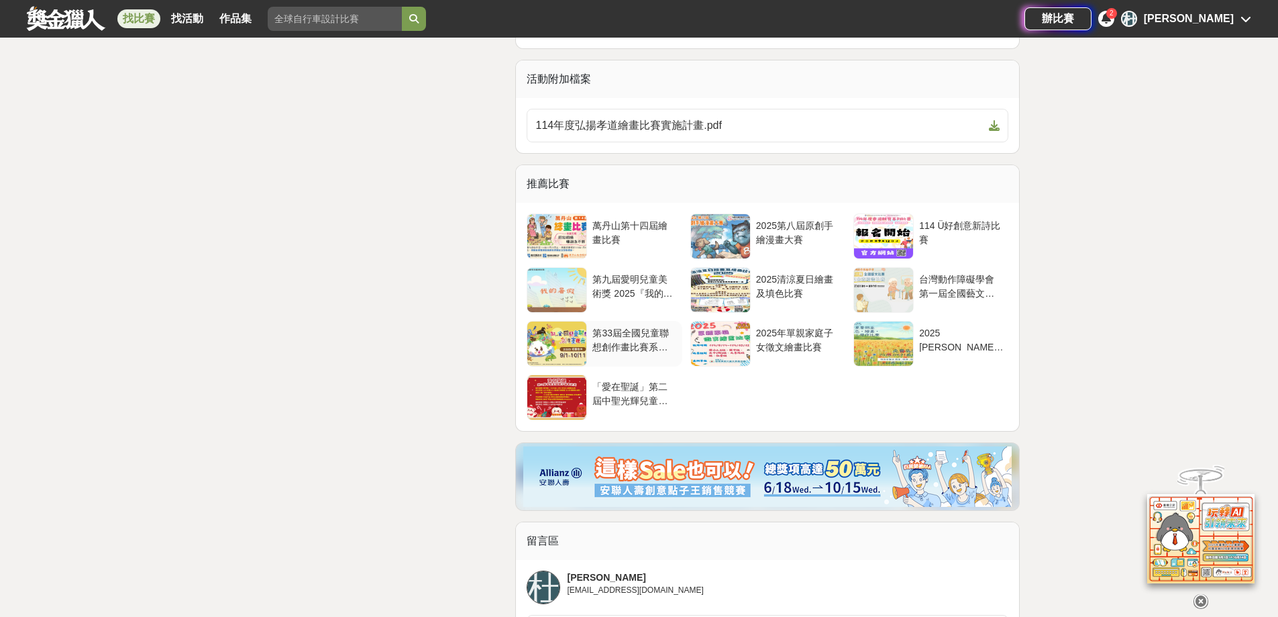
click at [599, 326] on div "第33屆全國兒童聯想創作畫比賽系列活動" at bounding box center [634, 338] width 84 height 25
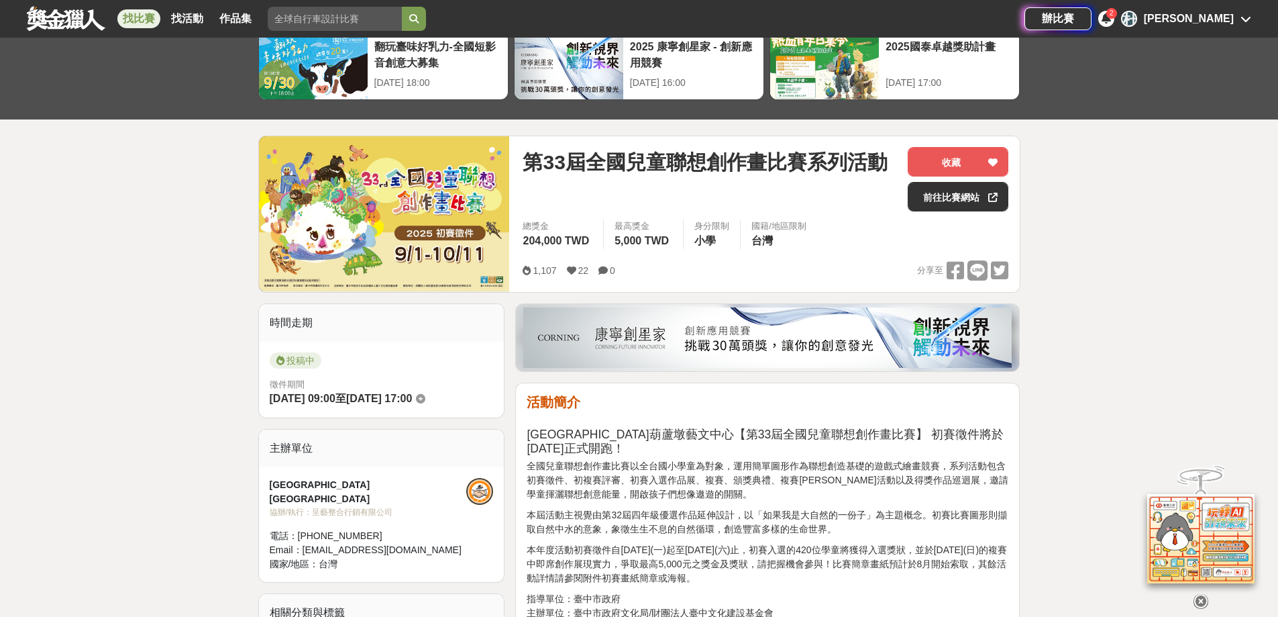
scroll to position [67, 0]
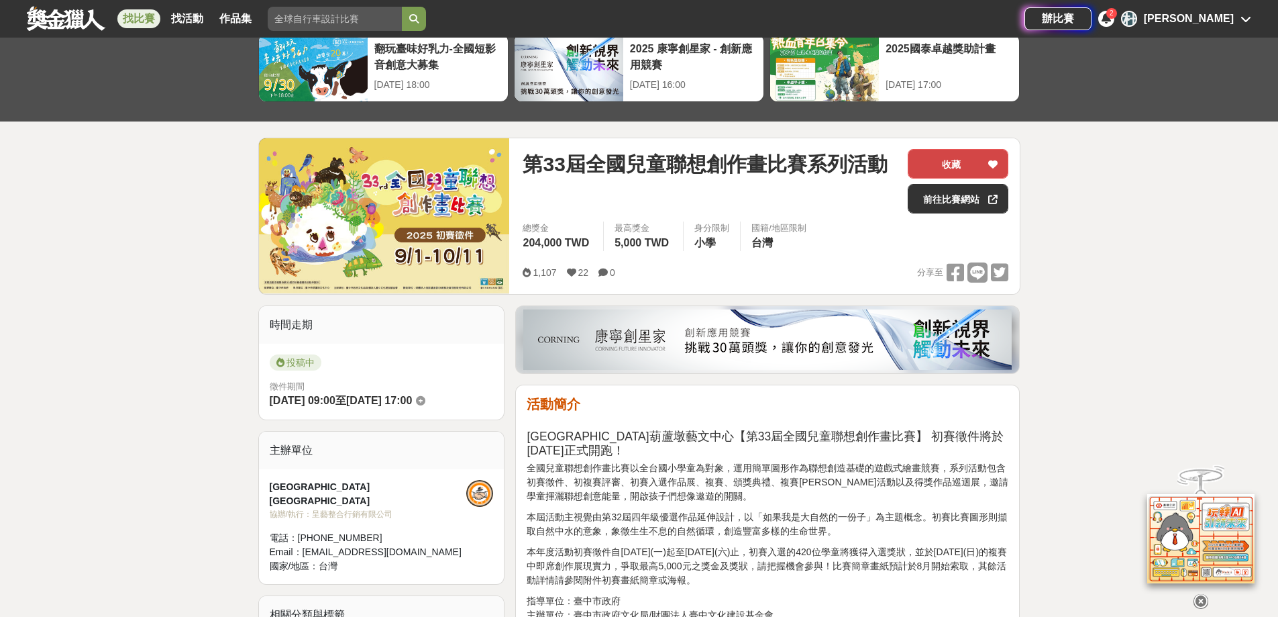
click at [990, 163] on icon at bounding box center [992, 164] width 9 height 9
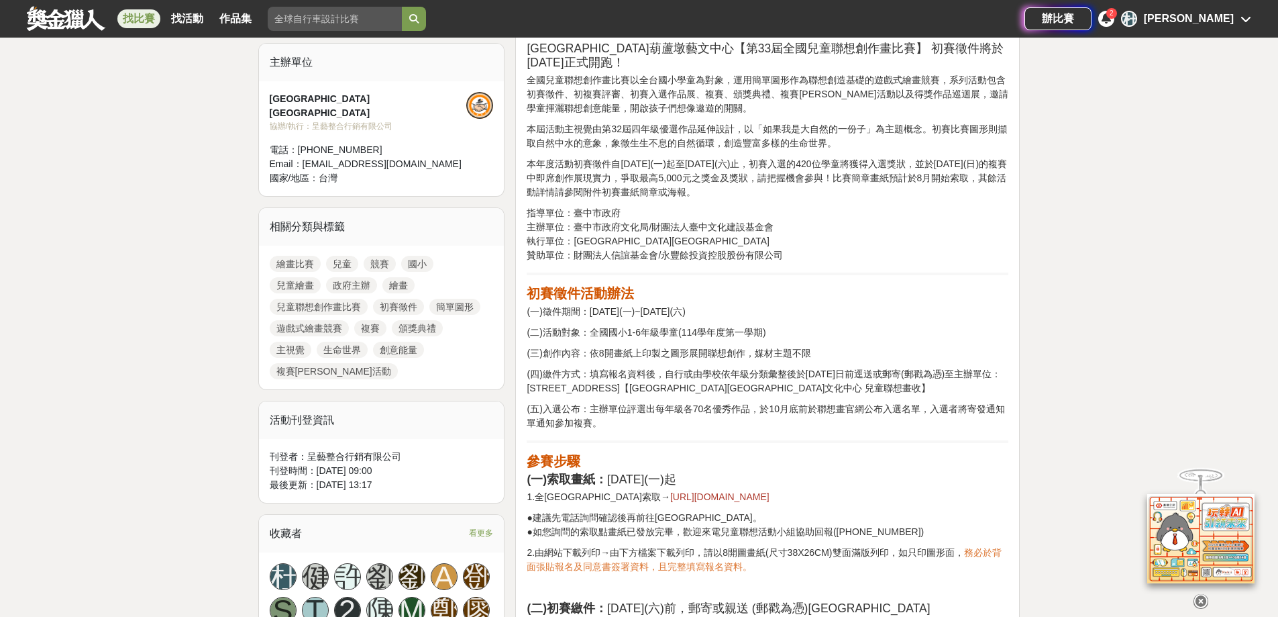
scroll to position [470, 0]
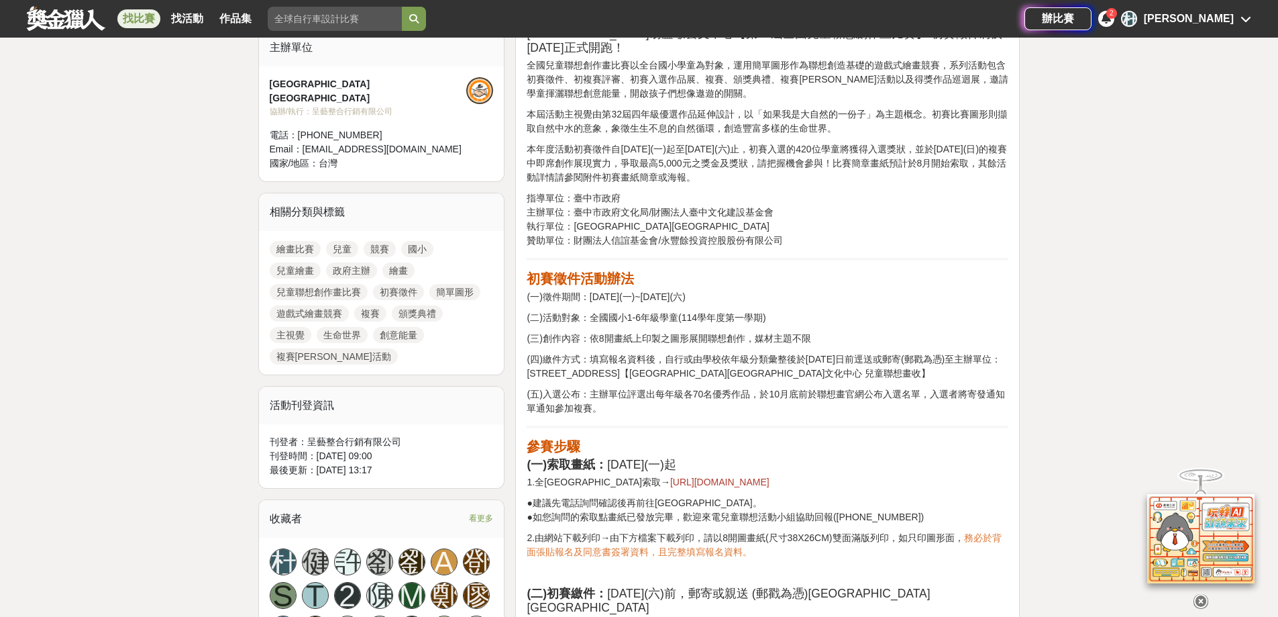
click at [599, 331] on p "(三)創作內容：依8開畫紙上印製之圖形展開聯想創作，媒材主題不限" at bounding box center [768, 338] width 482 height 14
drag, startPoint x: 605, startPoint y: 322, endPoint x: 615, endPoint y: 320, distance: 10.9
click at [613, 331] on p "(三)創作內容：依8開畫紙上印製之圖形展開聯想創作，媒材主題不限" at bounding box center [768, 338] width 482 height 14
click at [629, 331] on p "(三)創作內容：依8開畫紙上印製之圖形展開聯想創作，媒材主題不限" at bounding box center [768, 338] width 482 height 14
click at [654, 331] on p "(三)創作內容：依8開畫紙上印製之圖形展開聯想創作，媒材主題不限" at bounding box center [768, 338] width 482 height 14
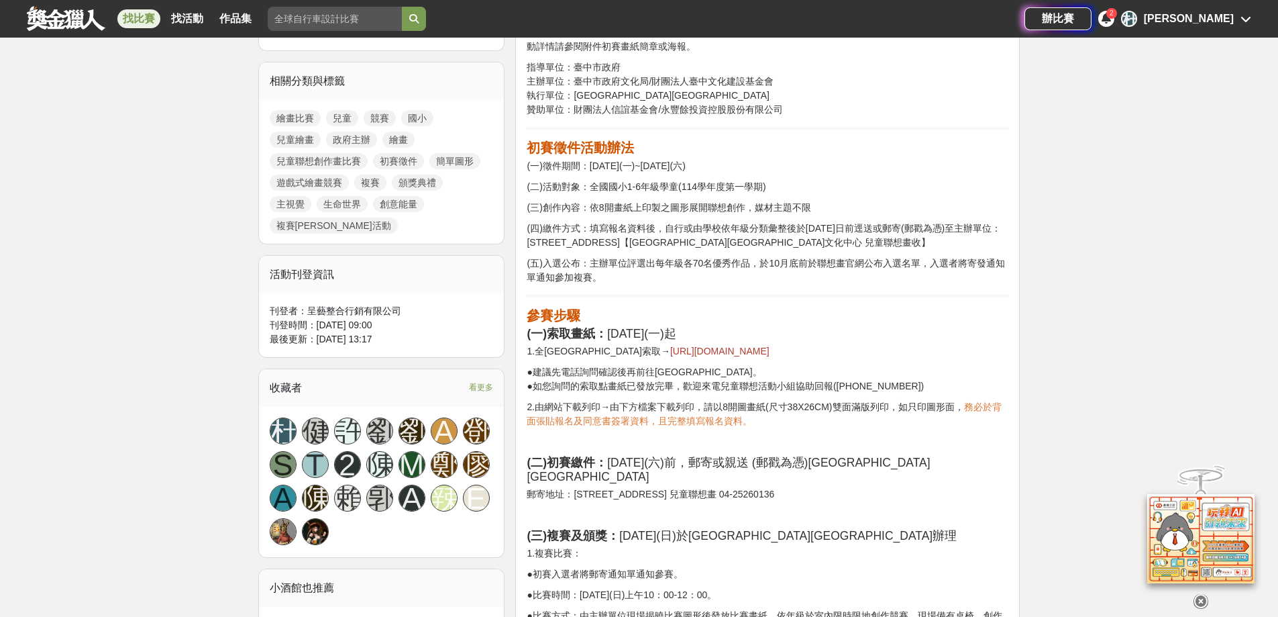
scroll to position [604, 0]
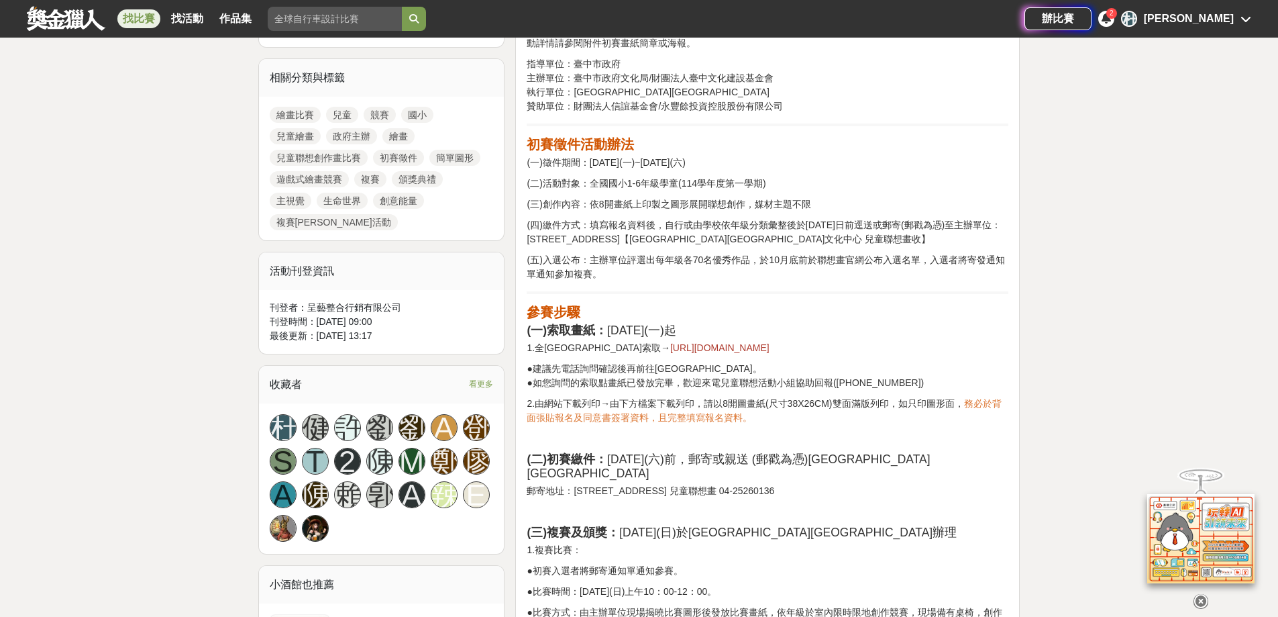
click at [670, 342] on span "https://reurl.cc/Y3m3eL" at bounding box center [719, 347] width 99 height 11
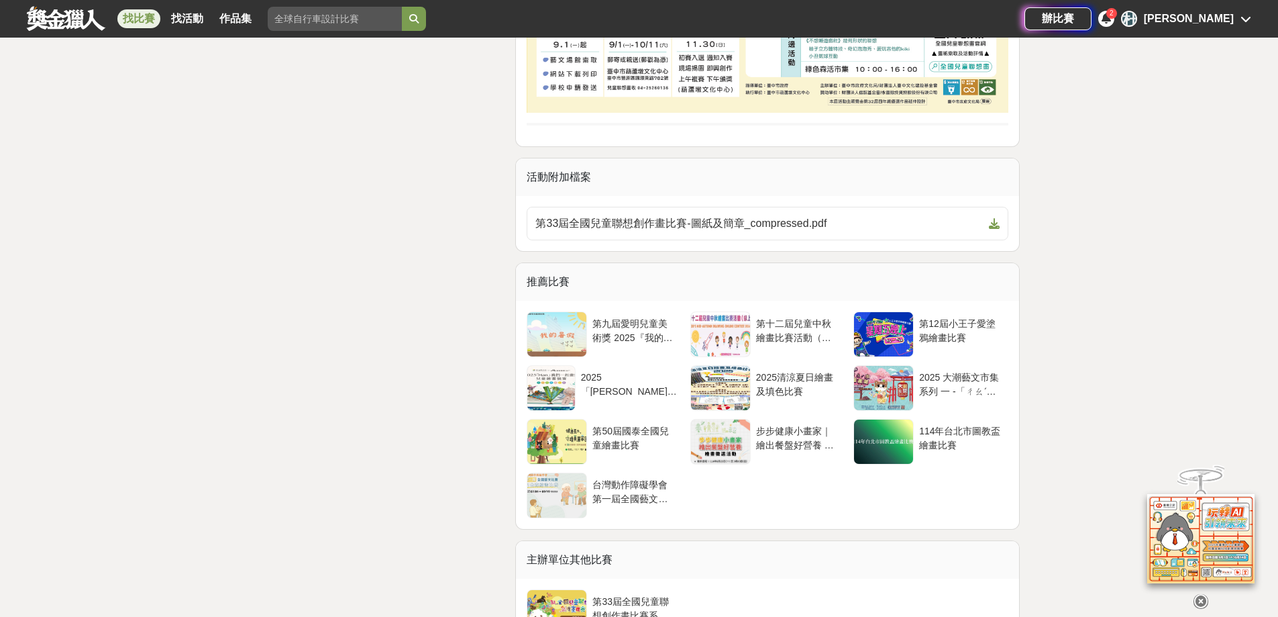
scroll to position [2348, 0]
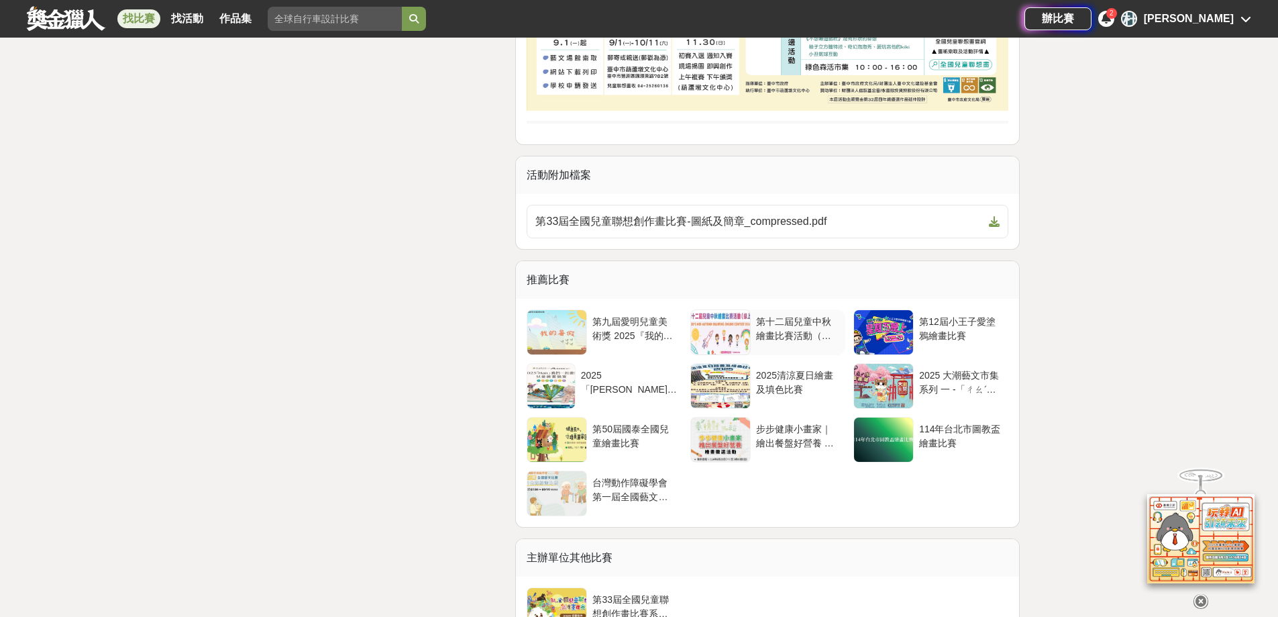
click at [735, 310] on div at bounding box center [720, 332] width 59 height 44
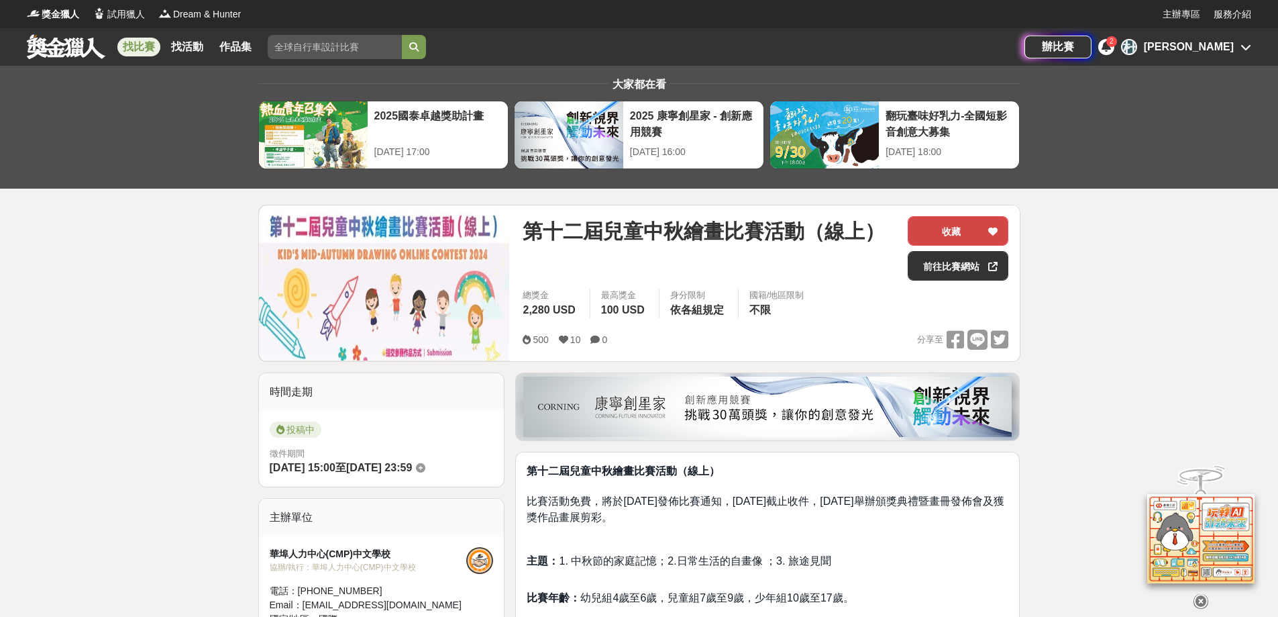
click at [951, 232] on button "收藏" at bounding box center [958, 231] width 101 height 30
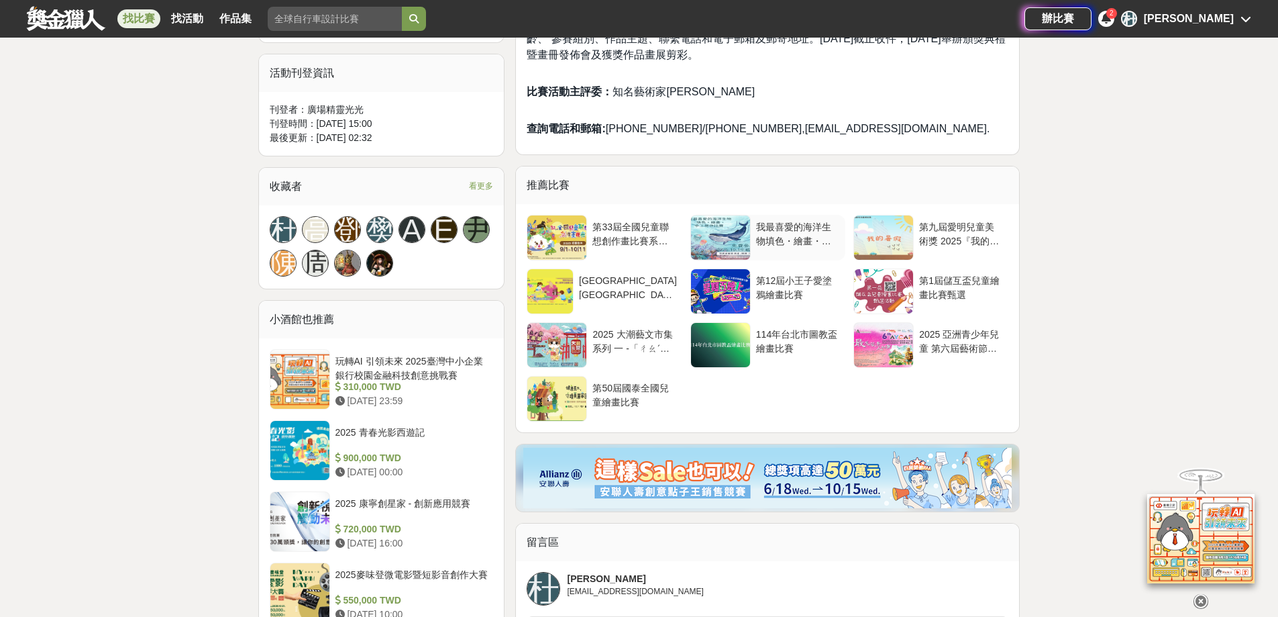
scroll to position [805, 0]
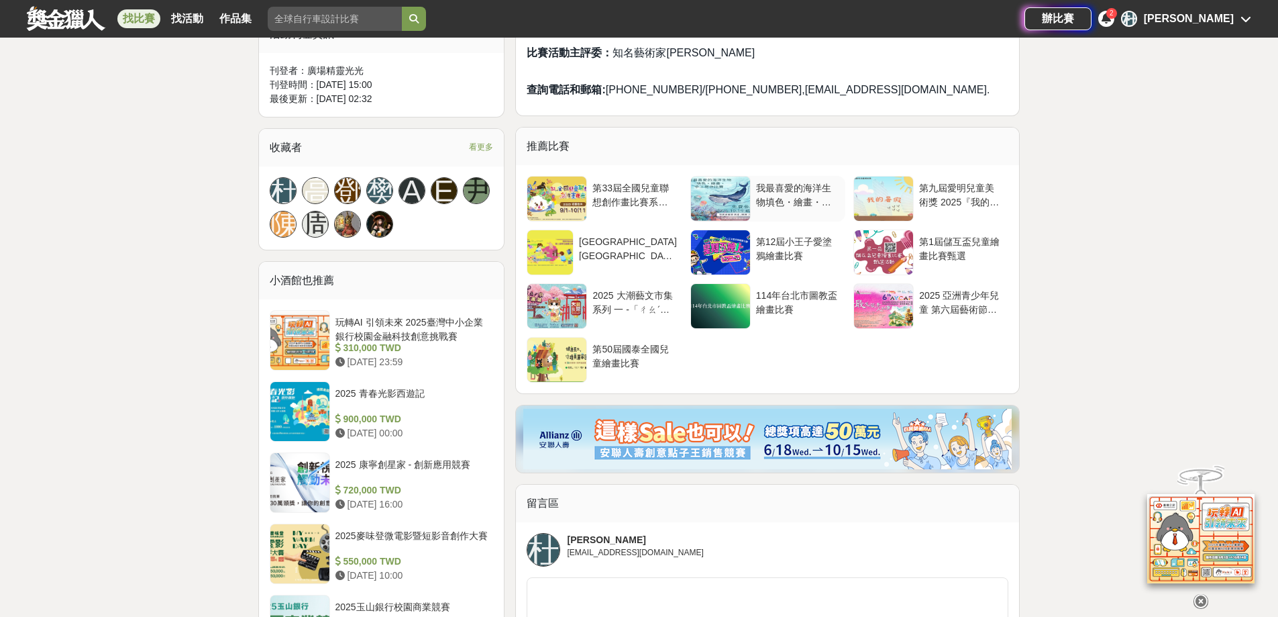
click at [779, 195] on div "我最喜愛的海洋生物填色・繪畫・手工勞作比賽" at bounding box center [798, 193] width 84 height 25
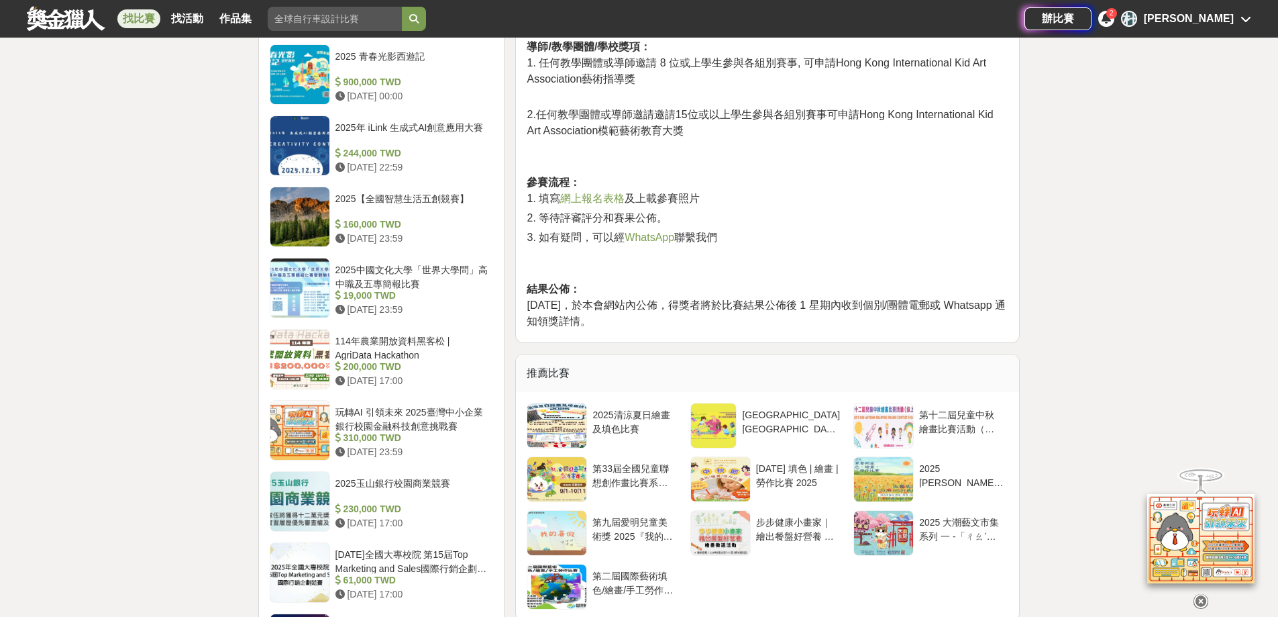
scroll to position [1409, 0]
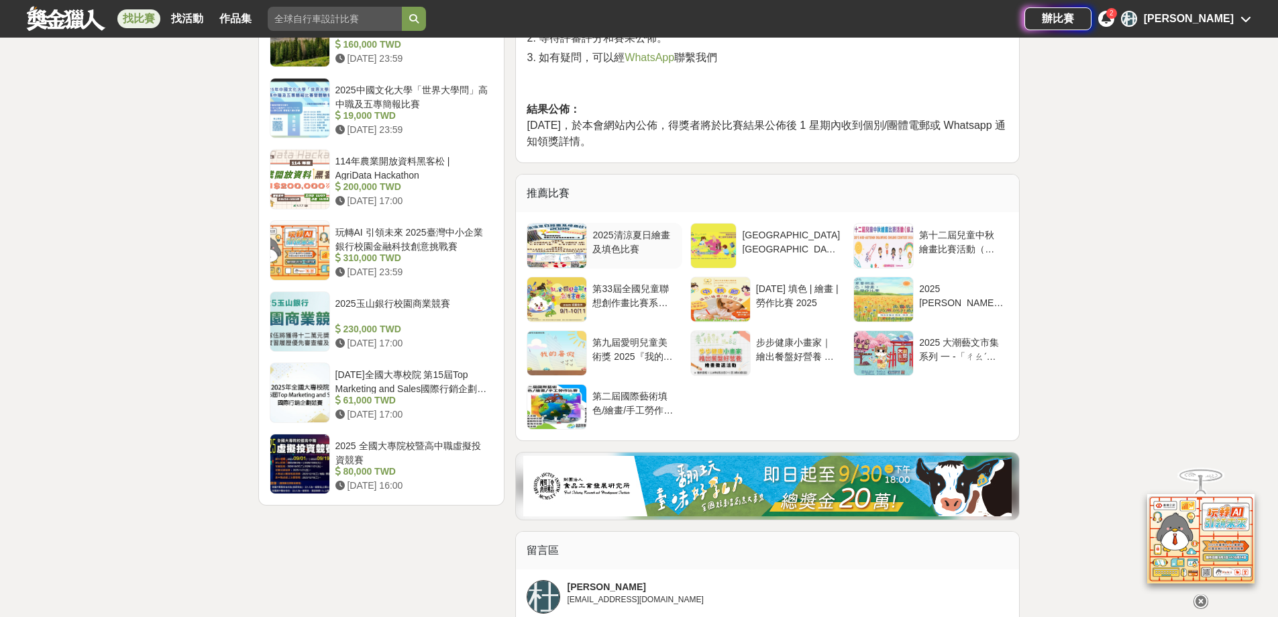
click at [610, 240] on div "2025清涼夏日繪畫及填色比賽" at bounding box center [634, 240] width 84 height 25
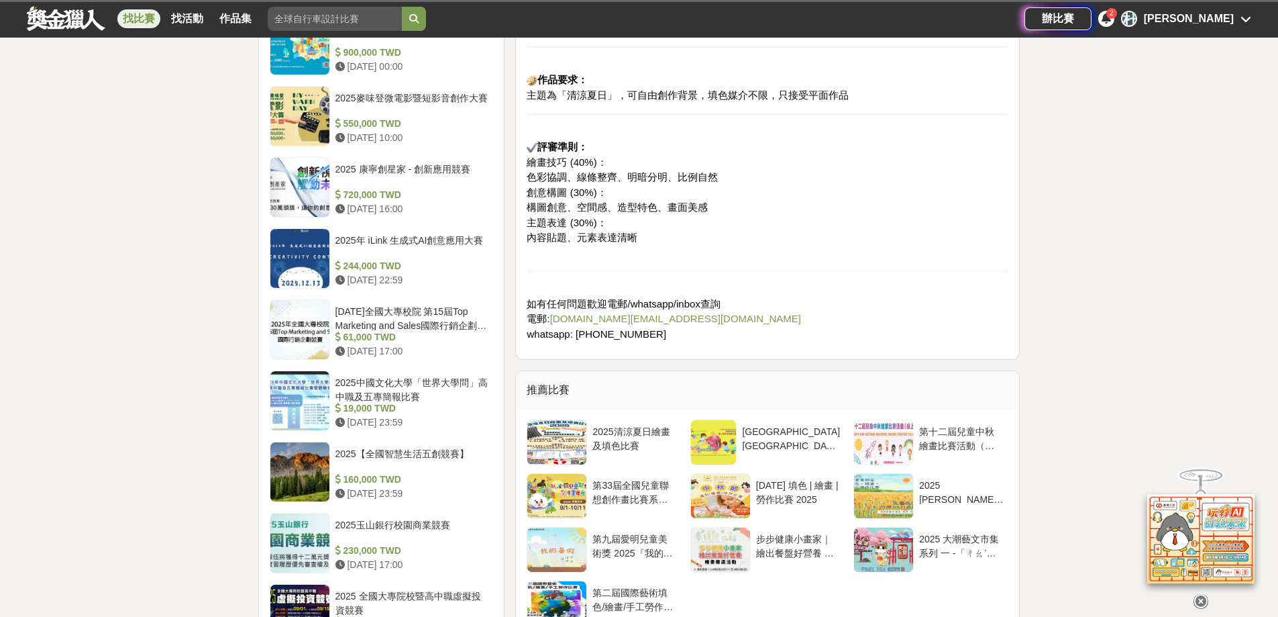
scroll to position [1342, 0]
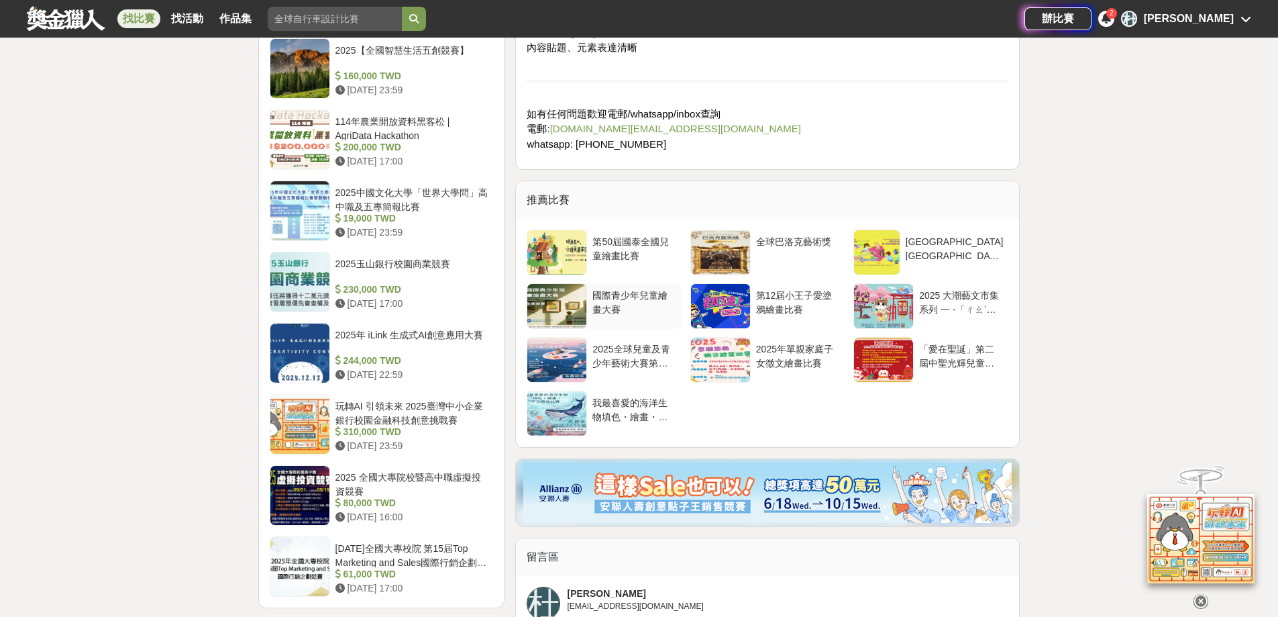
click at [580, 298] on div at bounding box center [556, 306] width 59 height 44
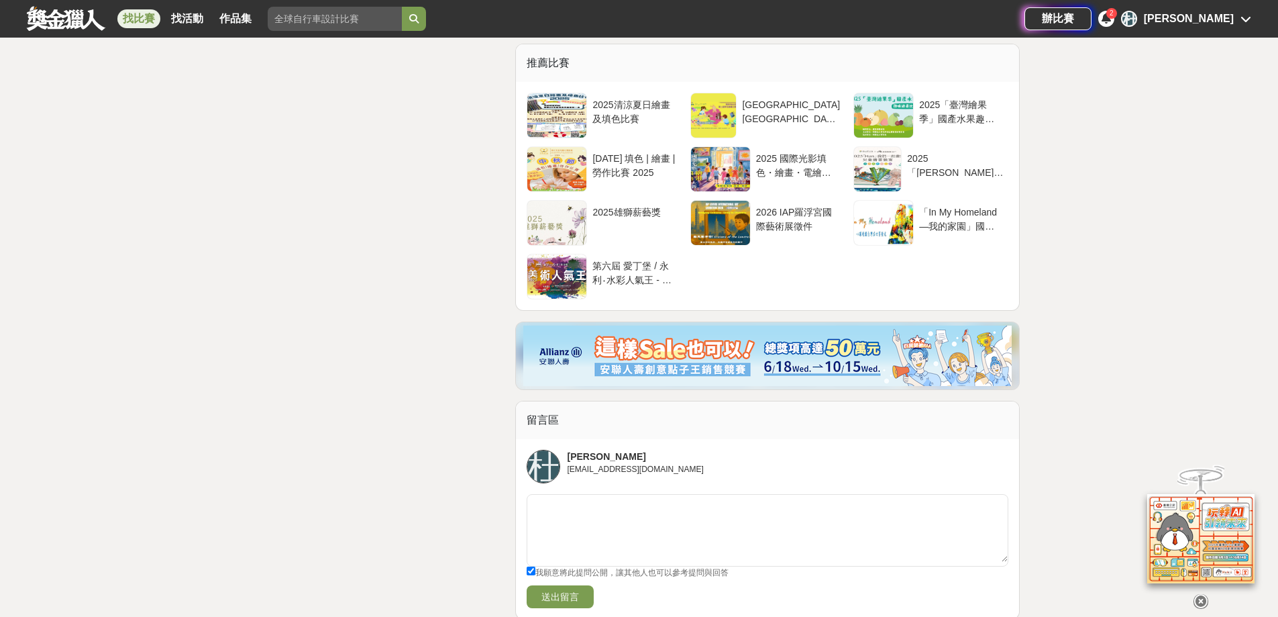
scroll to position [2550, 0]
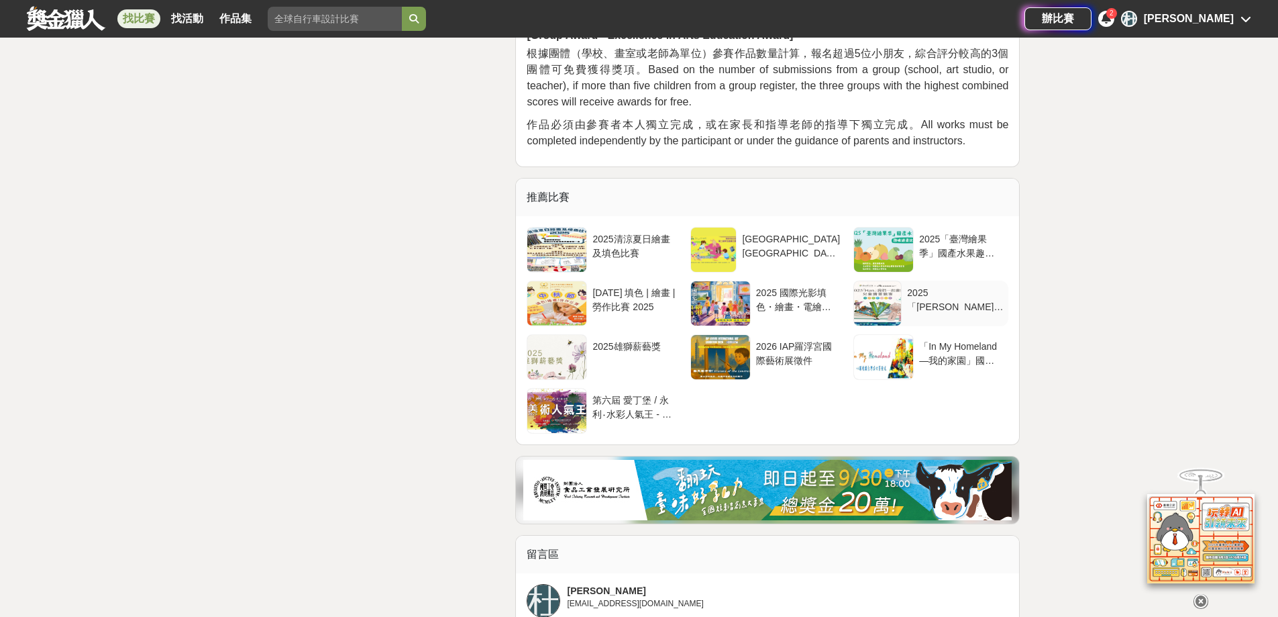
click at [901, 281] on div at bounding box center [877, 303] width 47 height 44
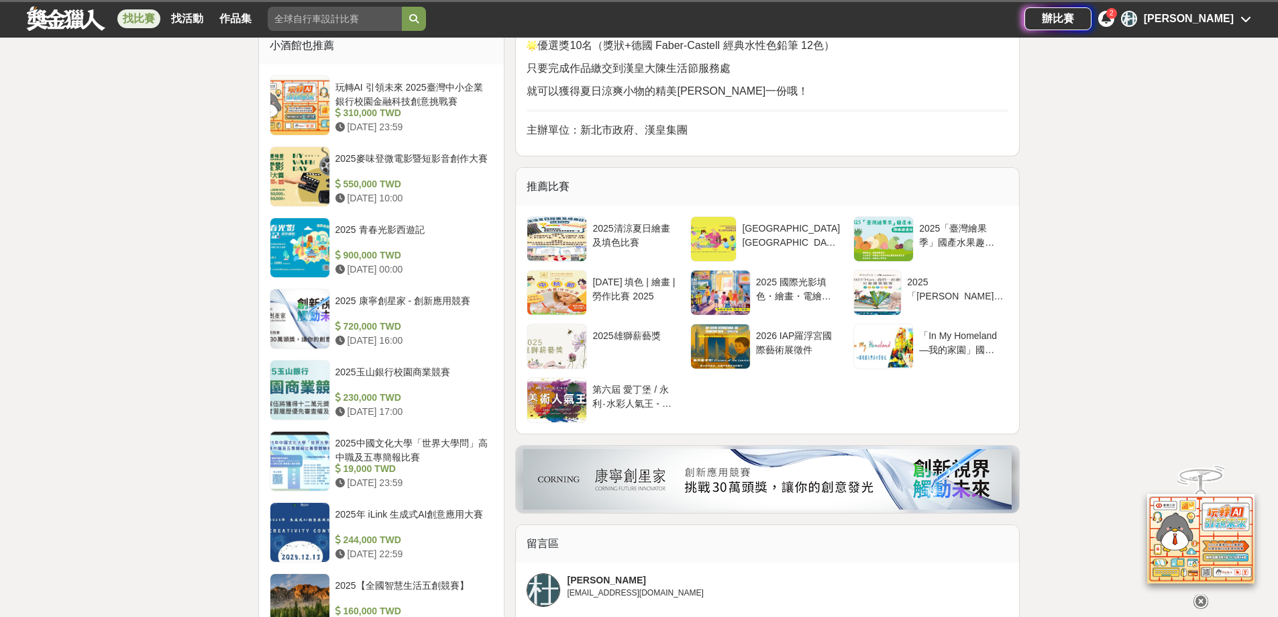
scroll to position [1074, 0]
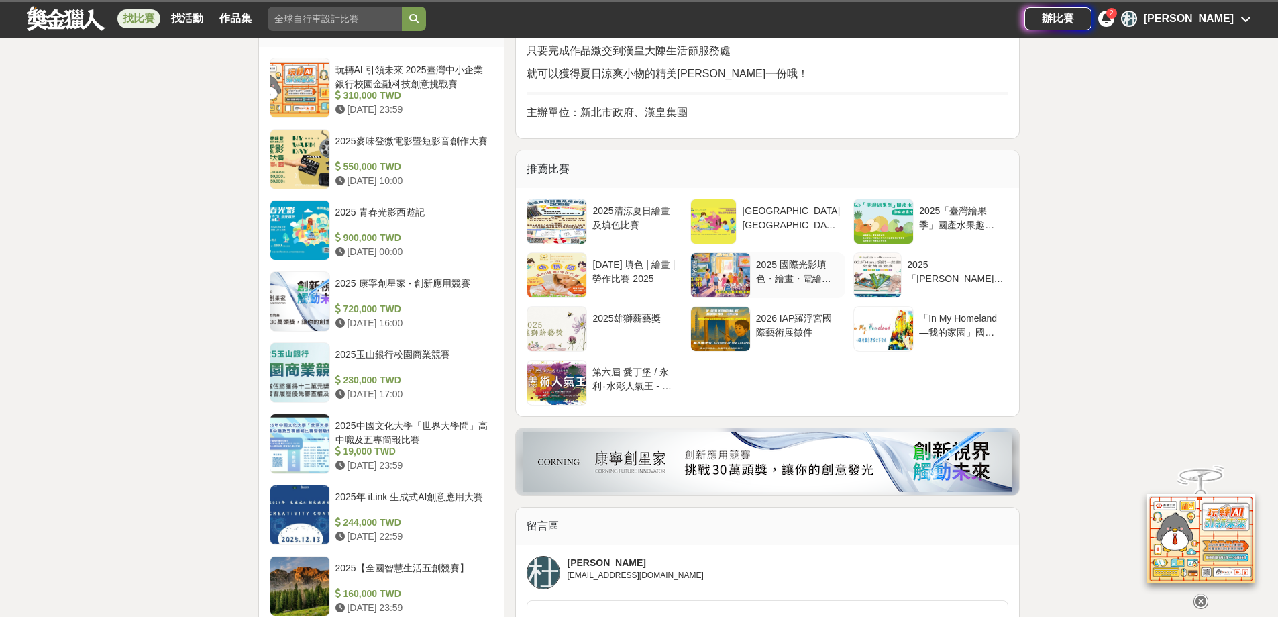
click at [737, 253] on div at bounding box center [720, 275] width 59 height 44
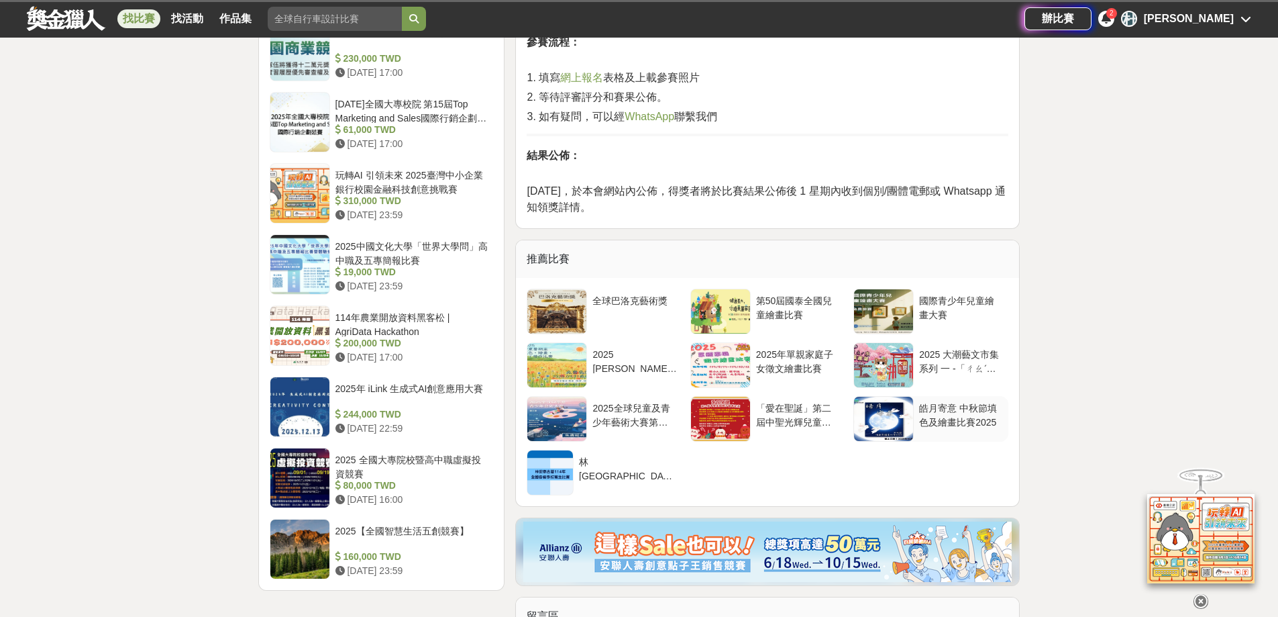
scroll to position [1409, 0]
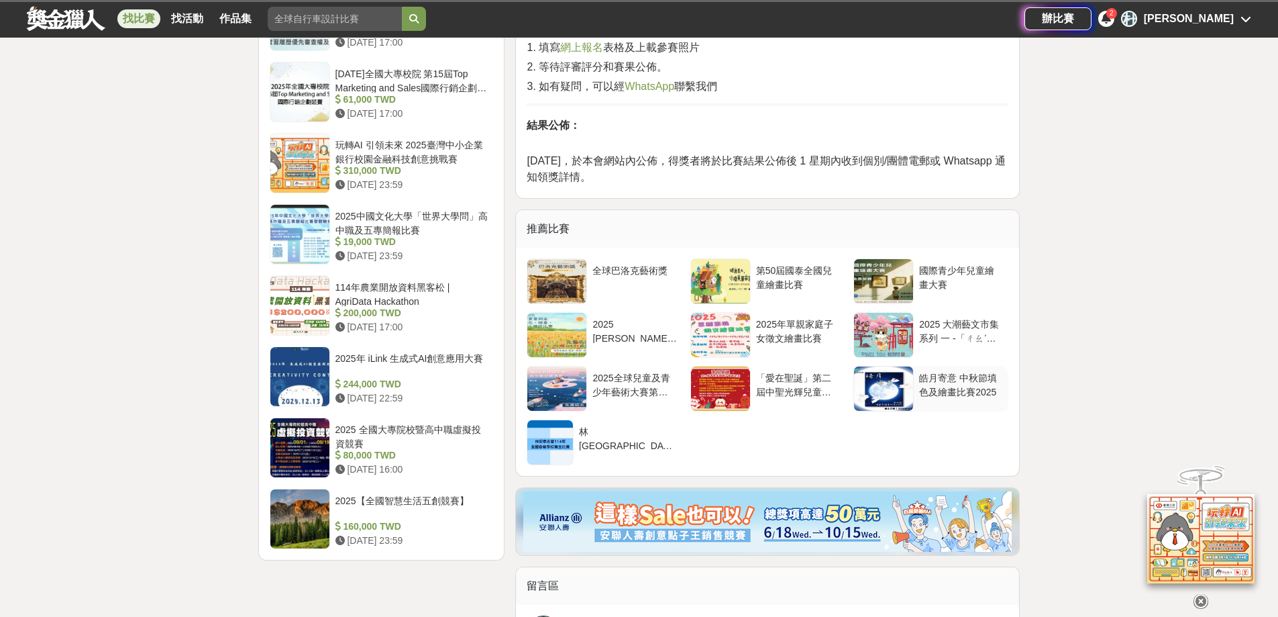
click at [888, 398] on div at bounding box center [883, 388] width 59 height 44
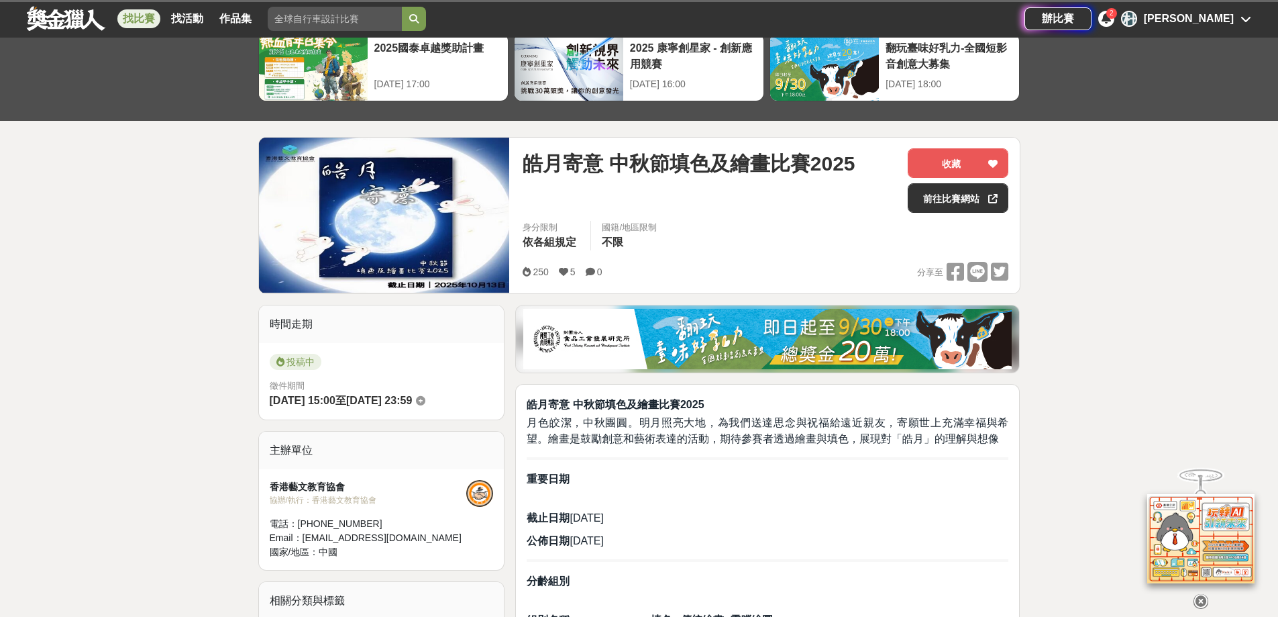
scroll to position [67, 0]
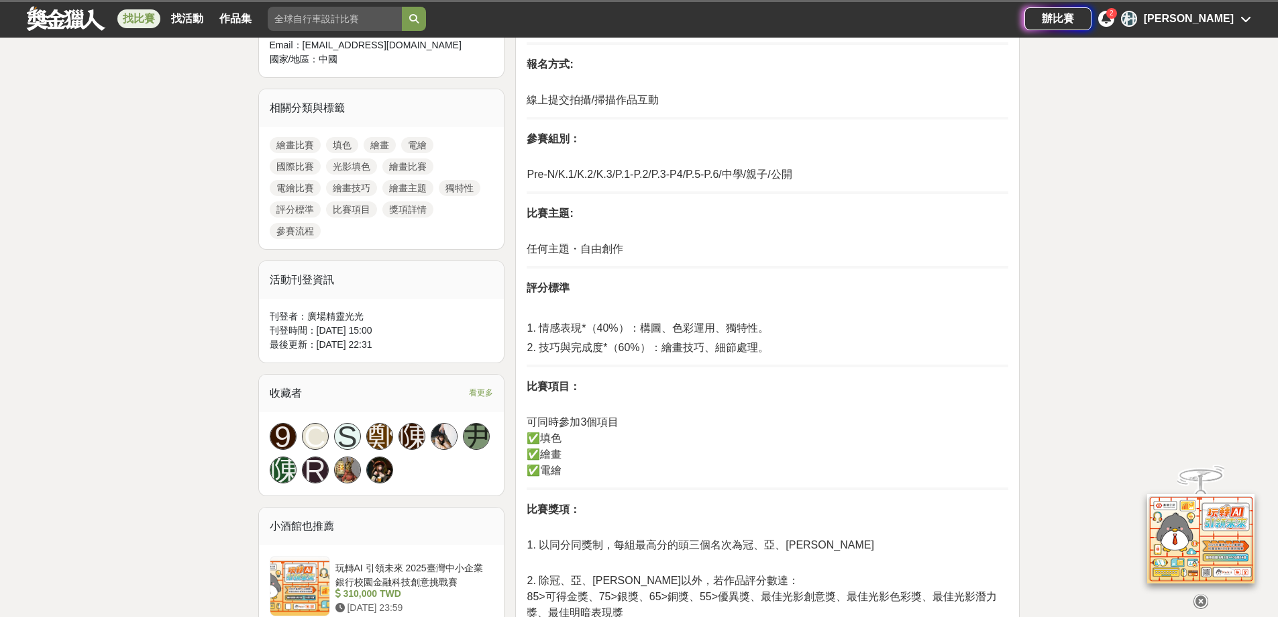
scroll to position [335, 0]
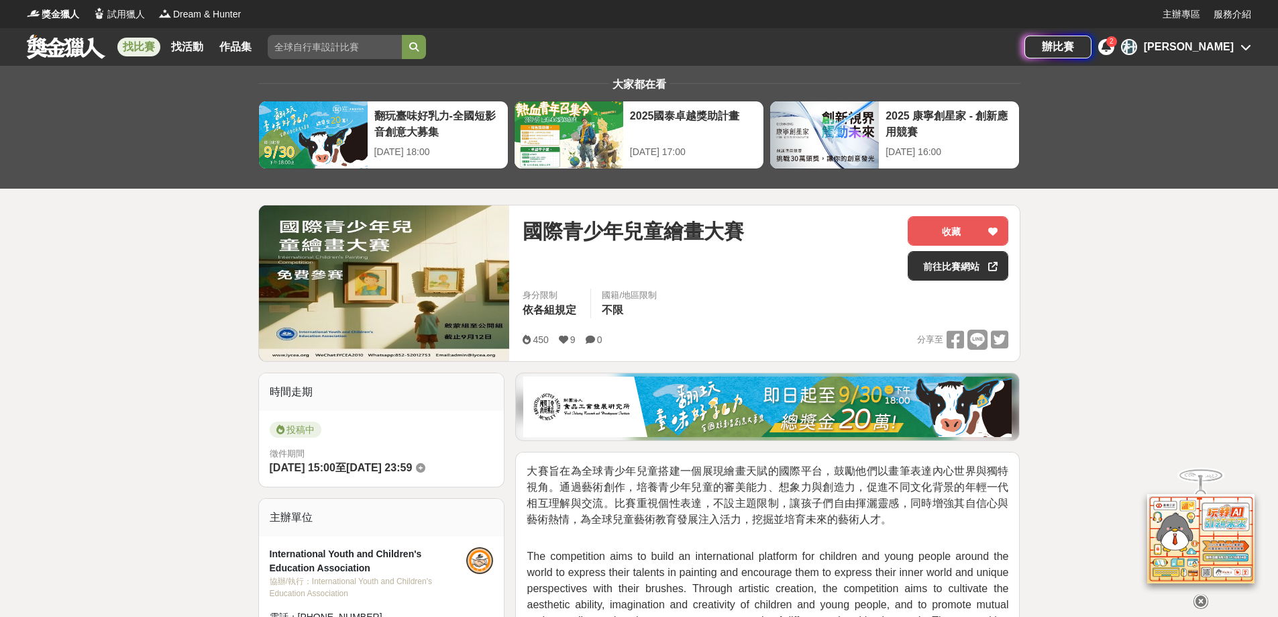
click at [1111, 49] on icon at bounding box center [1106, 46] width 9 height 11
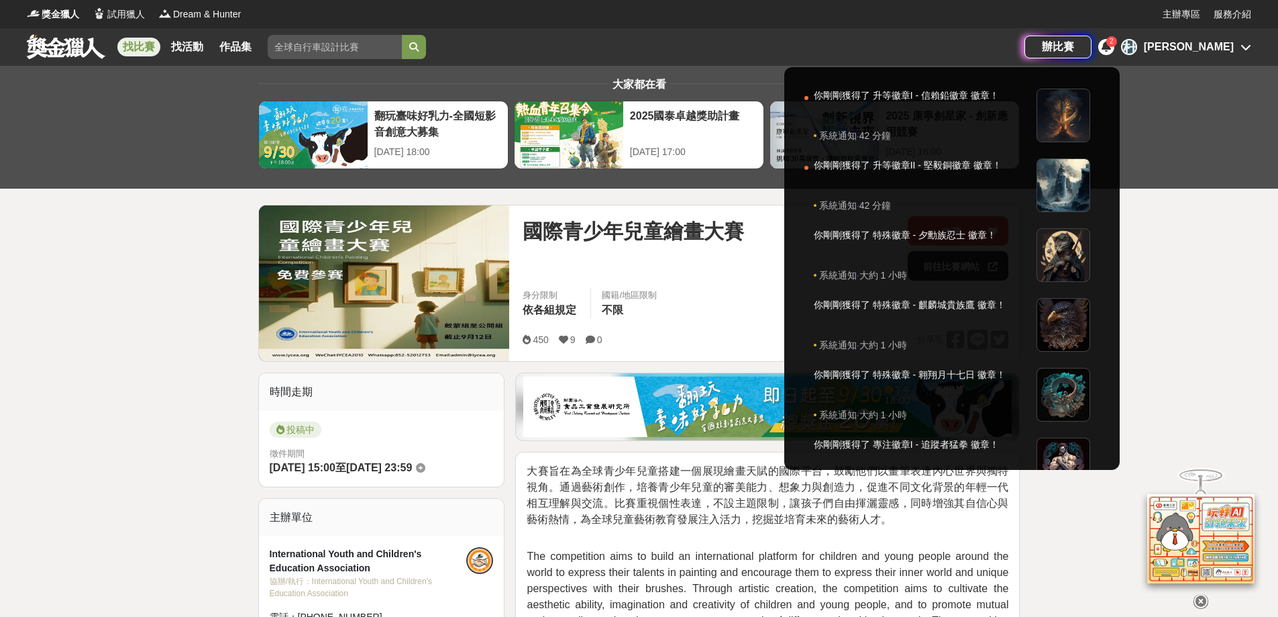
click at [1249, 49] on div at bounding box center [639, 308] width 1278 height 617
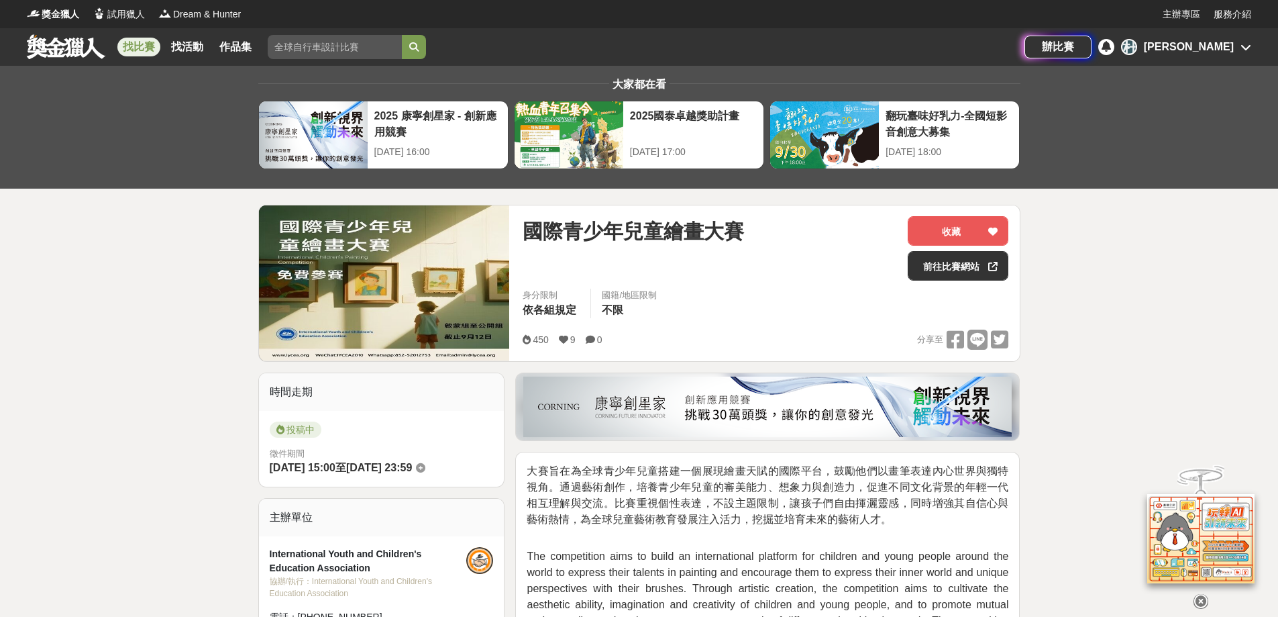
click at [1243, 49] on icon at bounding box center [1246, 47] width 11 height 11
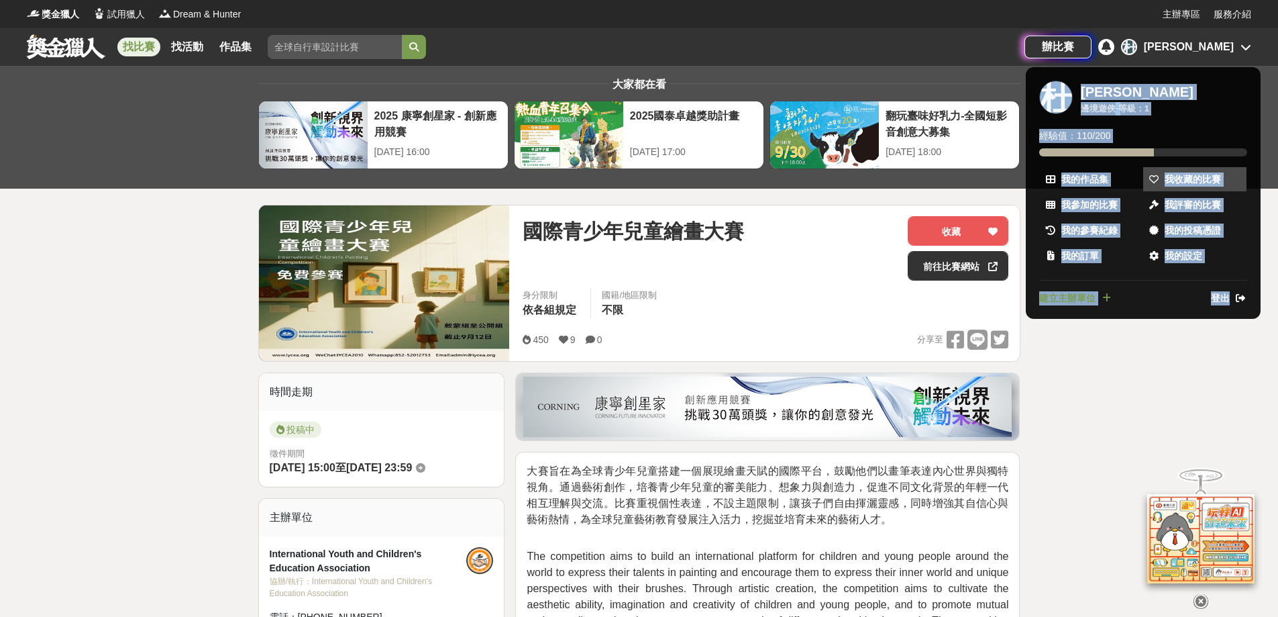
click at [1186, 176] on span "我收藏的比賽" at bounding box center [1193, 179] width 56 height 14
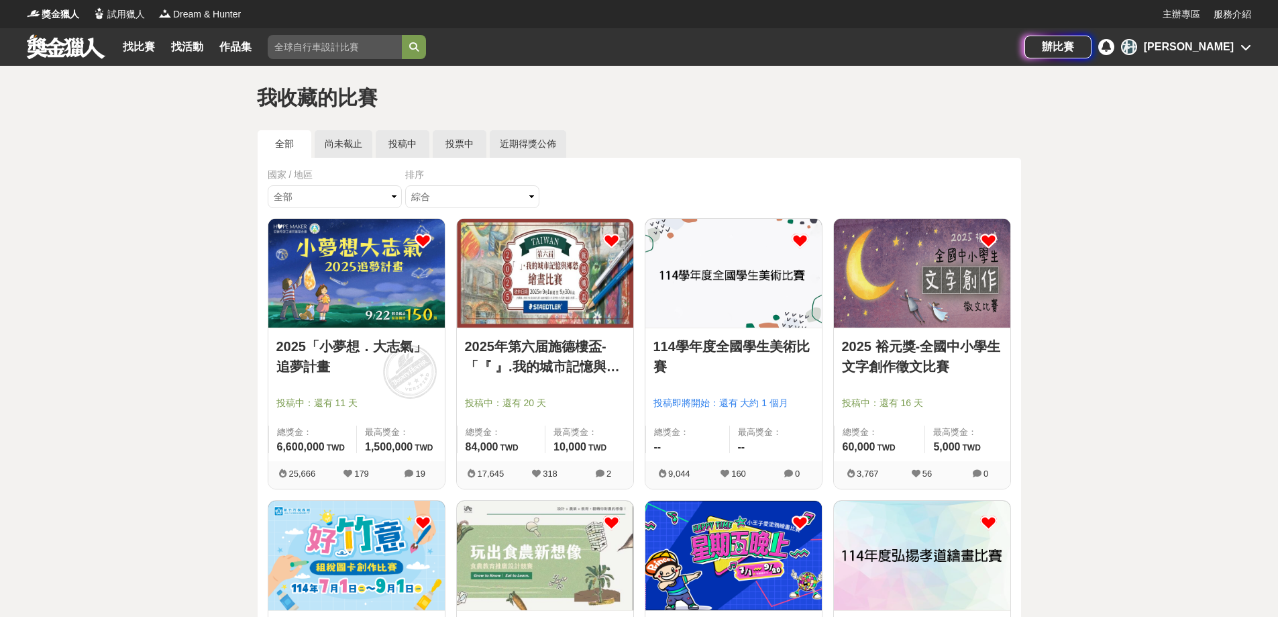
click at [511, 378] on div at bounding box center [549, 384] width 168 height 16
click at [515, 366] on link "2025年第六届施德樓盃-「『 』.我的城市記憶與鄉愁」繪畫比賽" at bounding box center [545, 356] width 160 height 40
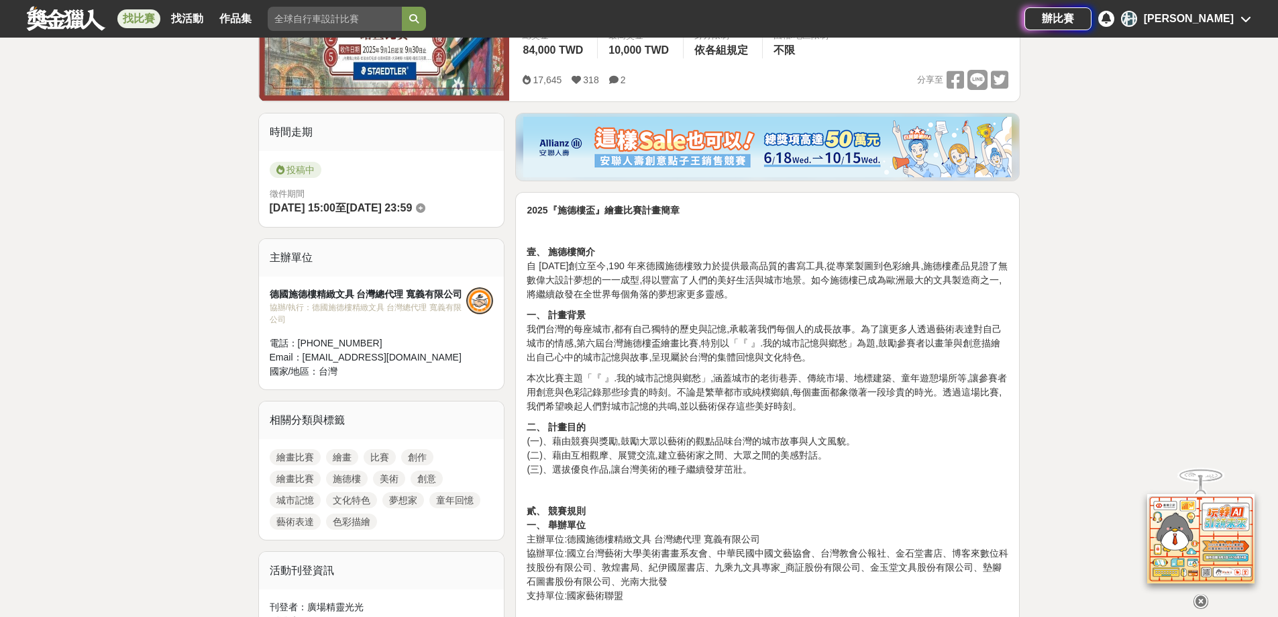
scroll to position [67, 0]
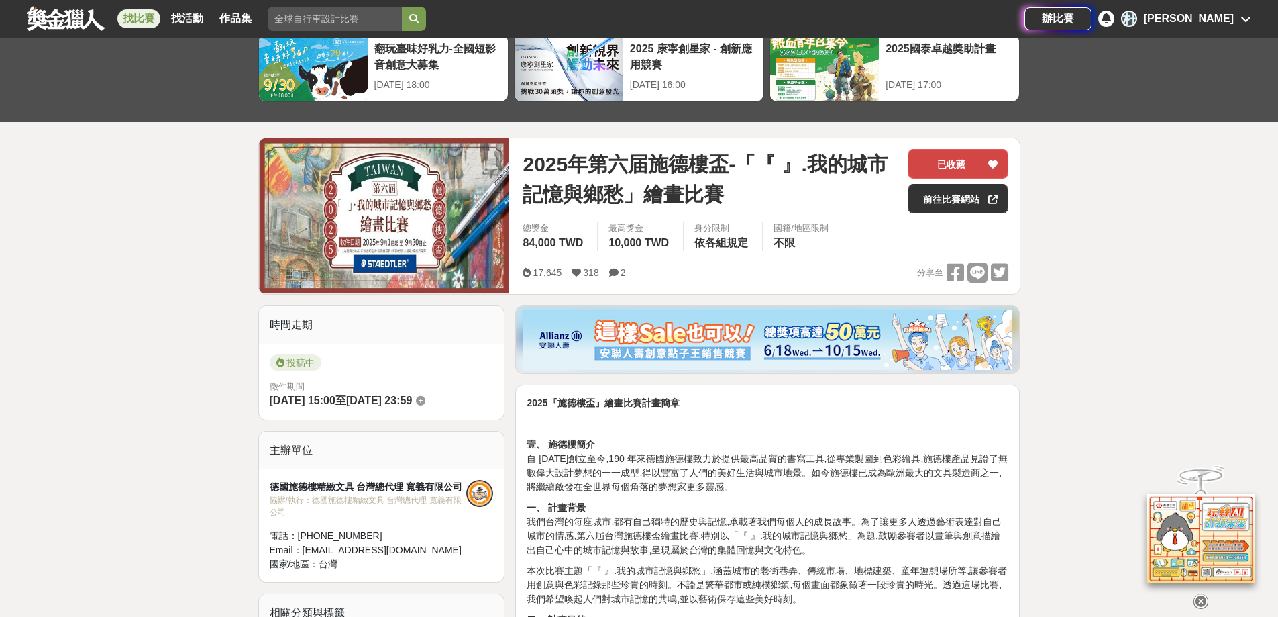
click at [953, 163] on button "已收藏" at bounding box center [958, 164] width 101 height 30
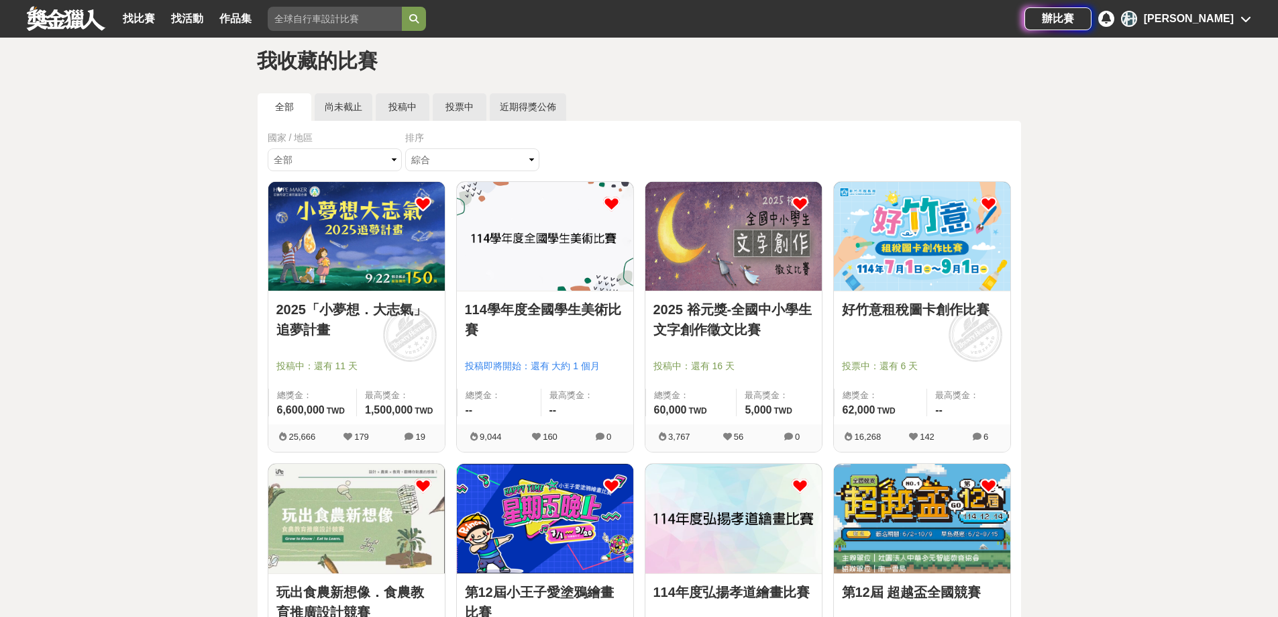
scroll to position [67, 0]
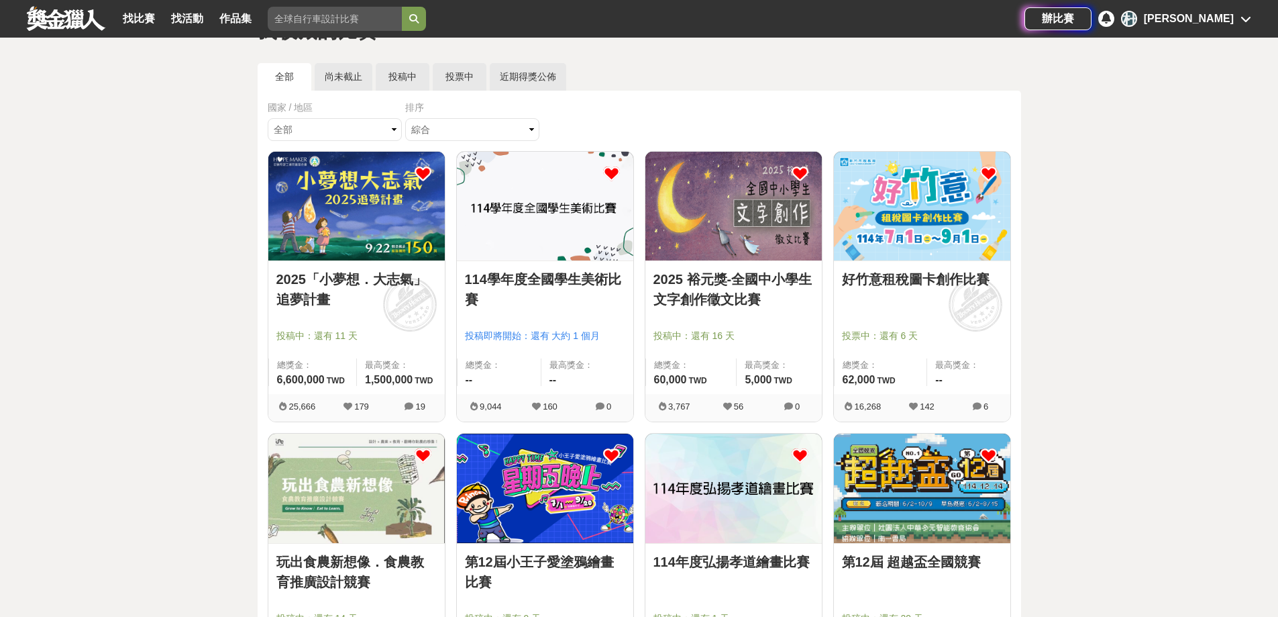
click at [721, 293] on link "2025 裕元獎-全國中小學生文字創作徵文比賽" at bounding box center [734, 289] width 160 height 40
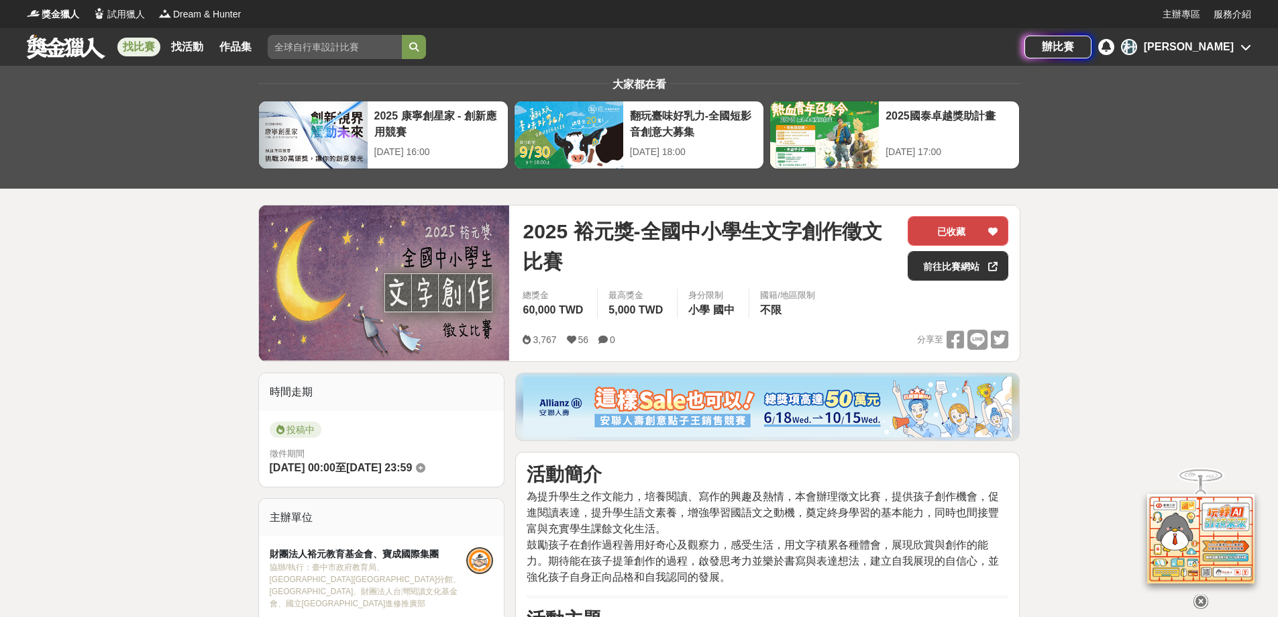
click at [968, 242] on button "已收藏" at bounding box center [958, 231] width 101 height 30
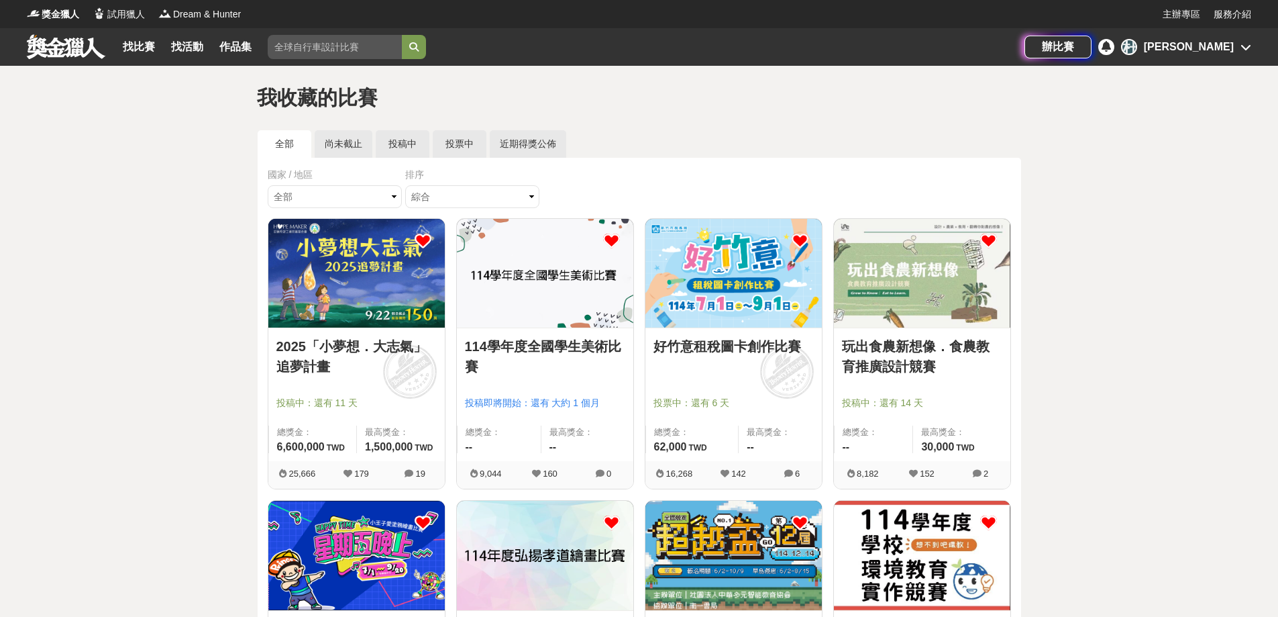
click at [735, 262] on img at bounding box center [733, 273] width 176 height 109
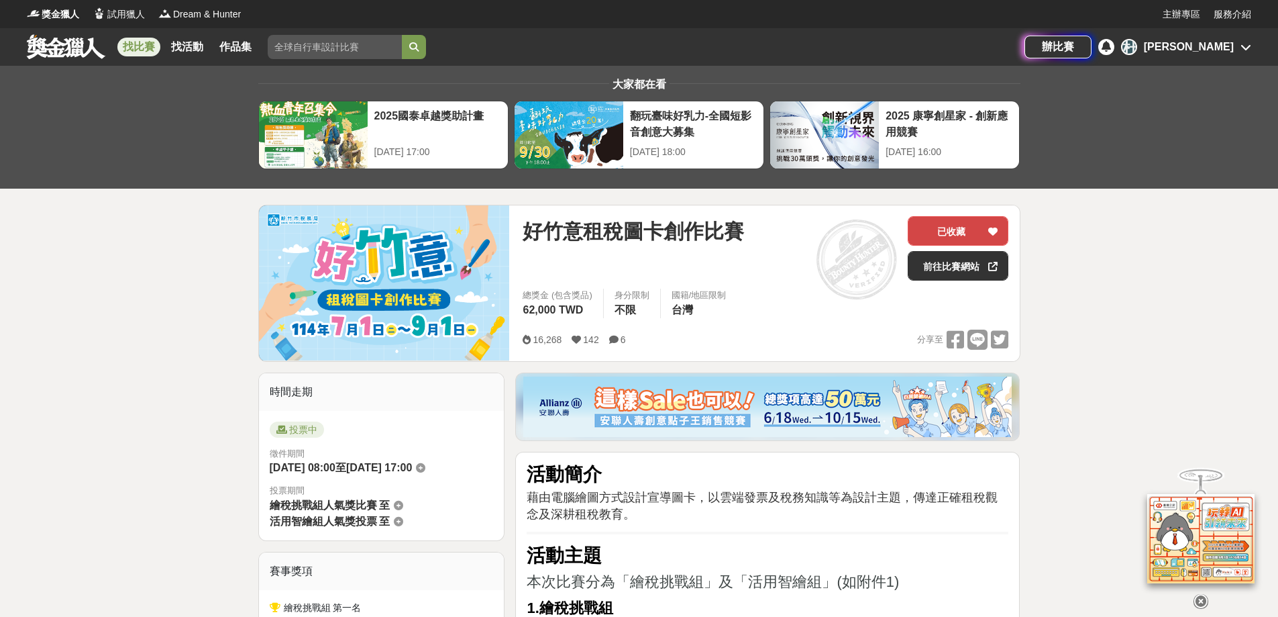
click at [942, 240] on button "已收藏" at bounding box center [958, 231] width 101 height 30
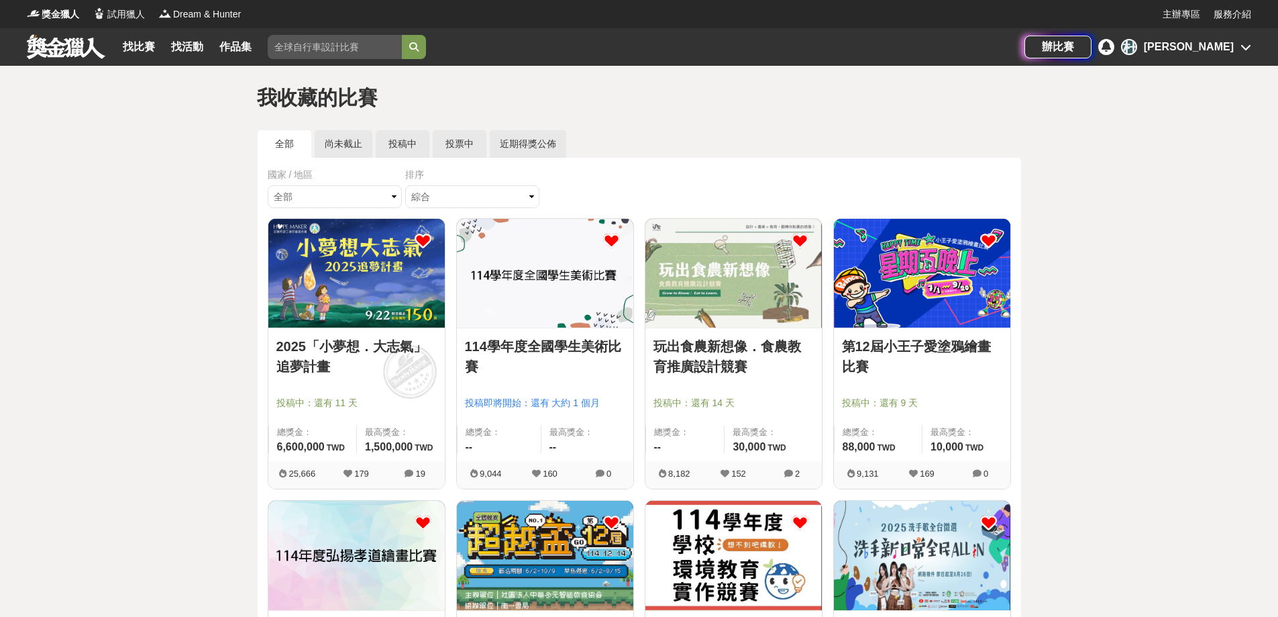
click at [945, 280] on img at bounding box center [922, 273] width 176 height 109
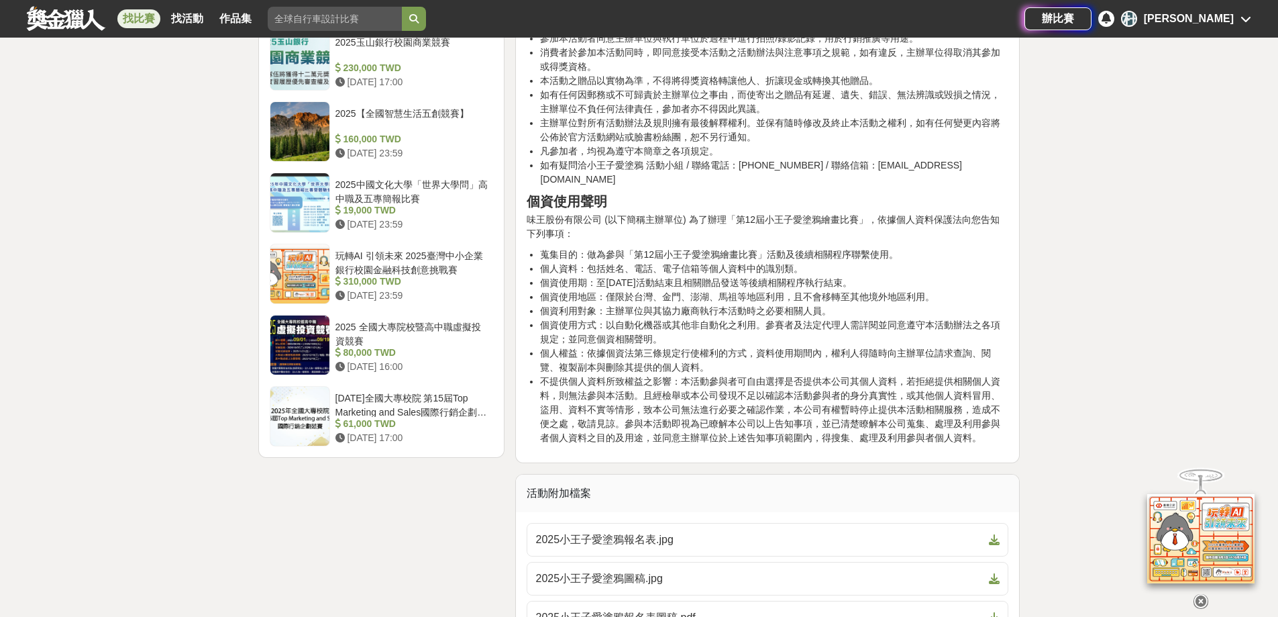
scroll to position [1812, 0]
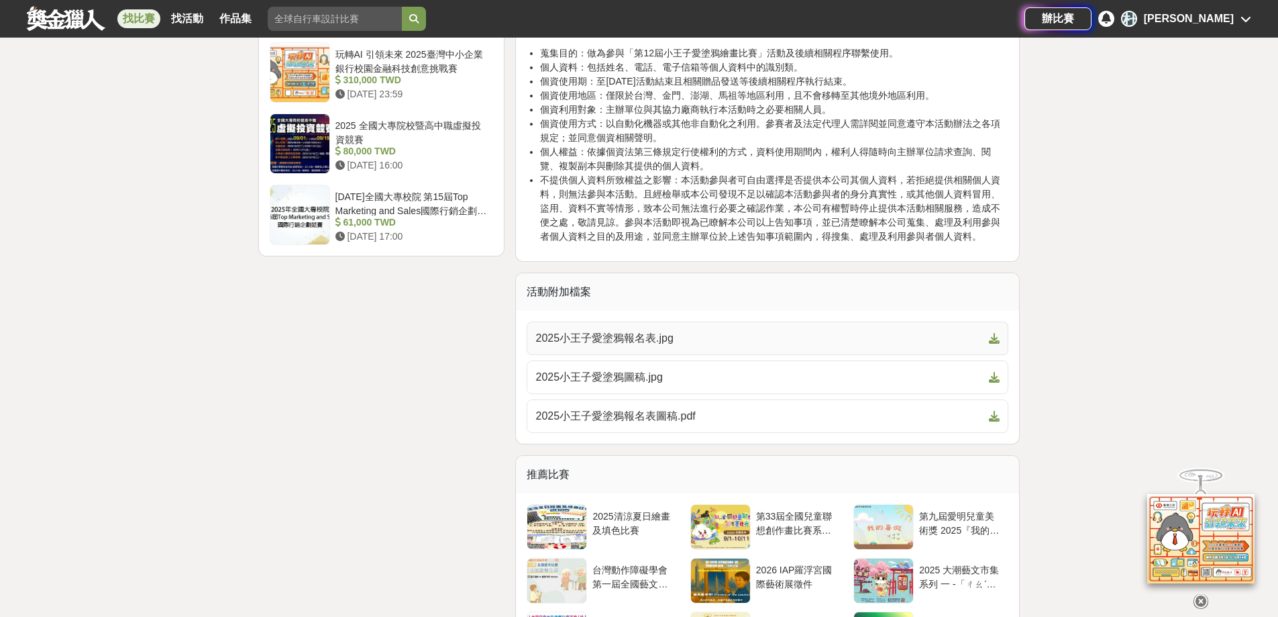
click at [584, 330] on span "2025小王子愛塗鴉報名表.jpg" at bounding box center [759, 338] width 448 height 16
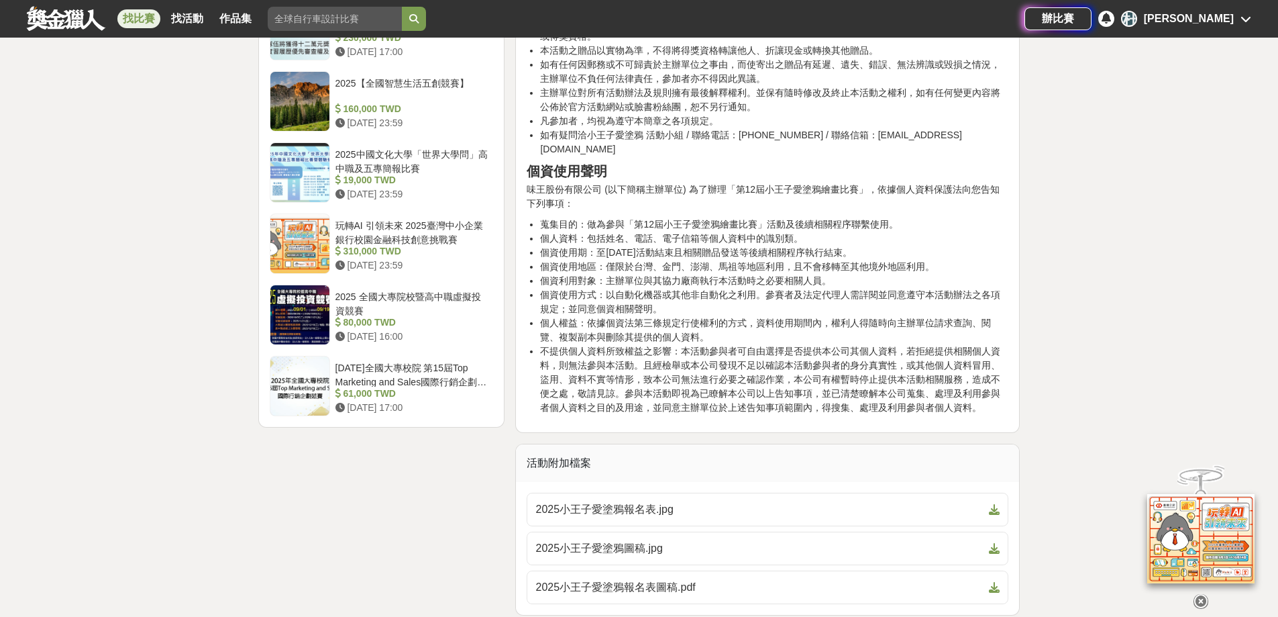
scroll to position [1879, 0]
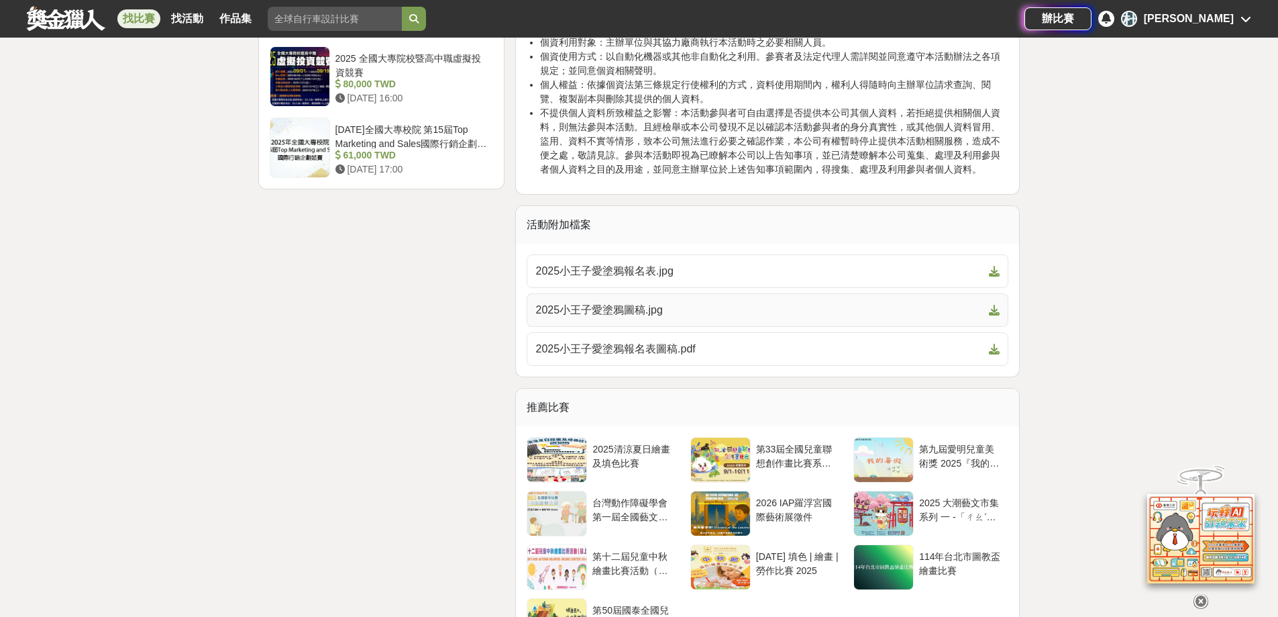
click at [619, 302] on span "2025小王子愛塗鴉圖稿.jpg" at bounding box center [759, 310] width 448 height 16
click at [666, 341] on span "2025小王子愛塗鴉報名表圖稿.pdf" at bounding box center [759, 349] width 448 height 16
click at [603, 341] on span "2025小王子愛塗鴉報名表圖稿.pdf" at bounding box center [759, 349] width 448 height 16
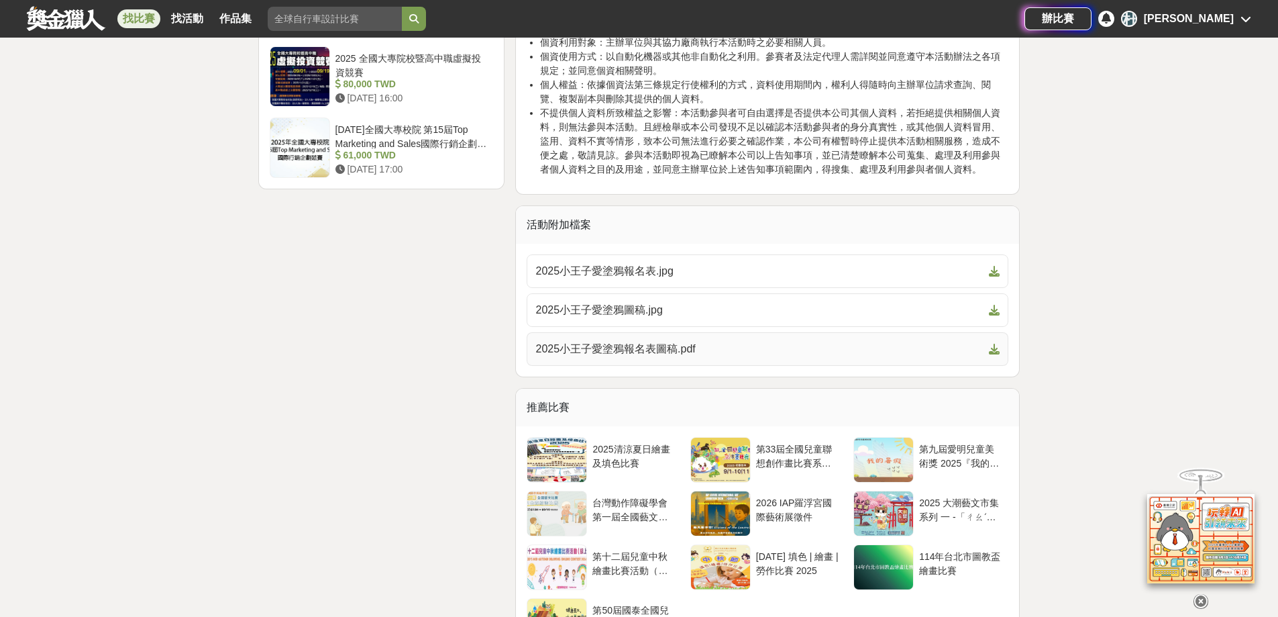
click at [603, 341] on span "2025小王子愛塗鴉報名表圖稿.pdf" at bounding box center [759, 349] width 448 height 16
click at [994, 332] on link "2025小王子愛塗鴉報名表圖稿.pdf" at bounding box center [768, 349] width 482 height 34
click at [995, 344] on icon at bounding box center [994, 349] width 11 height 11
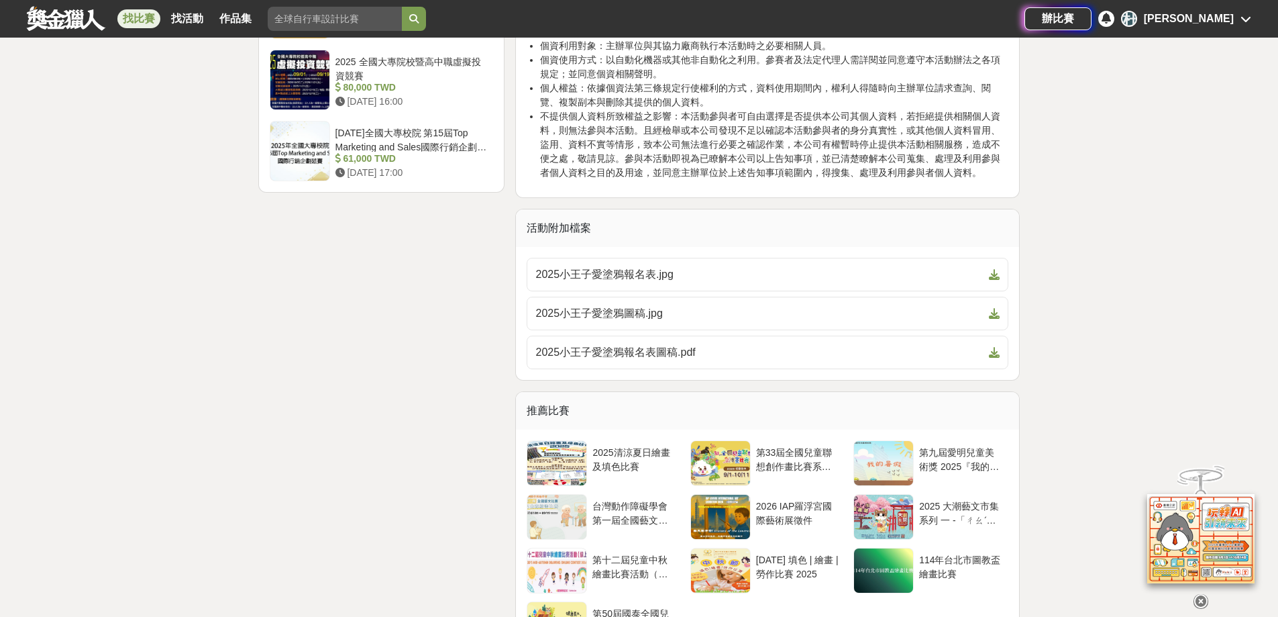
scroll to position [2013, 0]
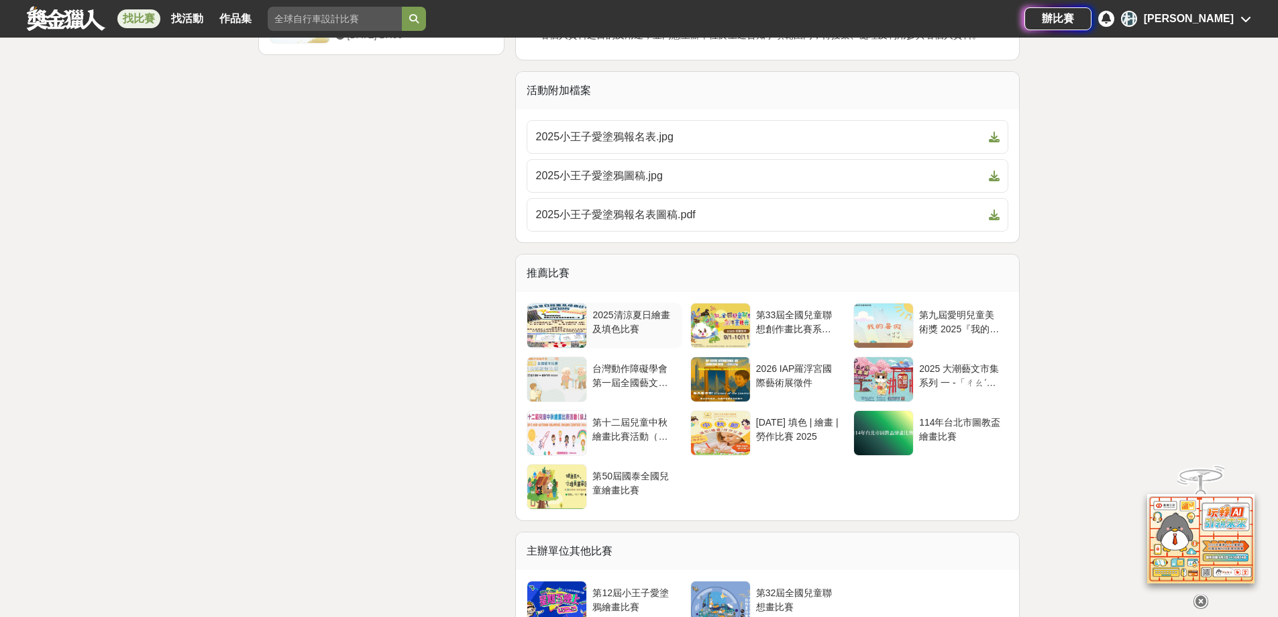
click at [644, 308] on div "2025清涼夏日繪畫及填色比賽" at bounding box center [634, 320] width 84 height 25
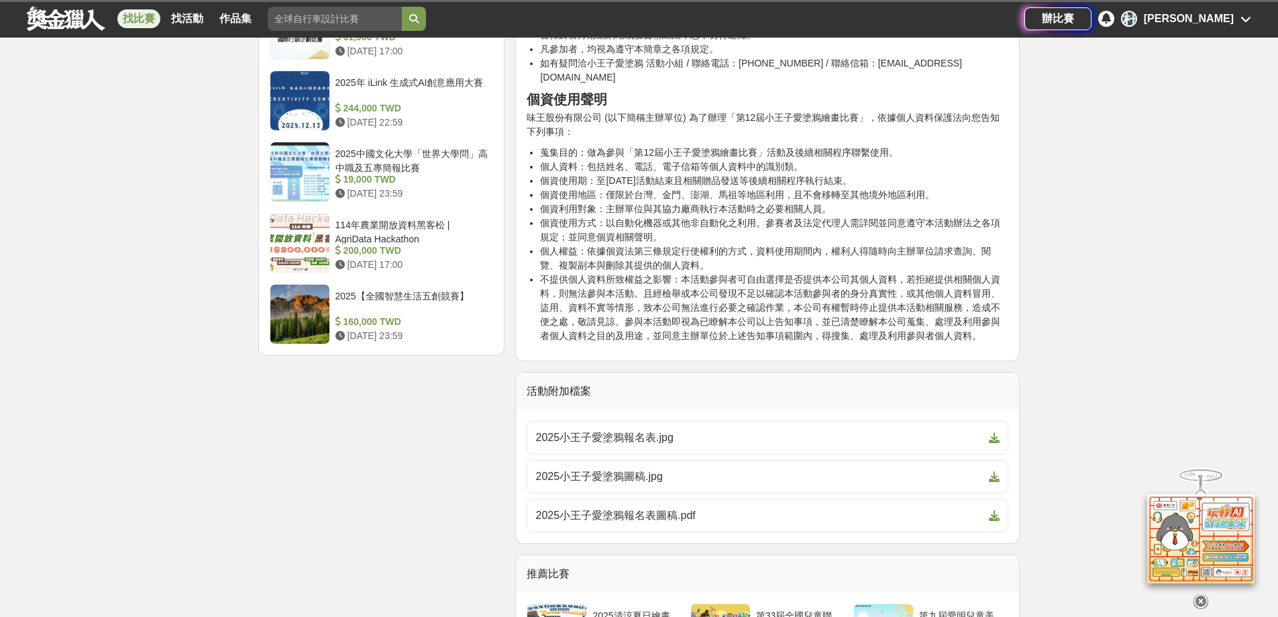
scroll to position [1713, 0]
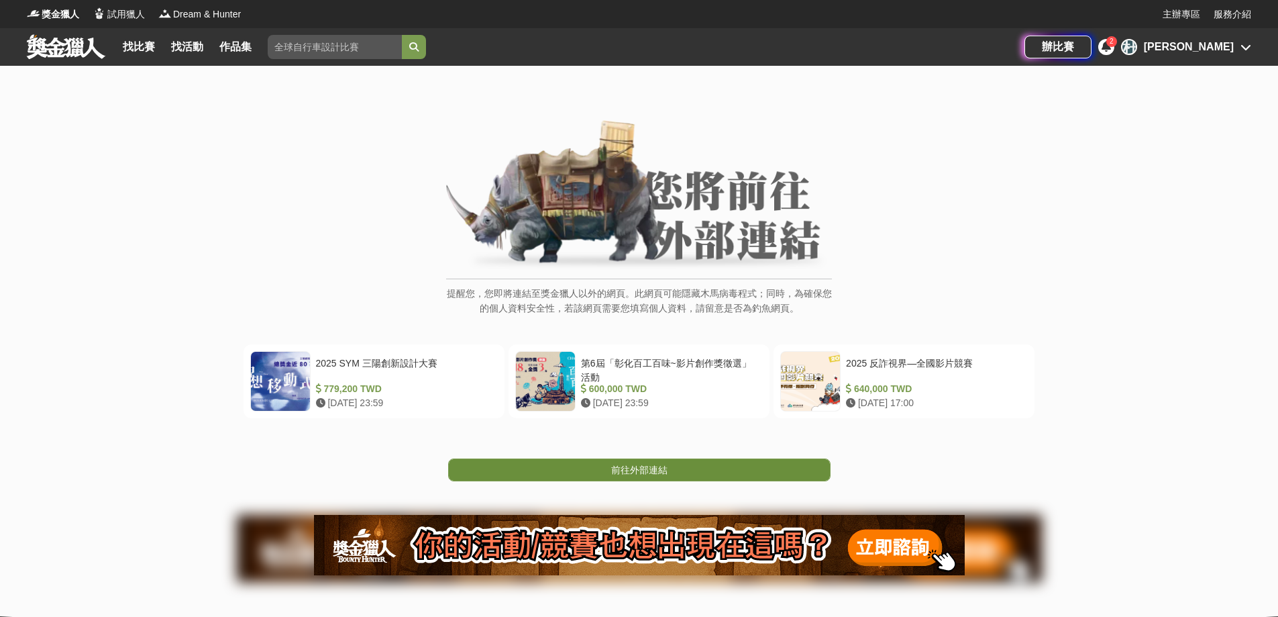
click at [671, 471] on link "前往外部連結" at bounding box center [639, 469] width 382 height 23
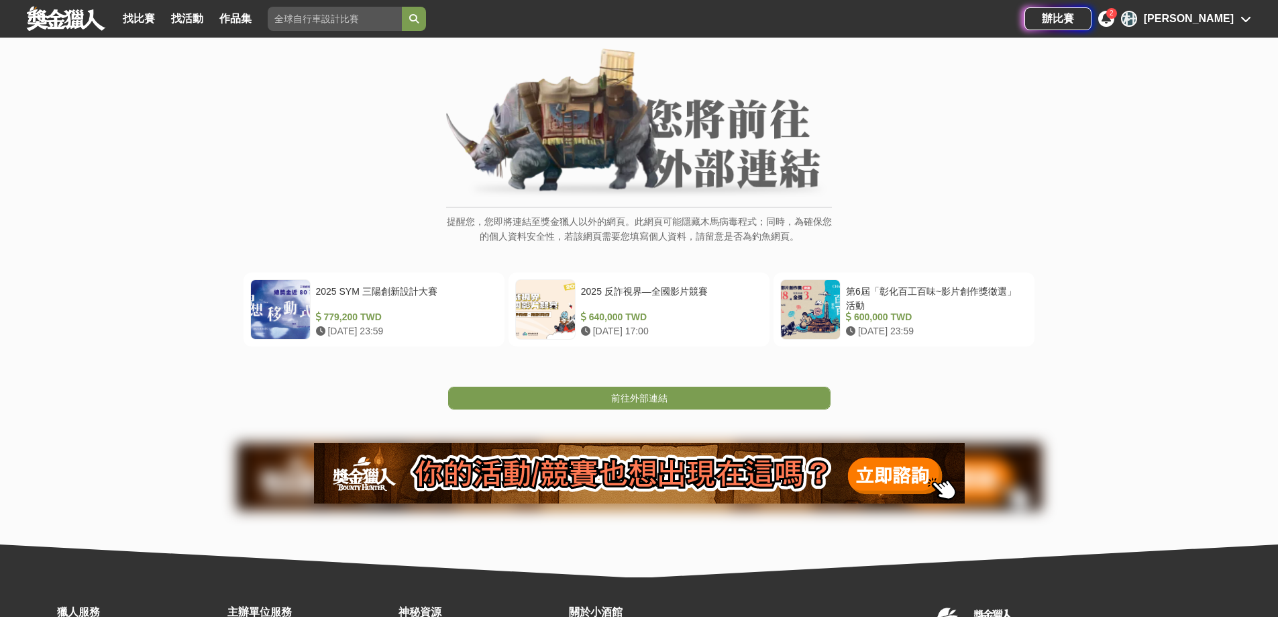
scroll to position [19, 0]
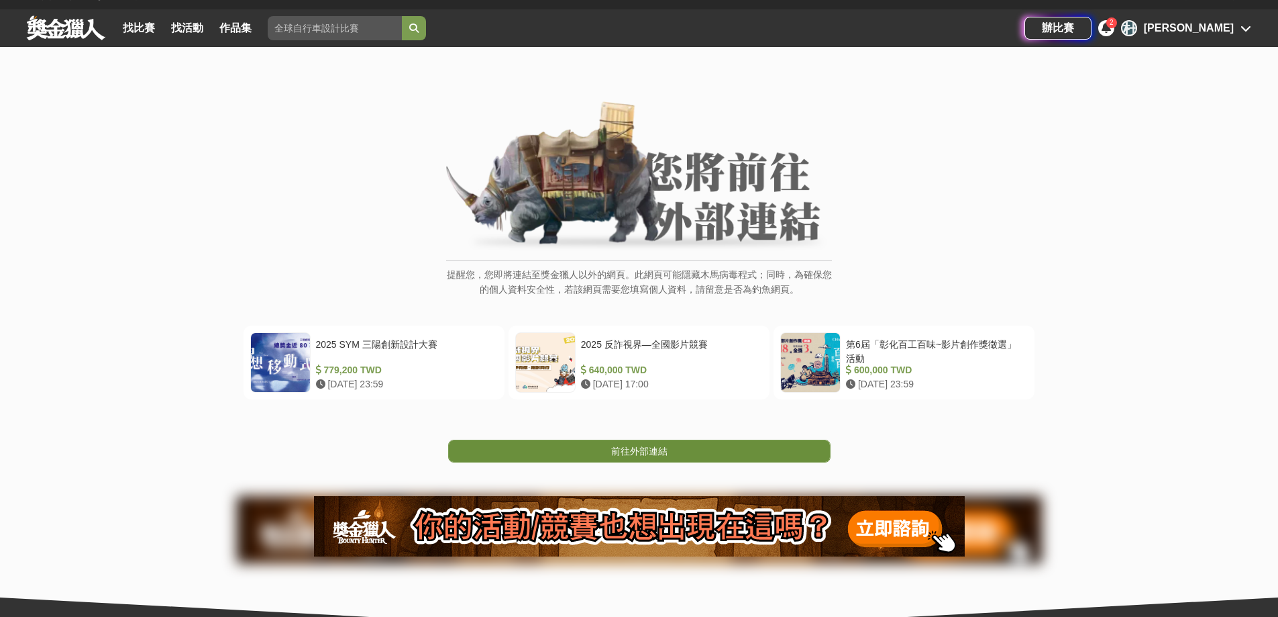
click at [639, 455] on span "前往外部連結" at bounding box center [639, 451] width 56 height 11
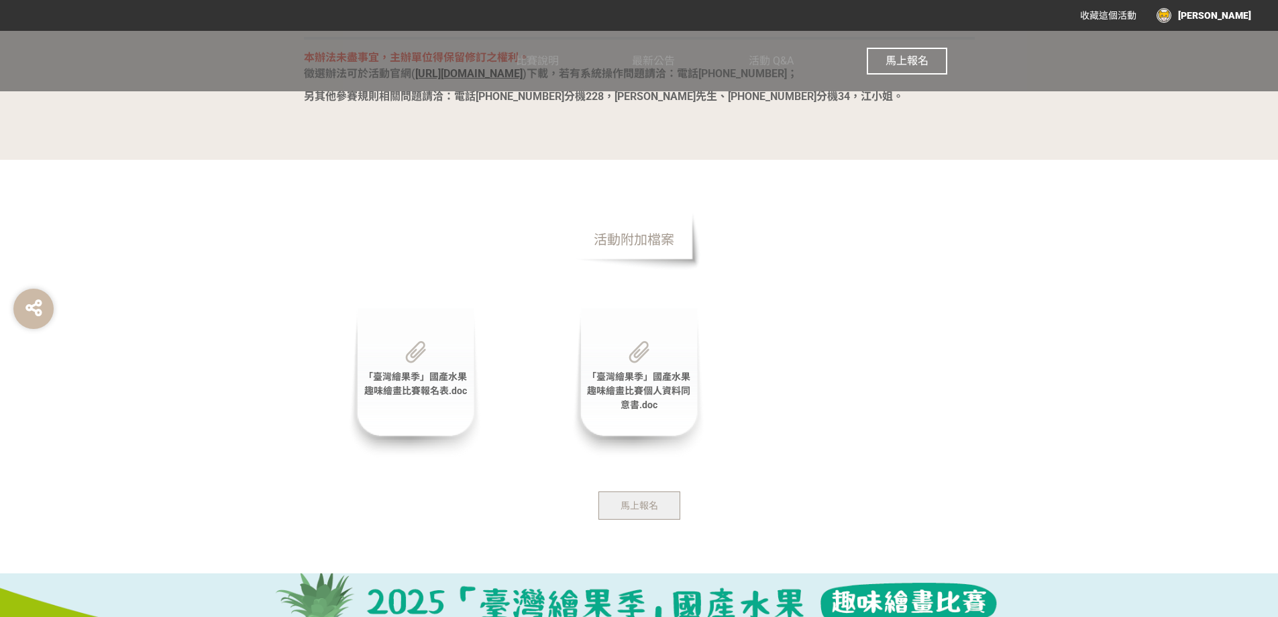
scroll to position [2839, 0]
